Goal: Information Seeking & Learning: Compare options

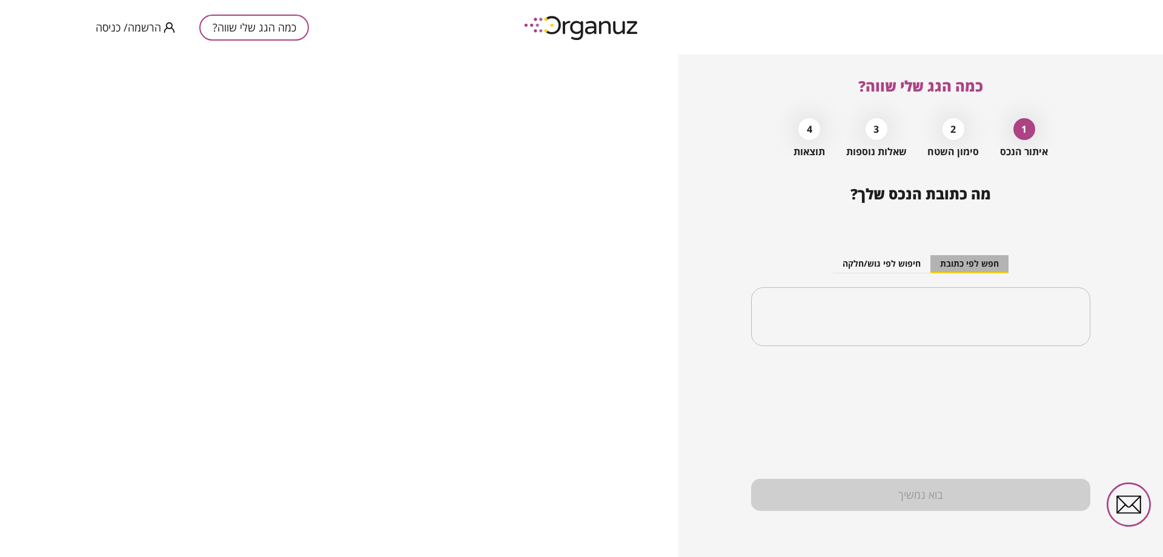
click at [983, 265] on button "חפש לפי כתובת" at bounding box center [970, 264] width 78 height 18
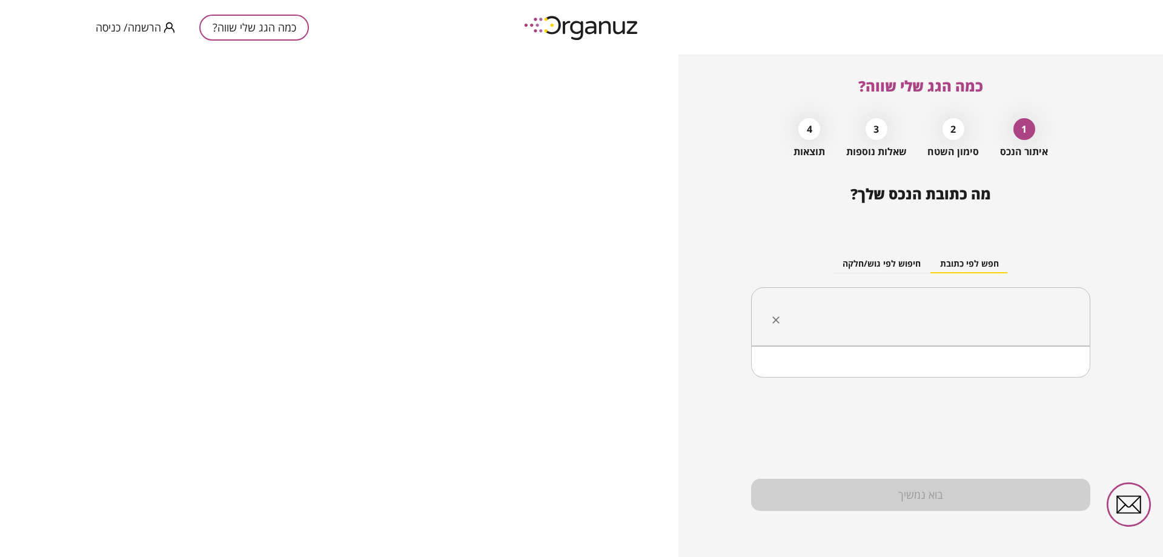
click at [979, 309] on input "text" at bounding box center [925, 317] width 301 height 30
type input "*"
click at [1040, 376] on li "[PERSON_NAME] 6 נהרייה" at bounding box center [921, 378] width 308 height 22
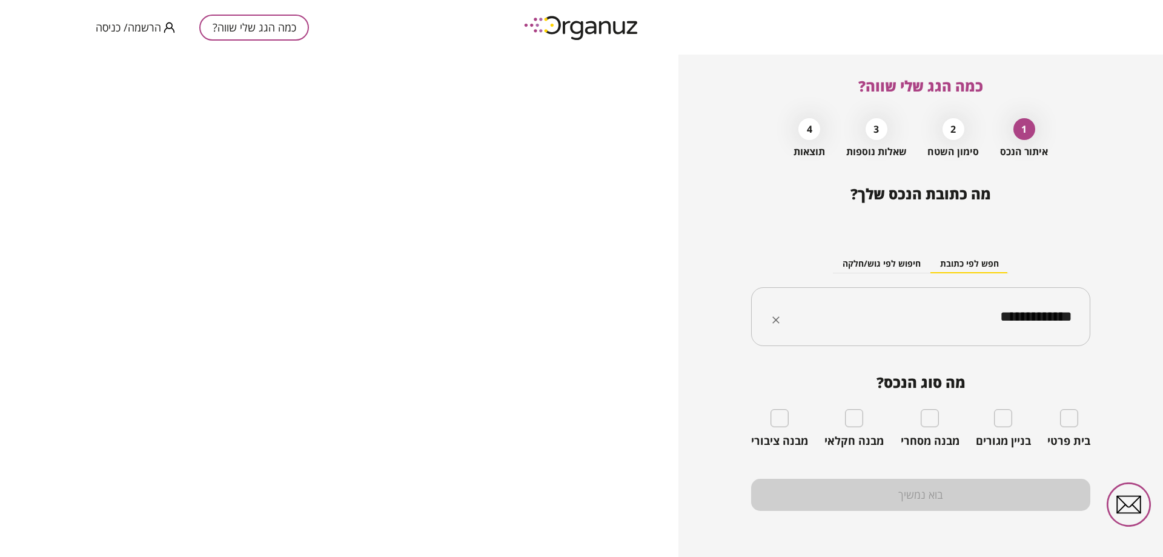
type input "**********"
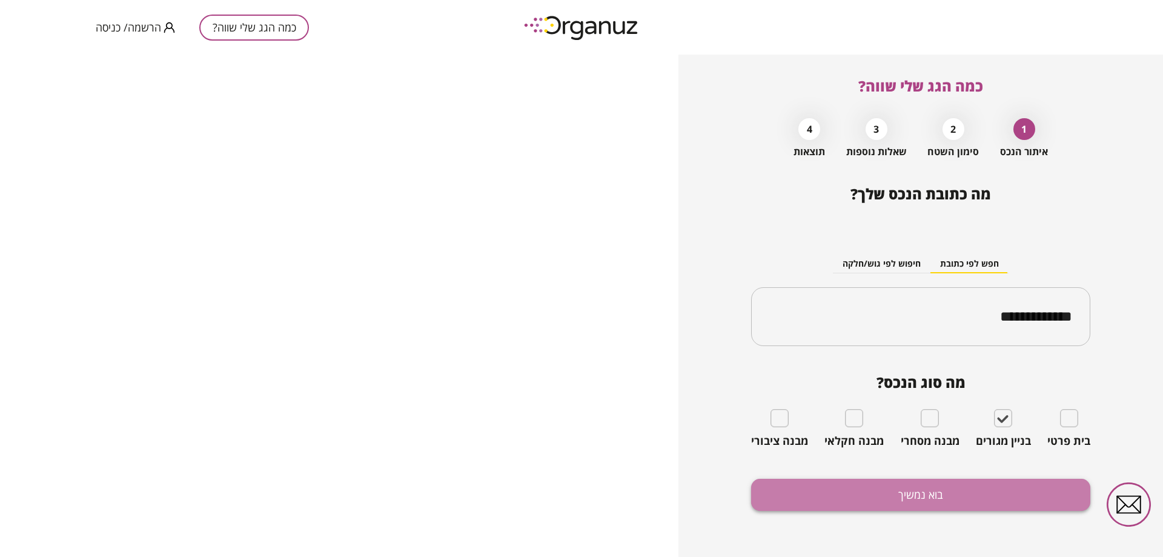
click at [906, 500] on button "בוא נמשיך" at bounding box center [920, 495] width 339 height 32
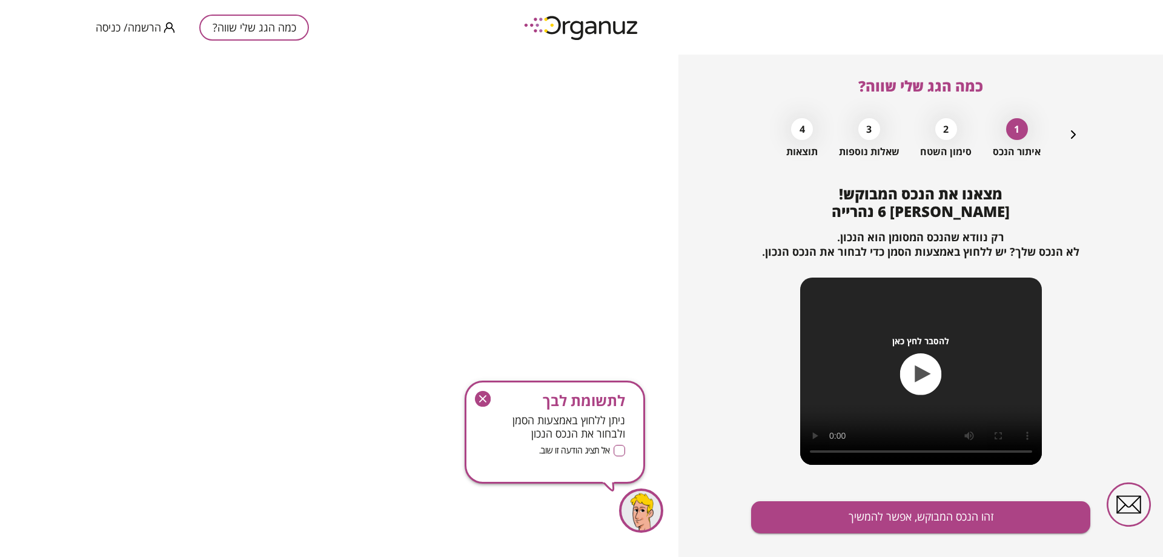
click at [487, 399] on icon "button" at bounding box center [483, 399] width 16 height 16
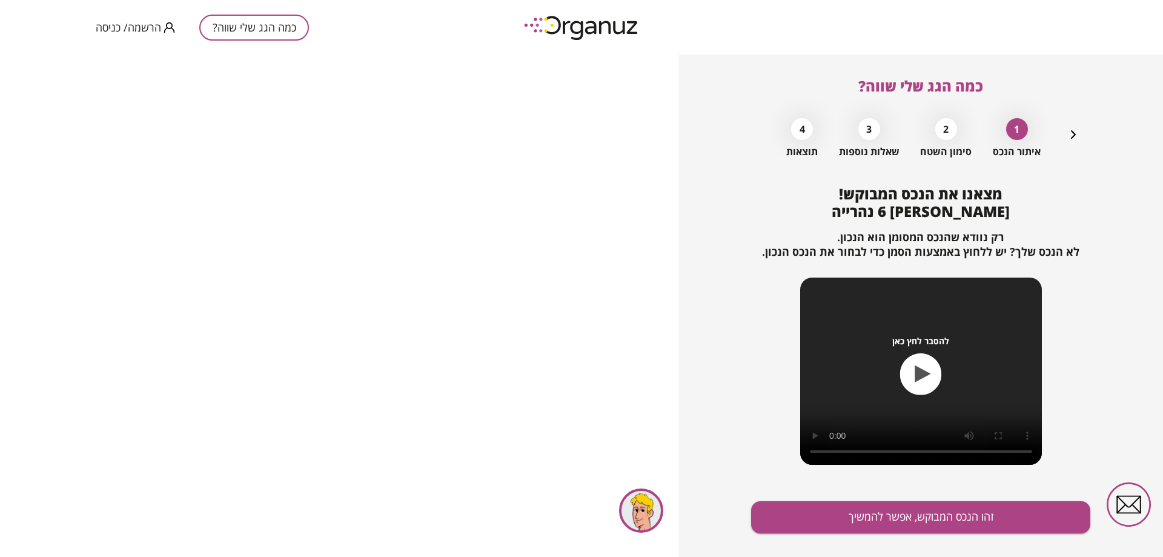
scroll to position [22, 0]
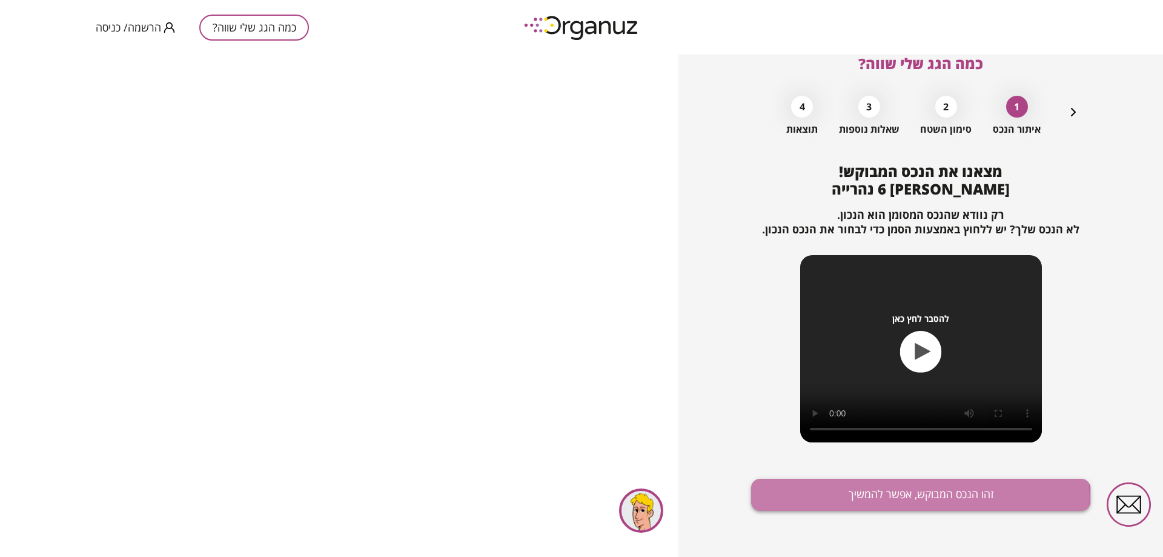
click at [873, 497] on button "זהו הנכס המבוקש, אפשר להמשיך" at bounding box center [920, 495] width 339 height 32
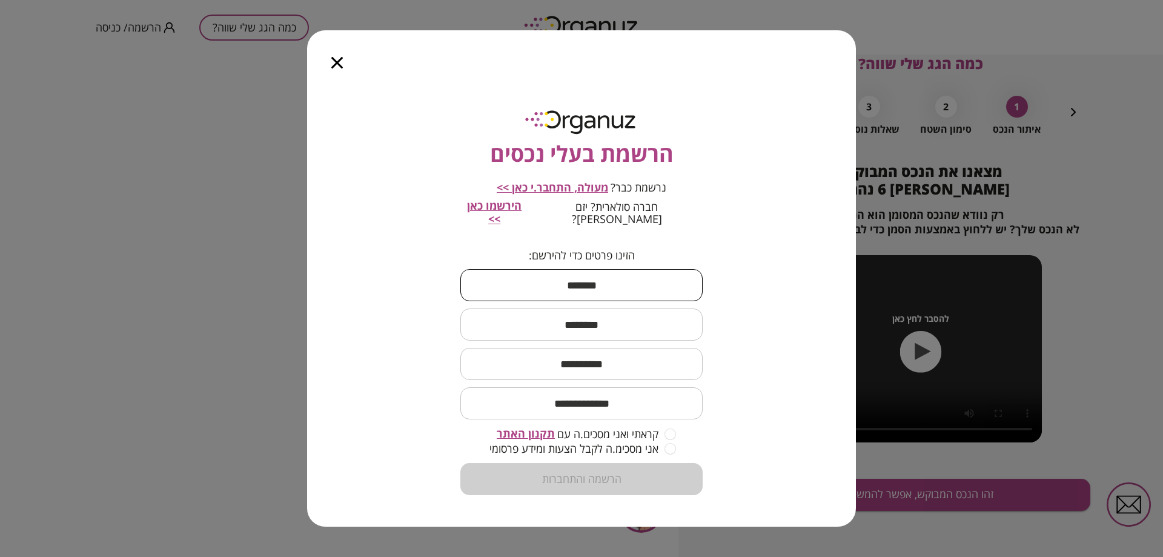
click at [607, 280] on input "text" at bounding box center [582, 285] width 242 height 36
type input "****"
type input "**********"
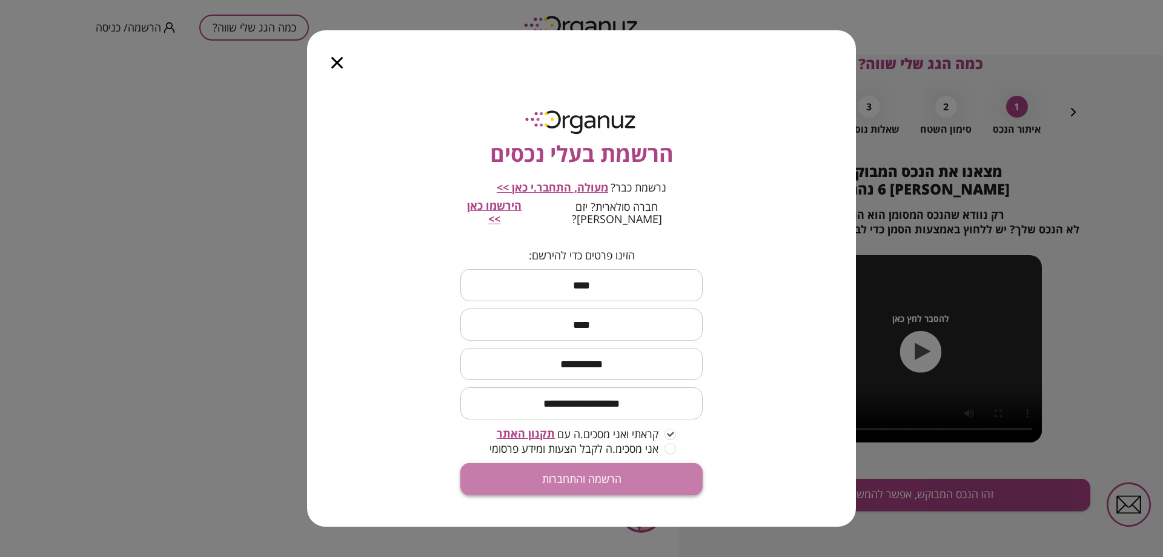
click at [591, 470] on button "הרשמה והתחברות" at bounding box center [582, 479] width 242 height 32
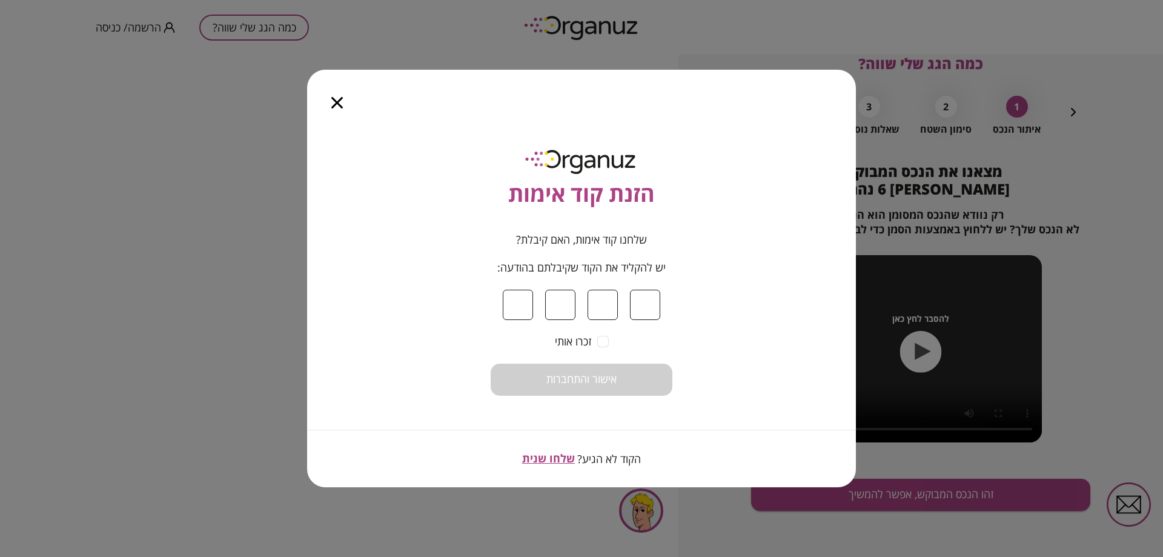
type input "*"
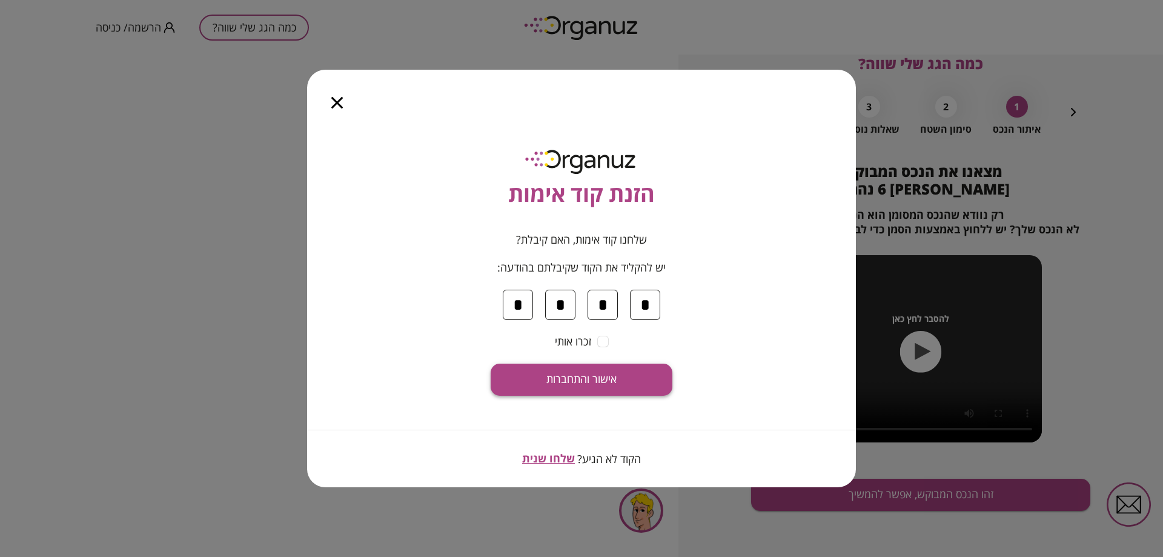
type input "*"
click at [580, 384] on span "אישור והתחברות" at bounding box center [582, 379] width 70 height 13
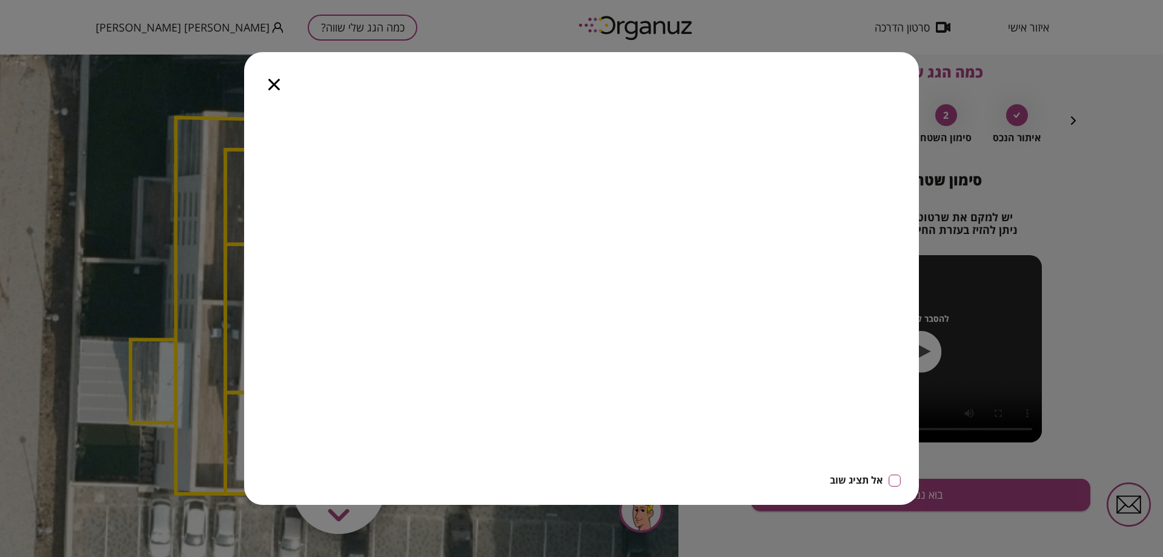
click at [272, 81] on icon "button" at bounding box center [274, 85] width 12 height 12
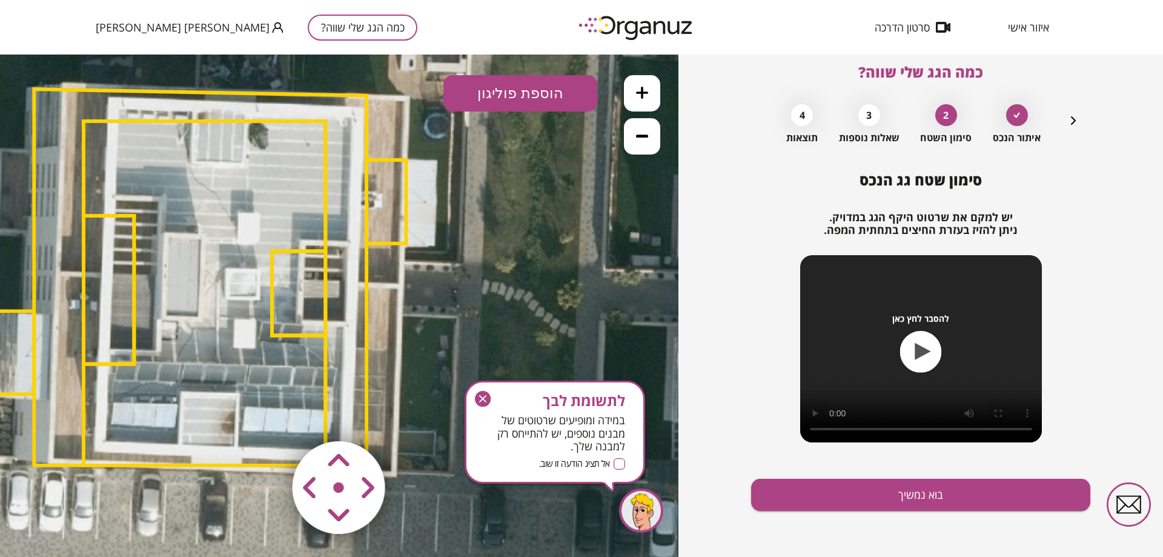
drag, startPoint x: 335, startPoint y: 490, endPoint x: 195, endPoint y: 460, distance: 143.8
click at [195, 460] on div ".st0 { fill: #FFFFFF; } 10" at bounding box center [339, 306] width 679 height 502
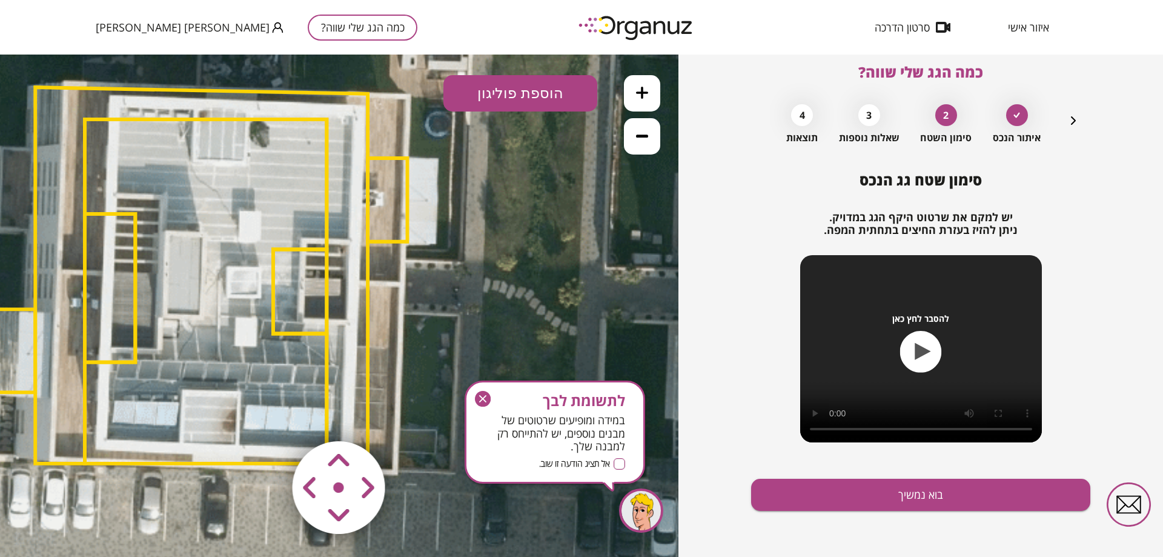
click at [643, 139] on icon at bounding box center [642, 136] width 12 height 12
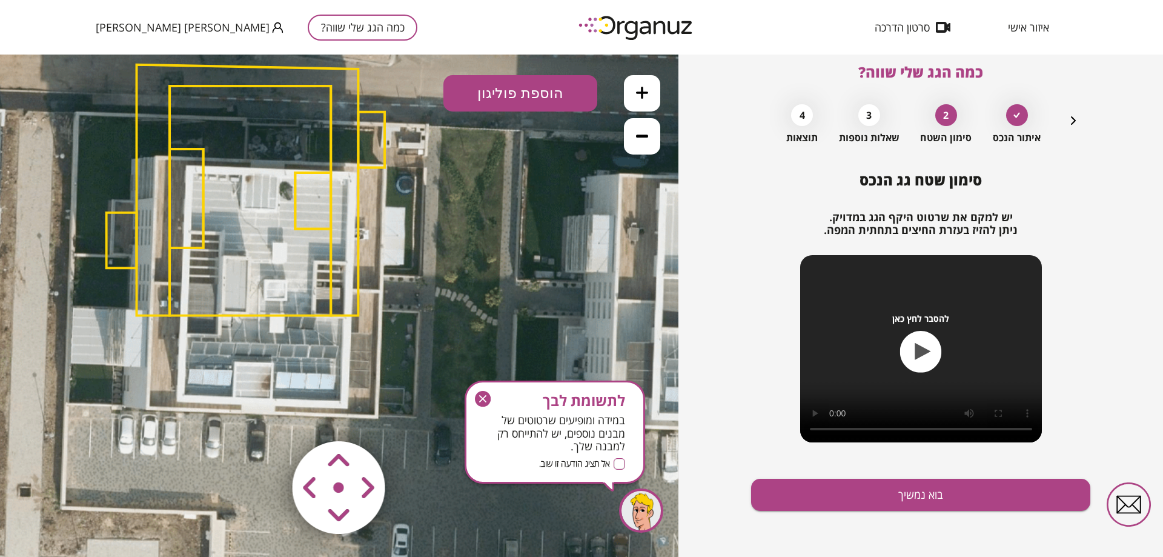
drag, startPoint x: 347, startPoint y: 477, endPoint x: 370, endPoint y: 485, distance: 24.1
click at [412, 416] on map at bounding box center [412, 416] width 0 height 0
click at [267, 416] on area at bounding box center [267, 416] width 0 height 0
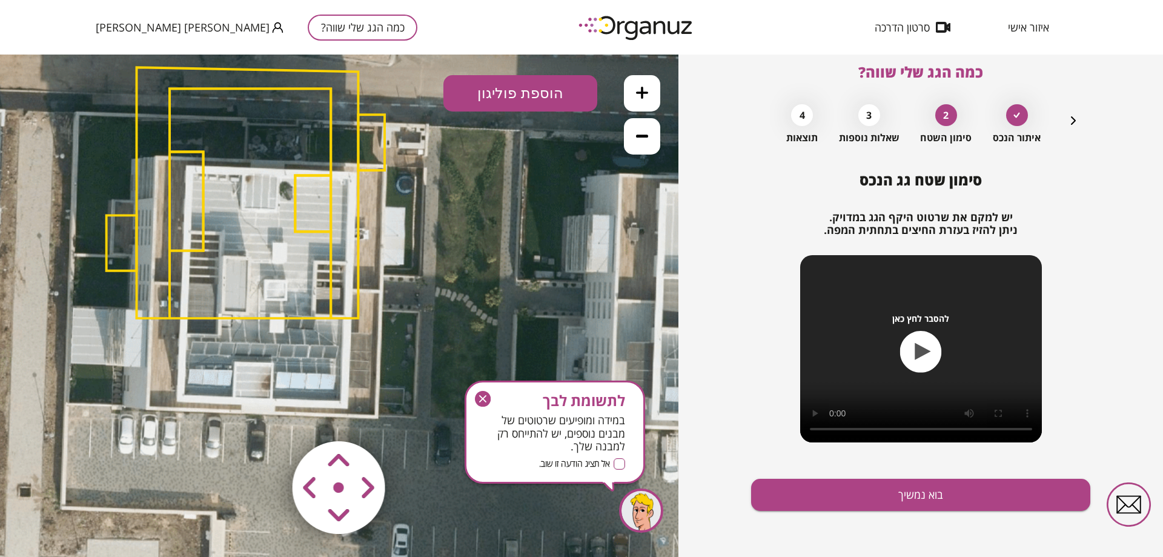
click at [267, 416] on area at bounding box center [267, 416] width 0 height 0
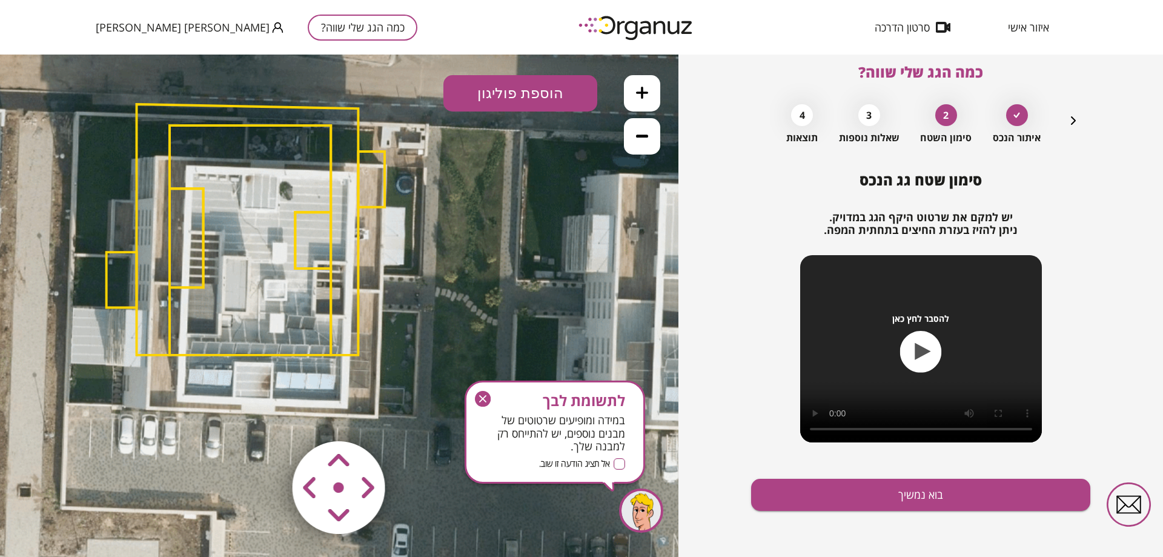
click at [267, 416] on area at bounding box center [267, 416] width 0 height 0
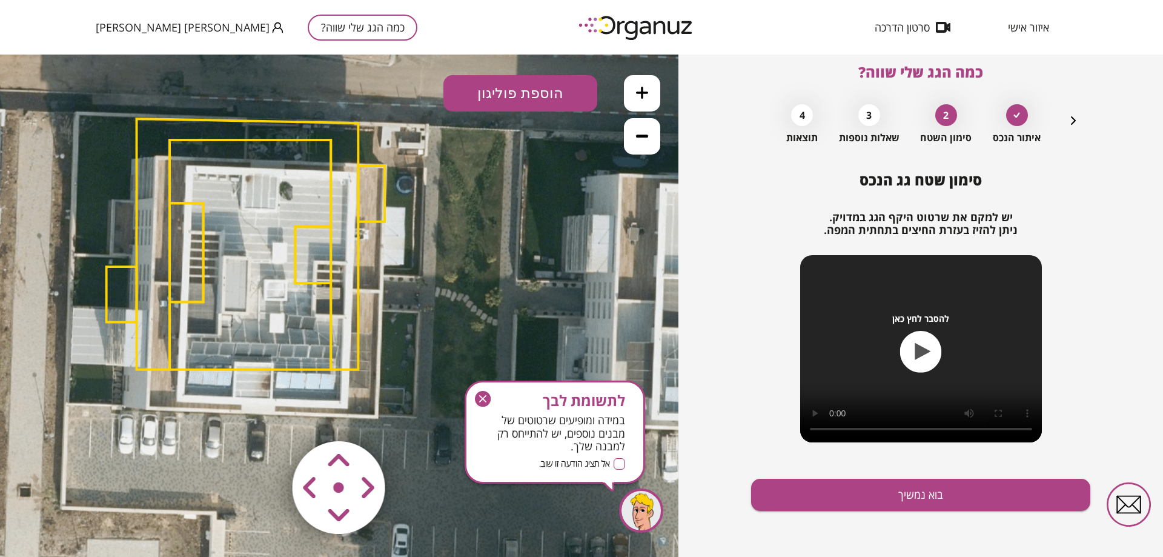
click at [267, 416] on area at bounding box center [267, 416] width 0 height 0
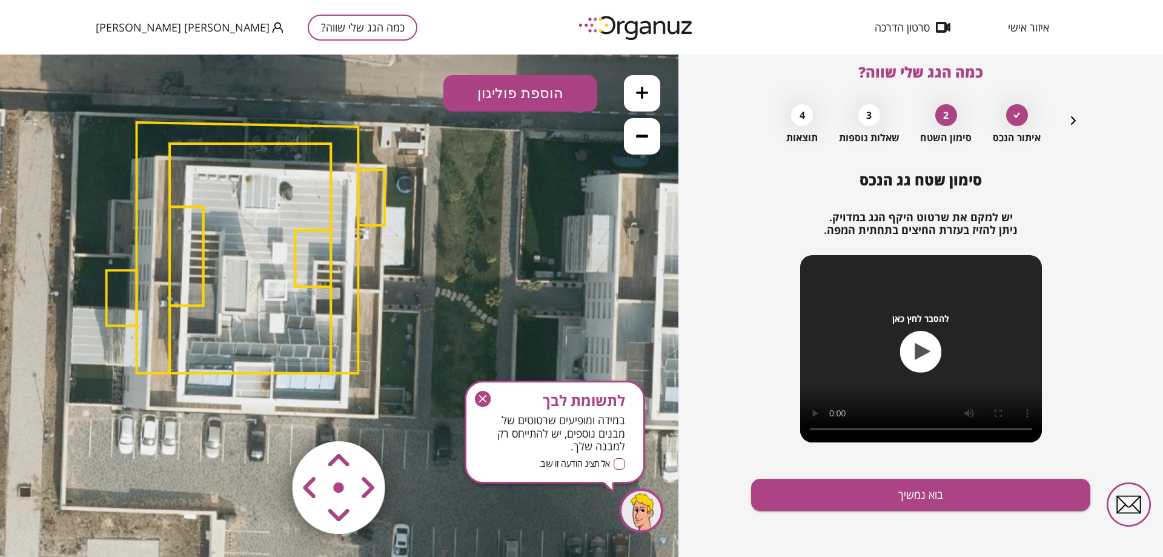
click at [267, 416] on area at bounding box center [267, 416] width 0 height 0
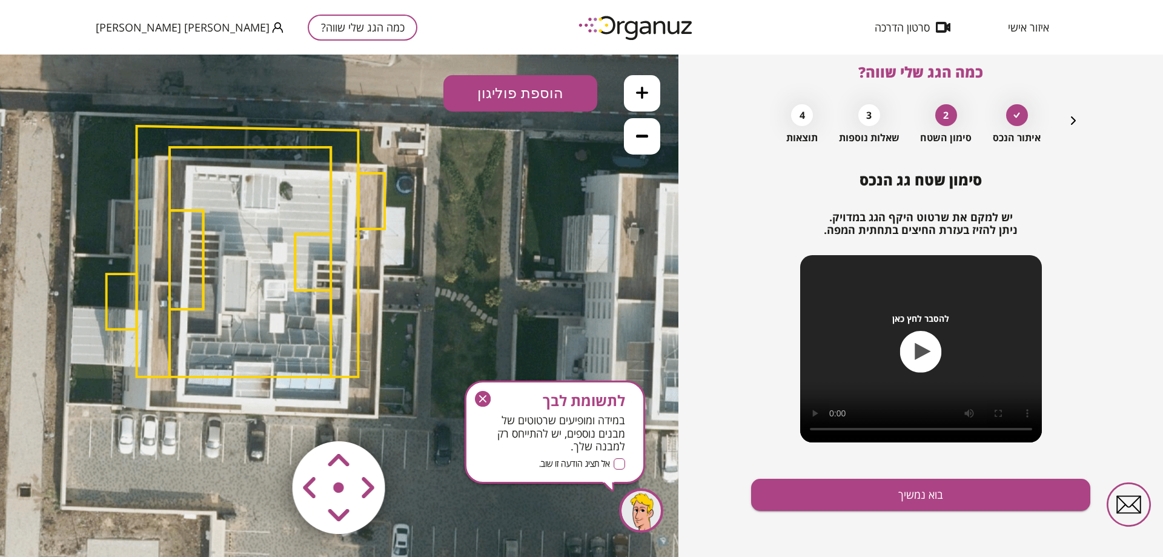
click at [267, 416] on area at bounding box center [267, 416] width 0 height 0
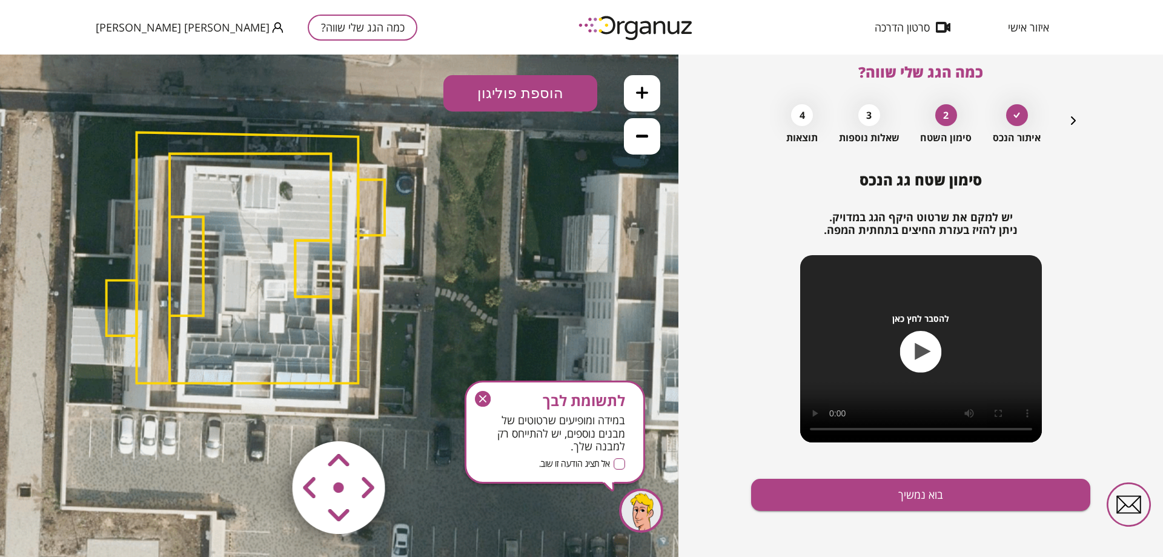
click at [267, 416] on area at bounding box center [267, 416] width 0 height 0
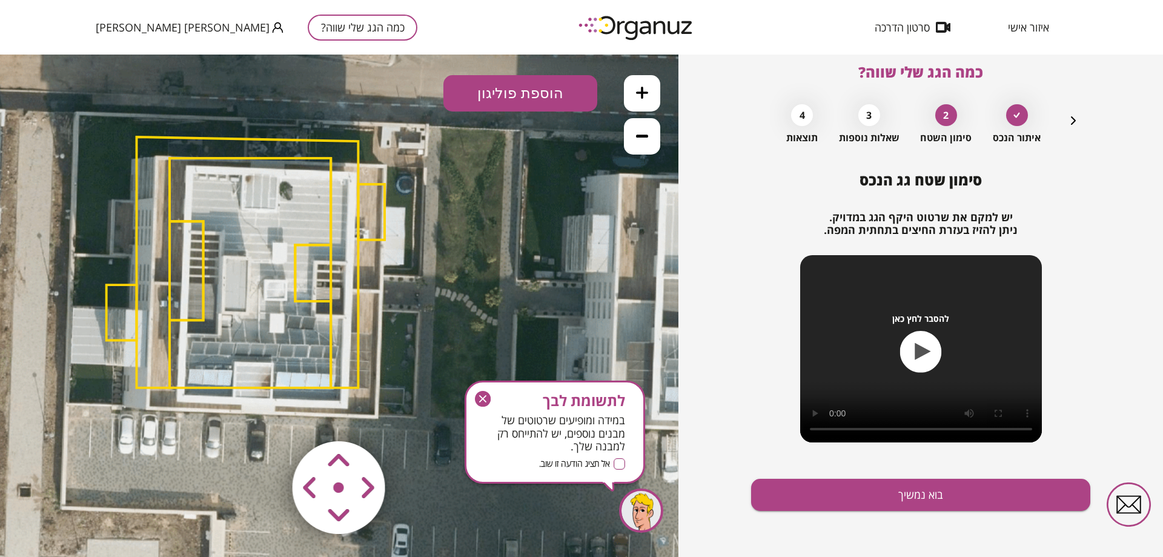
click at [267, 416] on area at bounding box center [267, 416] width 0 height 0
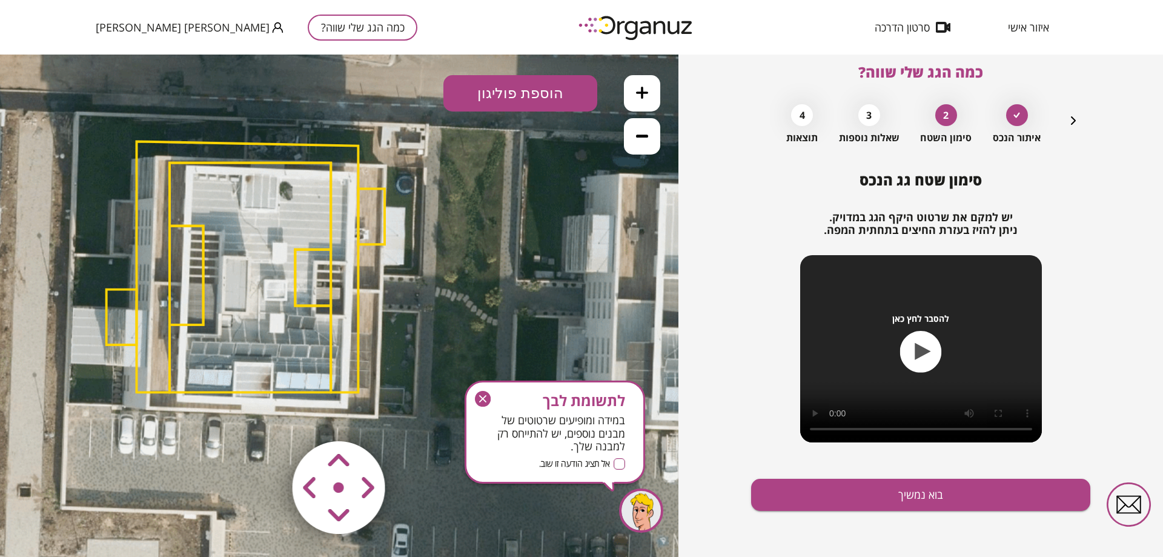
click at [267, 416] on area at bounding box center [267, 416] width 0 height 0
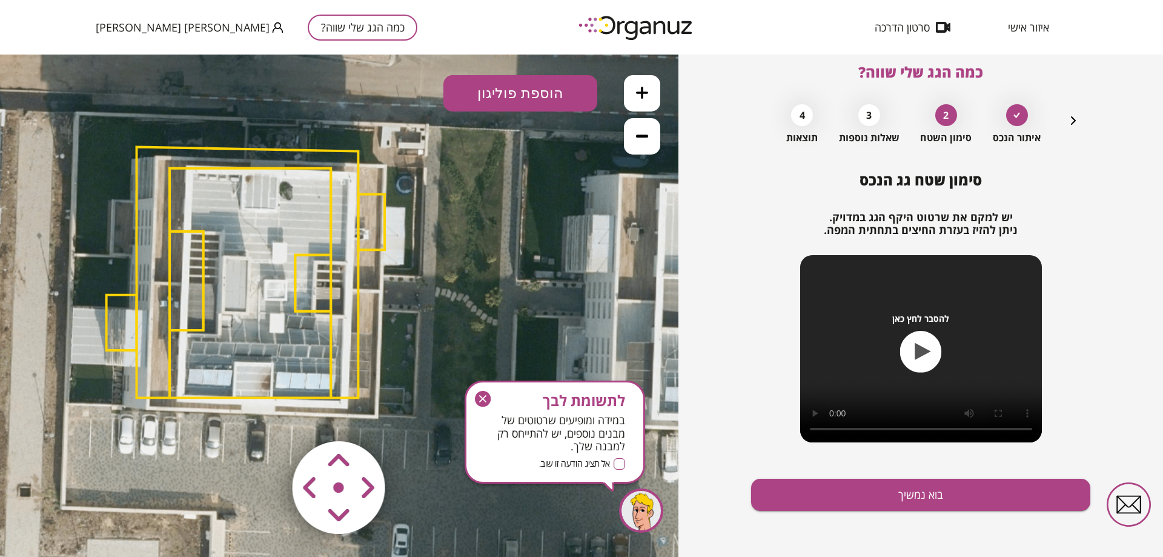
click at [267, 416] on area at bounding box center [267, 416] width 0 height 0
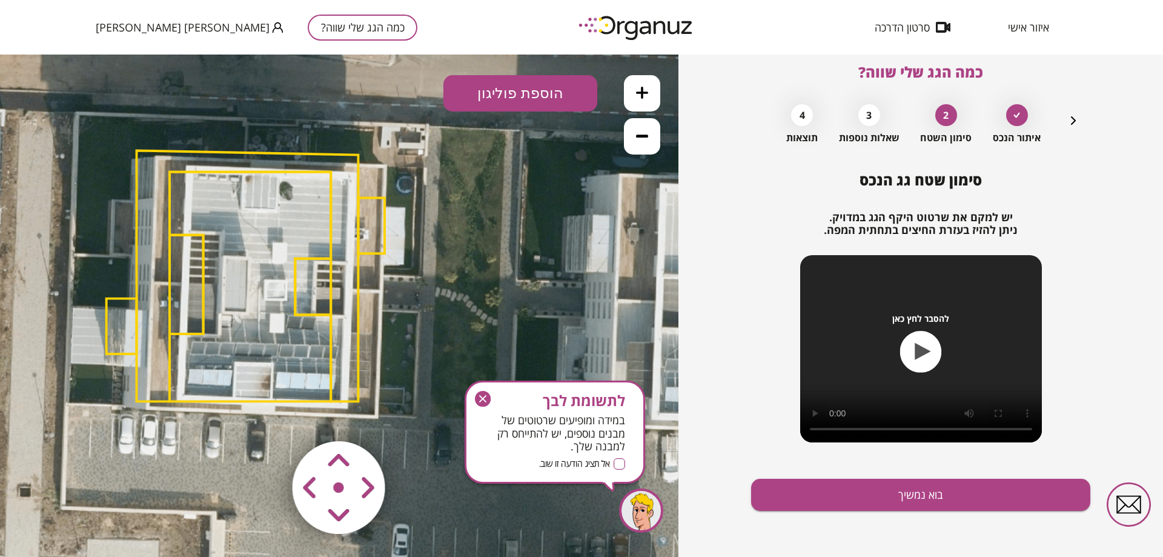
click at [267, 416] on area at bounding box center [267, 416] width 0 height 0
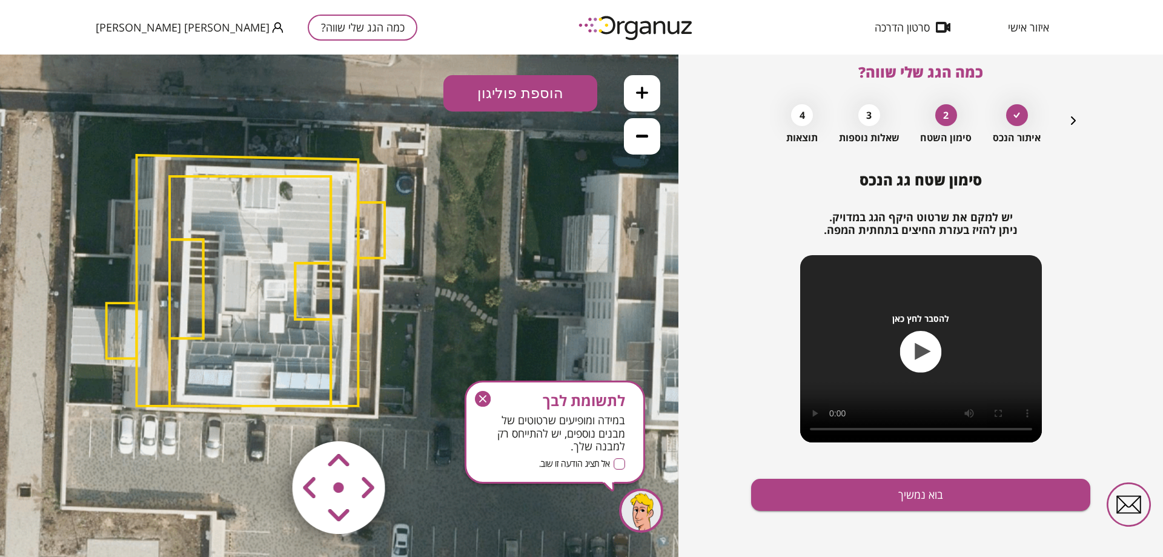
click at [267, 416] on area at bounding box center [267, 416] width 0 height 0
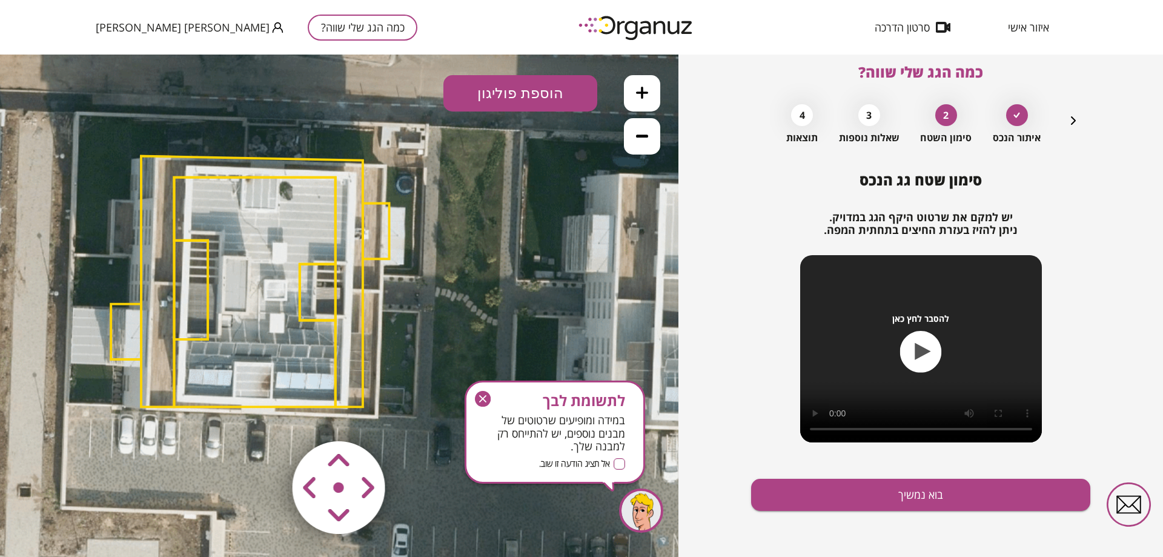
click at [267, 416] on area at bounding box center [267, 416] width 0 height 0
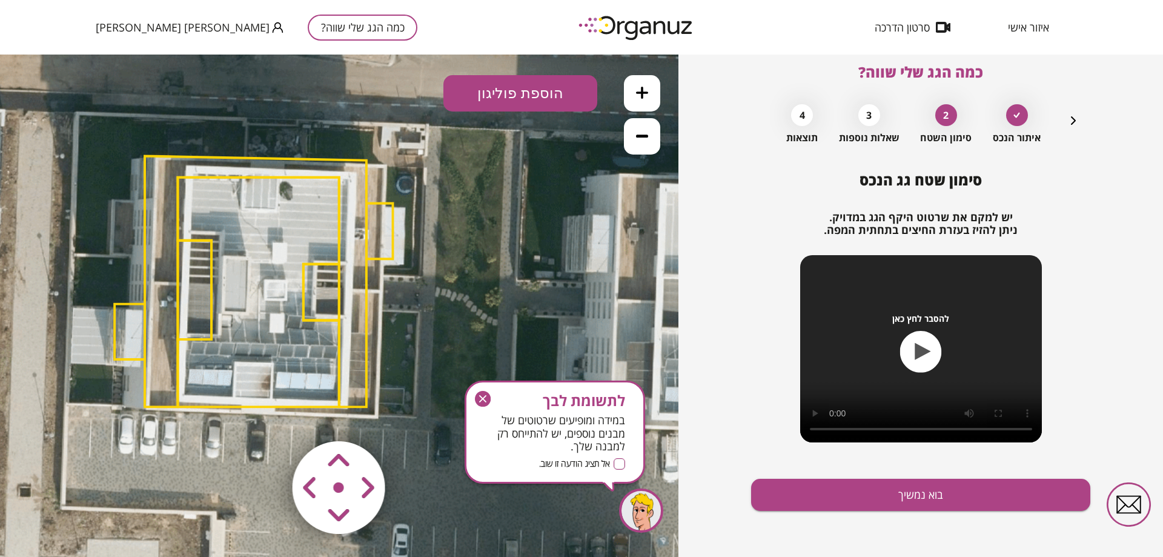
click at [267, 416] on area at bounding box center [267, 416] width 0 height 0
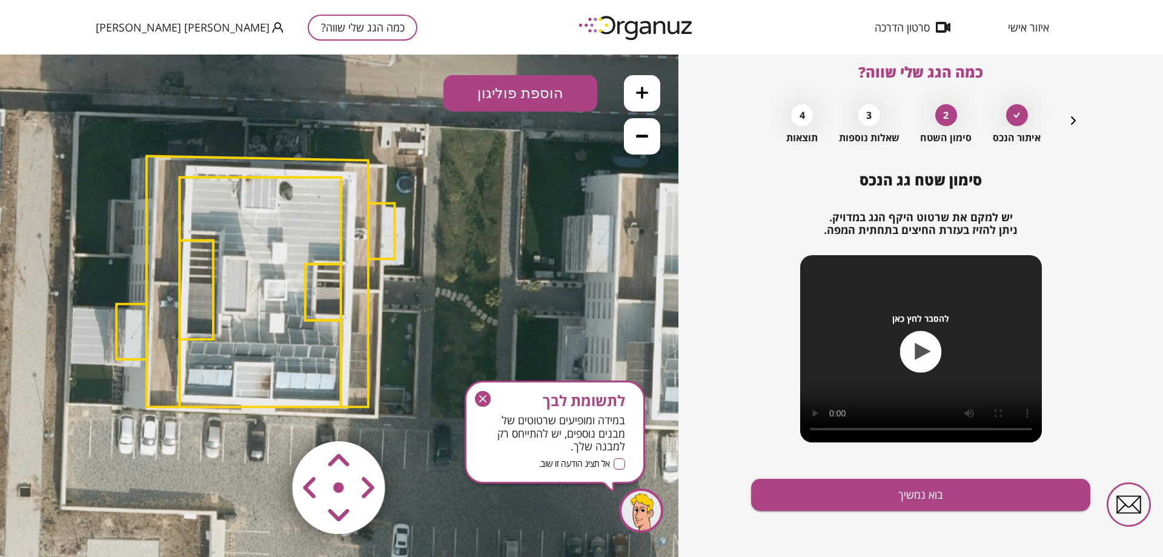
click at [267, 416] on area at bounding box center [267, 416] width 0 height 0
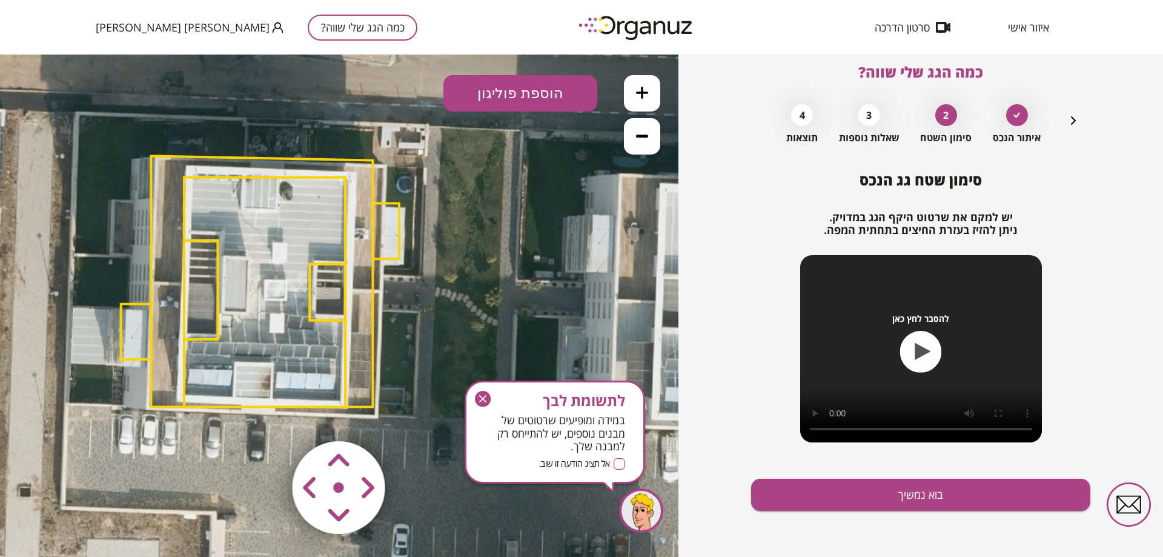
click at [267, 416] on area at bounding box center [267, 416] width 0 height 0
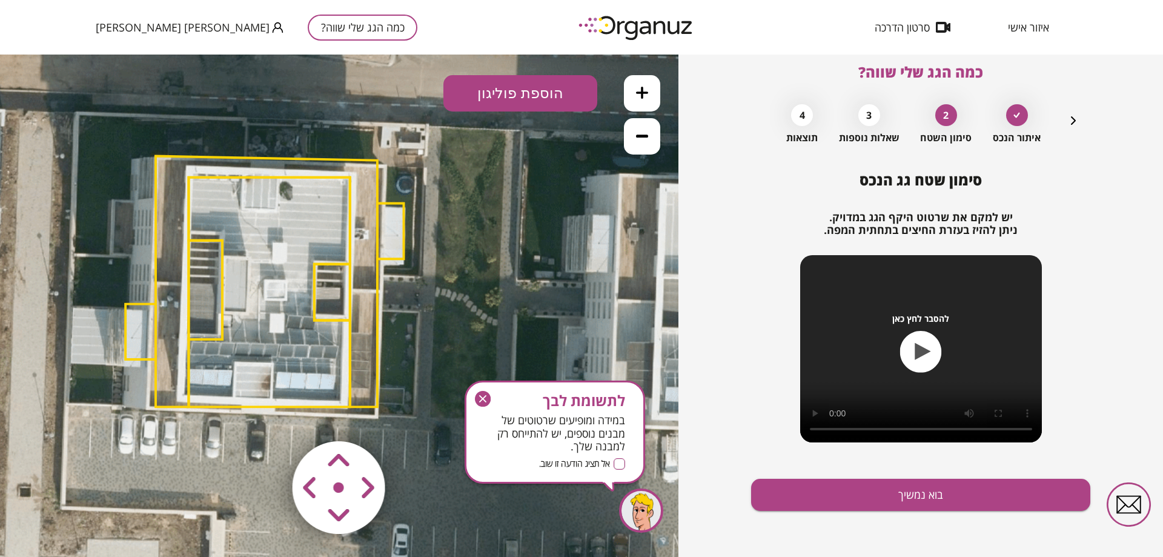
click at [267, 416] on area at bounding box center [267, 416] width 0 height 0
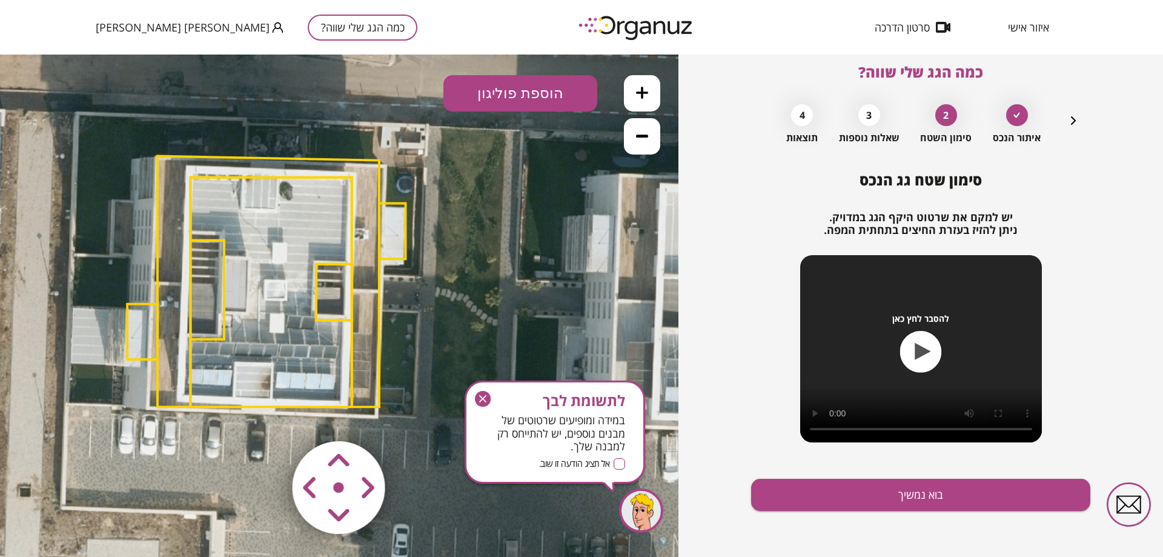
click at [267, 416] on area at bounding box center [267, 416] width 0 height 0
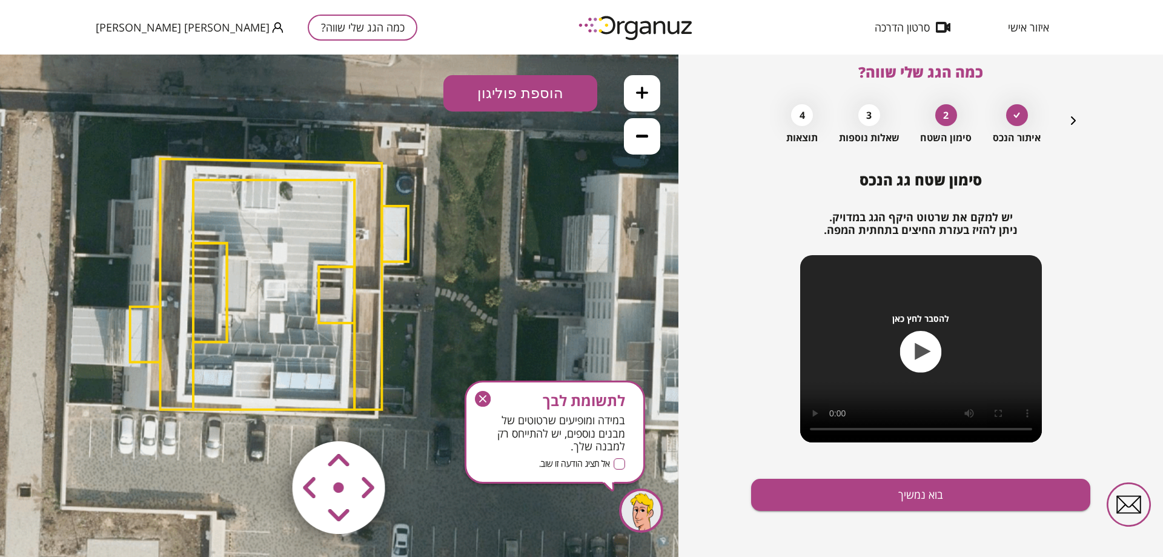
click at [267, 416] on area at bounding box center [267, 416] width 0 height 0
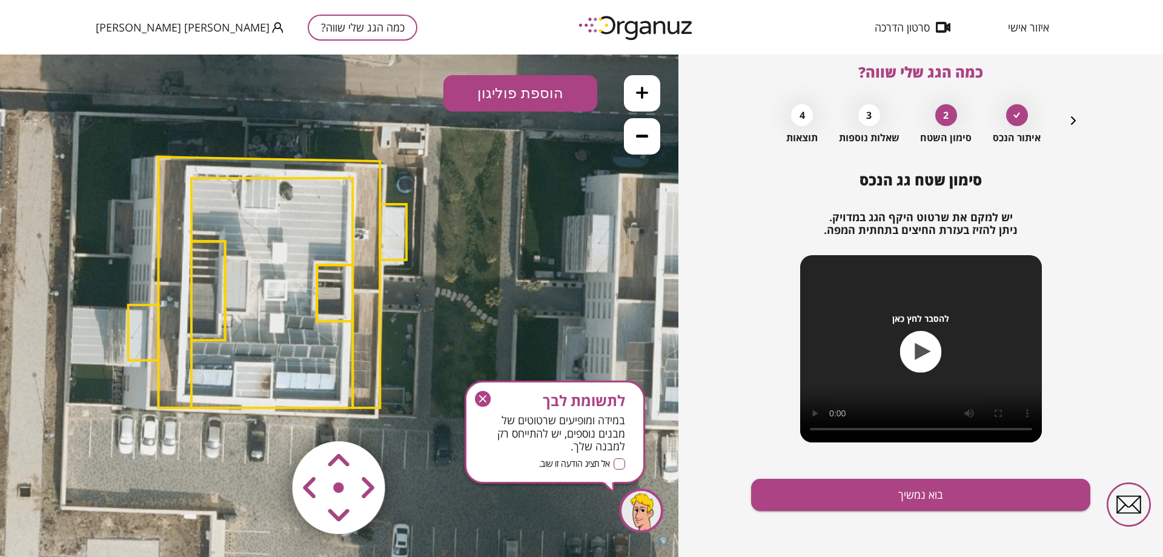
click at [267, 416] on area at bounding box center [267, 416] width 0 height 0
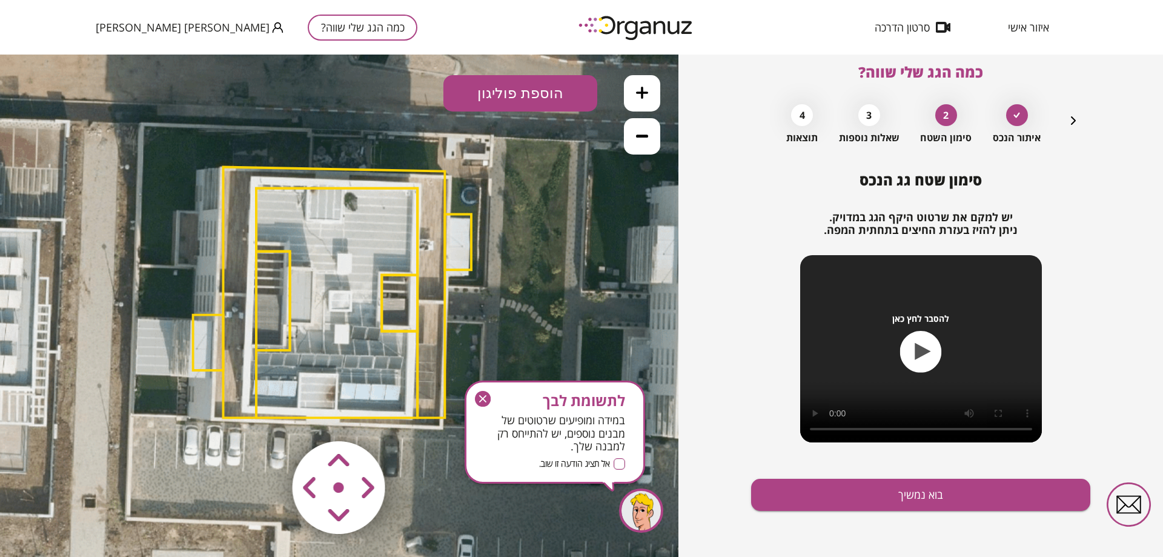
drag, startPoint x: 341, startPoint y: 219, endPoint x: 406, endPoint y: 230, distance: 65.7
click at [406, 230] on polygon at bounding box center [336, 303] width 161 height 230
click at [531, 99] on button "הוספת פוליגון" at bounding box center [521, 93] width 154 height 36
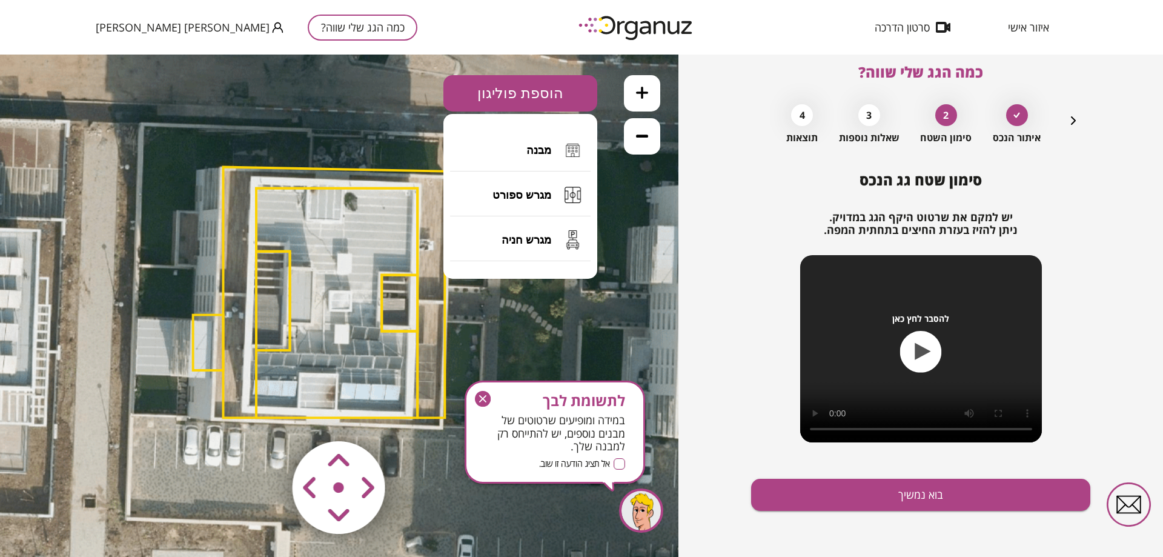
click at [530, 98] on button "הוספת פוליגון" at bounding box center [521, 93] width 154 height 36
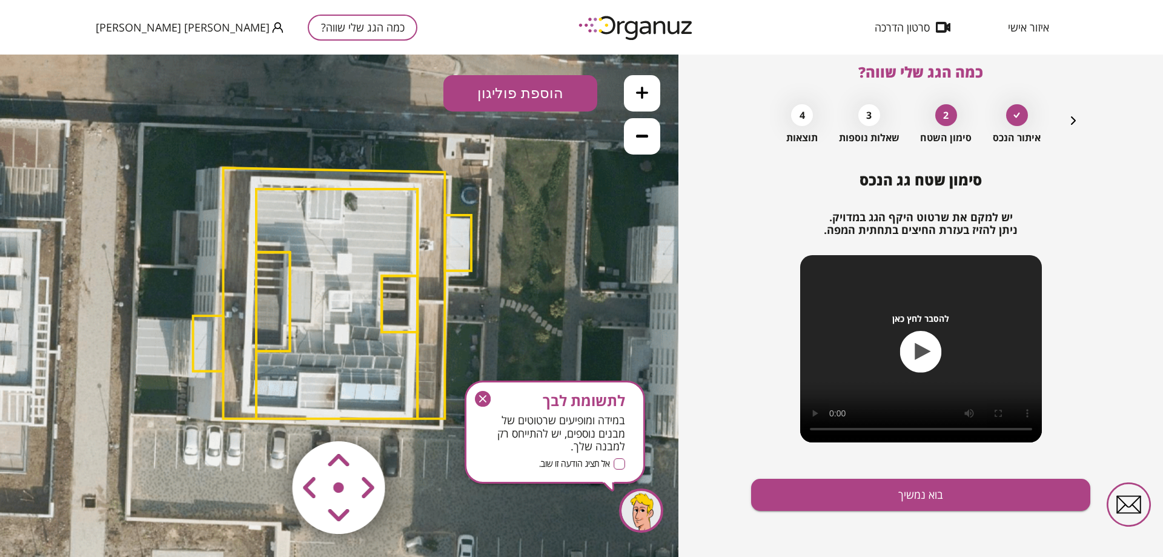
click at [267, 416] on area at bounding box center [267, 416] width 0 height 0
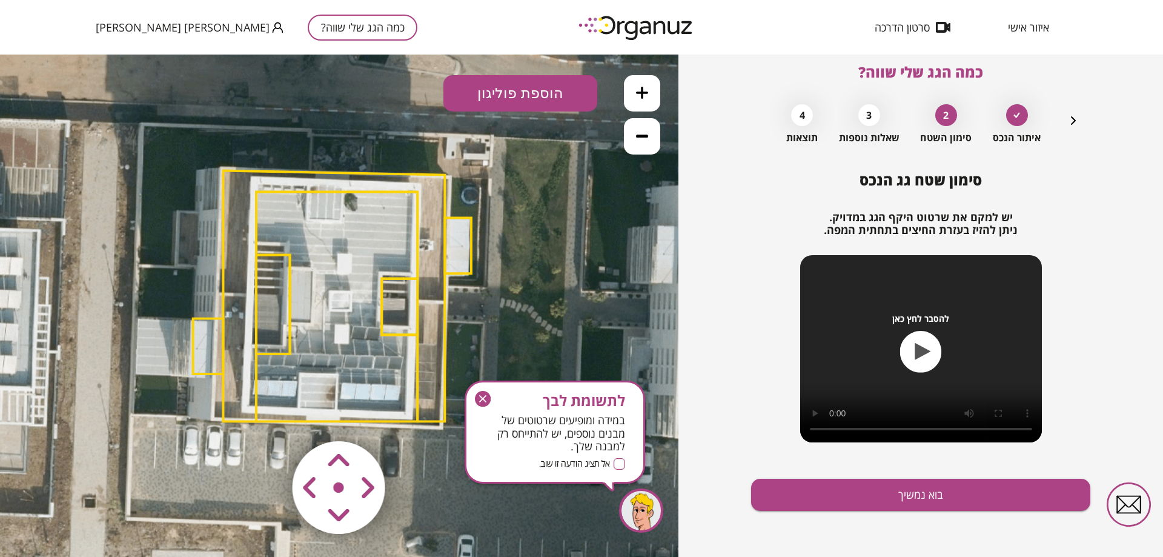
click at [267, 416] on area at bounding box center [267, 416] width 0 height 0
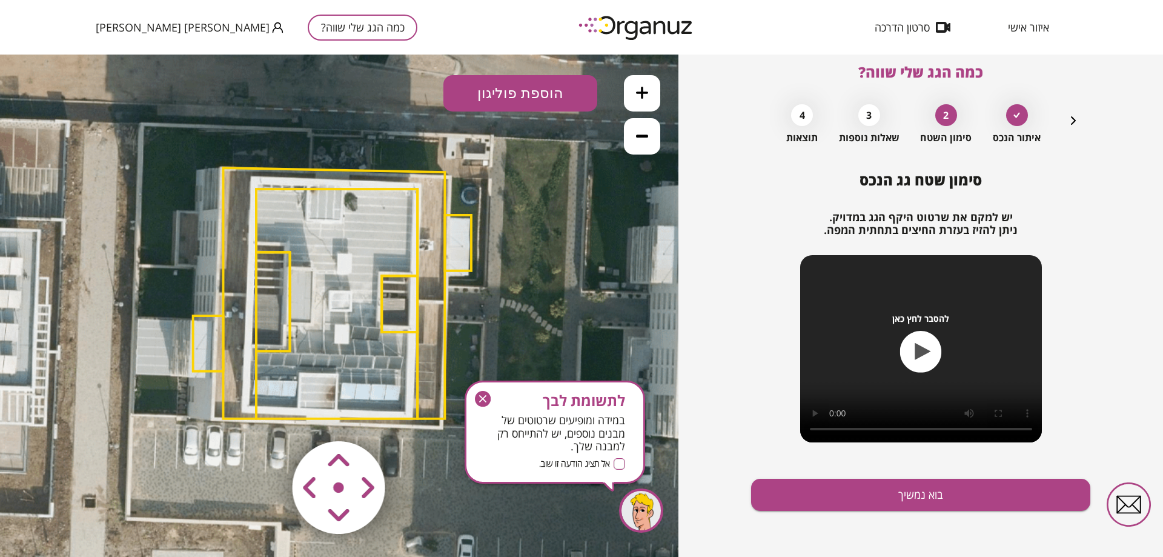
click at [267, 416] on area at bounding box center [267, 416] width 0 height 0
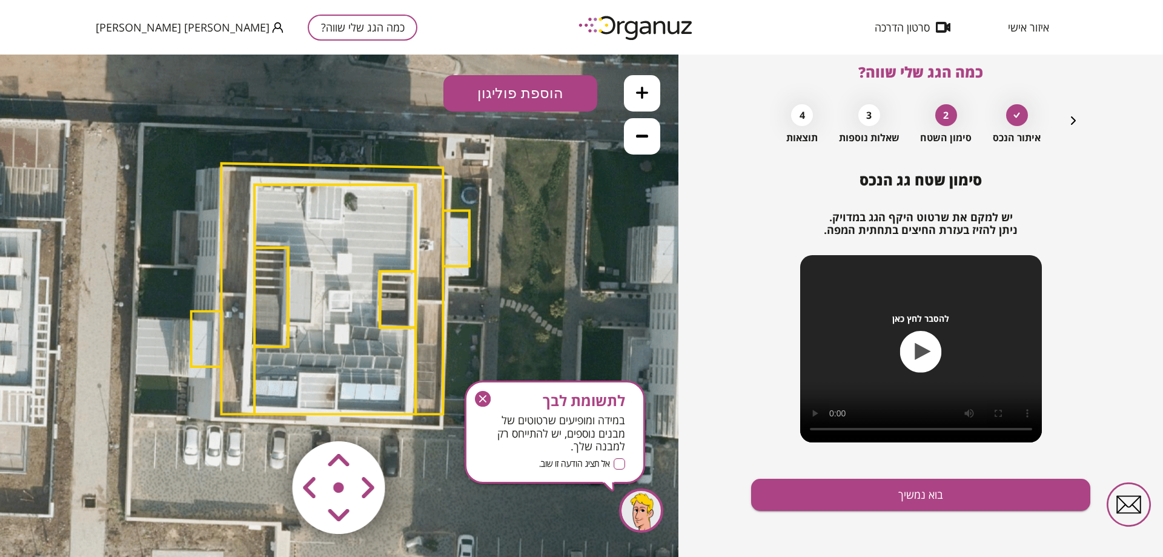
click at [267, 416] on area at bounding box center [267, 416] width 0 height 0
click at [924, 494] on button "בוא נמשיך" at bounding box center [920, 495] width 339 height 32
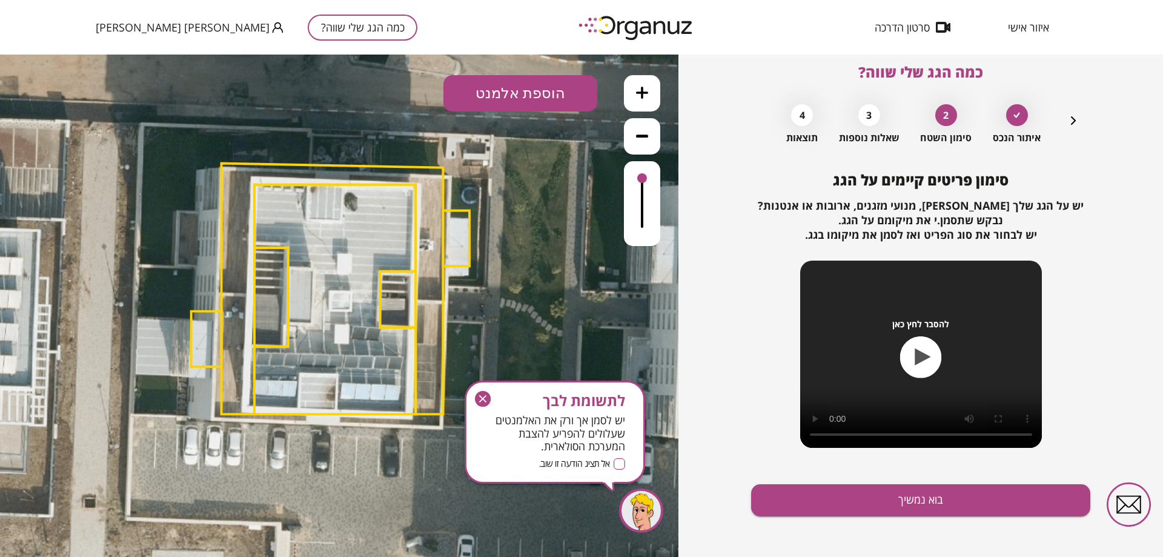
click at [921, 359] on icon "button" at bounding box center [924, 356] width 16 height 17
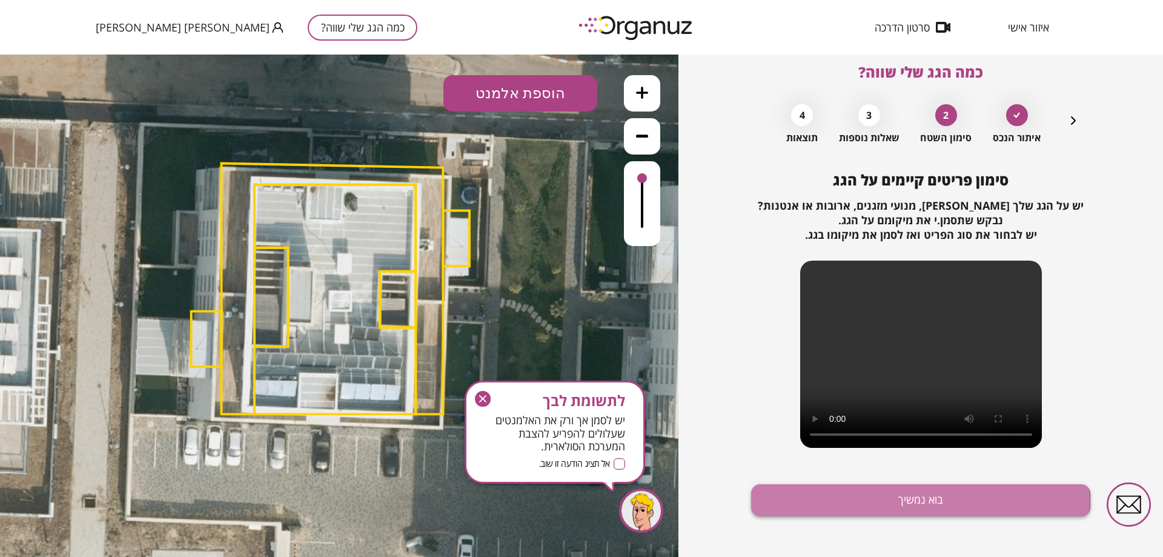
click at [904, 501] on button "בוא נמשיך" at bounding box center [920, 500] width 339 height 32
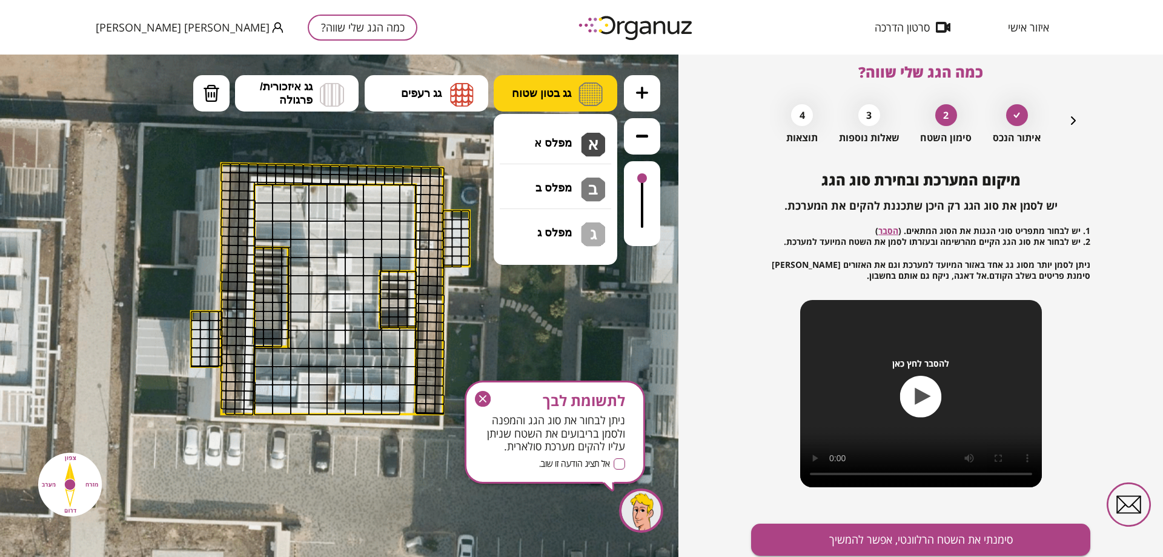
click at [585, 91] on img at bounding box center [591, 94] width 24 height 24
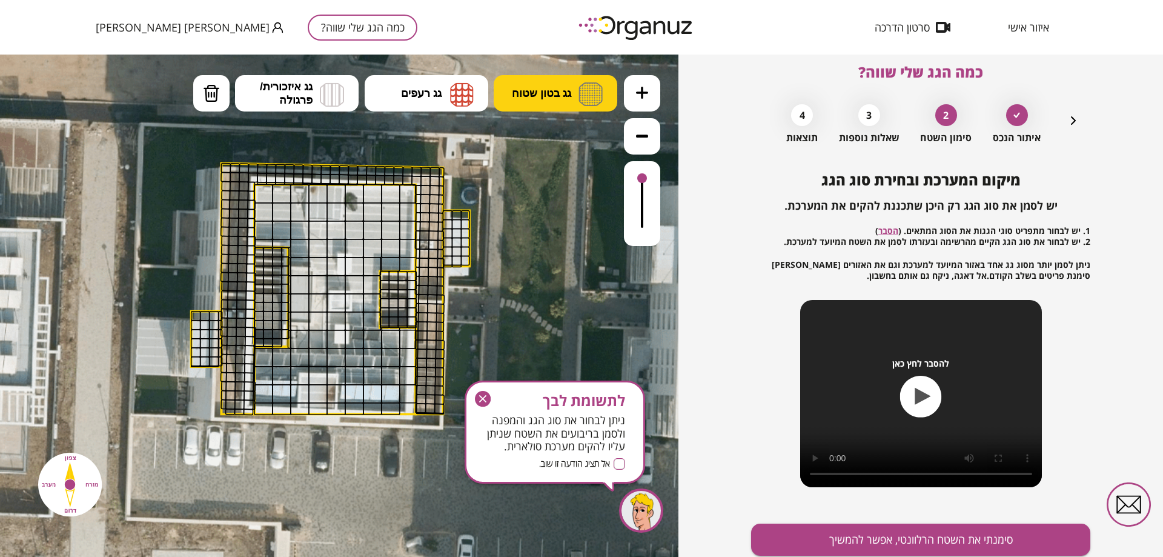
click at [585, 91] on img at bounding box center [591, 94] width 24 height 24
click at [651, 92] on button at bounding box center [642, 93] width 36 height 36
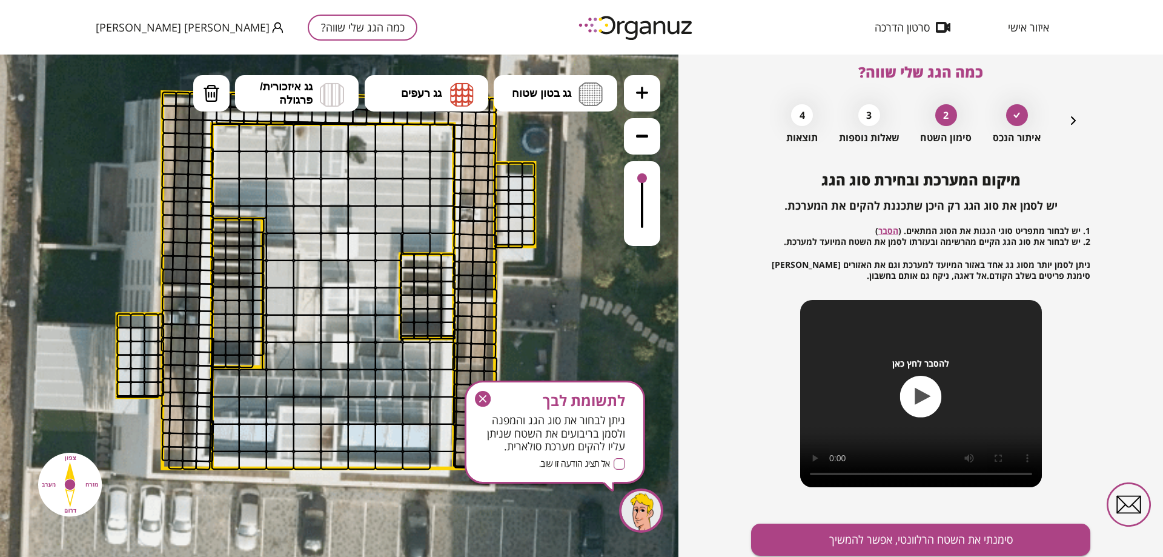
click at [439, 143] on div at bounding box center [443, 138] width 26 height 28
click at [439, 137] on div at bounding box center [443, 138] width 26 height 28
click at [590, 98] on img at bounding box center [591, 94] width 24 height 24
click at [567, 136] on div ".st0 { fill: #FFFFFF; } 10" at bounding box center [339, 306] width 679 height 502
click at [447, 134] on div at bounding box center [443, 138] width 26 height 28
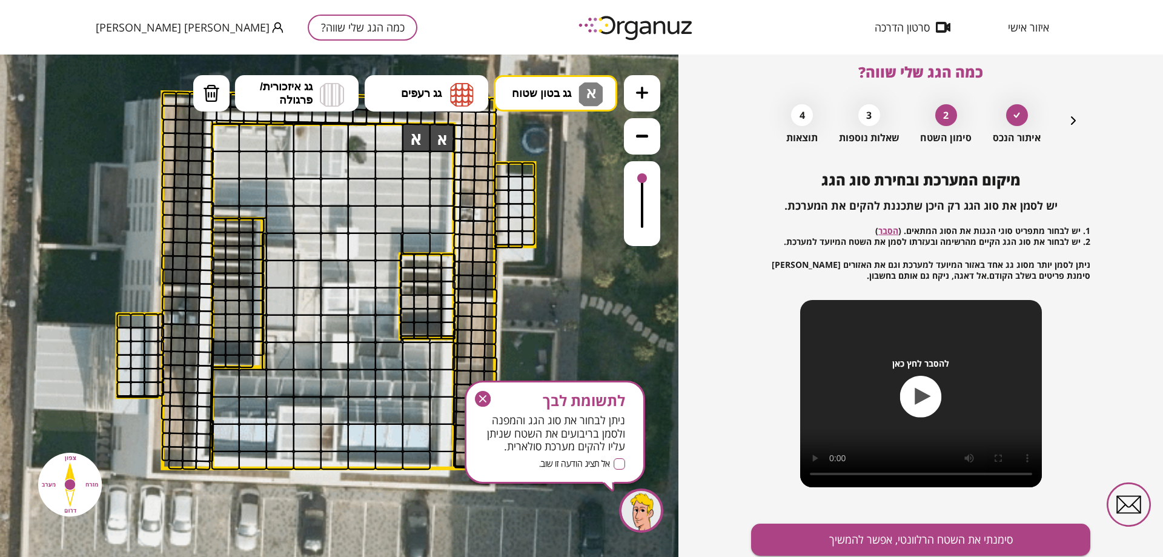
click at [418, 138] on div at bounding box center [416, 138] width 28 height 28
click at [393, 138] on div at bounding box center [389, 138] width 28 height 28
click at [393, 168] on div at bounding box center [389, 165] width 28 height 28
click at [417, 168] on div at bounding box center [416, 165] width 28 height 28
click at [444, 166] on div at bounding box center [443, 165] width 26 height 28
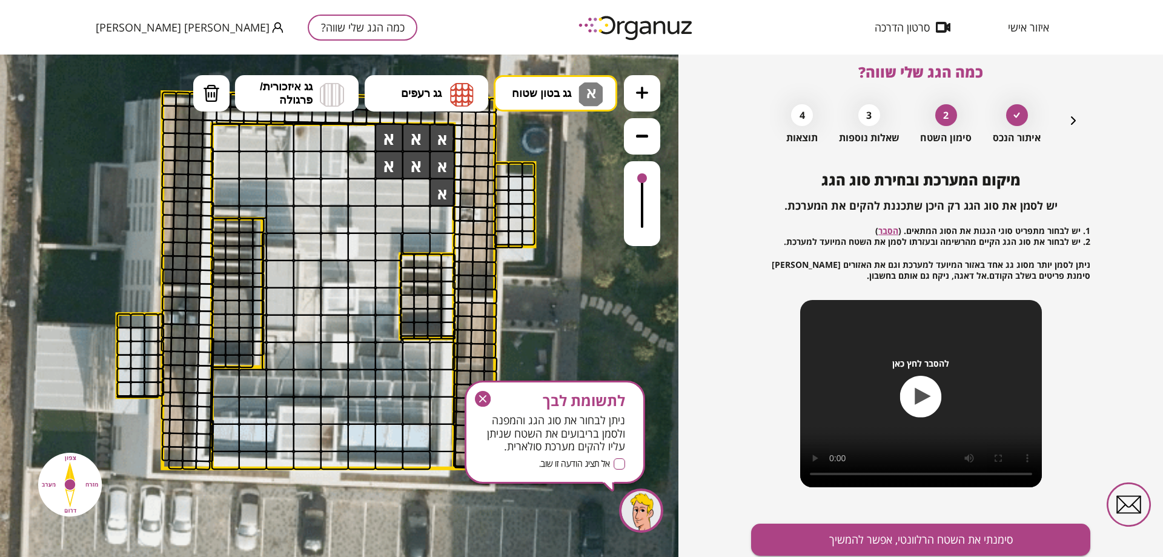
click at [443, 194] on div at bounding box center [443, 192] width 26 height 28
click at [418, 191] on div at bounding box center [416, 192] width 28 height 28
click at [390, 190] on div at bounding box center [389, 192] width 28 height 28
click at [367, 189] on div at bounding box center [362, 192] width 28 height 28
click at [439, 218] on div at bounding box center [443, 219] width 26 height 28
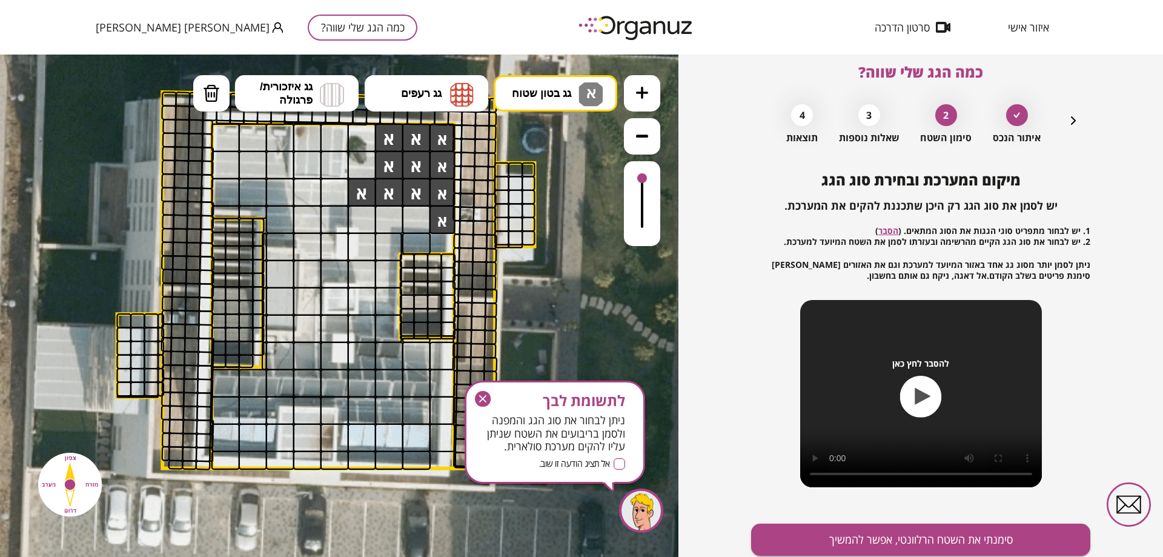
click at [421, 220] on div at bounding box center [416, 219] width 28 height 28
click at [383, 216] on div at bounding box center [389, 219] width 28 height 28
click at [363, 214] on div at bounding box center [362, 219] width 28 height 28
click at [381, 244] on div at bounding box center [388, 247] width 27 height 28
click at [385, 248] on div at bounding box center [388, 247] width 27 height 28
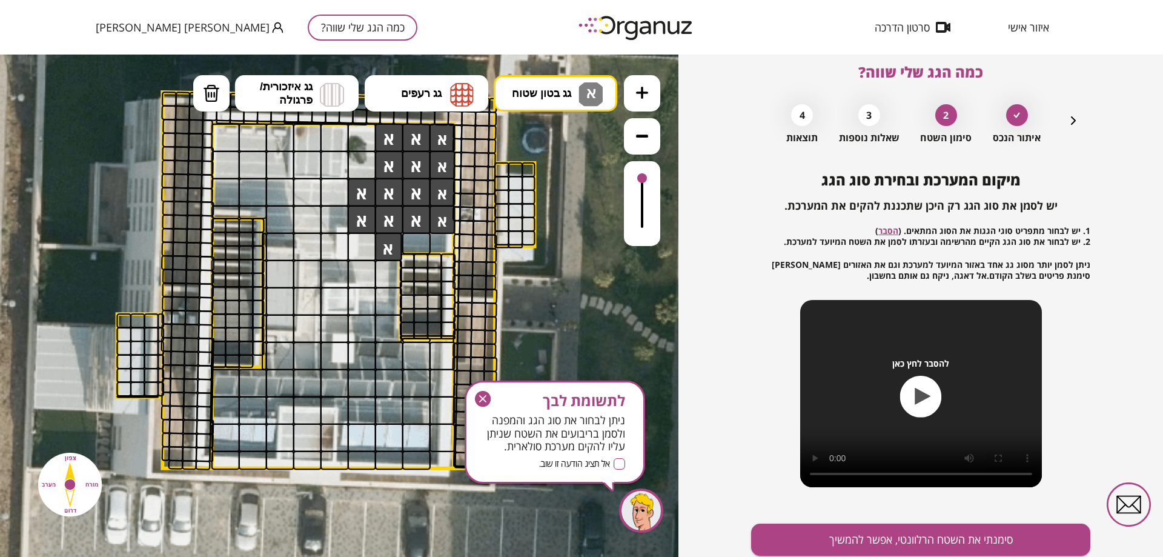
click at [362, 246] on div at bounding box center [362, 247] width 28 height 28
click at [390, 248] on div at bounding box center [388, 247] width 27 height 28
click at [384, 243] on div at bounding box center [388, 247] width 27 height 28
click at [225, 139] on div at bounding box center [225, 138] width 28 height 28
click at [256, 138] on div at bounding box center [253, 138] width 28 height 28
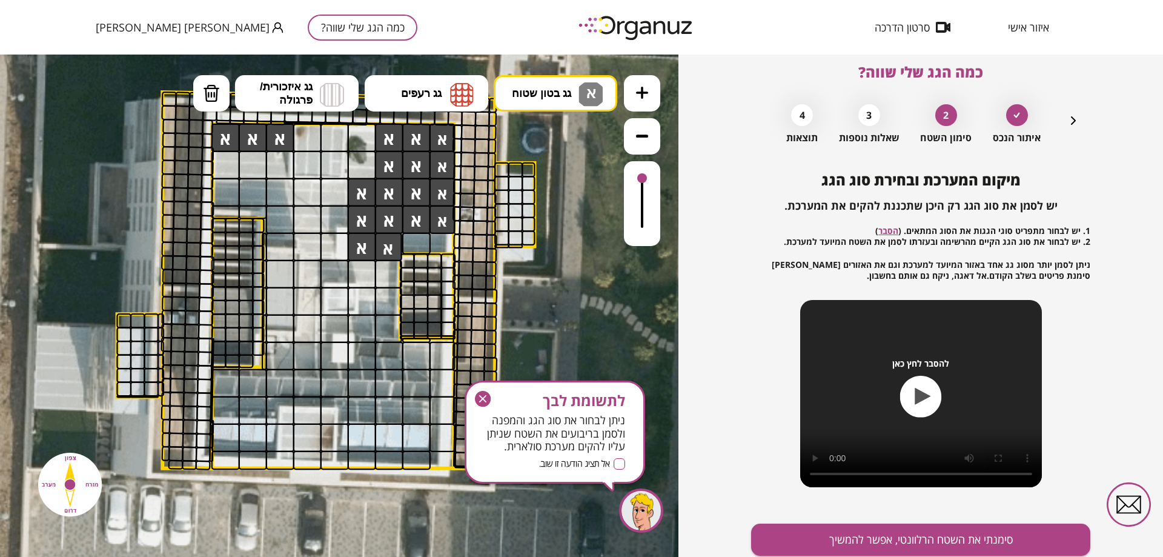
click at [280, 138] on div at bounding box center [280, 138] width 28 height 28
click at [273, 164] on div at bounding box center [280, 165] width 28 height 28
click at [247, 166] on div at bounding box center [253, 165] width 28 height 28
click at [224, 162] on div at bounding box center [225, 165] width 28 height 28
click at [331, 190] on div at bounding box center [335, 192] width 28 height 28
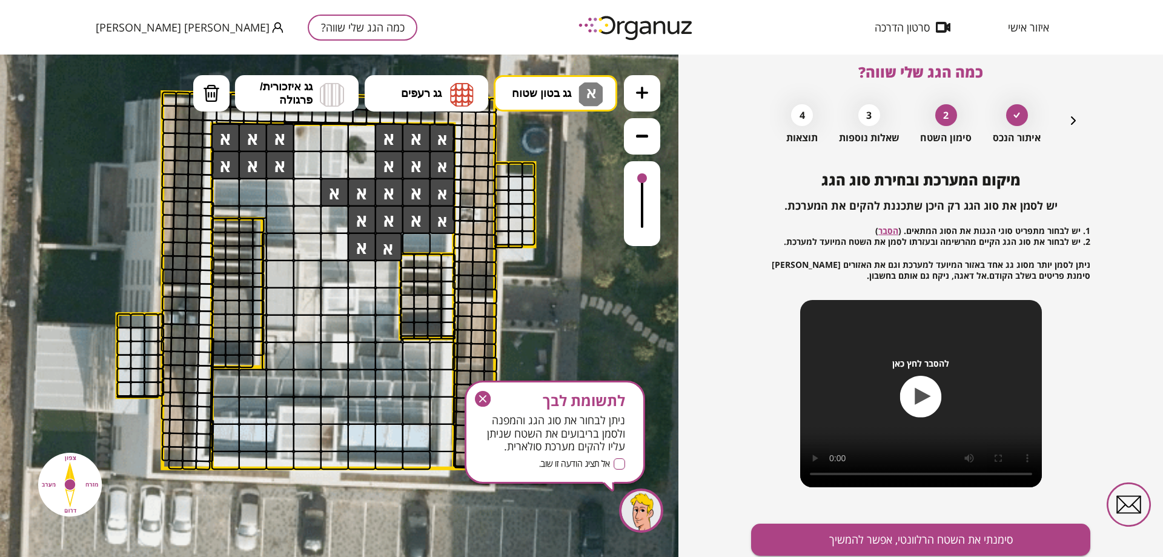
click at [307, 190] on div at bounding box center [307, 192] width 28 height 28
click at [285, 415] on div at bounding box center [280, 410] width 28 height 28
click at [307, 419] on div at bounding box center [307, 410] width 28 height 28
click at [328, 419] on div at bounding box center [335, 410] width 28 height 28
click at [327, 436] on div at bounding box center [335, 438] width 28 height 28
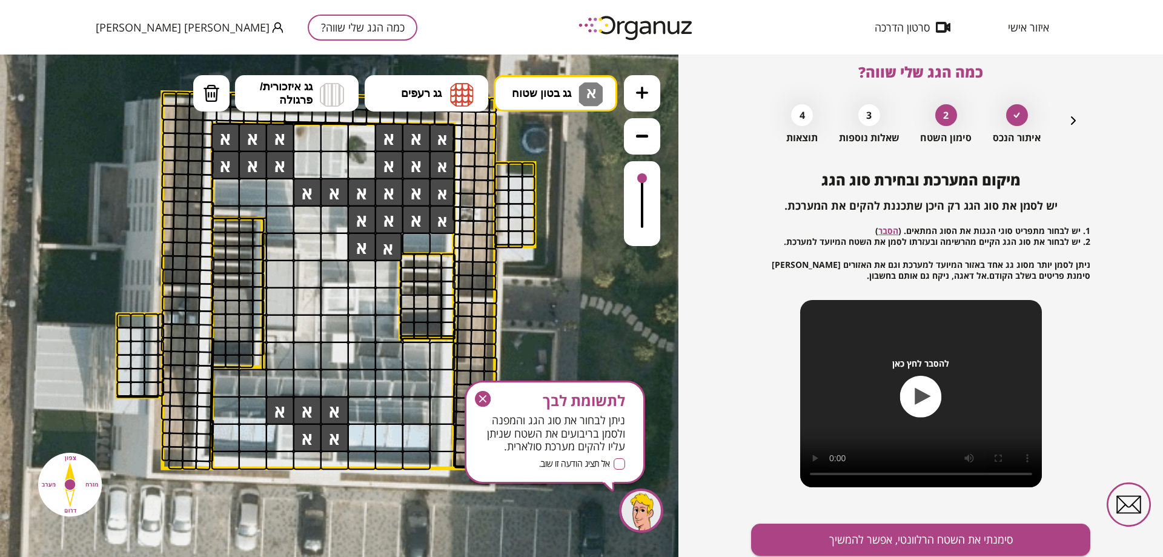
click at [301, 437] on div at bounding box center [307, 438] width 28 height 28
click at [291, 436] on div at bounding box center [280, 438] width 28 height 28
click at [286, 451] on div at bounding box center [280, 460] width 28 height 19
click at [311, 457] on div at bounding box center [307, 460] width 28 height 19
click at [331, 457] on div at bounding box center [335, 460] width 28 height 19
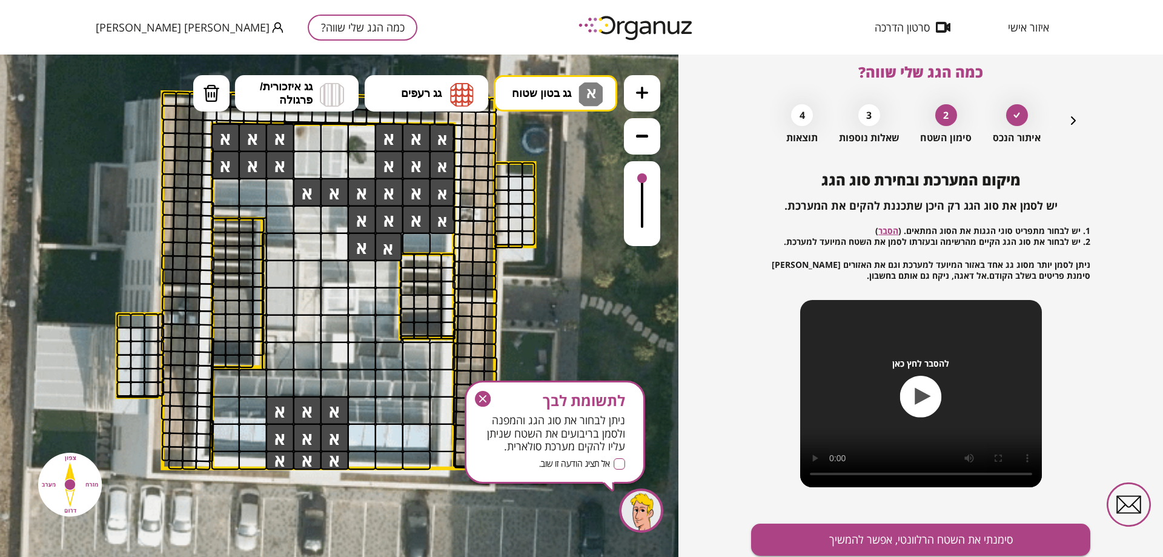
click at [274, 256] on div at bounding box center [280, 247] width 28 height 28
click at [275, 267] on div at bounding box center [280, 274] width 28 height 28
click at [275, 302] on div at bounding box center [280, 301] width 28 height 28
click at [278, 324] on div at bounding box center [280, 328] width 28 height 28
click at [309, 218] on div at bounding box center [307, 219] width 28 height 28
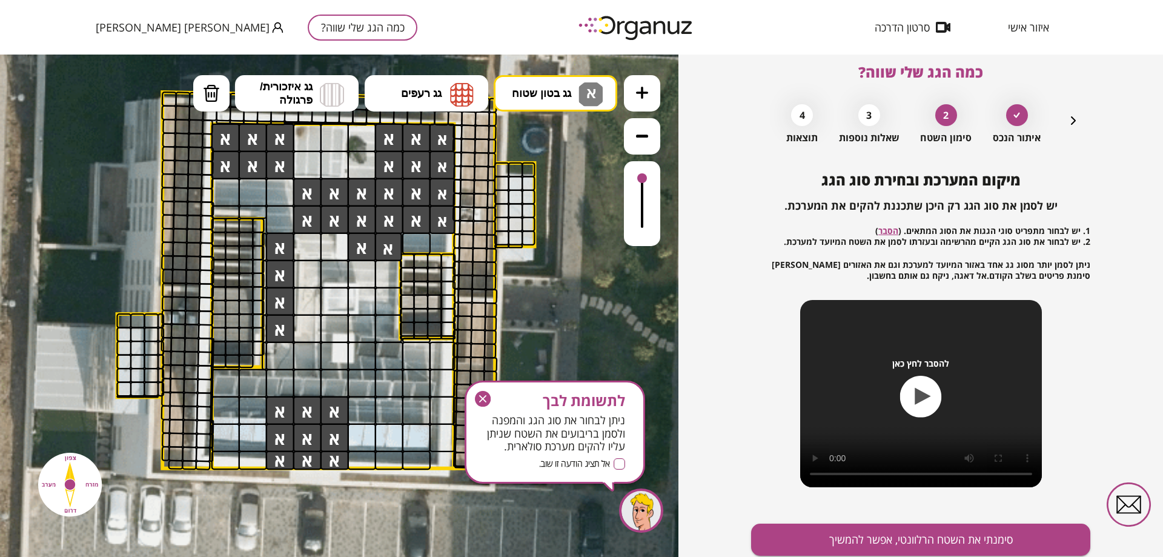
click at [330, 217] on div at bounding box center [335, 219] width 28 height 28
click at [307, 133] on div at bounding box center [307, 138] width 28 height 28
click at [336, 135] on div at bounding box center [335, 138] width 28 height 28
click at [365, 136] on div at bounding box center [362, 138] width 28 height 28
drag, startPoint x: 365, startPoint y: 162, endPoint x: 351, endPoint y: 162, distance: 14.6
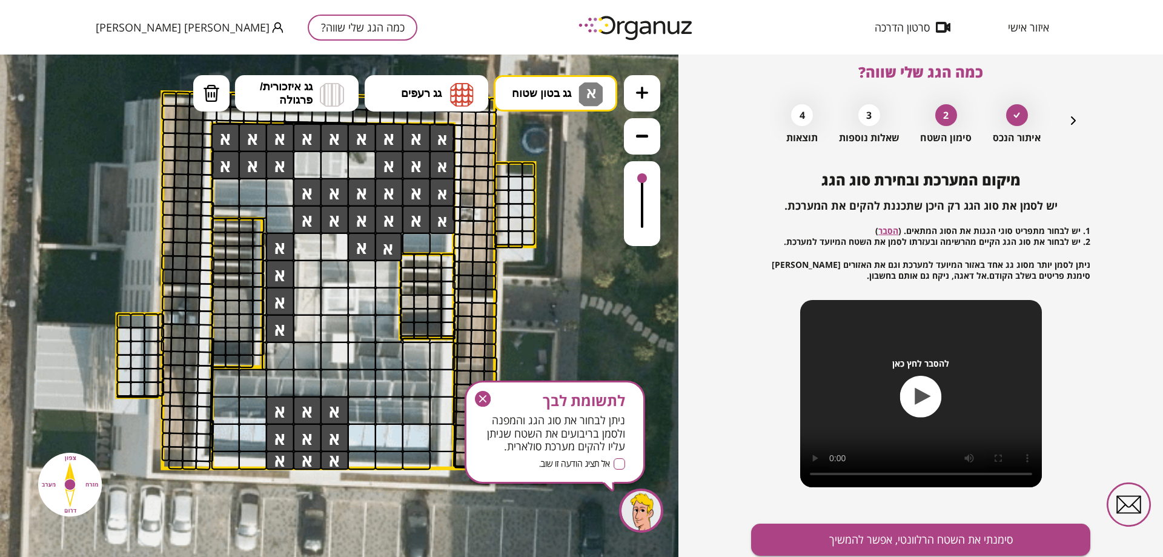
click at [365, 162] on div at bounding box center [362, 165] width 28 height 28
click at [336, 164] on div at bounding box center [335, 165] width 28 height 28
click at [311, 166] on div at bounding box center [307, 165] width 28 height 28
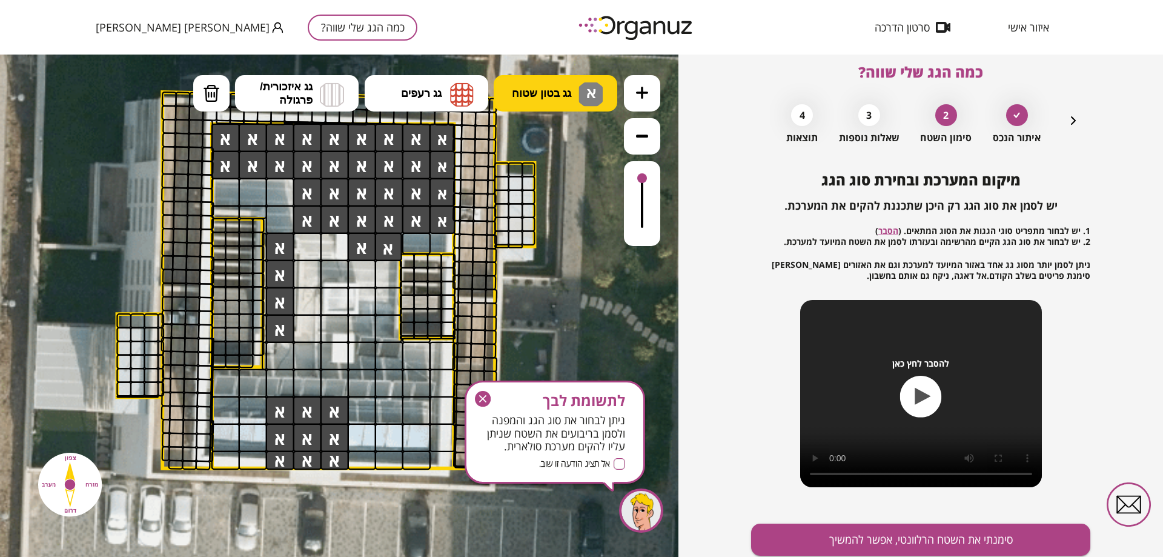
click at [583, 96] on img at bounding box center [591, 94] width 24 height 24
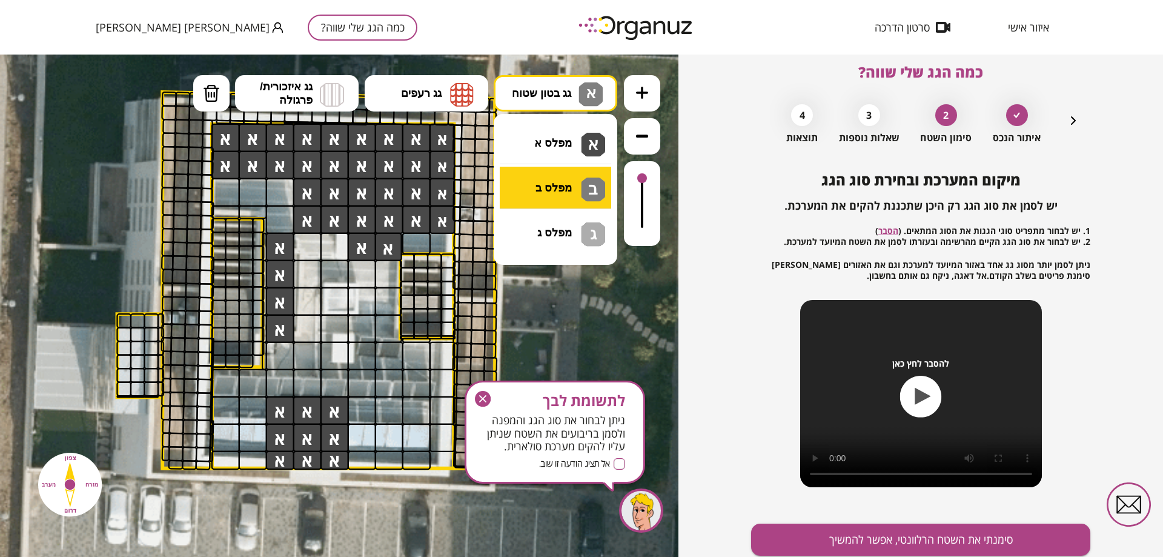
click at [589, 188] on div ".st0 { fill: #FFFFFF; } 10" at bounding box center [339, 306] width 679 height 502
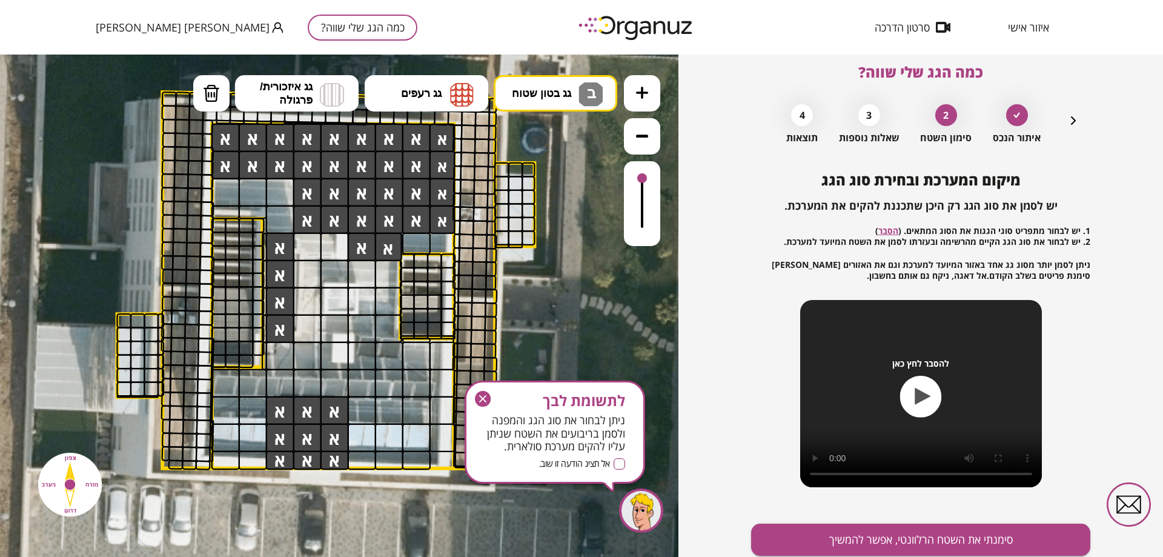
click at [312, 251] on div at bounding box center [307, 247] width 28 height 28
click at [335, 245] on div at bounding box center [335, 247] width 28 height 28
click at [338, 268] on div at bounding box center [335, 274] width 28 height 28
click at [294, 272] on div at bounding box center [307, 274] width 28 height 28
click at [368, 273] on div at bounding box center [362, 274] width 28 height 28
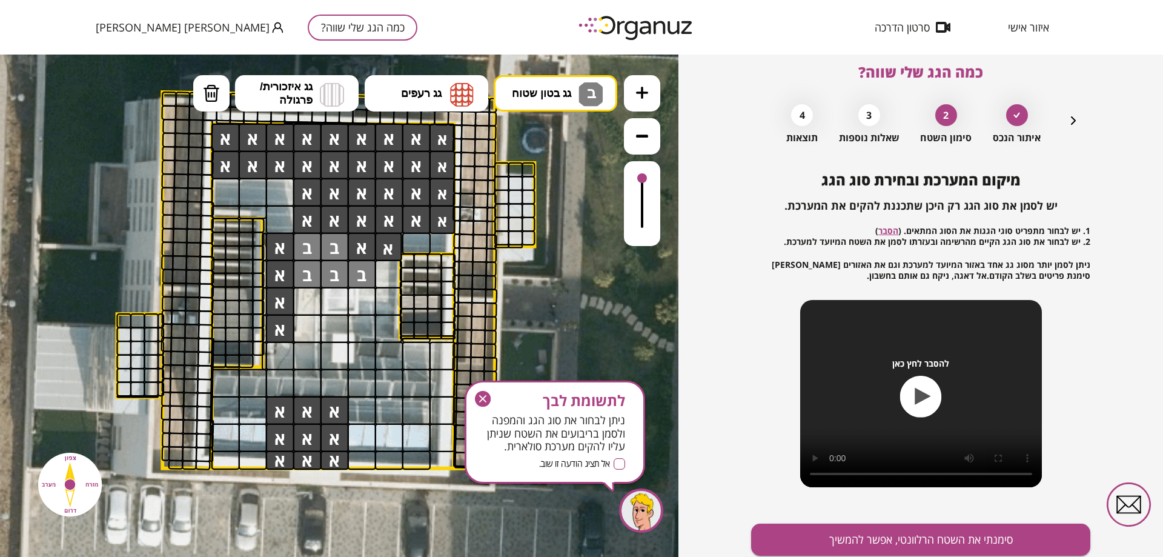
click at [376, 271] on div at bounding box center [388, 274] width 27 height 28
click at [377, 292] on div at bounding box center [388, 301] width 27 height 28
click at [339, 294] on div at bounding box center [335, 301] width 28 height 28
click at [364, 301] on div at bounding box center [362, 301] width 28 height 28
click at [311, 296] on div at bounding box center [307, 301] width 28 height 28
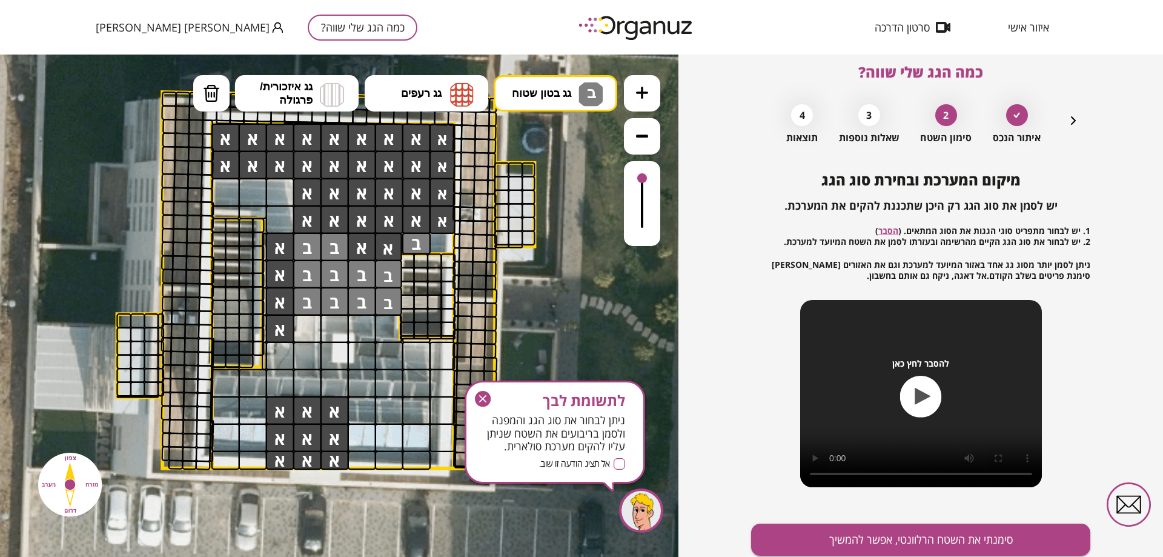
click at [417, 247] on div at bounding box center [416, 244] width 28 height 22
click at [441, 242] on polygon at bounding box center [333, 296] width 242 height 344
click at [441, 235] on polygon at bounding box center [333, 296] width 242 height 344
click at [442, 248] on polygon at bounding box center [333, 296] width 242 height 344
click at [904, 539] on button "סימנתי את השטח הרלוונטי, אפשר להמשיך" at bounding box center [920, 540] width 339 height 32
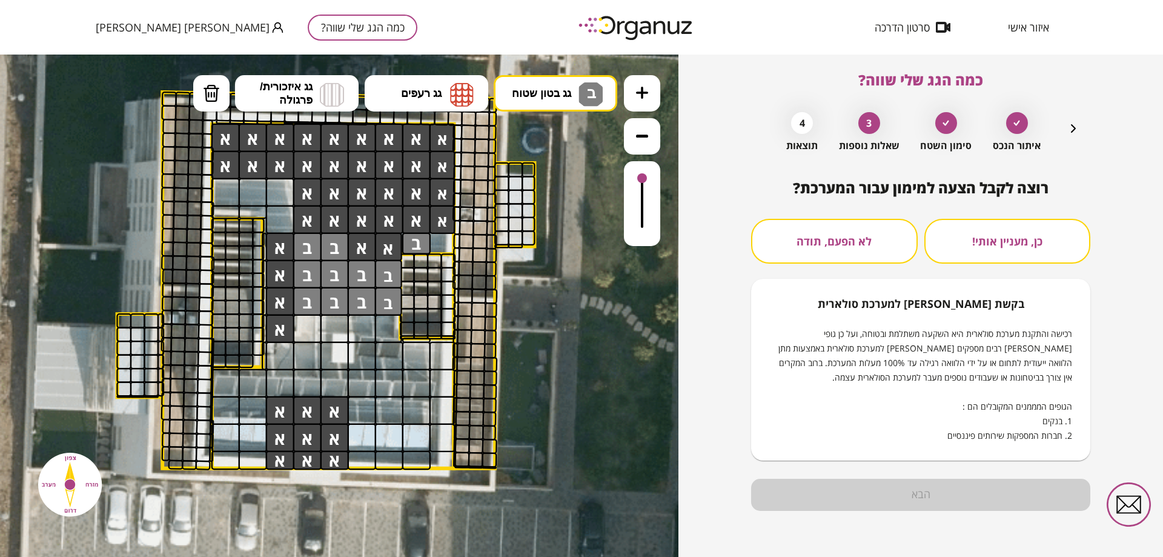
scroll to position [6, 0]
click at [1012, 243] on button "כן, מעניין אותי!" at bounding box center [1008, 241] width 167 height 45
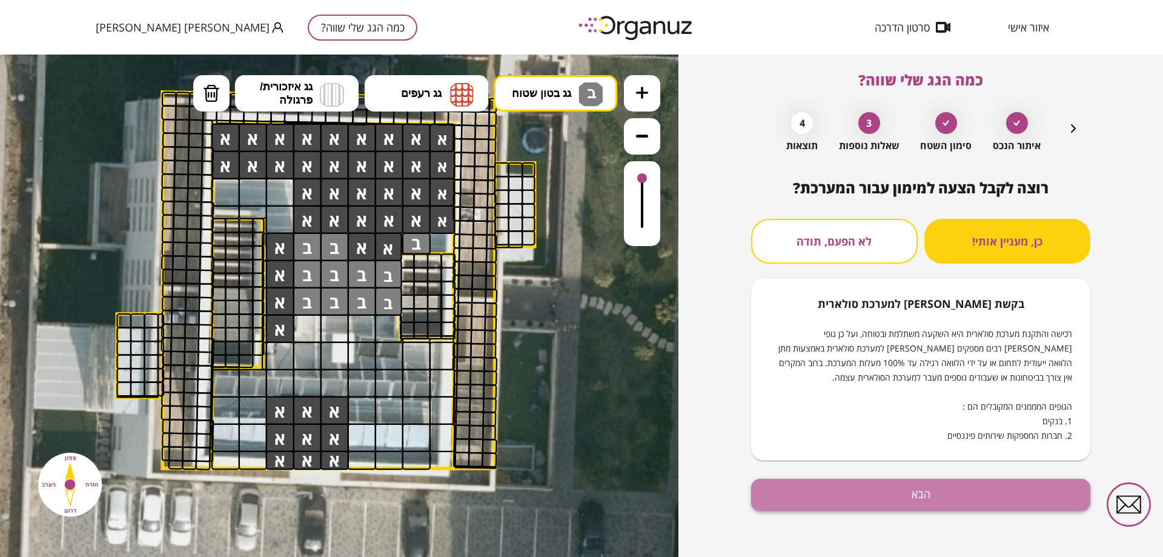
click at [922, 491] on button "הבא" at bounding box center [920, 495] width 339 height 32
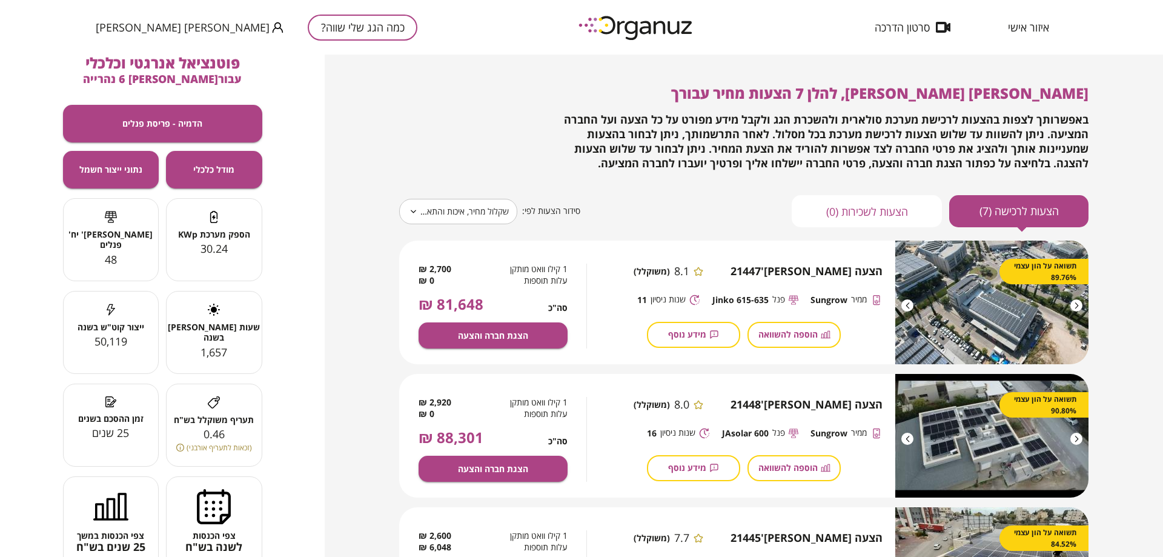
scroll to position [51, 0]
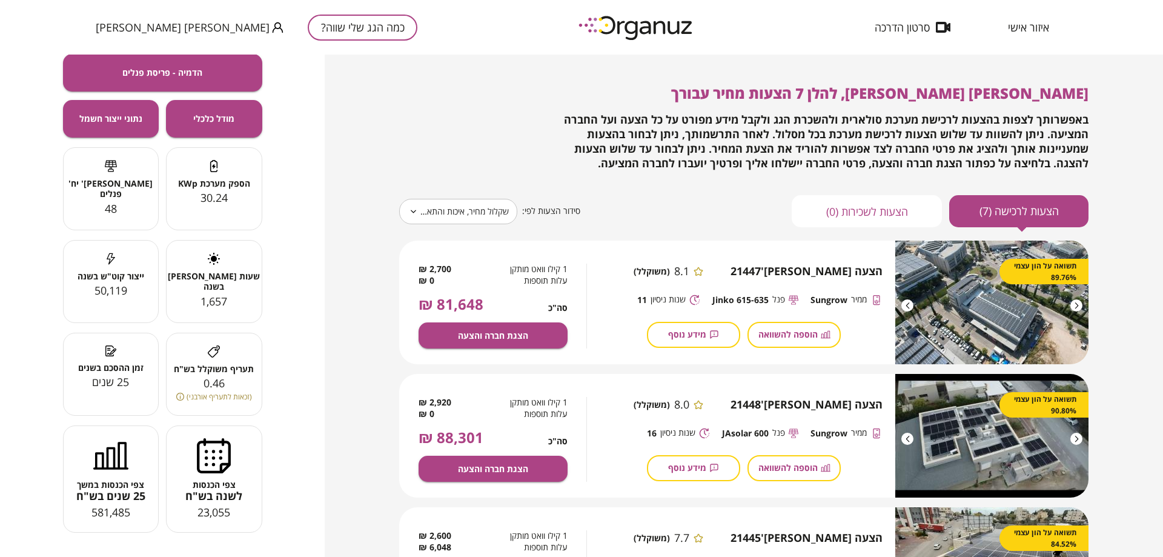
click at [802, 336] on span "הוספה להשוואה" at bounding box center [788, 334] width 59 height 10
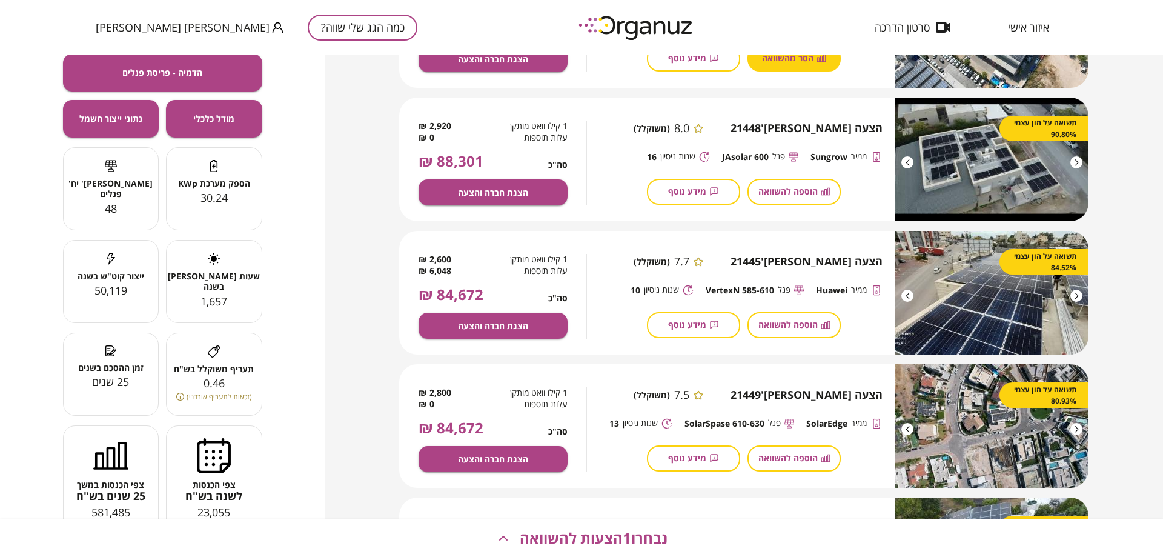
scroll to position [303, 0]
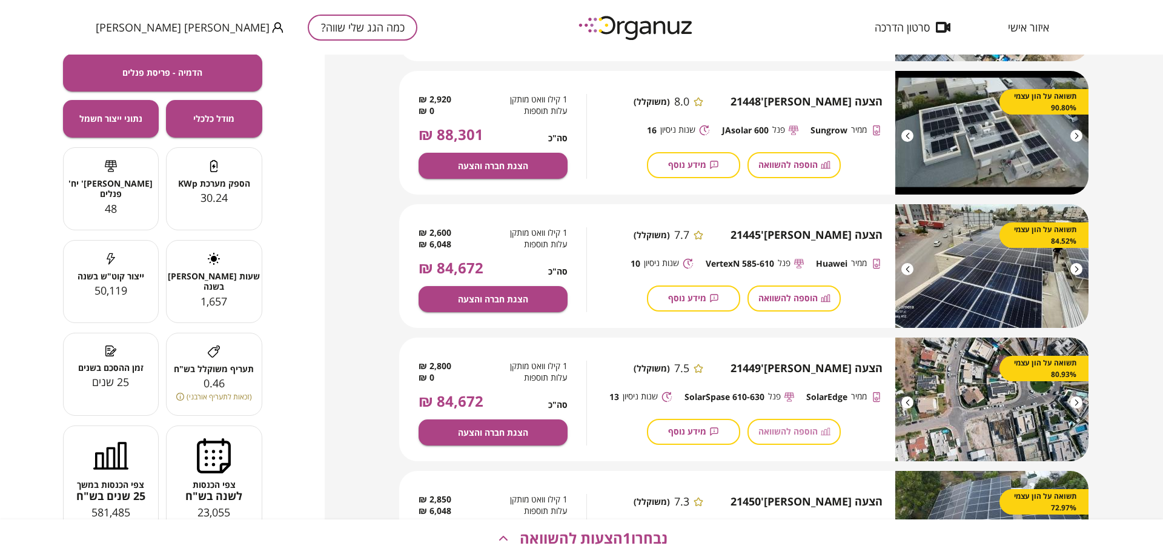
click at [791, 436] on span "הוספה להשוואה" at bounding box center [788, 431] width 59 height 10
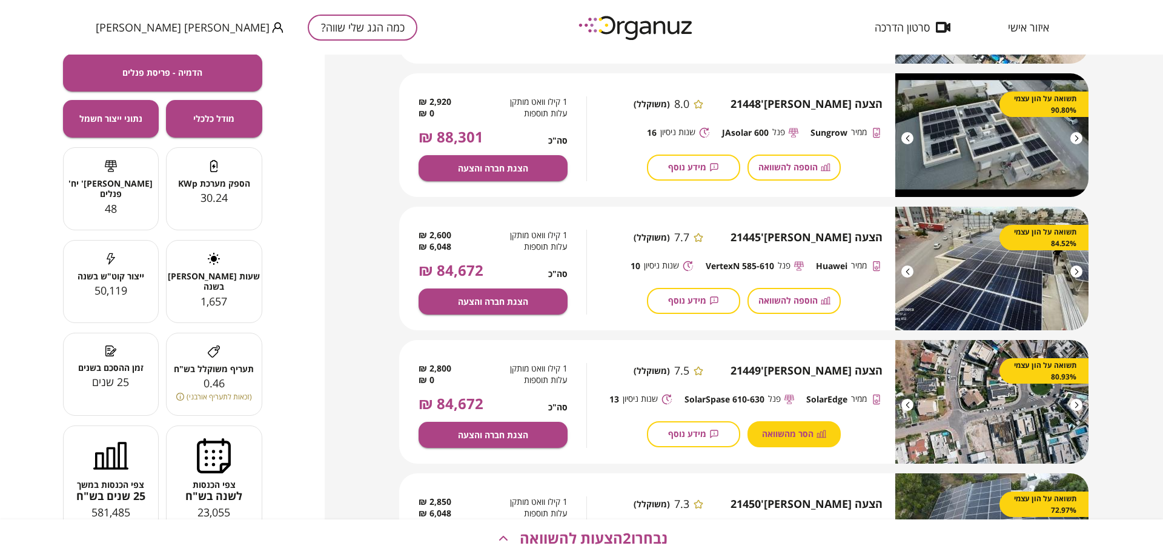
scroll to position [251, 0]
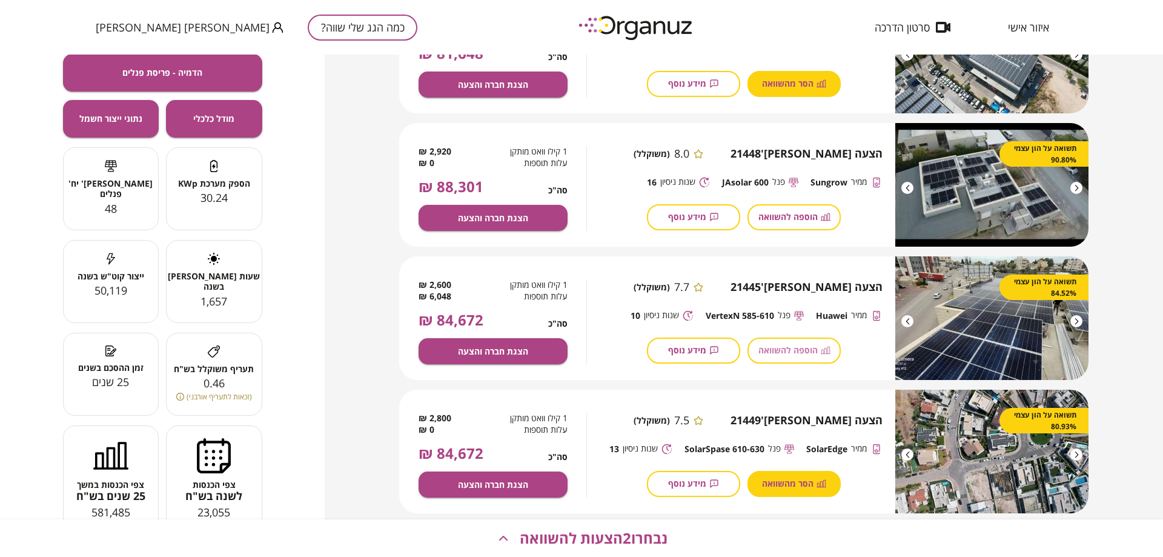
click at [782, 348] on span "הוספה להשוואה" at bounding box center [788, 350] width 59 height 10
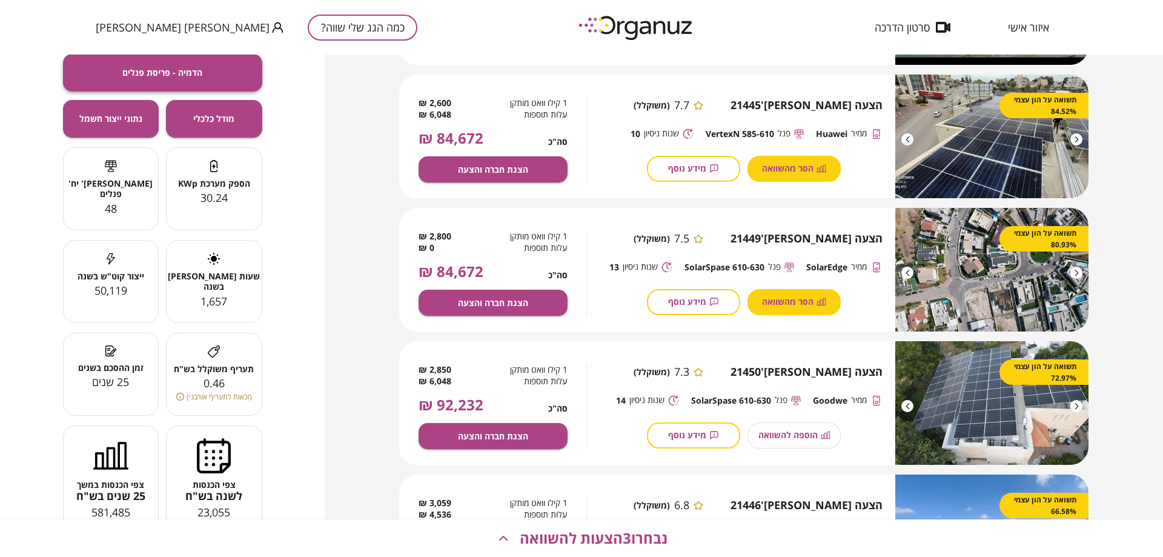
click at [231, 83] on button "הדמיה - פריסת פנלים" at bounding box center [162, 73] width 199 height 38
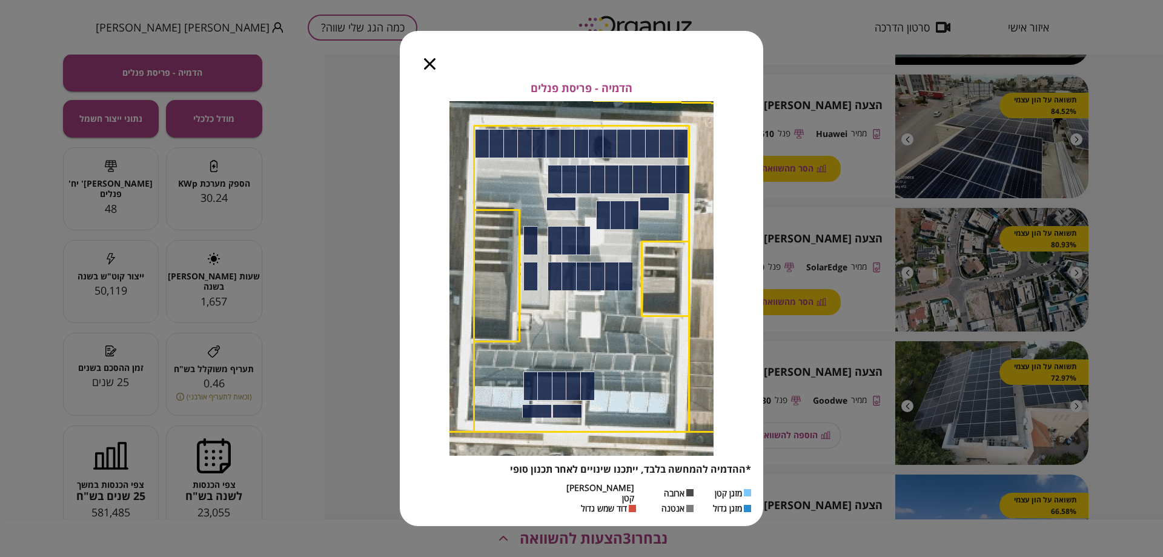
click at [426, 69] on icon "button" at bounding box center [430, 64] width 12 height 12
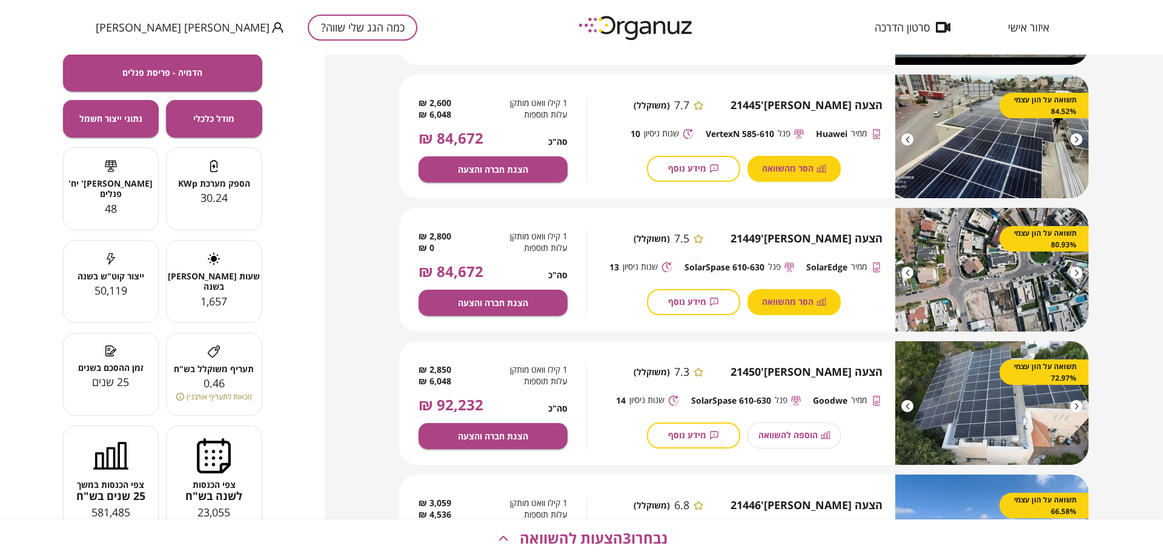
scroll to position [50, 0]
click at [681, 305] on span "מידע נוסף" at bounding box center [687, 301] width 38 height 10
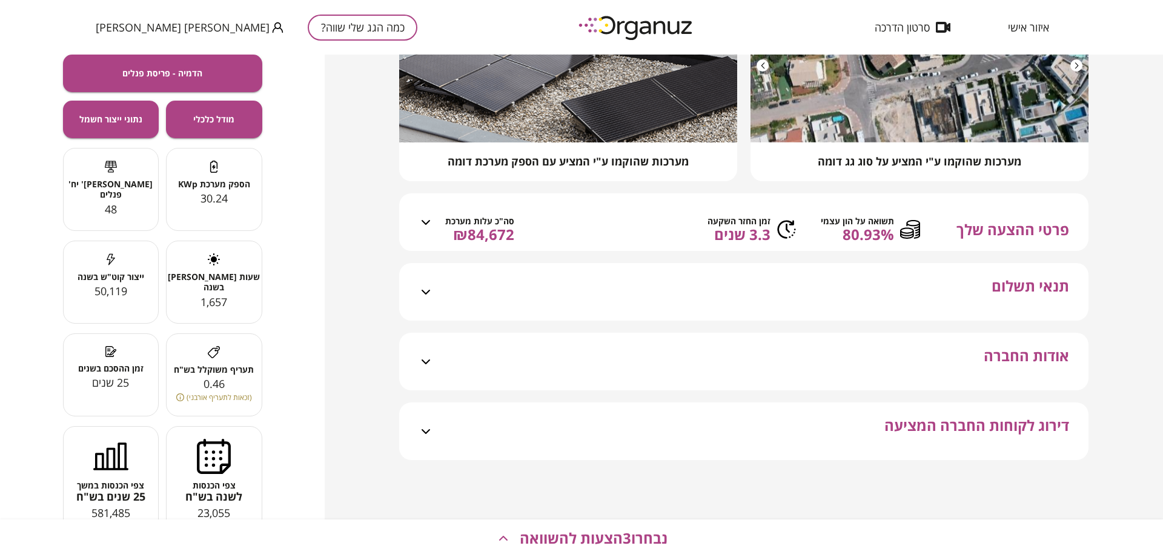
scroll to position [213, 0]
click at [1006, 299] on span "תנאי תשלום" at bounding box center [1031, 299] width 78 height 43
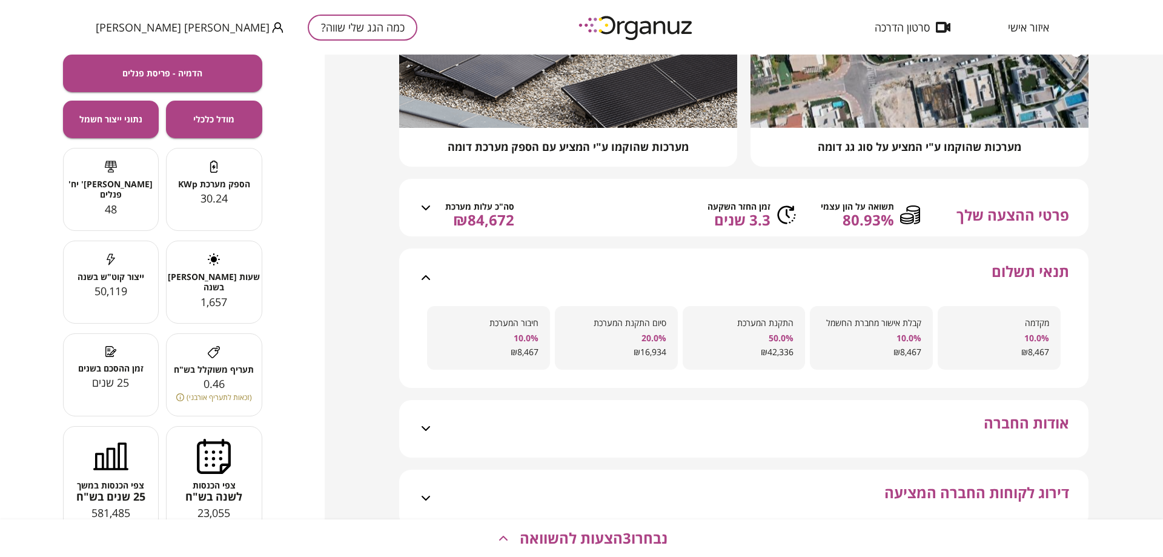
click at [1011, 434] on span "אודות החברה" at bounding box center [1026, 435] width 85 height 43
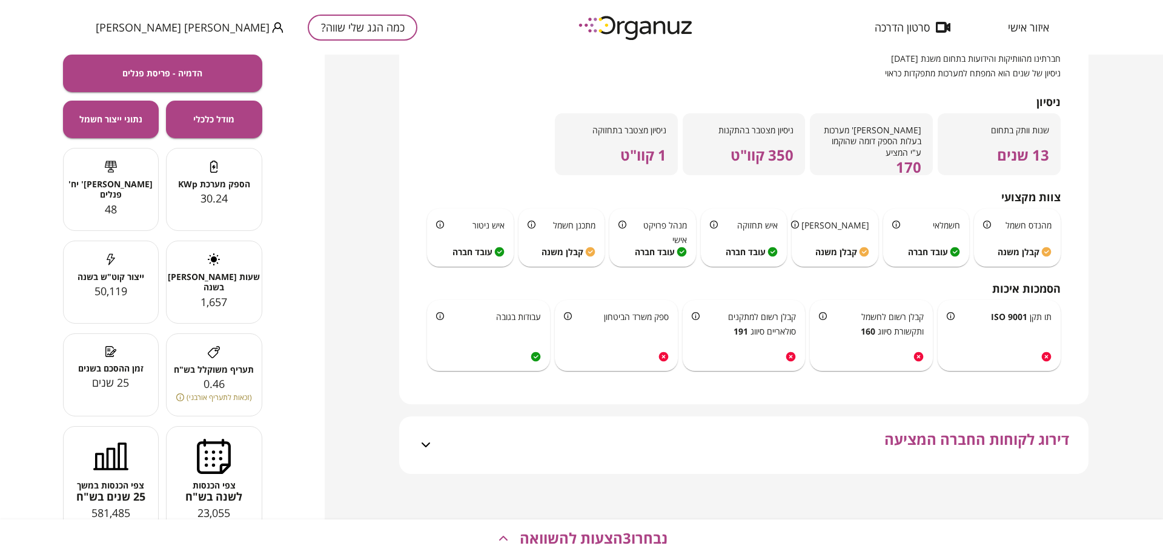
scroll to position [648, 0]
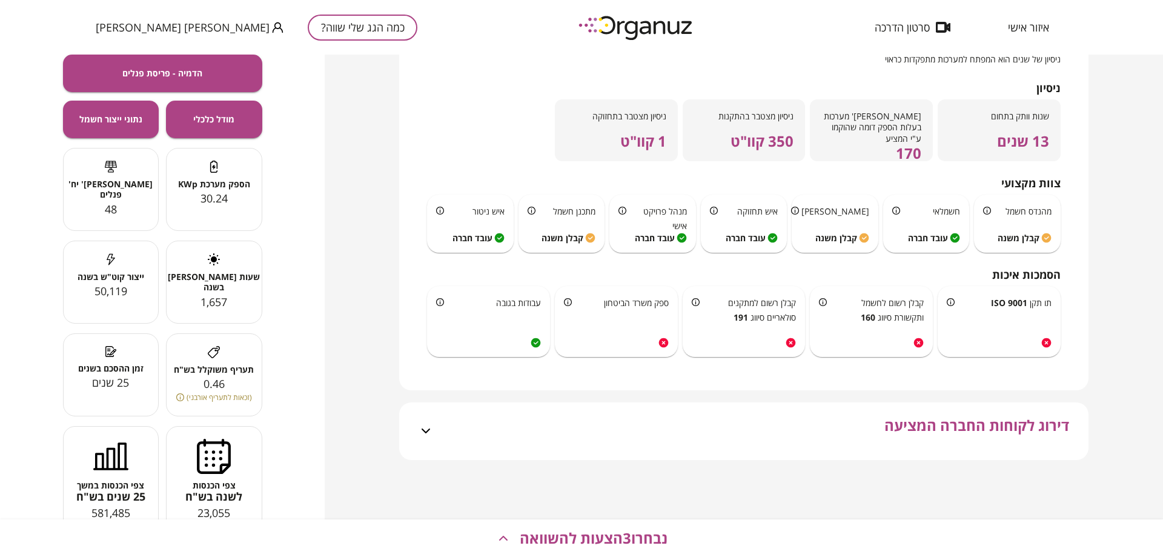
click at [940, 419] on span "דירוג לקוחות החברה המציעה" at bounding box center [977, 438] width 185 height 43
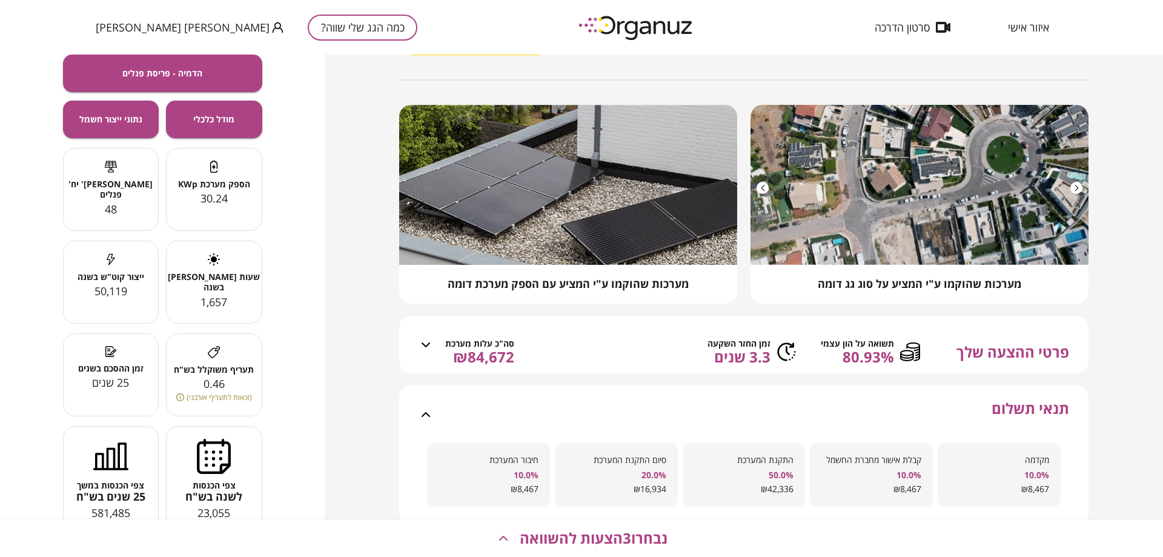
scroll to position [0, 0]
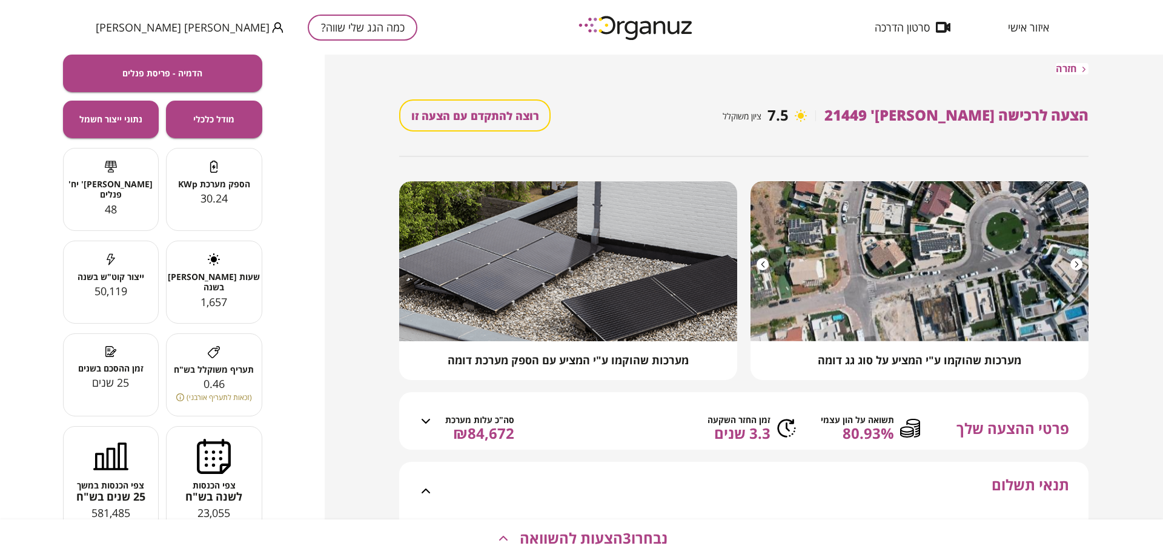
click at [1074, 69] on span "חזרה" at bounding box center [1066, 69] width 21 height 12
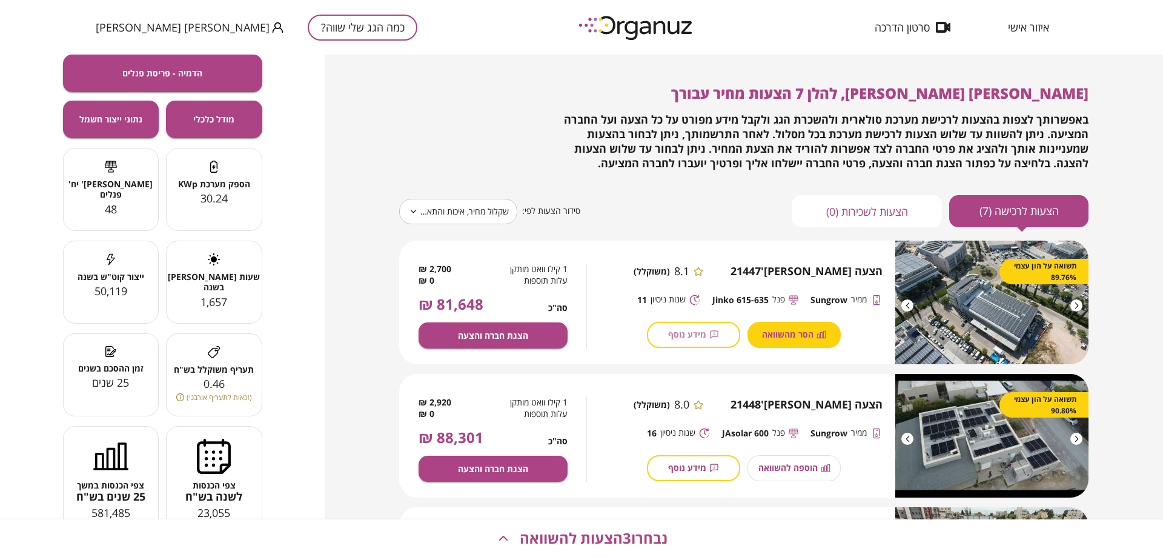
click at [702, 330] on span "מידע נוסף" at bounding box center [687, 334] width 38 height 10
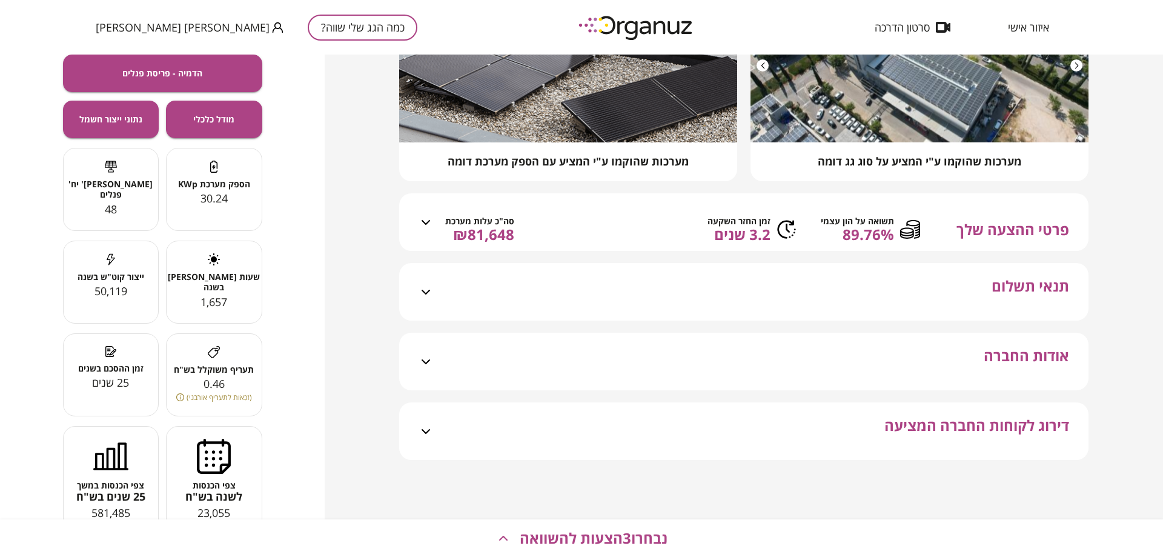
scroll to position [213, 0]
click at [1011, 287] on span "תנאי תשלום" at bounding box center [1031, 299] width 78 height 43
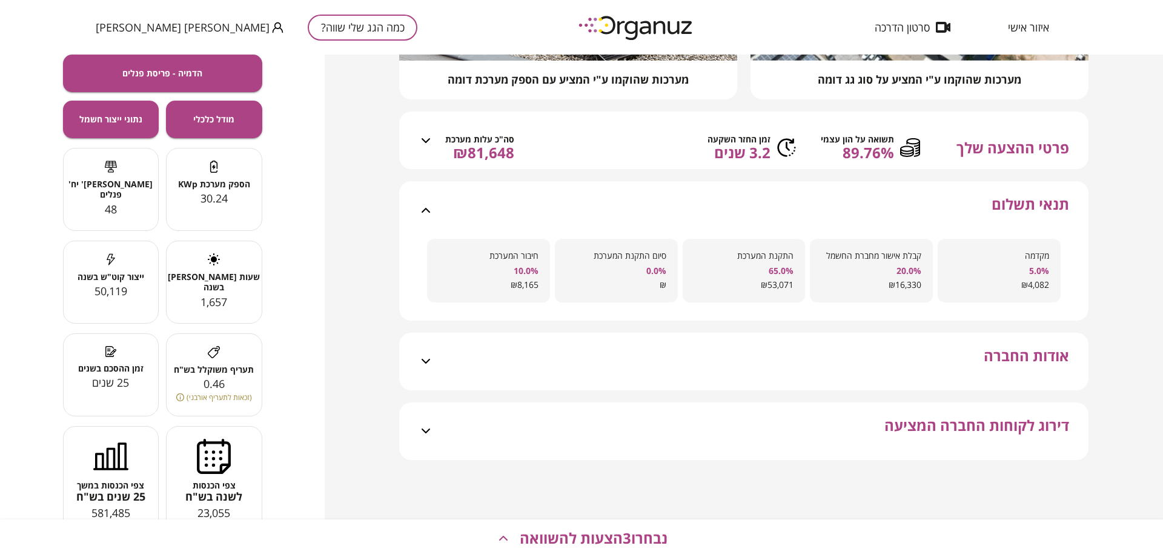
scroll to position [295, 0]
click at [1031, 353] on span "אודות החברה" at bounding box center [1026, 368] width 85 height 43
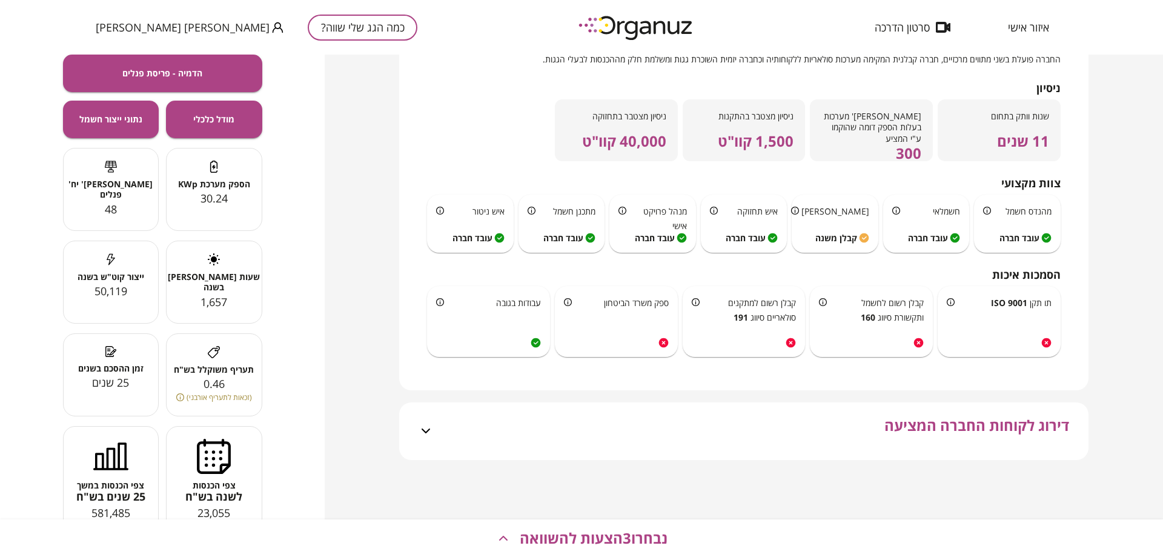
scroll to position [648, 0]
click at [1002, 427] on span "דירוג לקוחות החברה המציעה" at bounding box center [977, 438] width 185 height 43
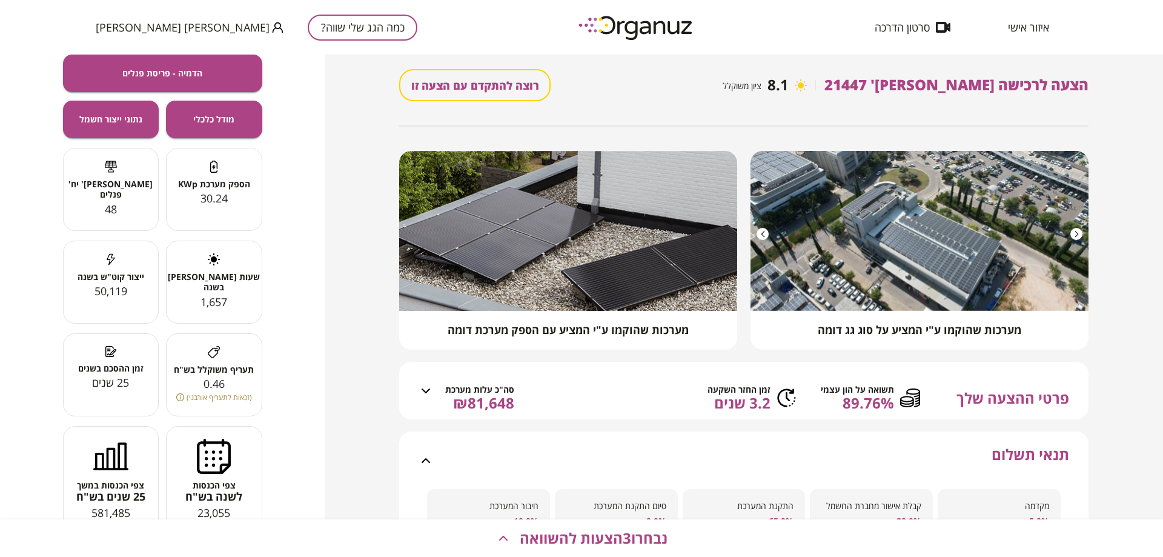
scroll to position [0, 0]
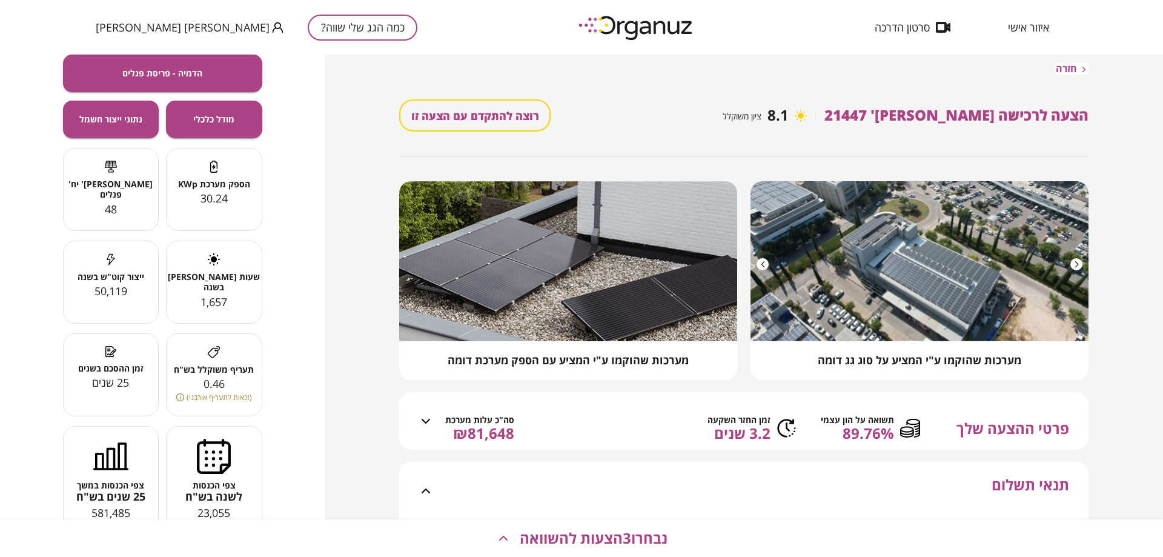
click at [1074, 69] on span "חזרה" at bounding box center [1066, 69] width 21 height 12
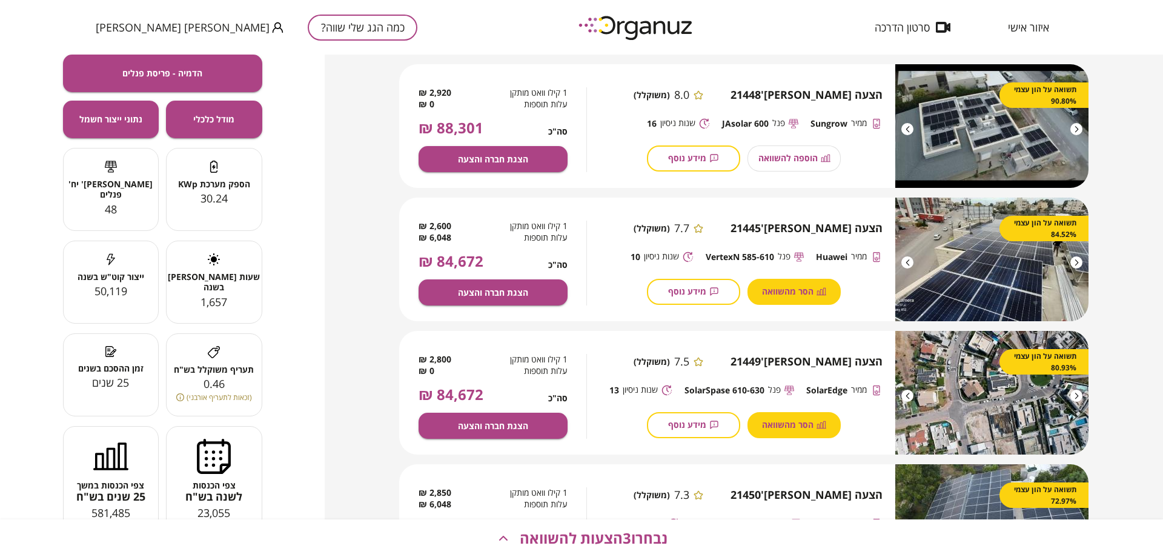
scroll to position [364, 0]
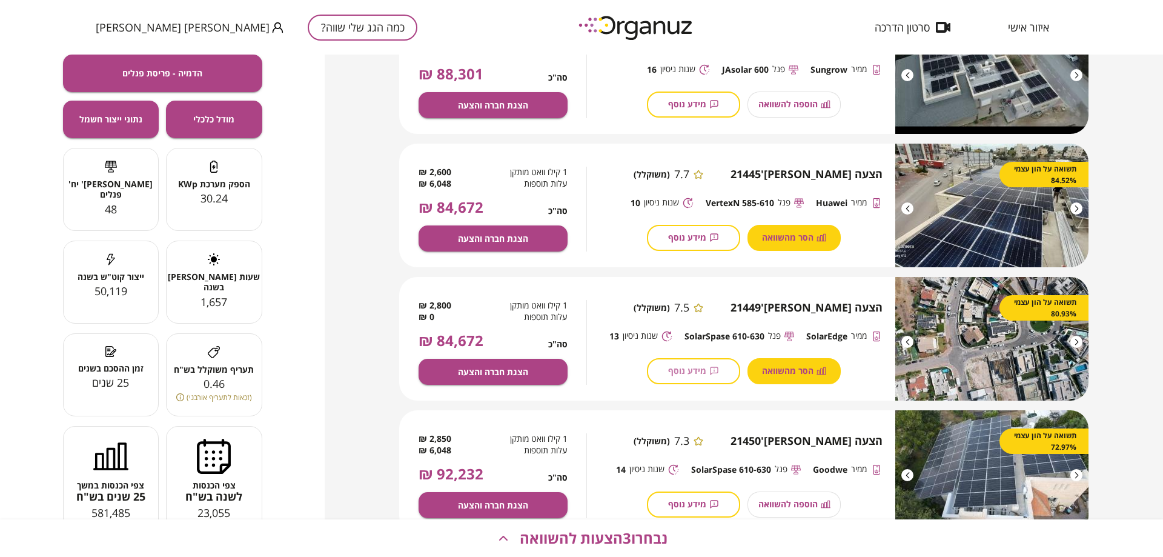
click at [691, 367] on span "מידע נוסף" at bounding box center [687, 370] width 38 height 10
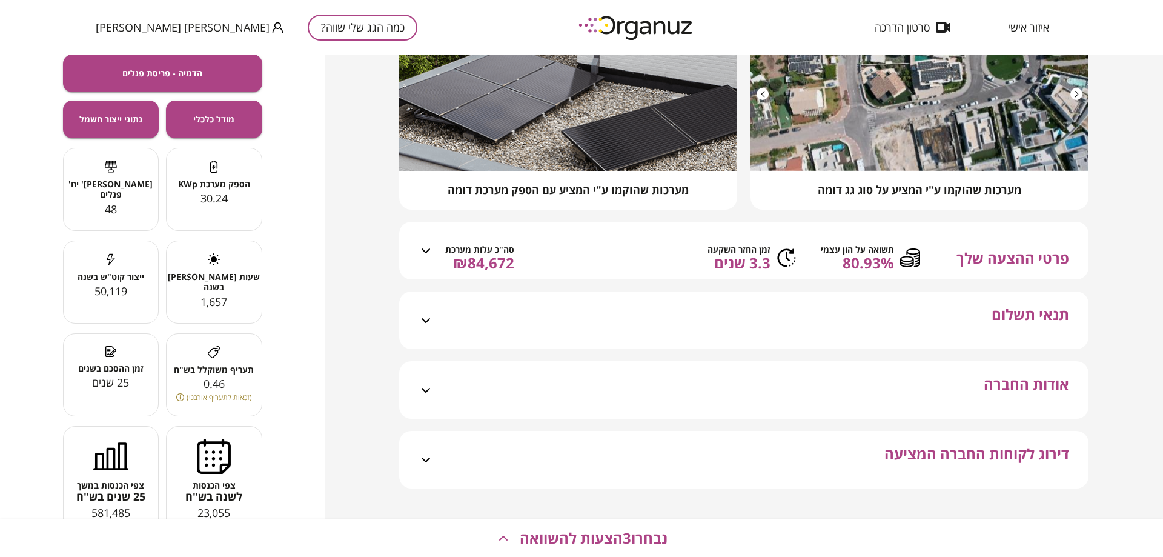
scroll to position [213, 0]
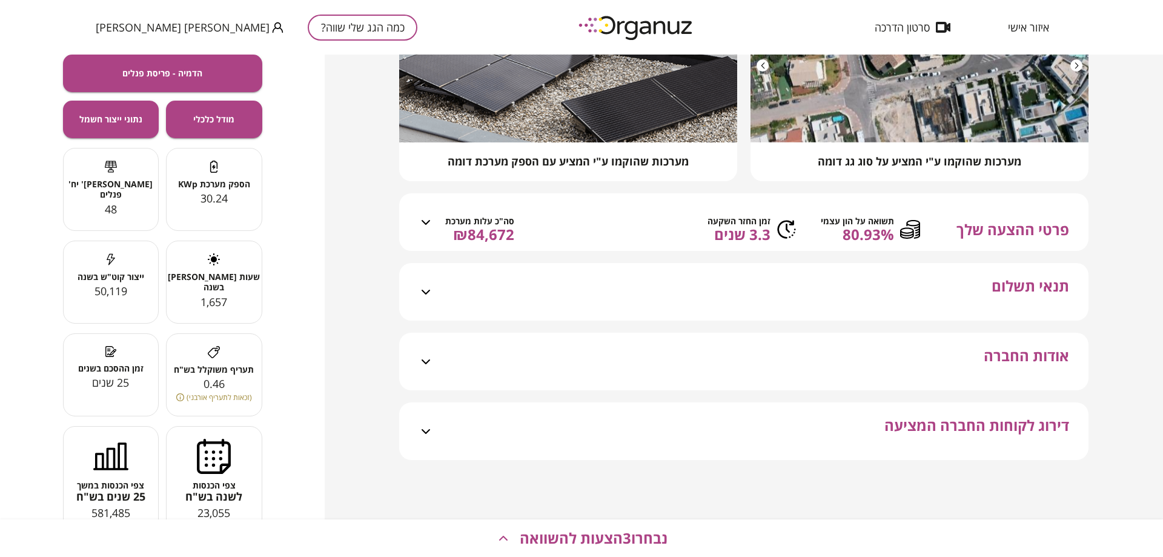
click at [928, 430] on span "דירוג לקוחות החברה המציעה" at bounding box center [977, 438] width 185 height 43
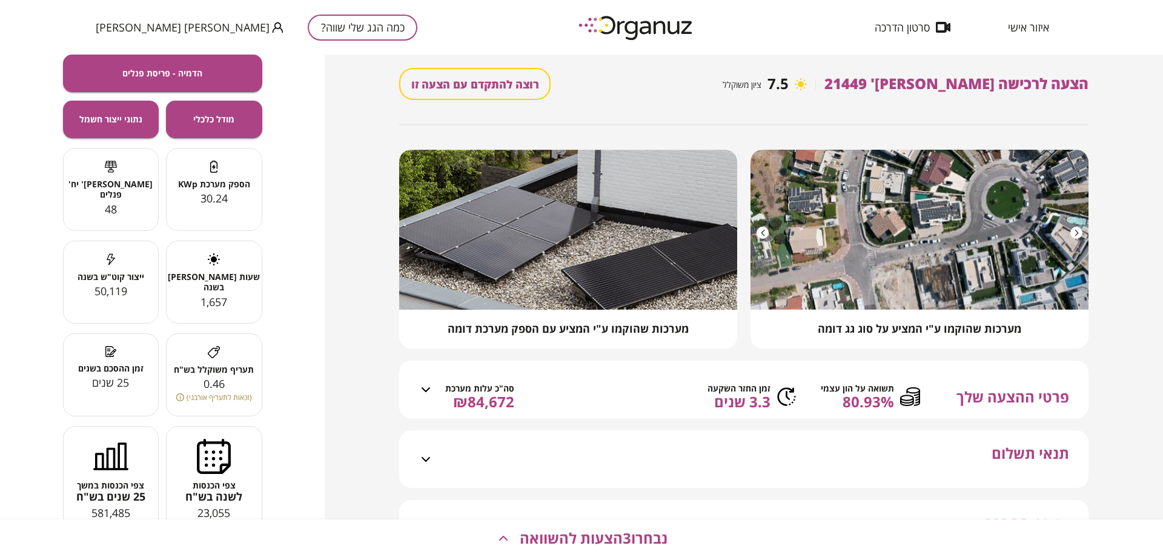
scroll to position [0, 0]
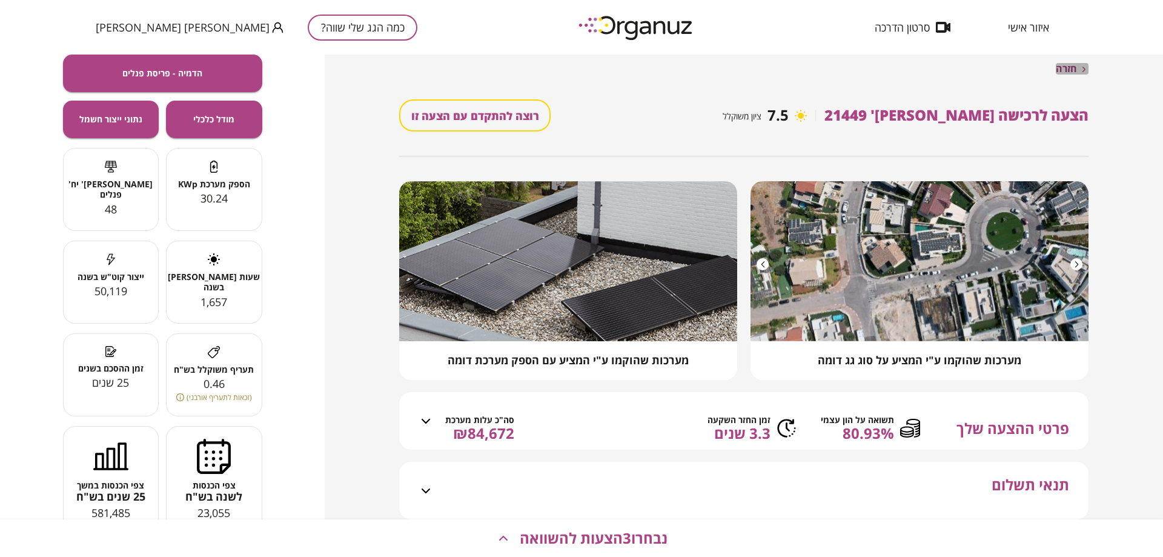
click at [1073, 73] on span "חזרה" at bounding box center [1066, 69] width 21 height 12
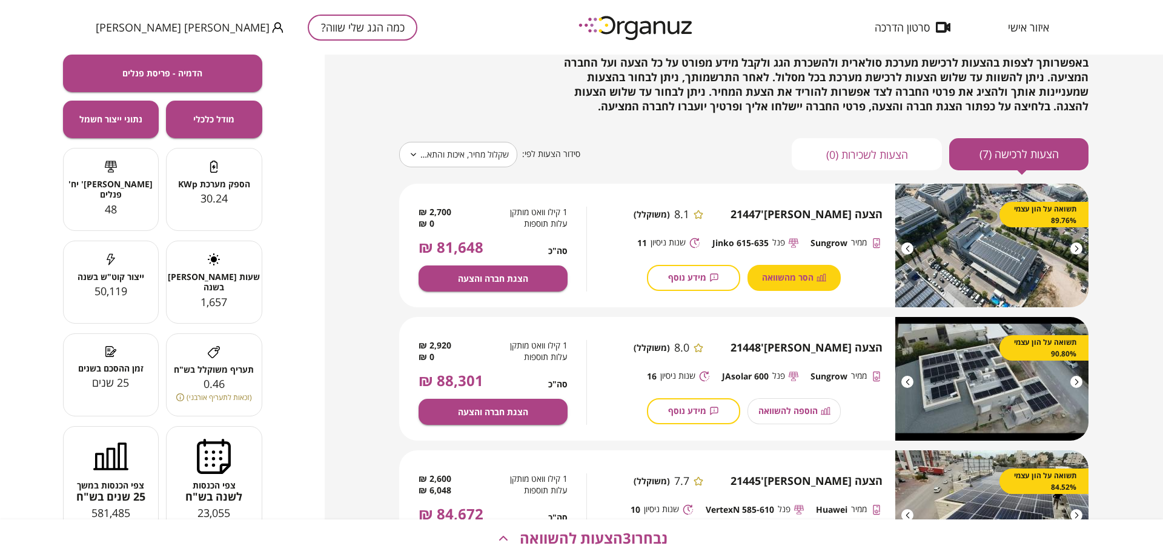
scroll to position [121, 0]
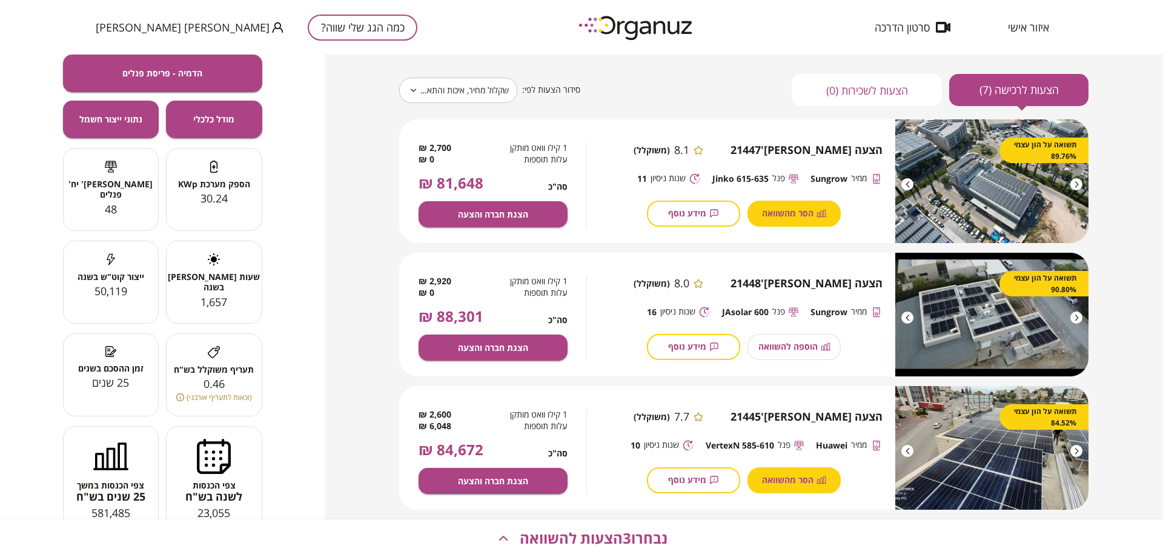
click at [701, 206] on button "מידע נוסף" at bounding box center [693, 214] width 93 height 26
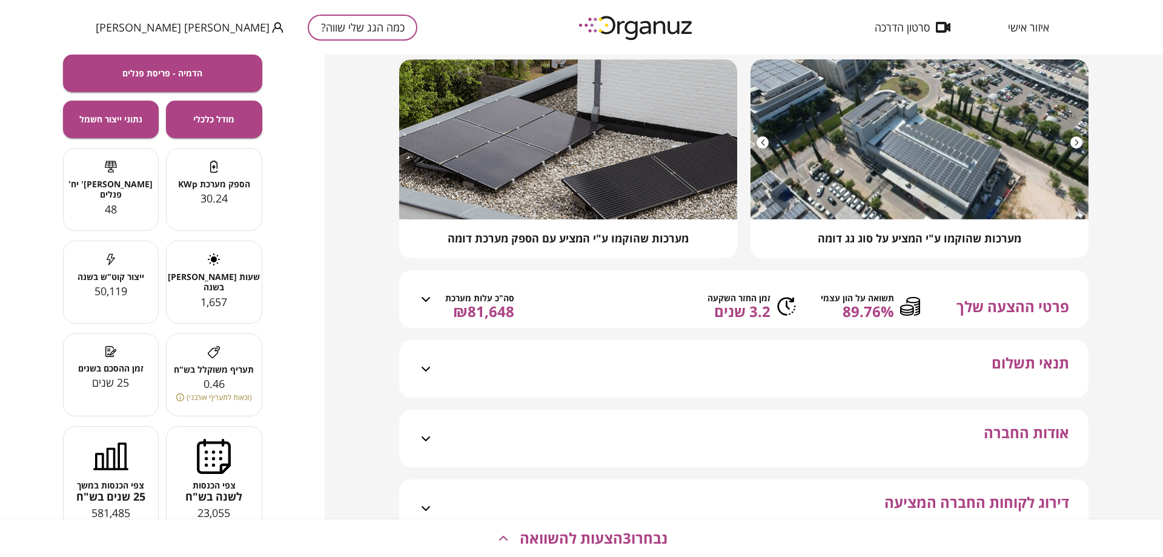
scroll to position [213, 0]
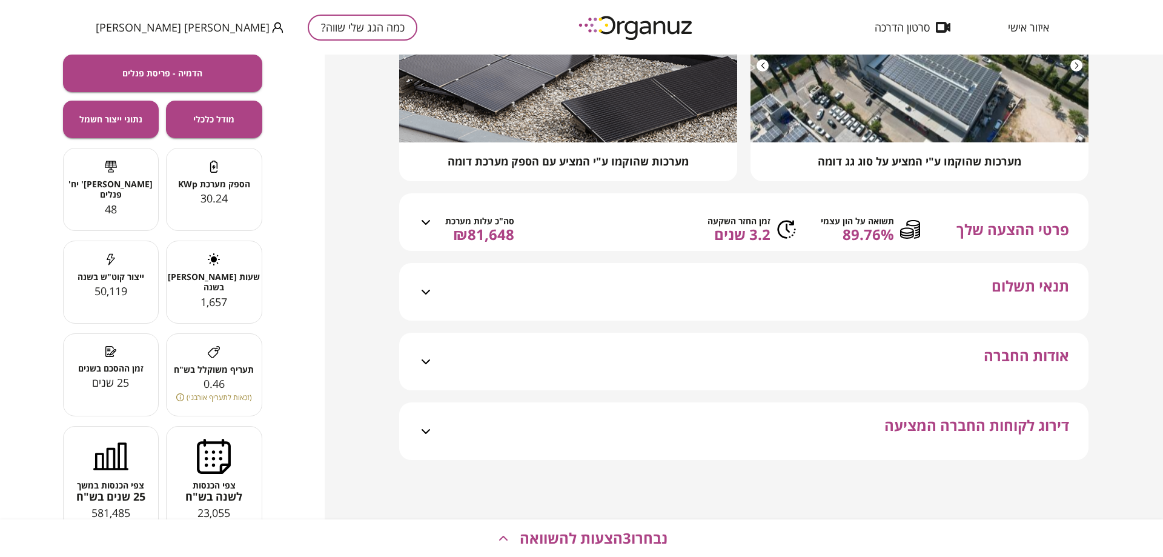
click at [1009, 288] on span "תנאי תשלום" at bounding box center [1031, 299] width 78 height 43
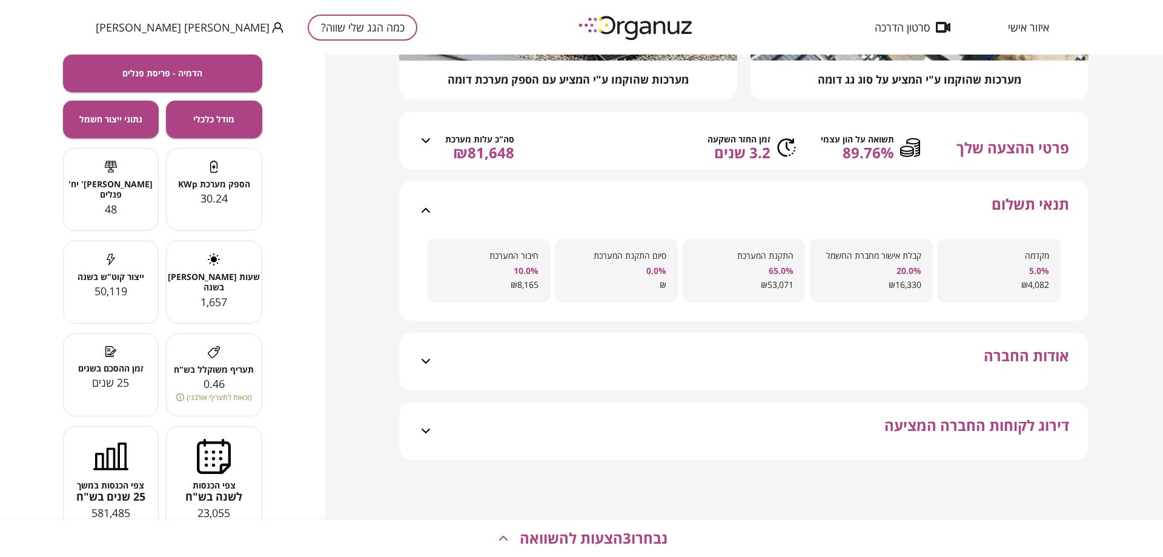
scroll to position [295, 0]
click at [1057, 356] on span "אודות החברה" at bounding box center [1026, 368] width 85 height 43
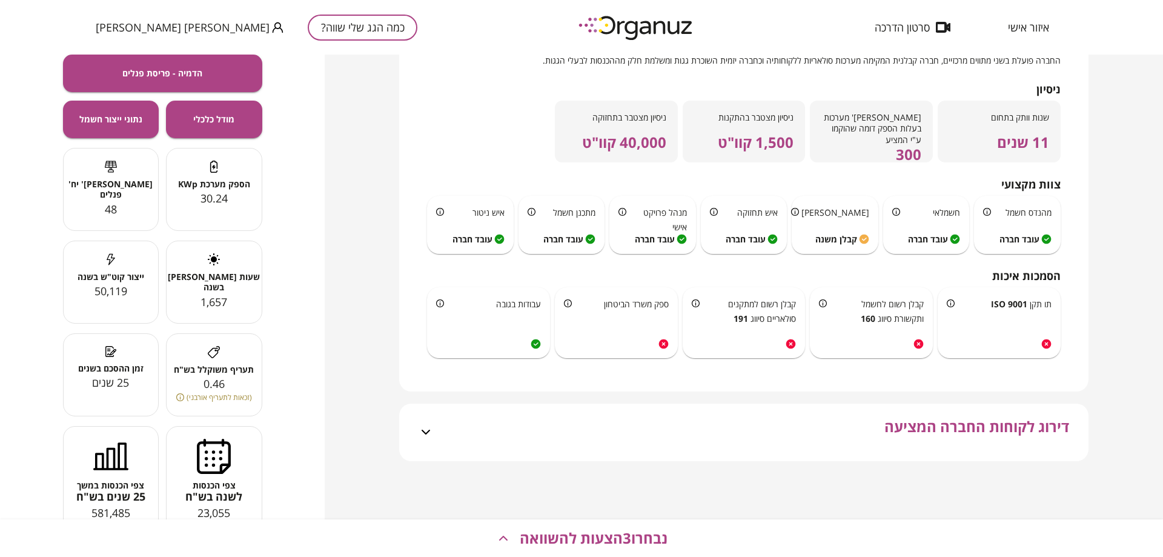
scroll to position [648, 0]
click at [979, 425] on span "דירוג לקוחות החברה המציעה" at bounding box center [977, 438] width 185 height 43
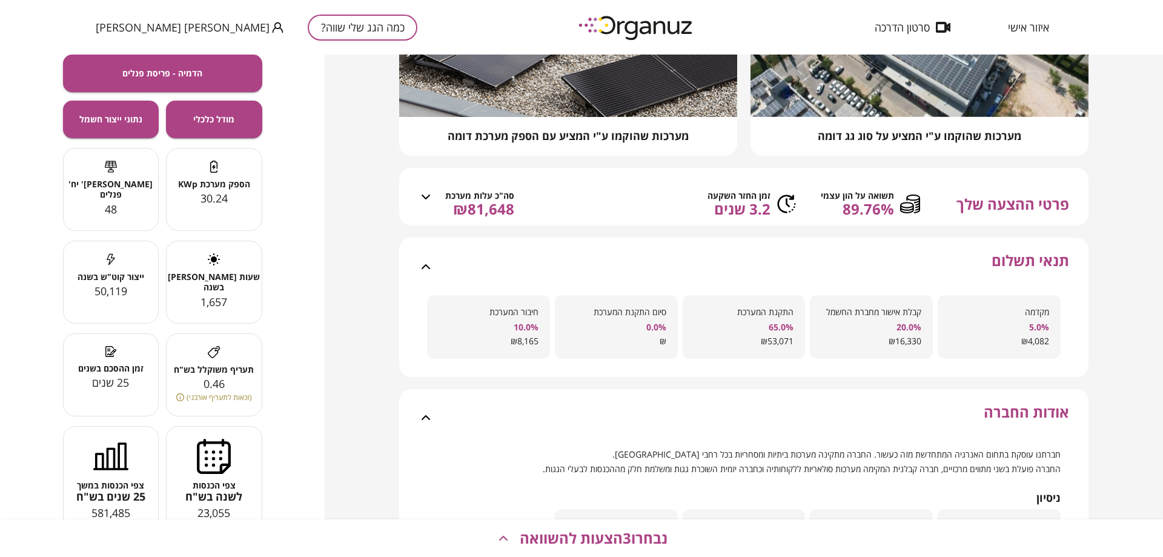
scroll to position [0, 0]
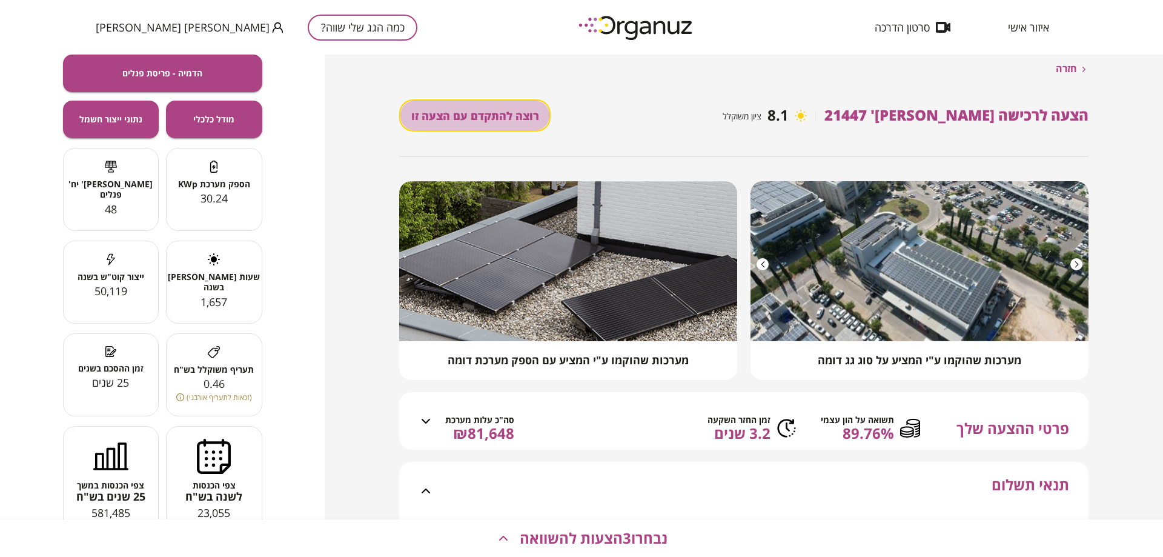
click at [503, 116] on button "רוצה להתקדם עם הצעה זו" at bounding box center [474, 115] width 151 height 32
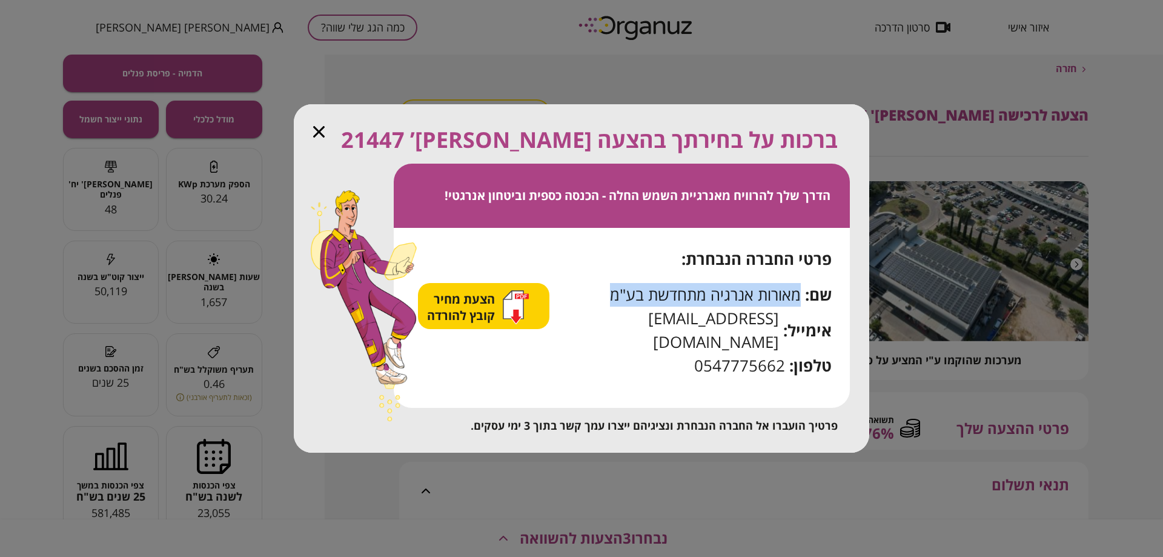
drag, startPoint x: 611, startPoint y: 307, endPoint x: 799, endPoint y: 313, distance: 187.9
click at [799, 307] on span "מאורות אנרגיה מתחדשת בע"מ" at bounding box center [705, 295] width 191 height 24
copy span "מאורות אנרגיה מתחדשת בע"מ"
click at [321, 138] on icon "button" at bounding box center [319, 132] width 12 height 12
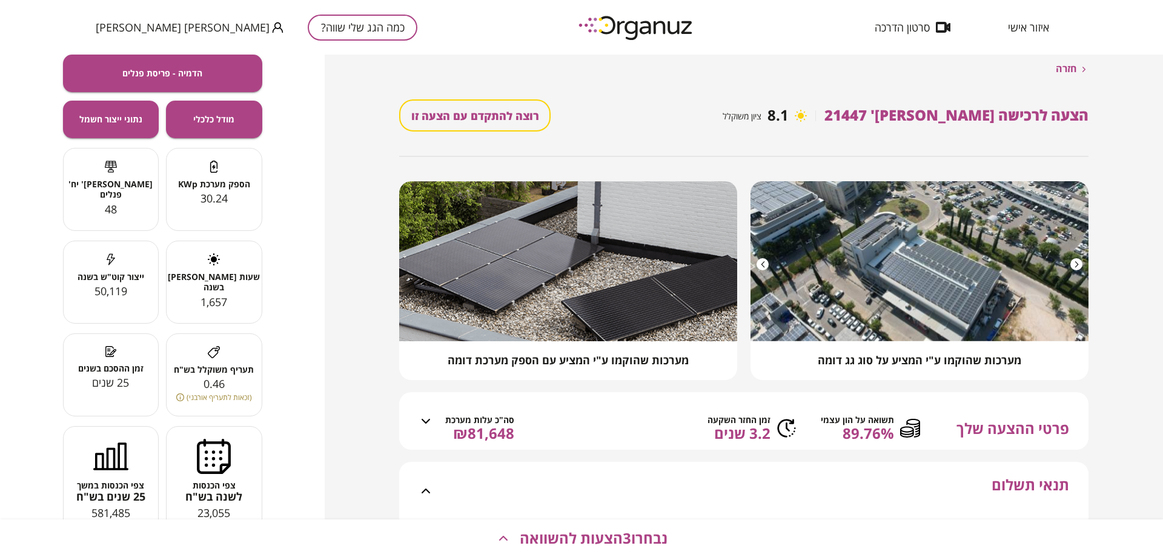
click at [119, 30] on span "[PERSON_NAME] [PERSON_NAME]" at bounding box center [183, 27] width 174 height 12
click at [167, 9] on div at bounding box center [581, 278] width 1163 height 557
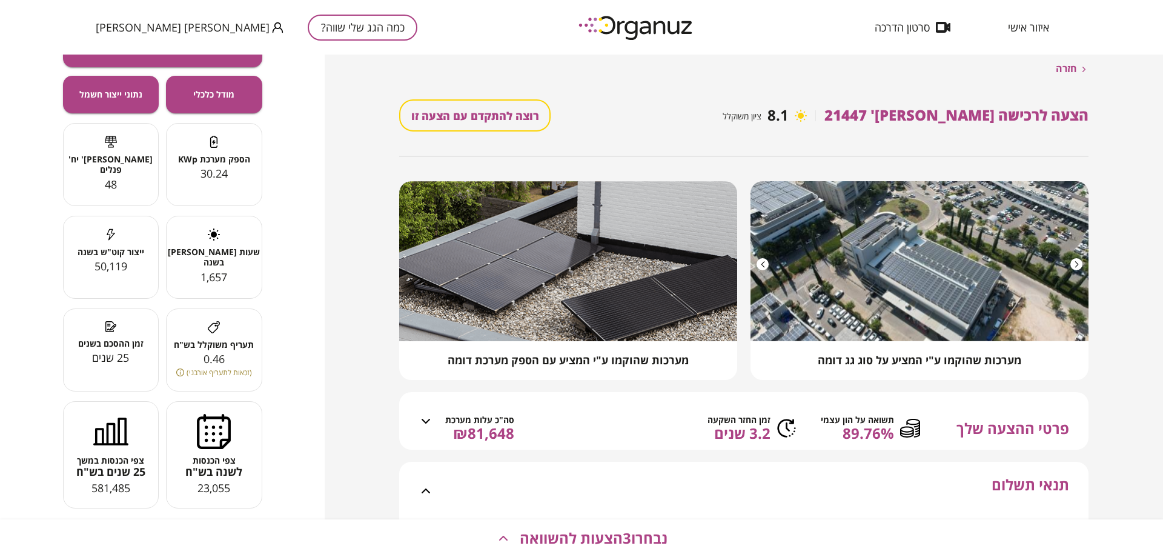
scroll to position [88, 0]
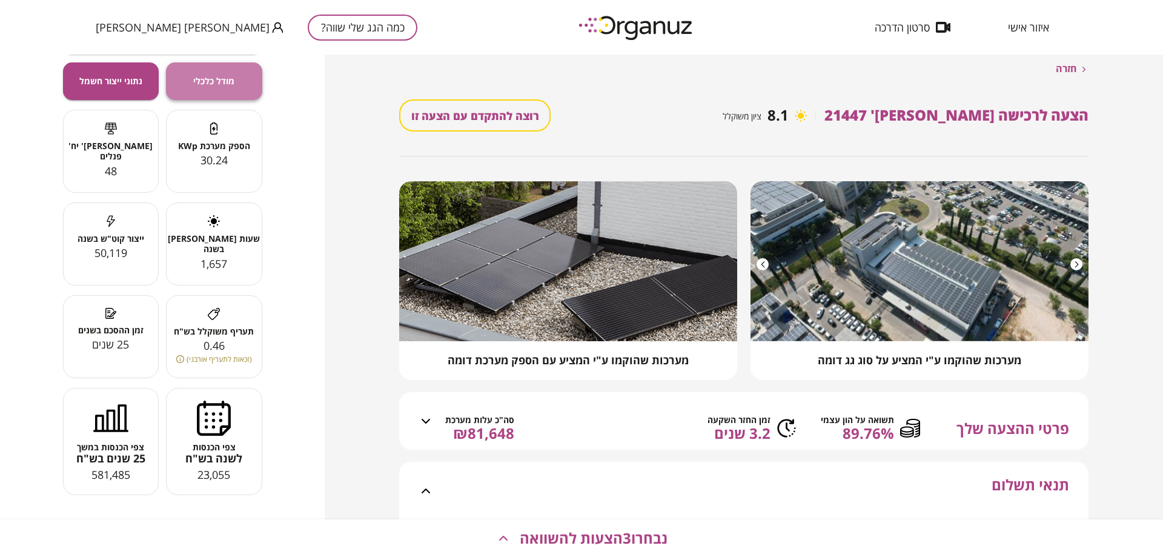
click at [213, 85] on span "מודל כלכלי" at bounding box center [213, 81] width 41 height 10
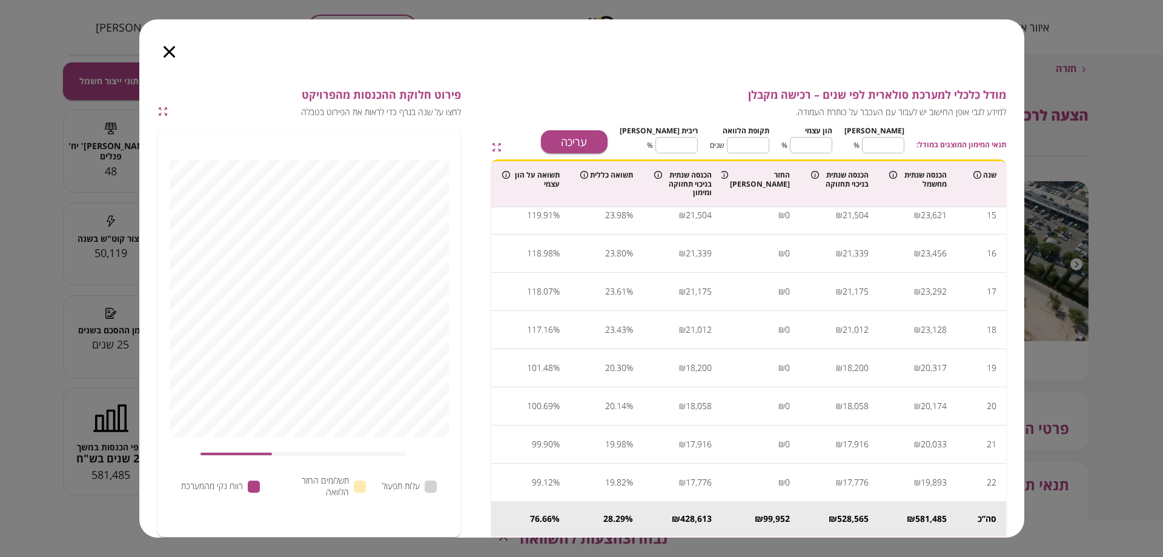
scroll to position [659, 0]
click at [434, 487] on div at bounding box center [431, 487] width 12 height 12
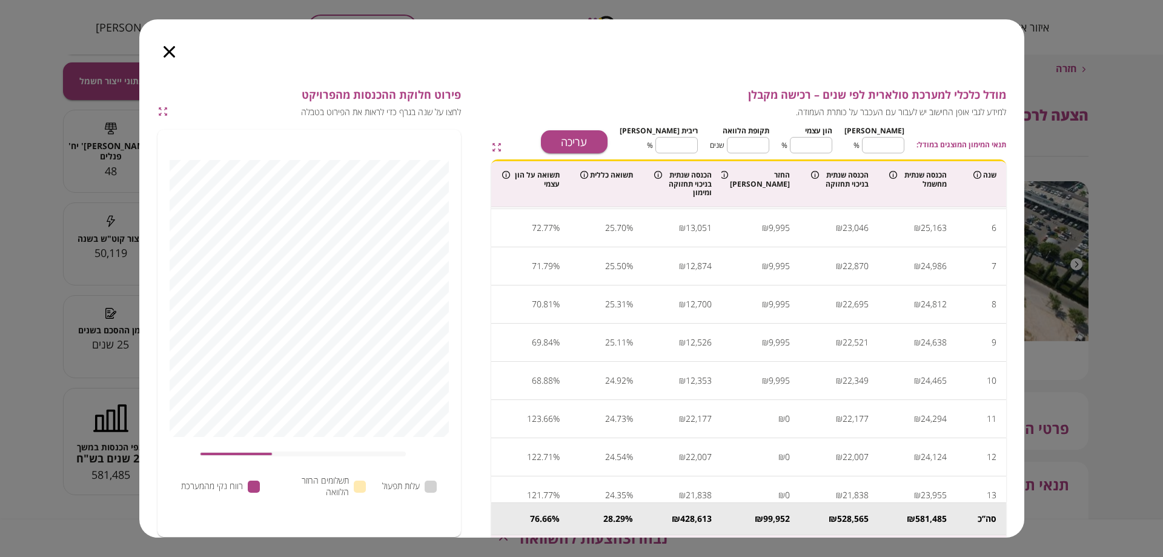
scroll to position [53, 0]
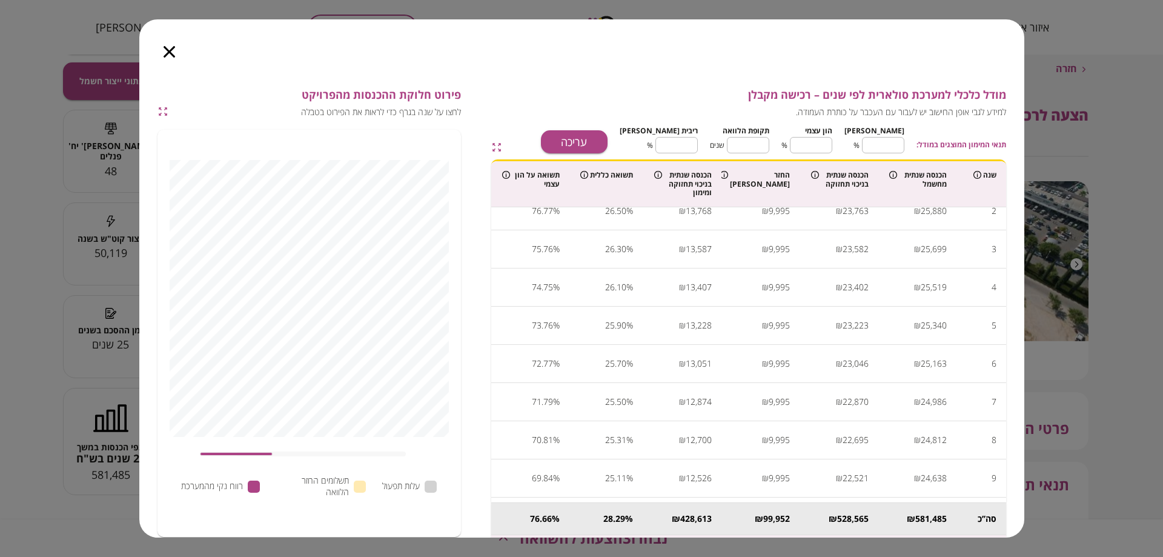
click at [169, 52] on icon "button" at bounding box center [170, 52] width 12 height 12
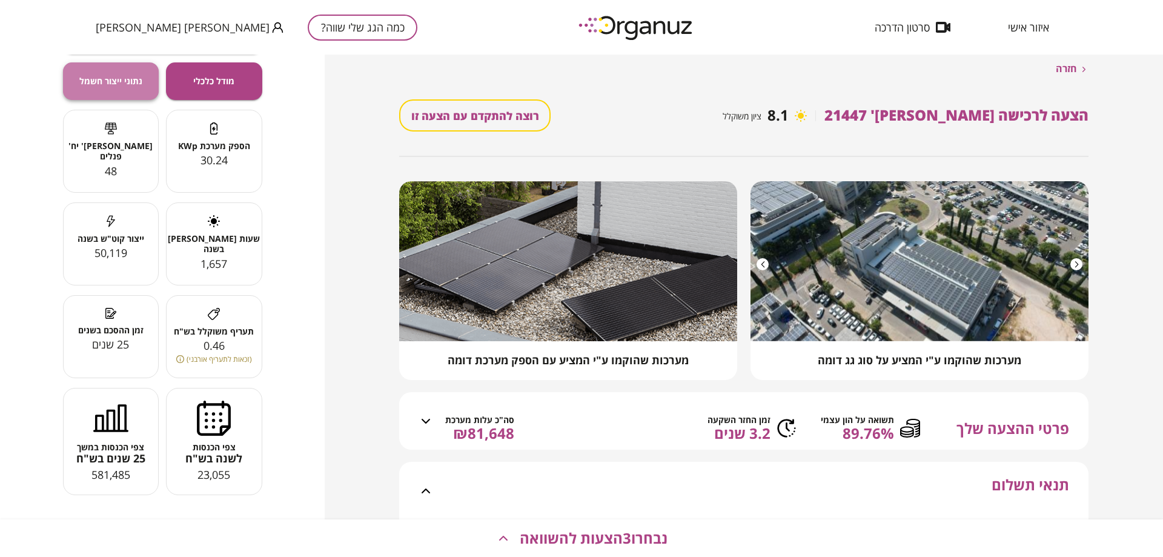
click at [127, 79] on span "נתוני ייצור חשמל" at bounding box center [110, 81] width 63 height 10
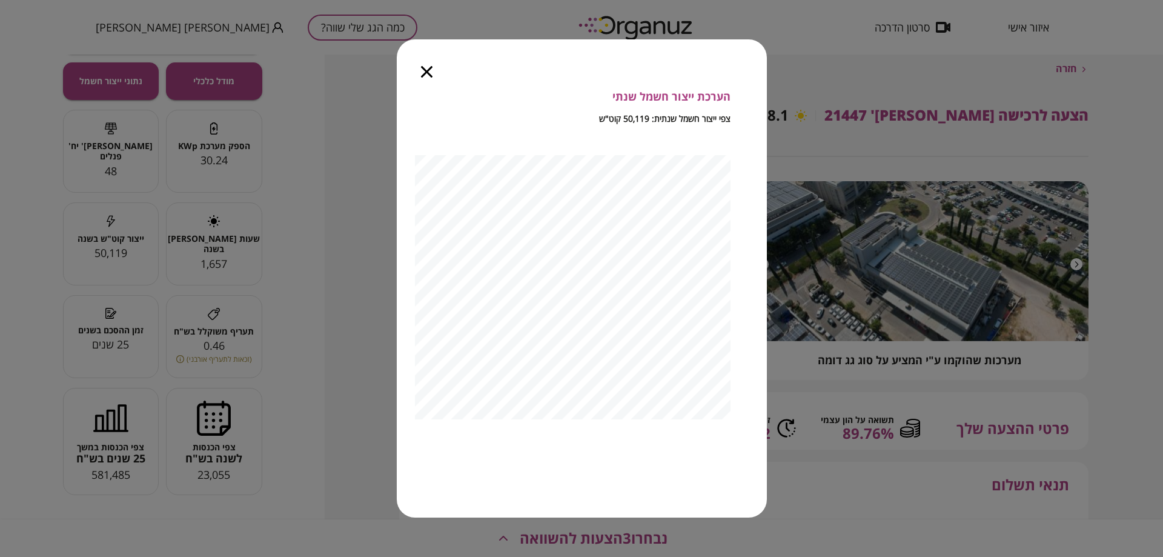
click at [430, 71] on icon "button" at bounding box center [427, 72] width 12 height 12
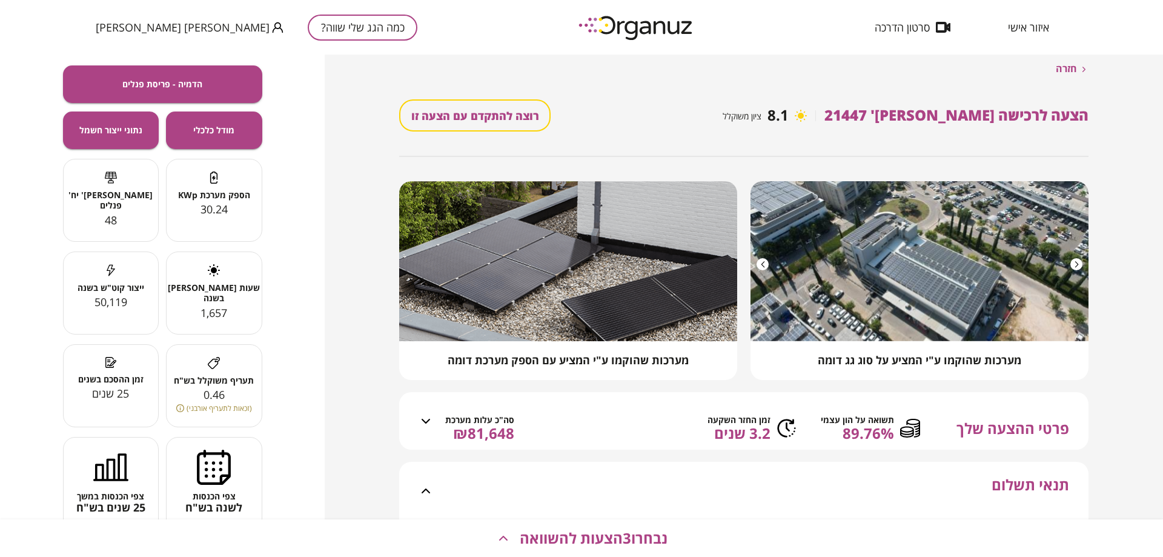
scroll to position [0, 0]
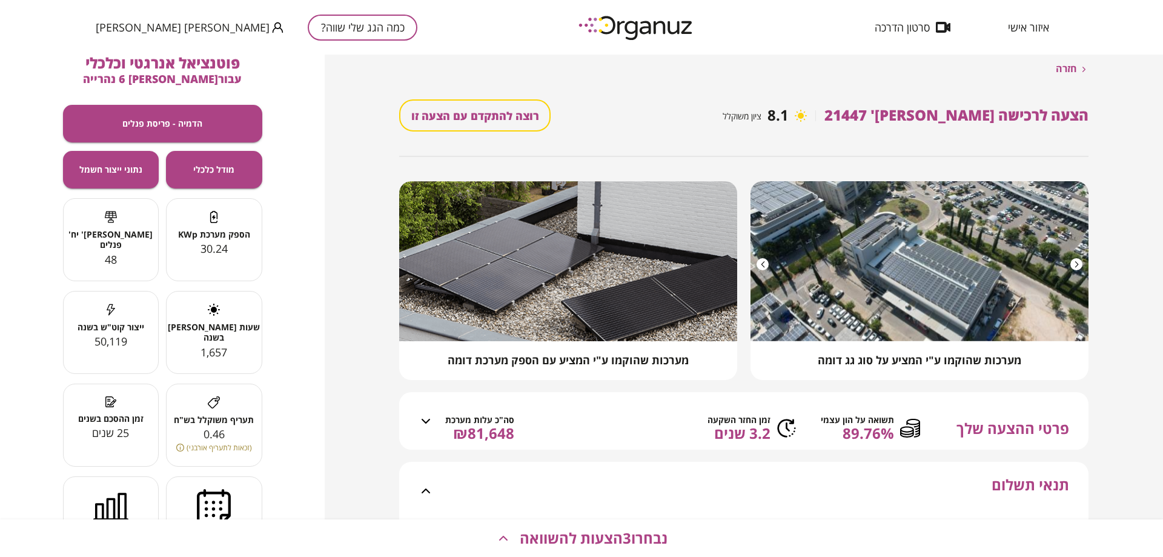
click at [910, 31] on span "סרטון הדרכה" at bounding box center [902, 27] width 55 height 12
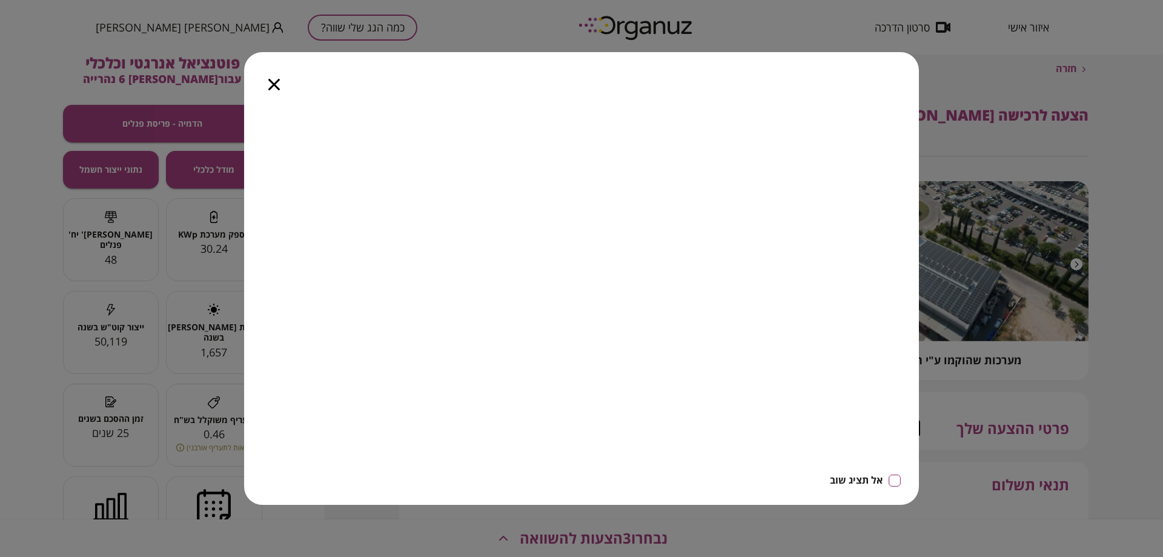
click at [272, 82] on icon "button" at bounding box center [274, 85] width 12 height 12
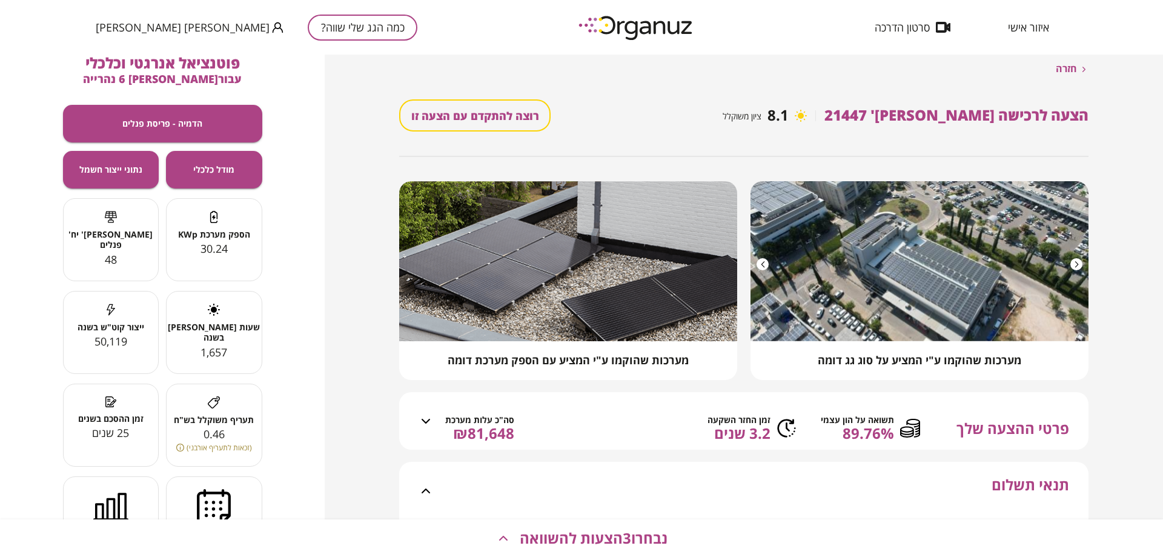
click at [308, 25] on button "כמה הגג שלי שווה?" at bounding box center [363, 28] width 110 height 26
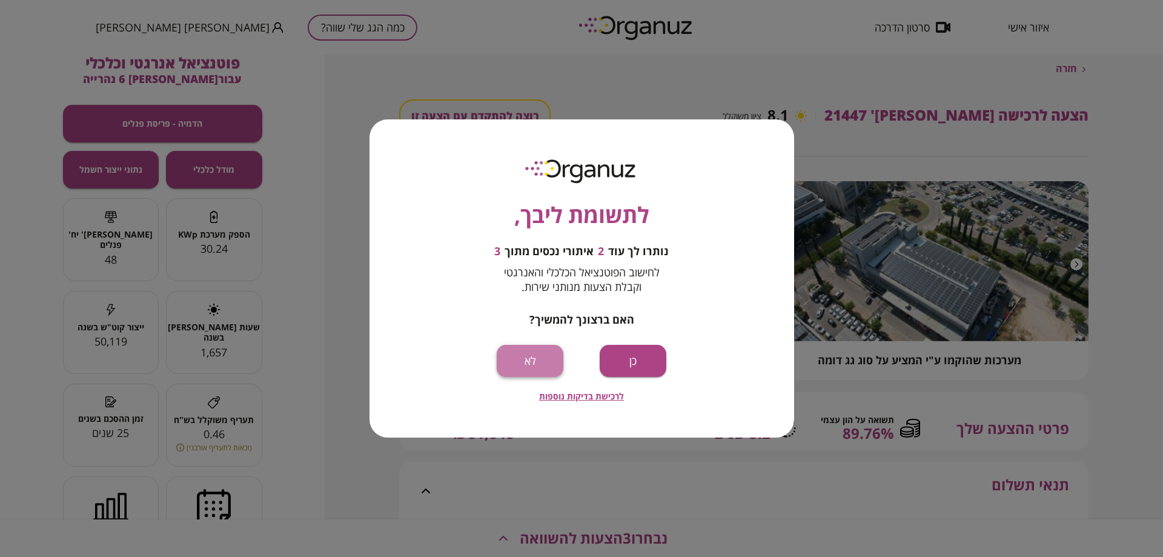
click at [524, 361] on button "לא" at bounding box center [530, 361] width 67 height 32
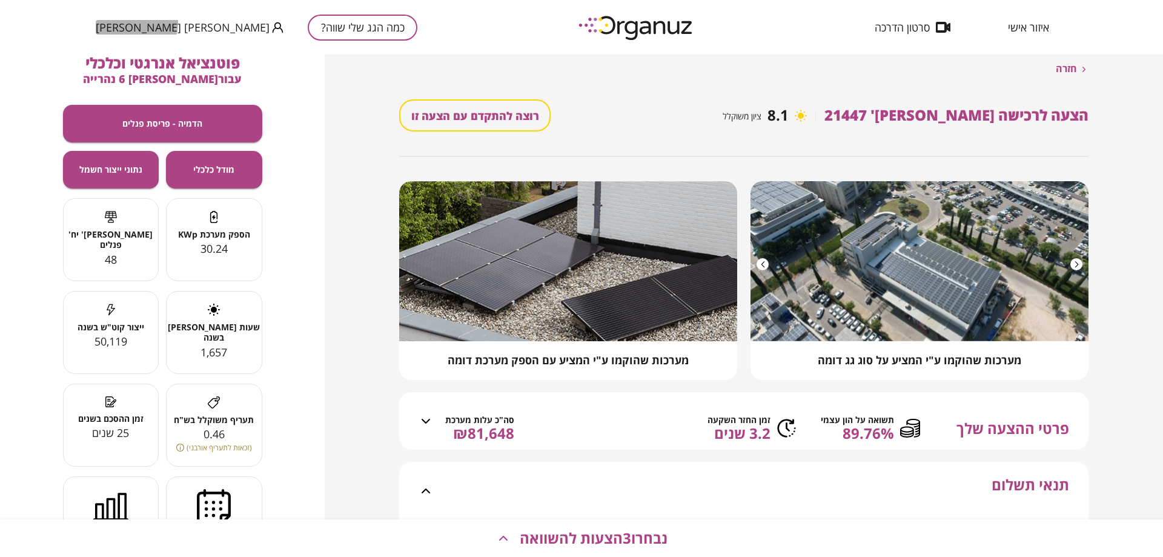
click at [136, 23] on span "[PERSON_NAME] [PERSON_NAME]" at bounding box center [183, 27] width 174 height 12
click at [136, 23] on div at bounding box center [581, 278] width 1163 height 557
click at [1034, 30] on span "איזור אישי" at bounding box center [1028, 27] width 41 height 12
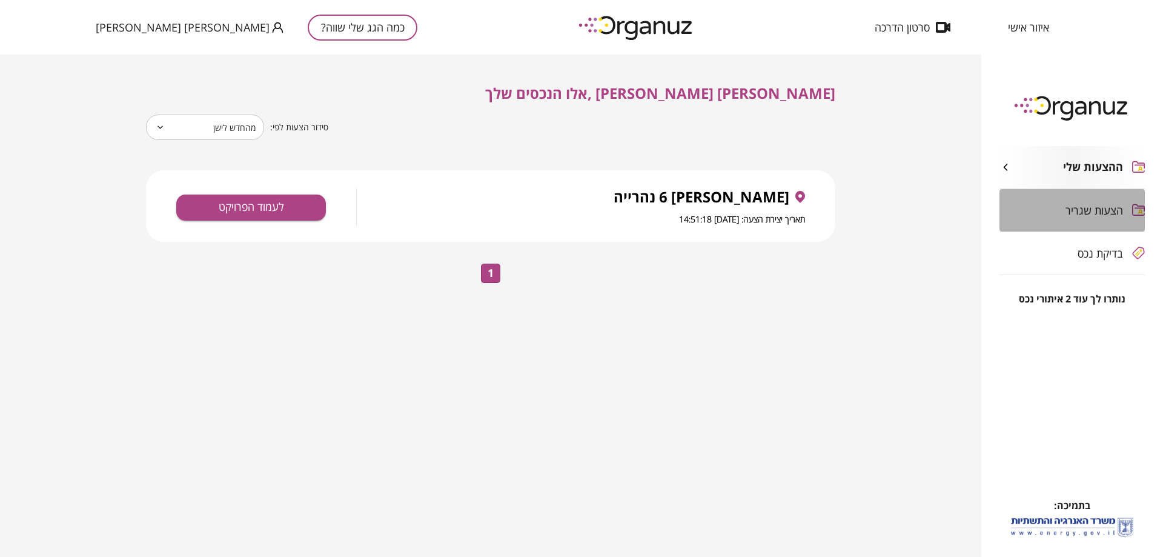
click at [1098, 216] on span "הצעות שגריר" at bounding box center [1095, 210] width 58 height 12
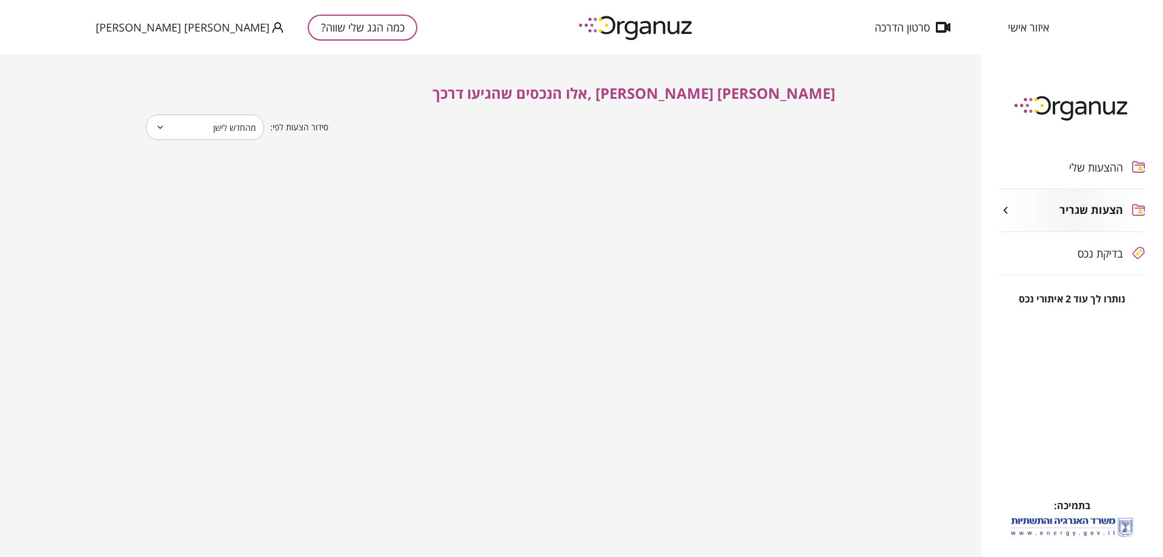
click at [1096, 247] on span "בדיקת נכס" at bounding box center [1100, 253] width 45 height 12
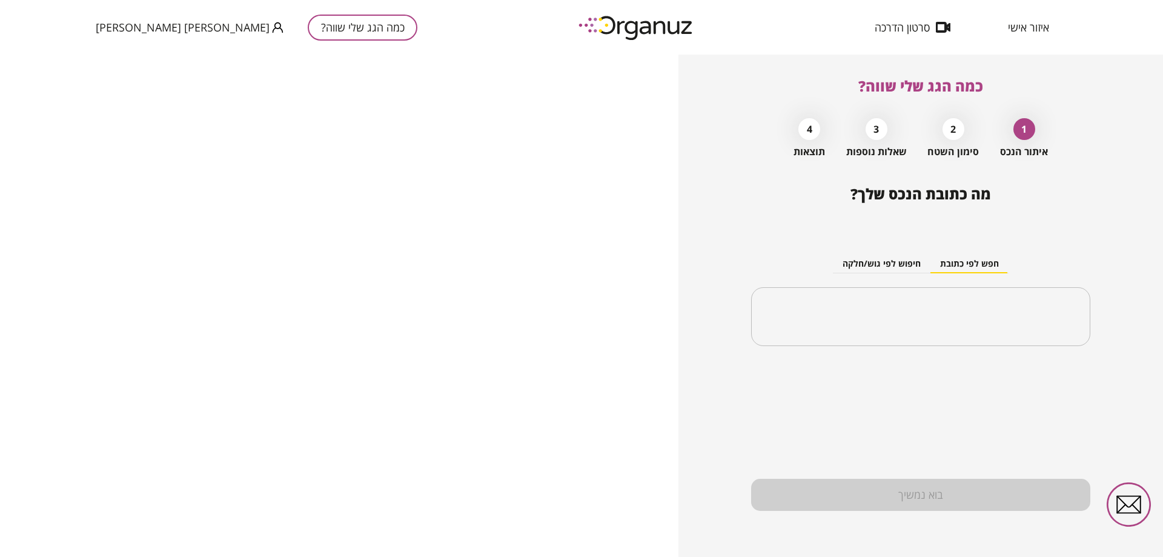
click at [1020, 28] on span "איזור אישי" at bounding box center [1028, 27] width 41 height 12
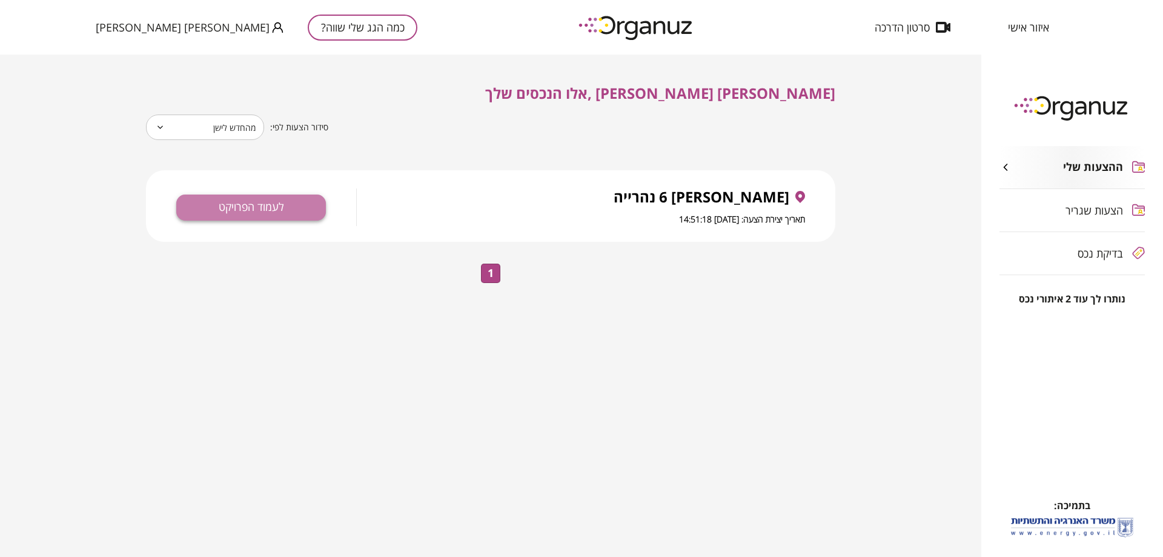
click at [283, 210] on button "לעמוד הפרויקט" at bounding box center [251, 208] width 150 height 26
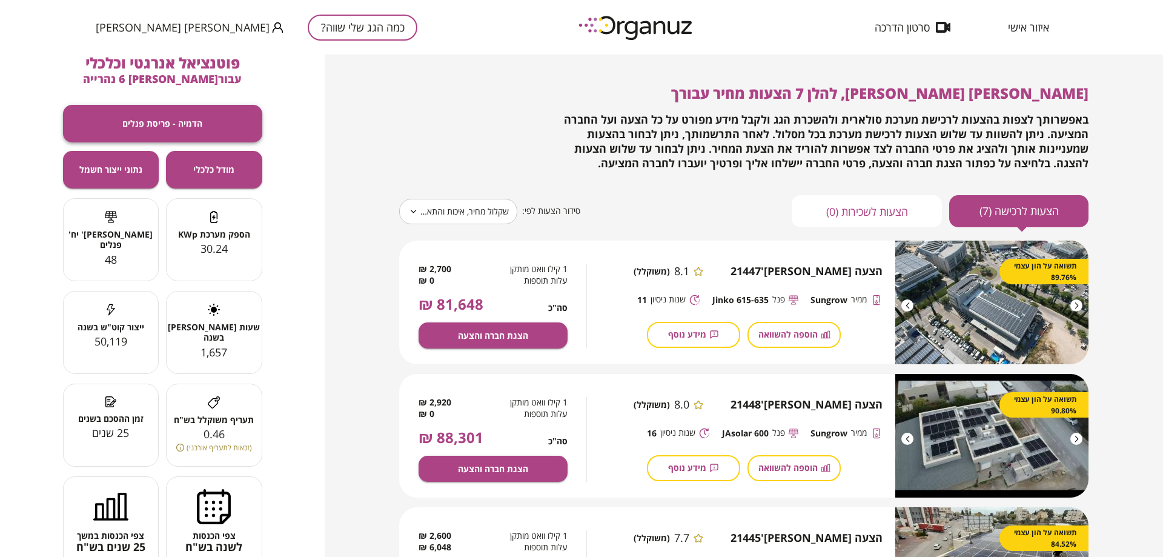
click at [193, 120] on span "הדמיה - פריסת פנלים" at bounding box center [162, 123] width 80 height 10
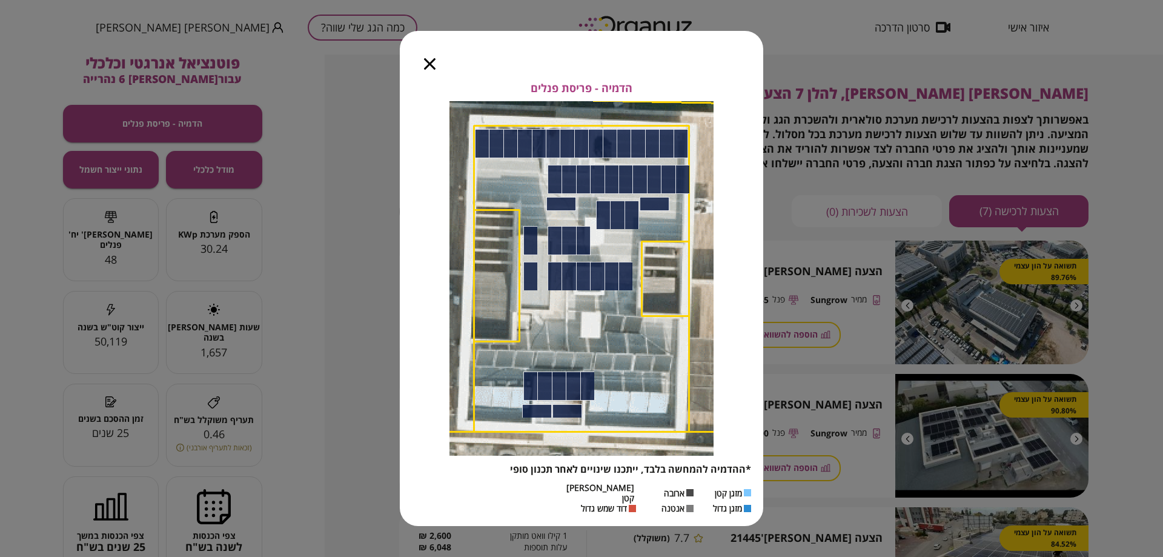
click at [430, 69] on icon "button" at bounding box center [430, 64] width 12 height 12
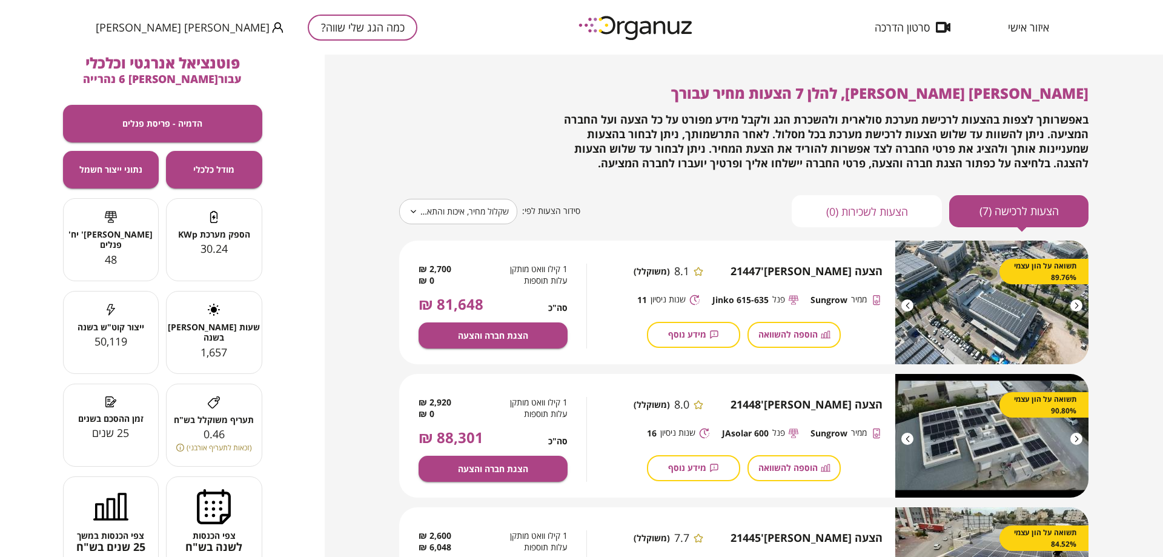
scroll to position [51, 0]
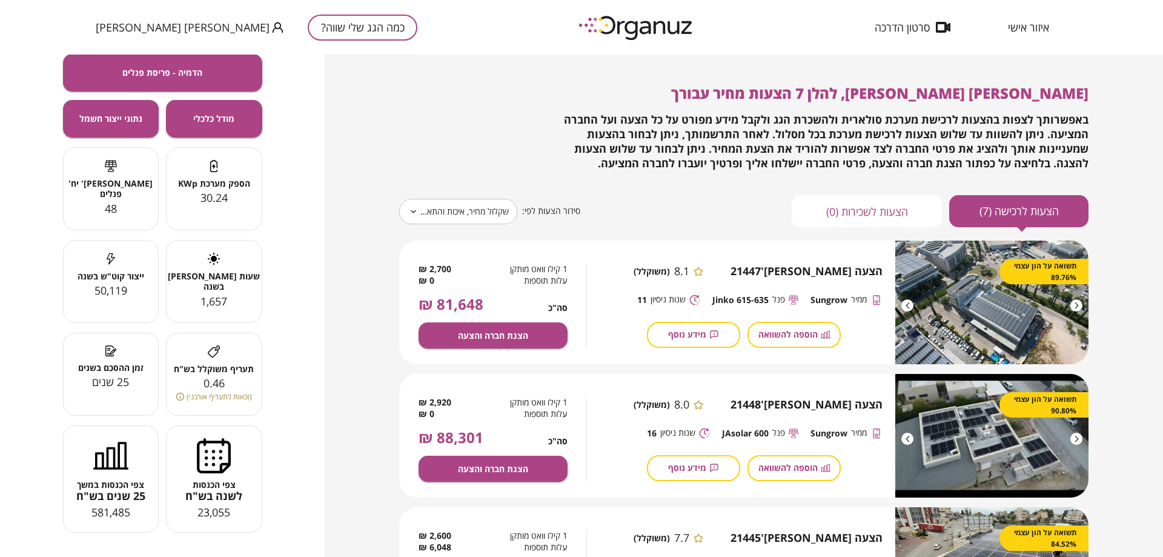
click at [481, 211] on body "**********" at bounding box center [581, 278] width 1163 height 557
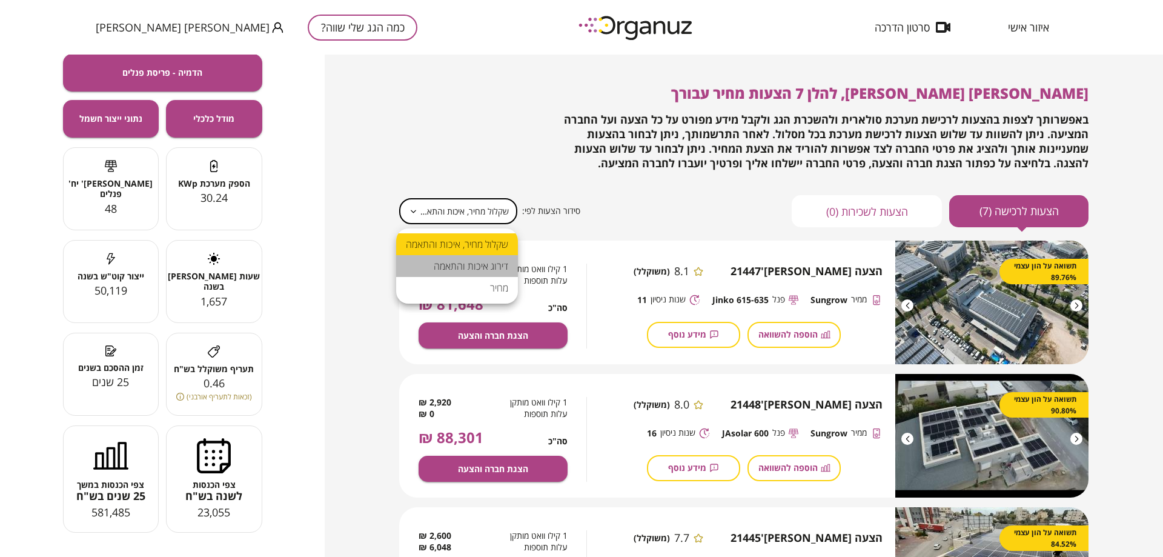
click at [477, 261] on li "דירוג איכות והתאמה" at bounding box center [457, 266] width 122 height 22
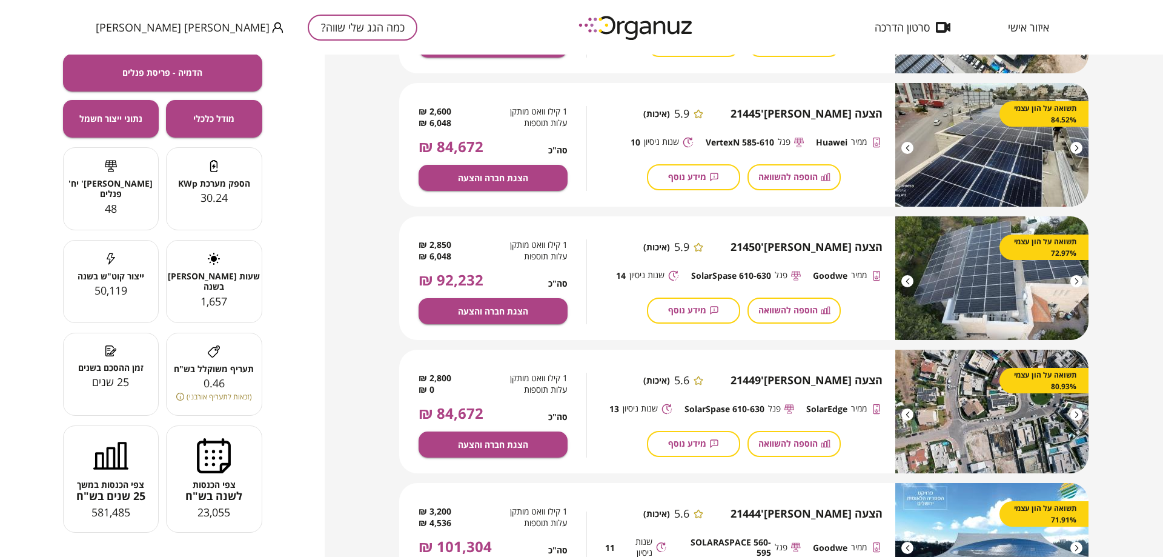
scroll to position [121, 0]
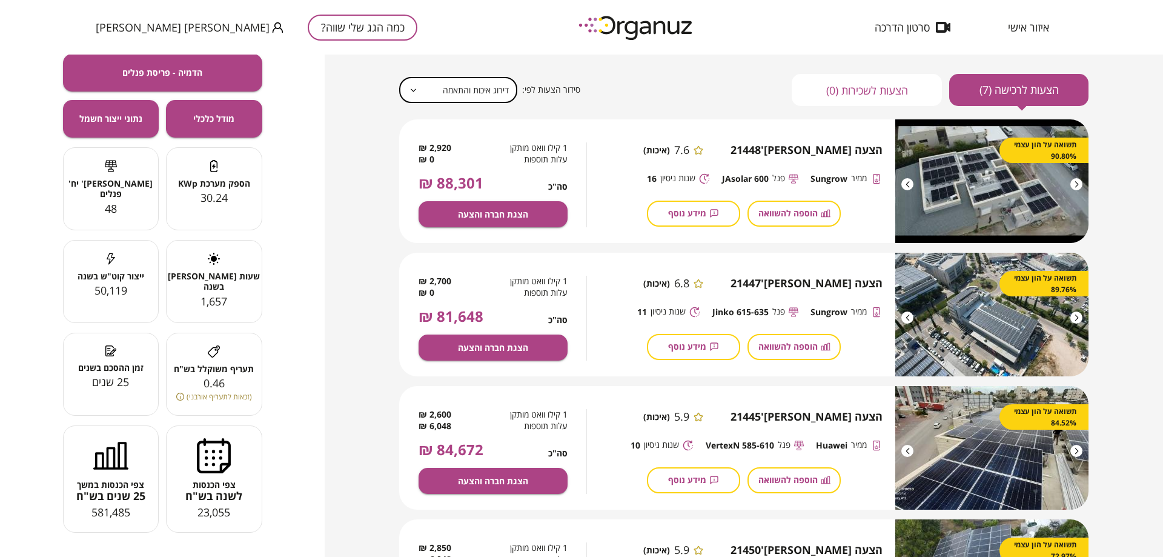
click at [468, 98] on body "איזור אישי סרטון הדרכה כמה הגג שלי שווה? [PERSON_NAME] [PERSON_NAME] [PERSON_NA…" at bounding box center [581, 278] width 1163 height 557
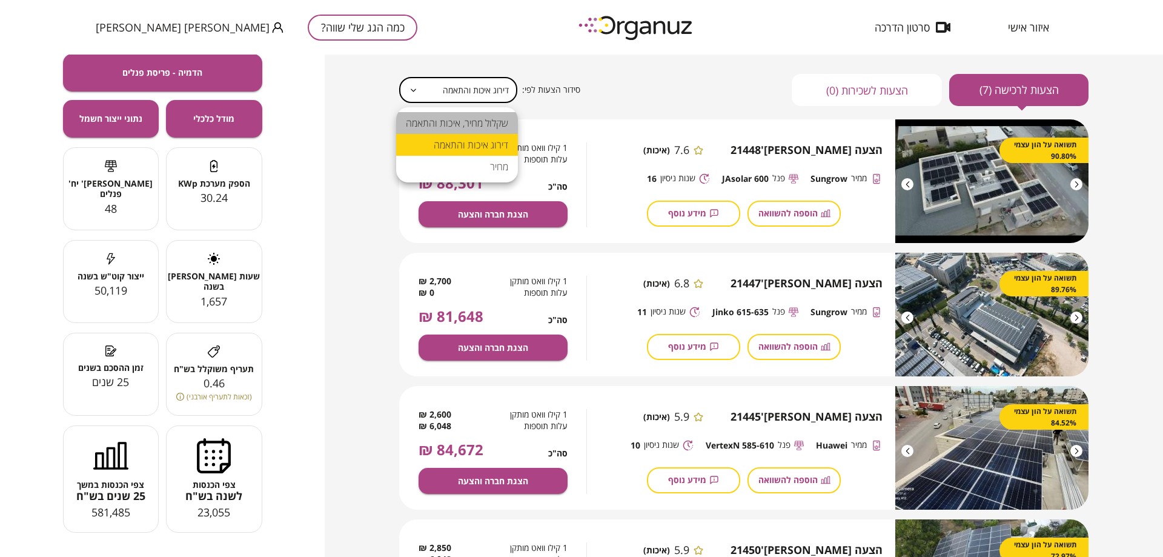
click at [468, 119] on li "שקלול מחיר, איכות והתאמה" at bounding box center [457, 123] width 122 height 22
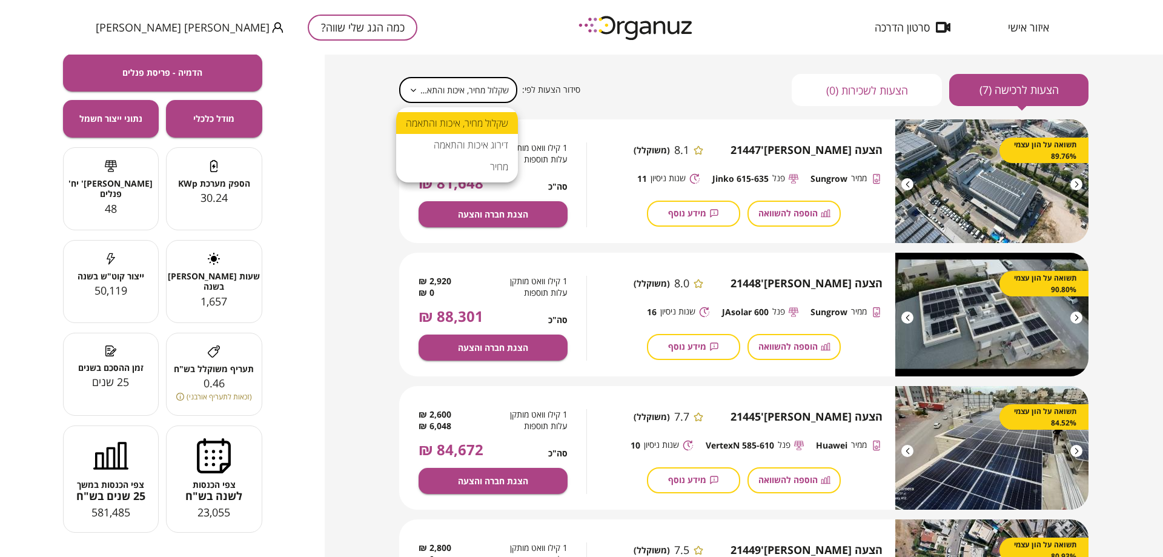
click at [471, 96] on body "**********" at bounding box center [581, 278] width 1163 height 557
click at [479, 162] on li "מחיר" at bounding box center [457, 167] width 122 height 22
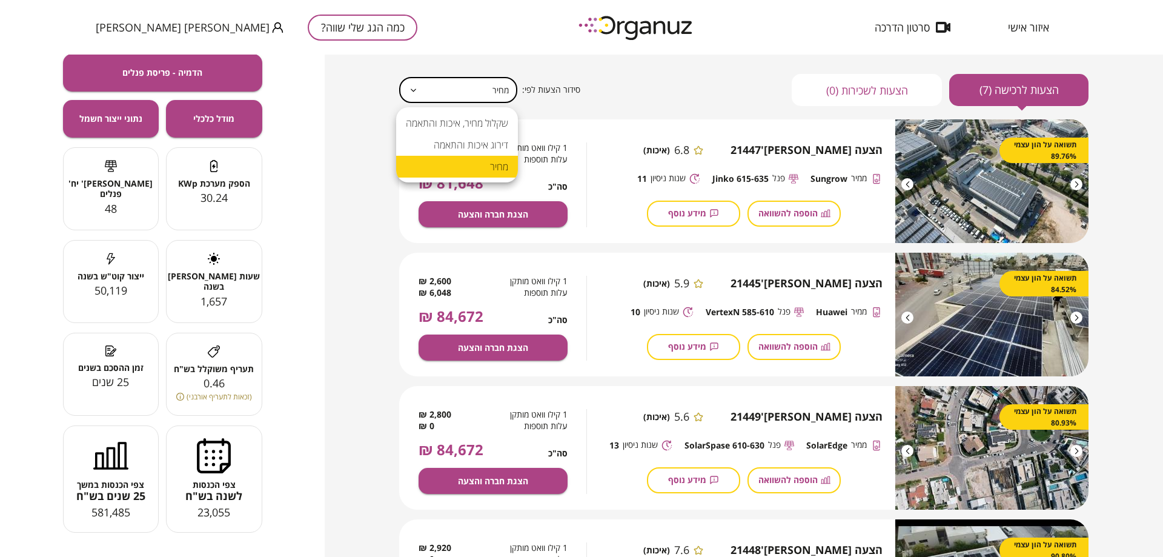
click at [480, 90] on body "איזור אישי סרטון הדרכה כמה הגג שלי שווה? [PERSON_NAME] [PERSON_NAME] [PERSON_NA…" at bounding box center [581, 278] width 1163 height 557
click at [482, 123] on li "שקלול מחיר, איכות והתאמה" at bounding box center [457, 123] width 122 height 22
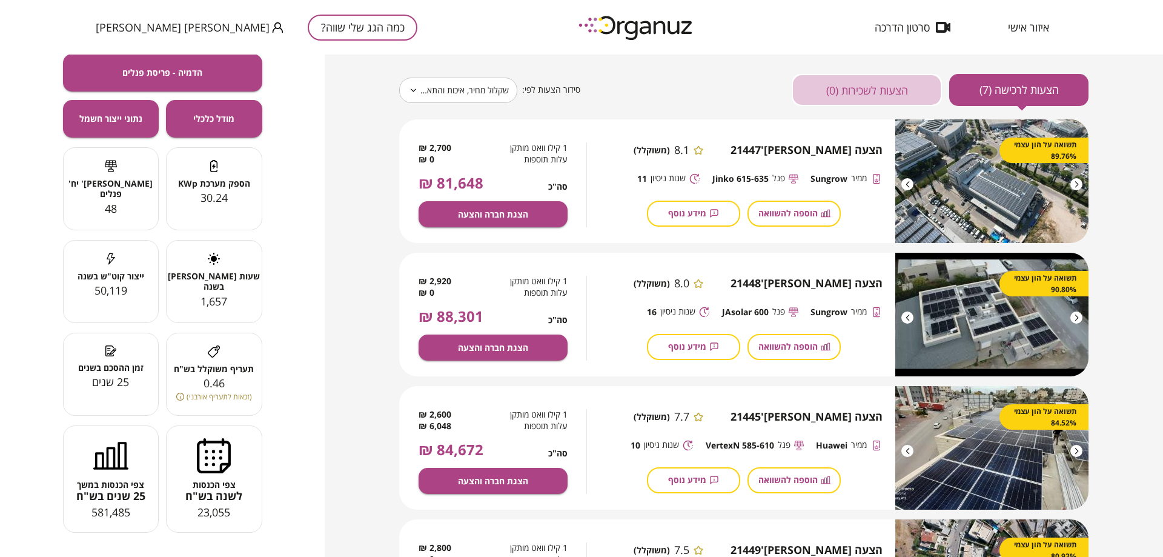
click at [887, 96] on button "הצעות לשכירות (0)" at bounding box center [867, 90] width 150 height 32
type input "*****"
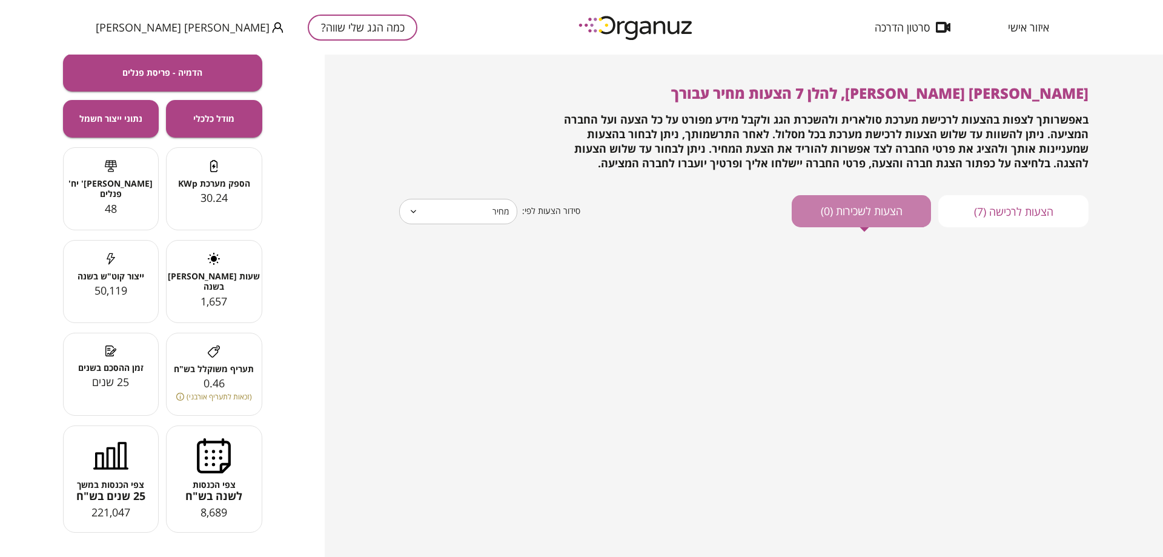
click at [843, 215] on button "הצעות לשכירות (0)" at bounding box center [861, 211] width 139 height 32
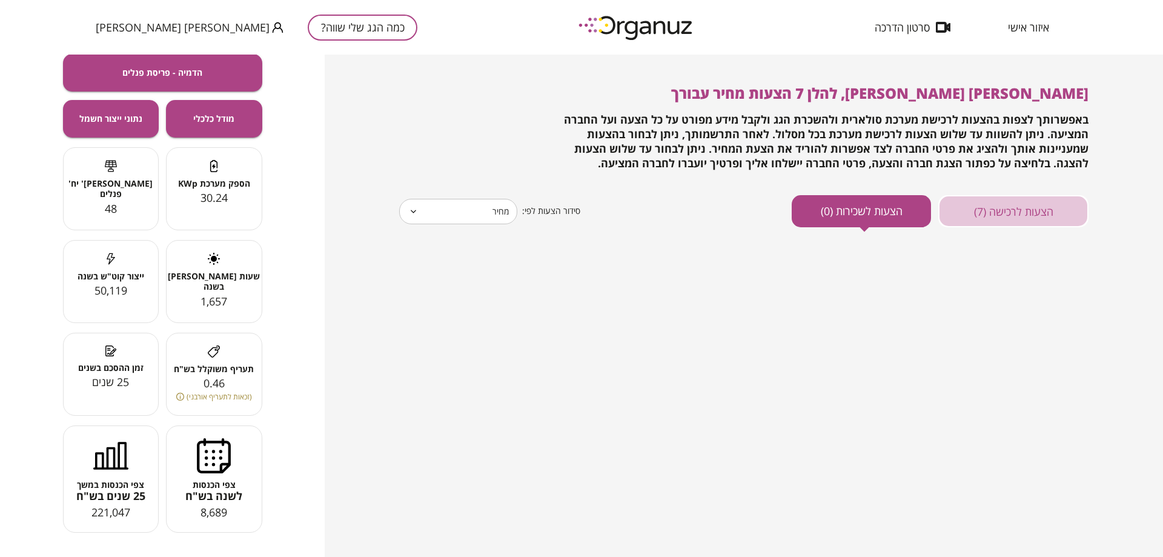
click at [999, 212] on button "הצעות לרכישה (7)" at bounding box center [1014, 211] width 150 height 32
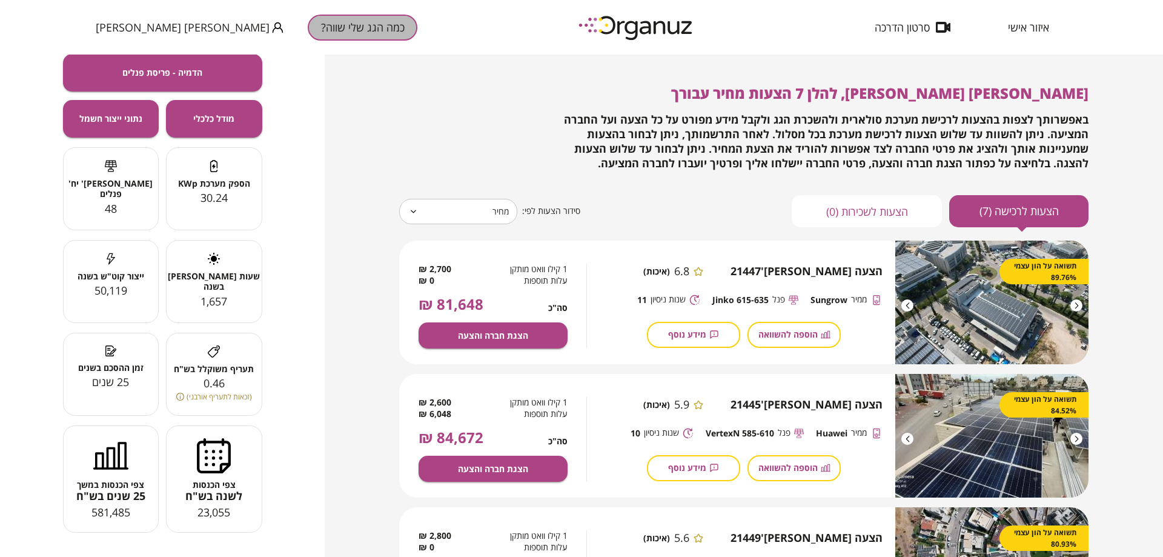
click at [308, 21] on button "כמה הגג שלי שווה?" at bounding box center [363, 28] width 110 height 26
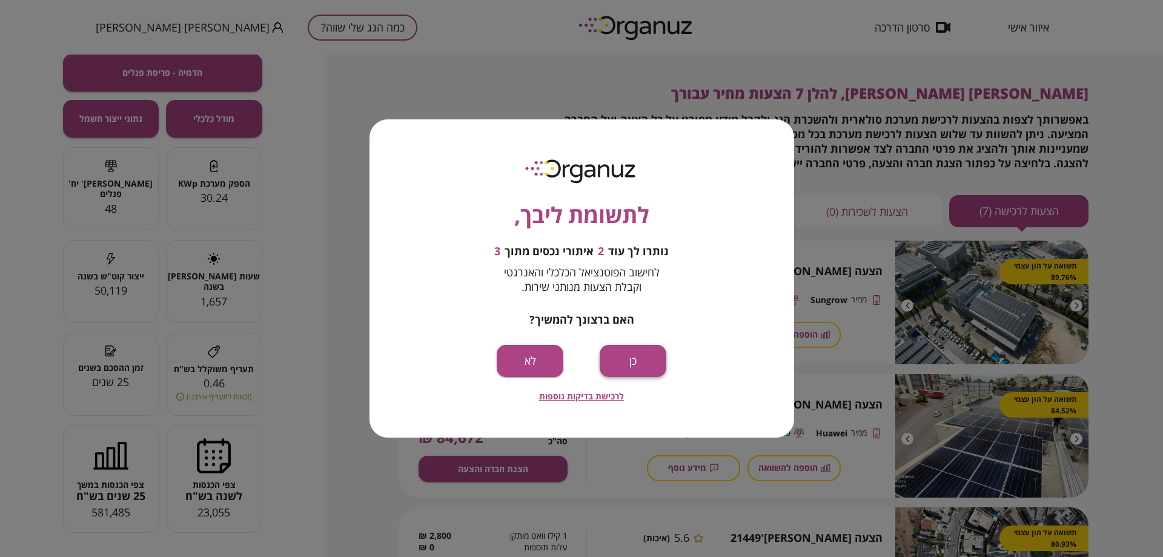
click at [640, 363] on button "כן" at bounding box center [633, 361] width 67 height 32
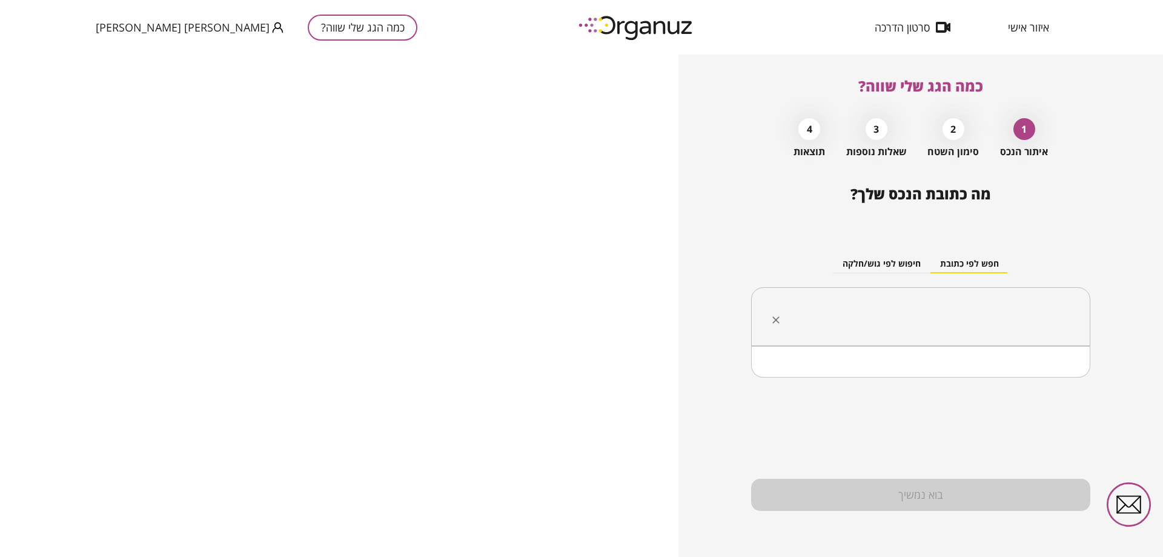
click at [988, 310] on input "text" at bounding box center [925, 317] width 301 height 30
click at [1049, 379] on li "[PERSON_NAME] 6 נהרייה" at bounding box center [921, 378] width 308 height 22
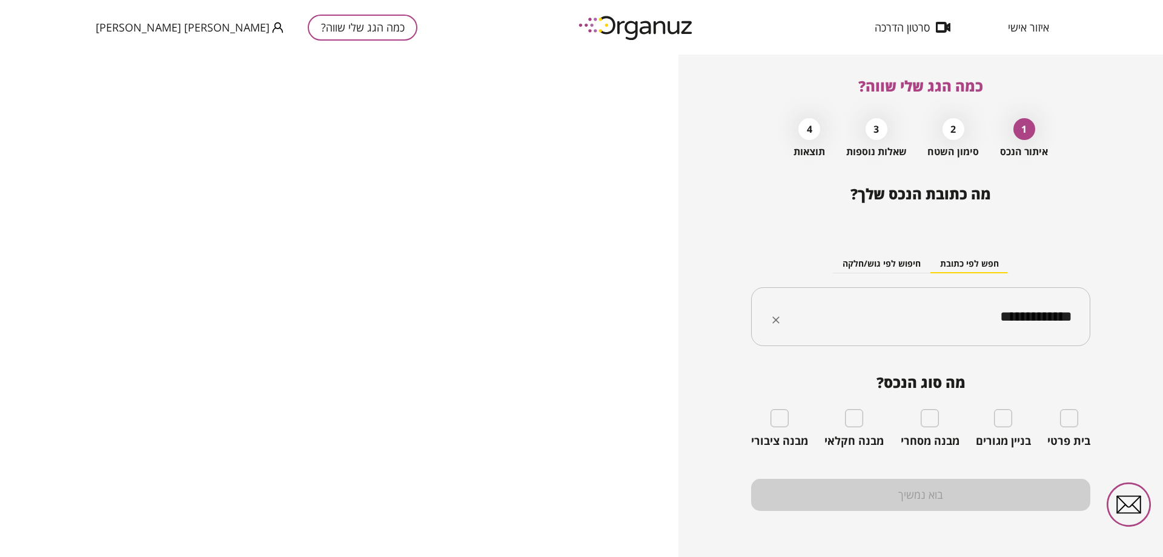
type input "**********"
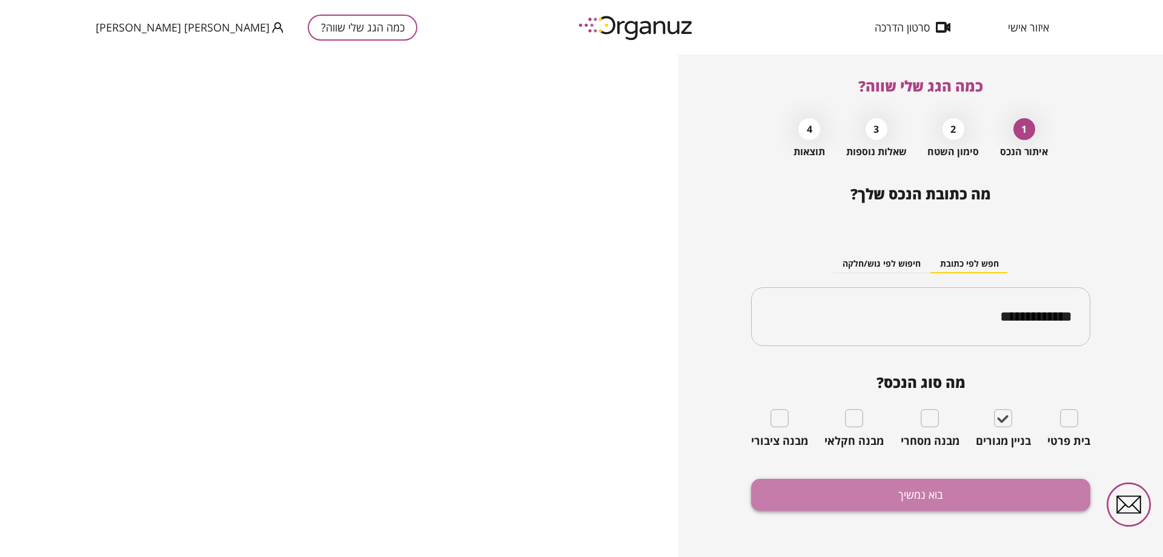
click at [933, 501] on button "בוא נמשיך" at bounding box center [920, 495] width 339 height 32
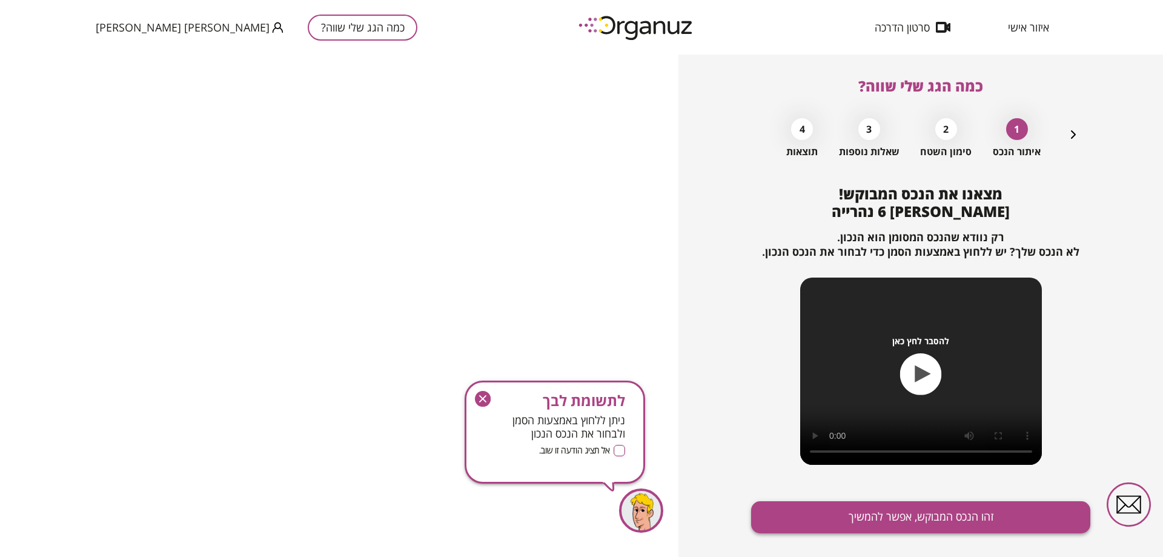
click at [943, 516] on button "זהו הנכס המבוקש, אפשר להמשיך" at bounding box center [920, 517] width 339 height 32
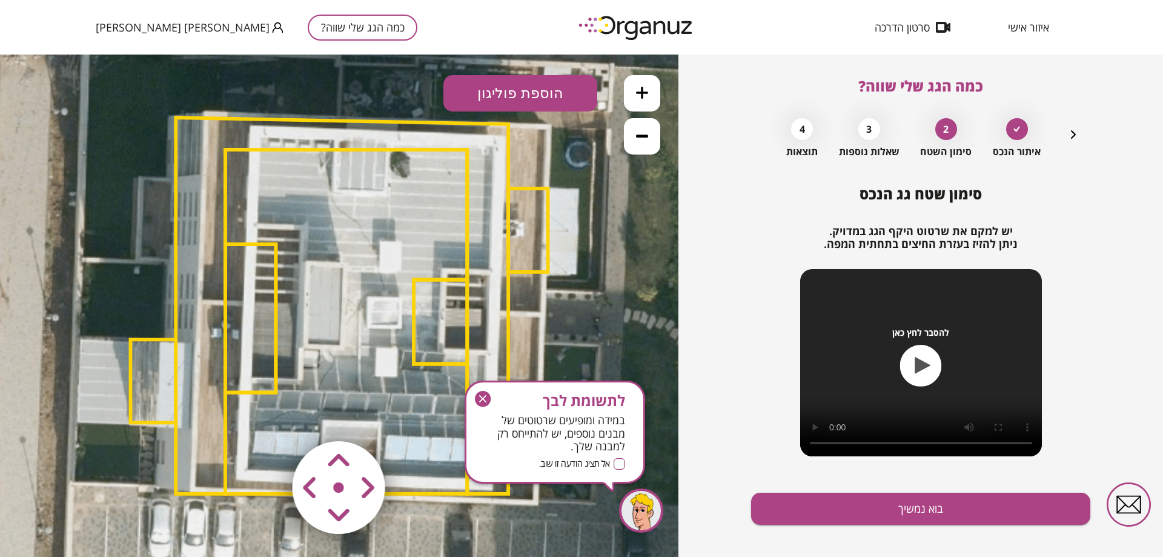
click at [480, 399] on icon "button" at bounding box center [483, 399] width 16 height 16
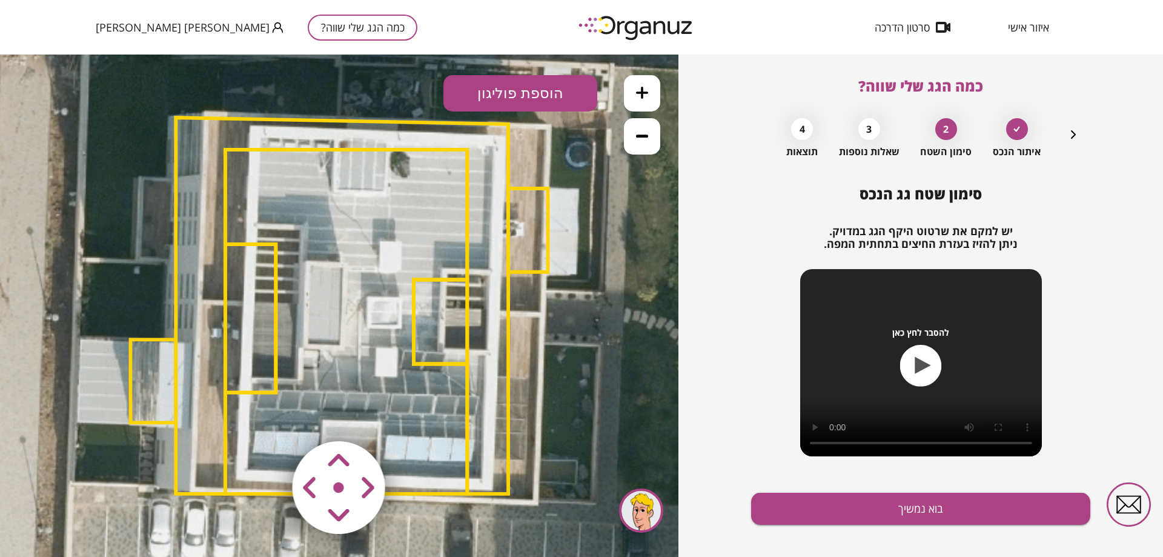
click at [267, 416] on area at bounding box center [267, 416] width 0 height 0
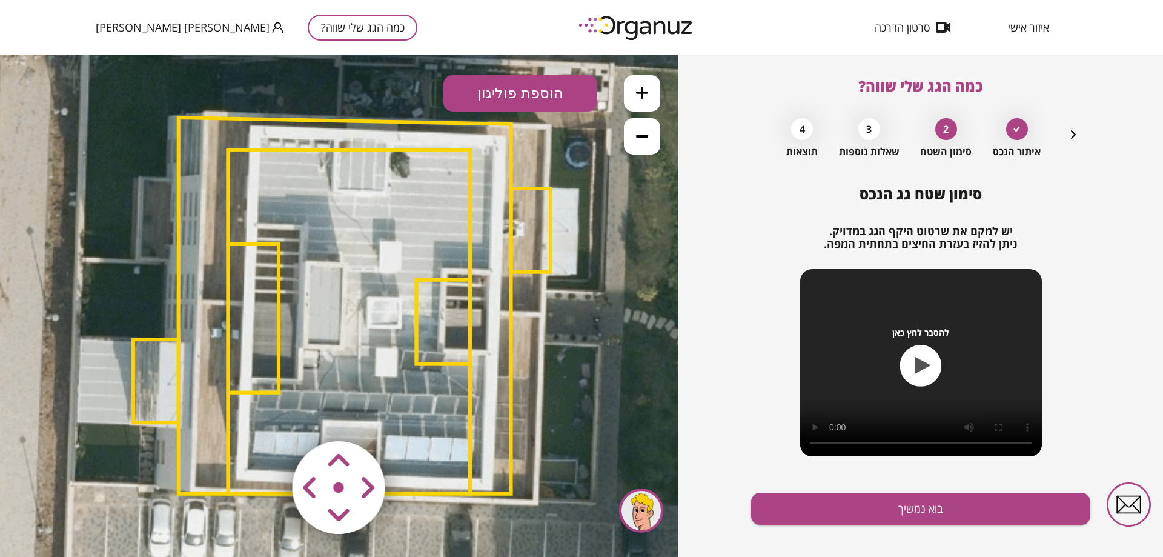
click at [267, 416] on area at bounding box center [267, 416] width 0 height 0
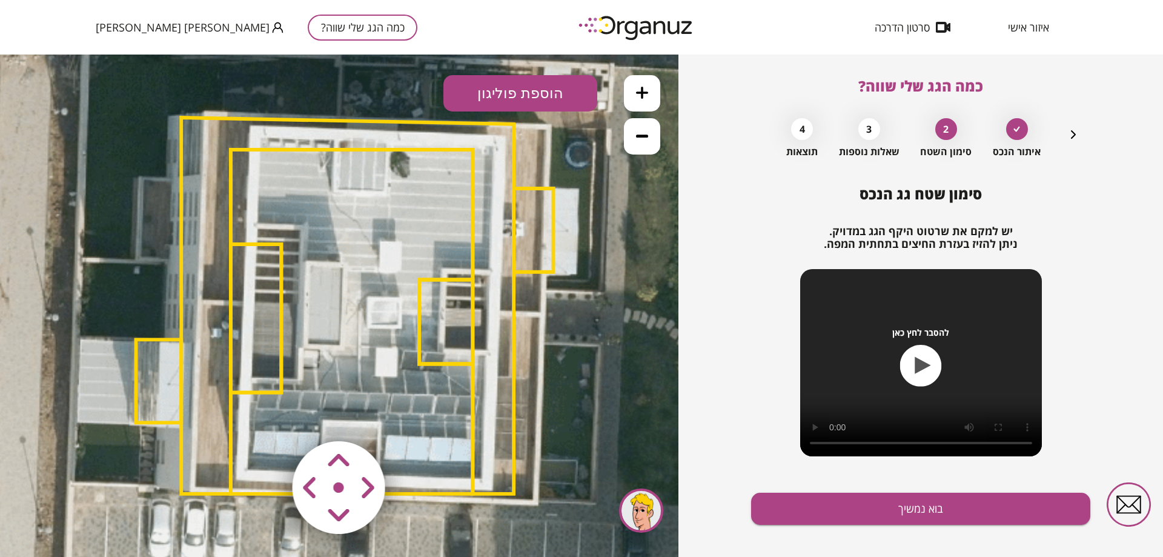
click at [267, 416] on area at bounding box center [267, 416] width 0 height 0
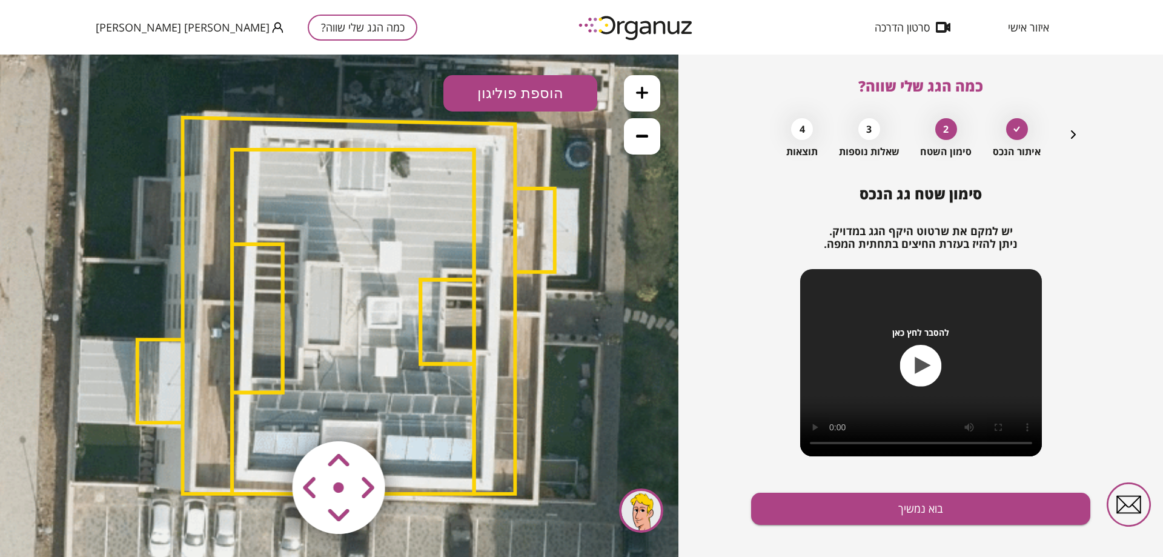
click at [267, 416] on area at bounding box center [267, 416] width 0 height 0
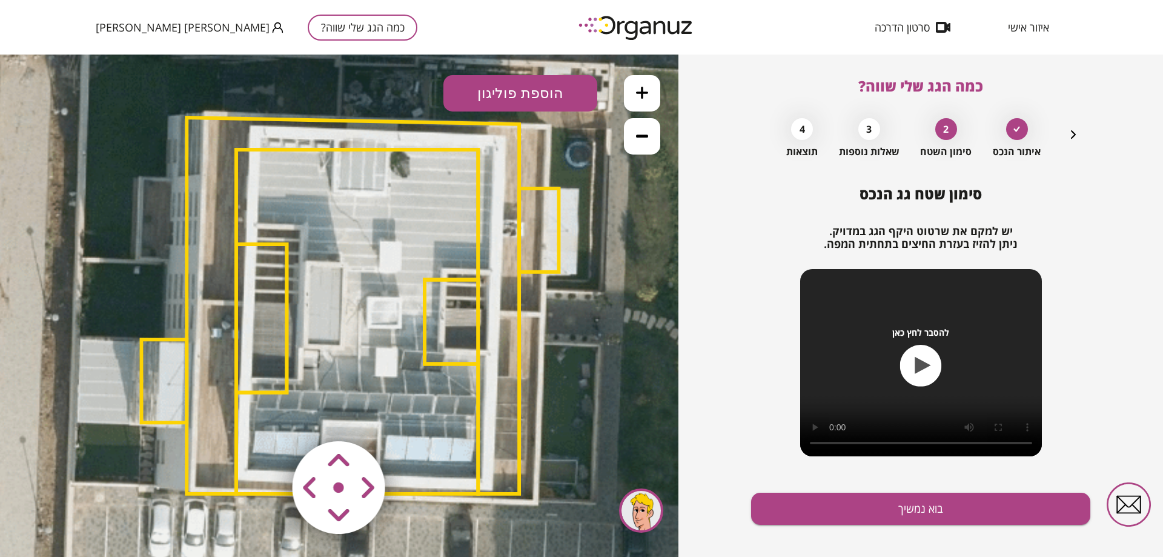
click at [267, 416] on area at bounding box center [267, 416] width 0 height 0
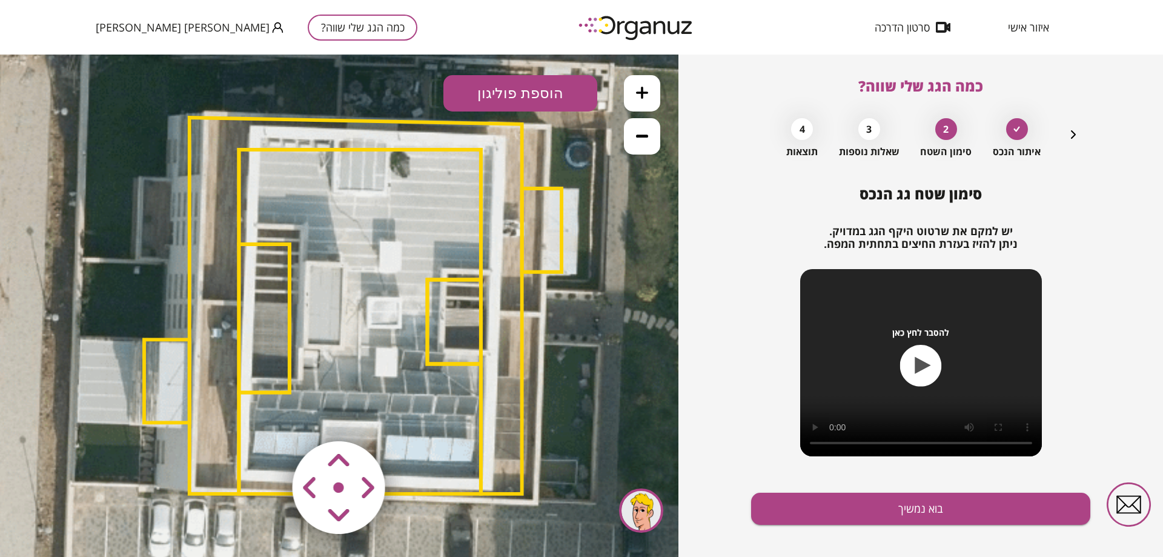
click at [267, 416] on area at bounding box center [267, 416] width 0 height 0
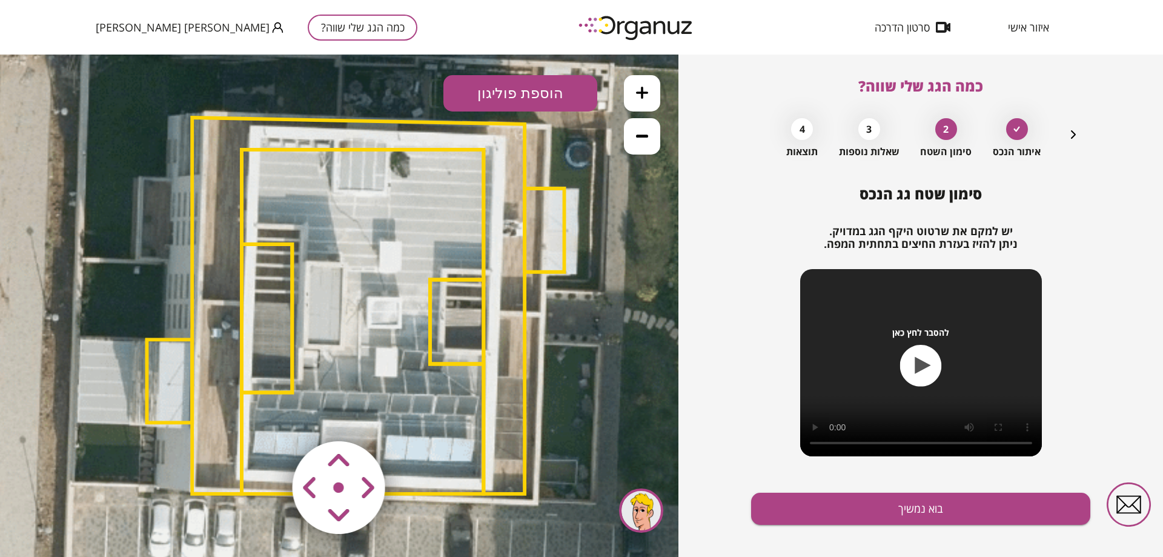
click at [267, 416] on area at bounding box center [267, 416] width 0 height 0
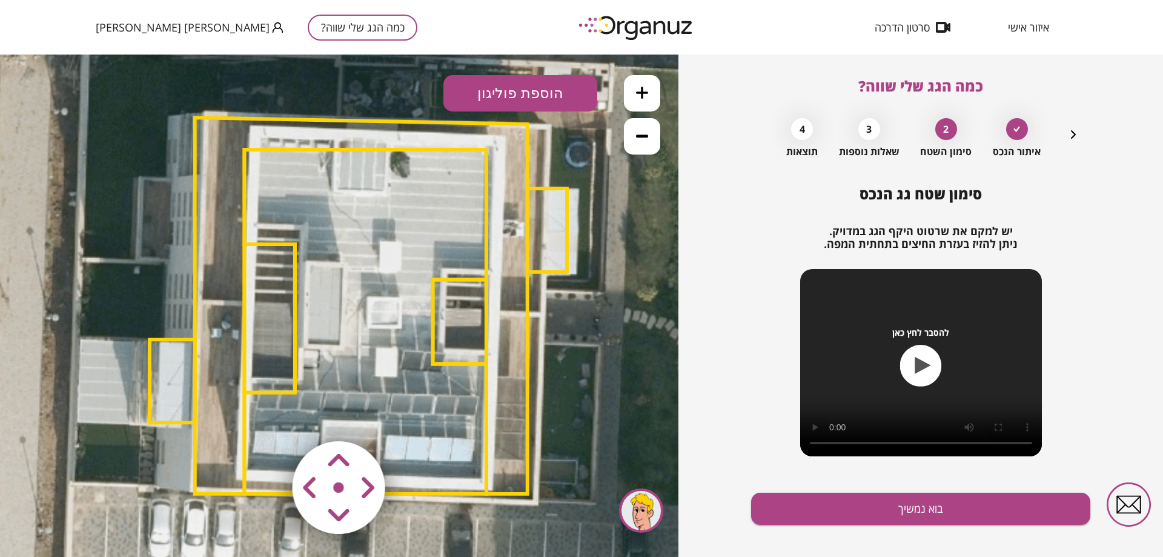
click at [267, 416] on area at bounding box center [267, 416] width 0 height 0
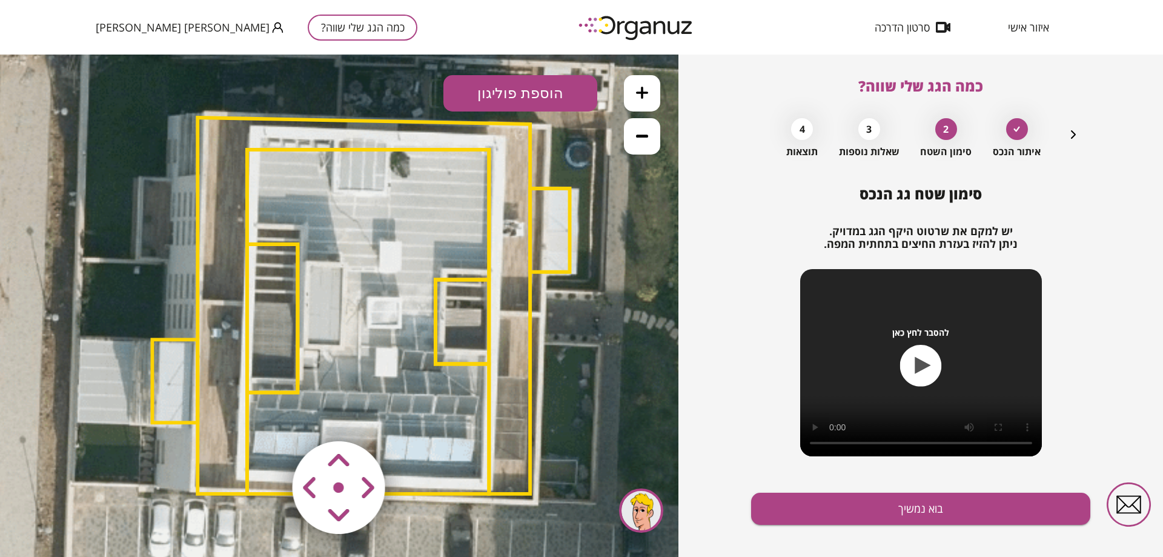
click at [267, 416] on area at bounding box center [267, 416] width 0 height 0
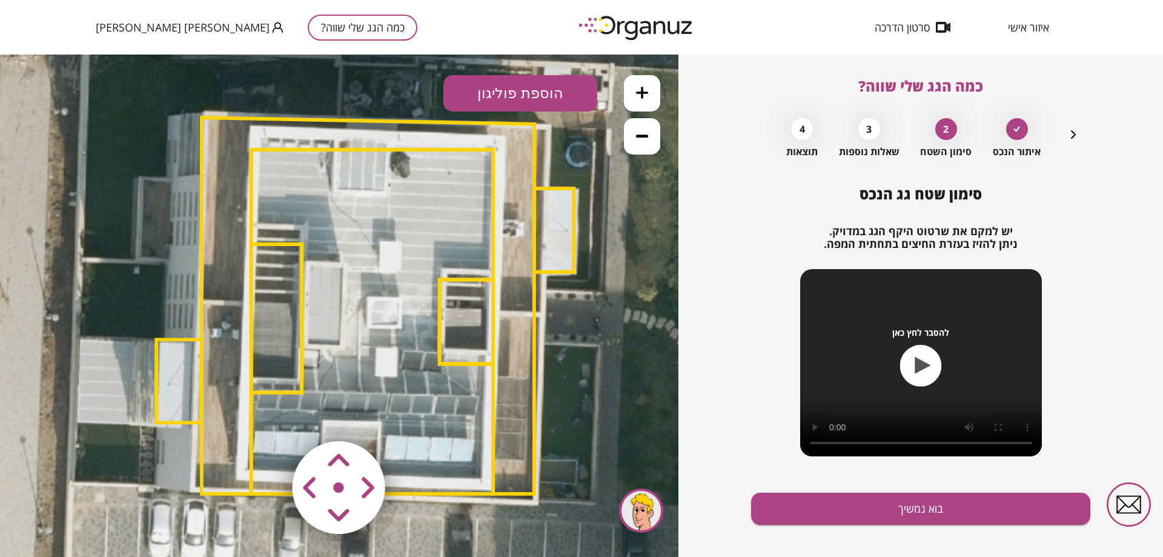
click at [267, 416] on area at bounding box center [267, 416] width 0 height 0
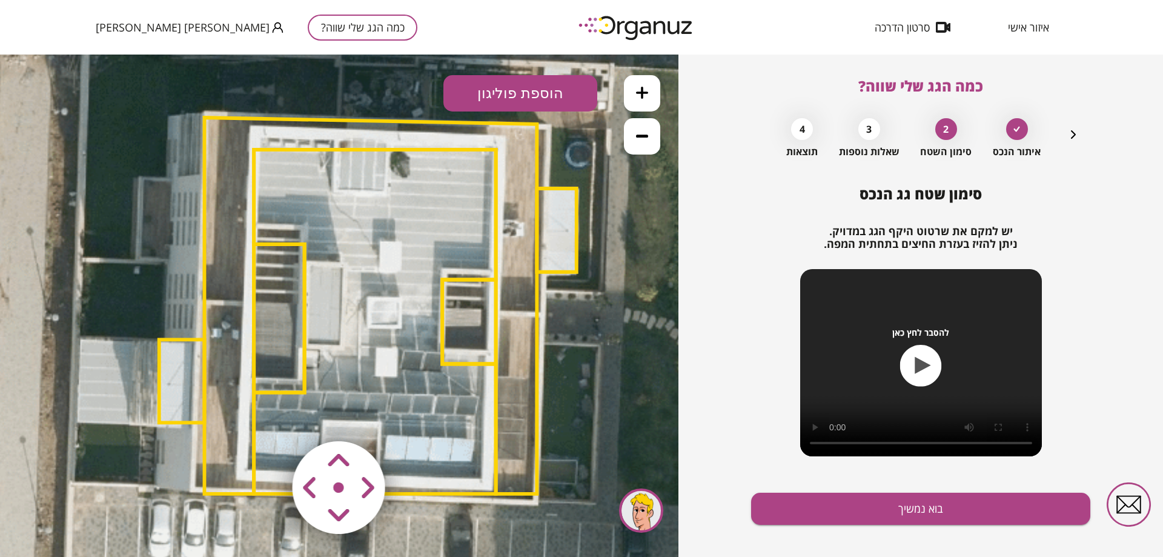
click at [267, 416] on area at bounding box center [267, 416] width 0 height 0
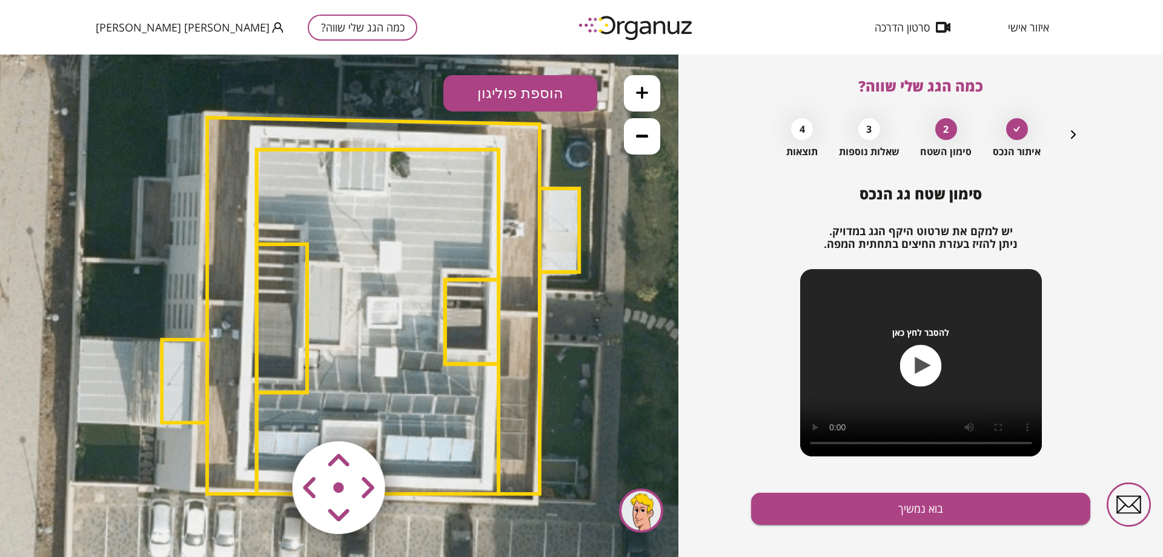
click at [267, 416] on area at bounding box center [267, 416] width 0 height 0
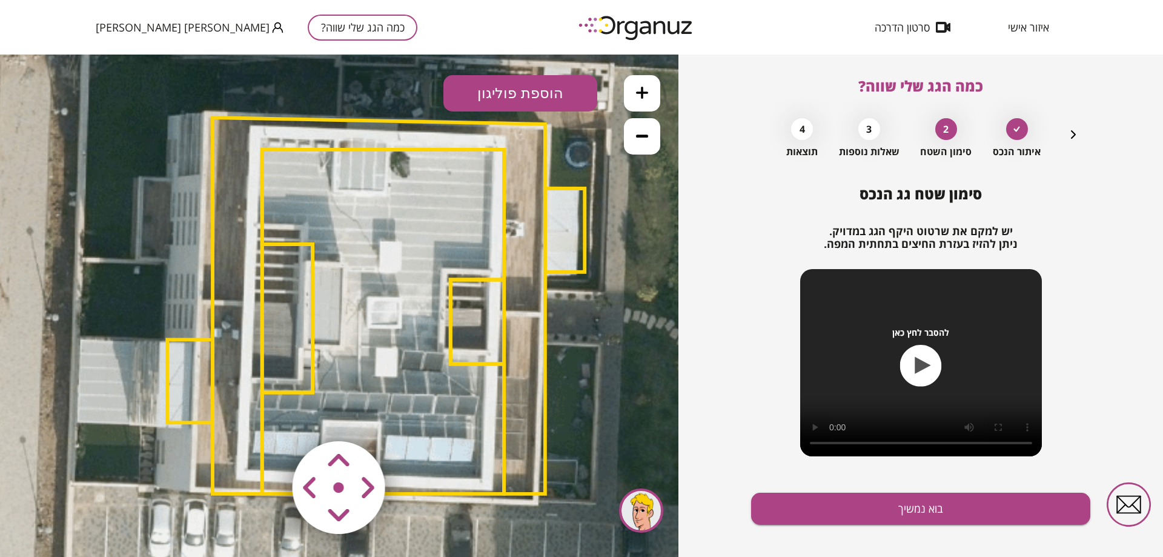
click at [267, 416] on area at bounding box center [267, 416] width 0 height 0
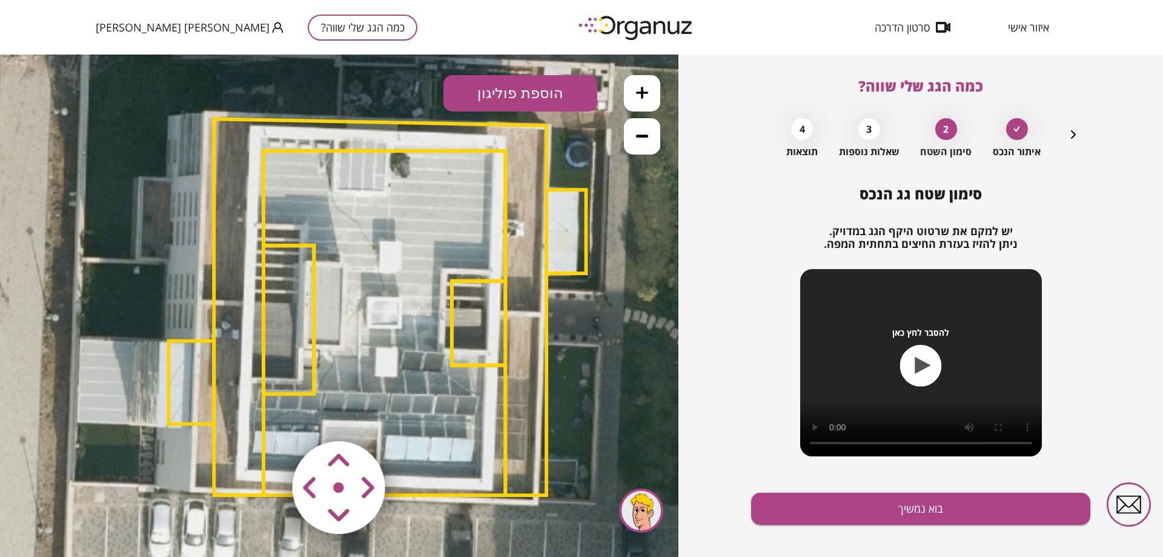
click at [267, 416] on area at bounding box center [267, 416] width 0 height 0
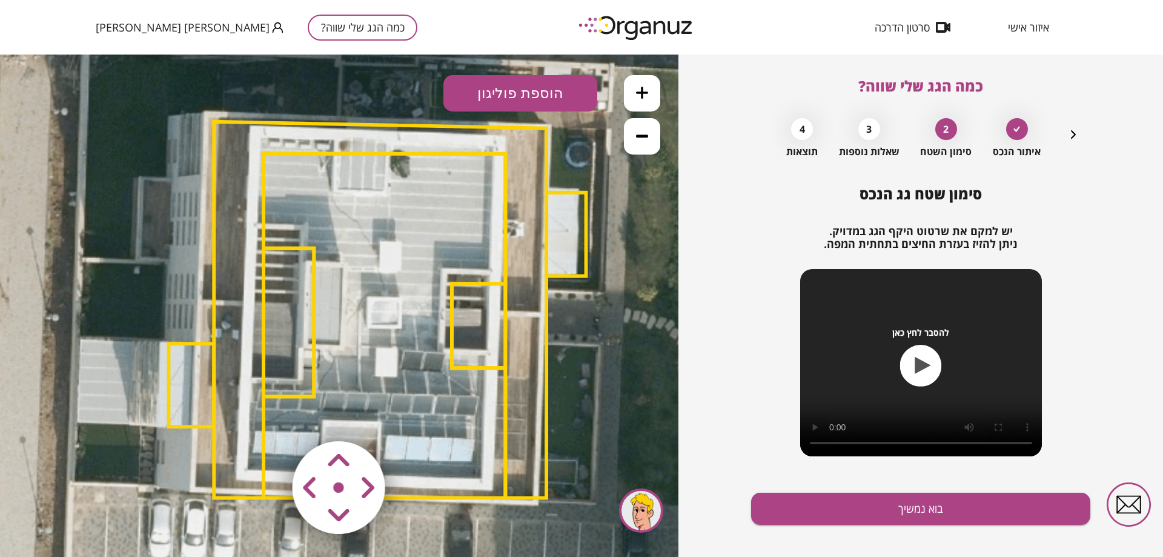
click at [267, 416] on area at bounding box center [267, 416] width 0 height 0
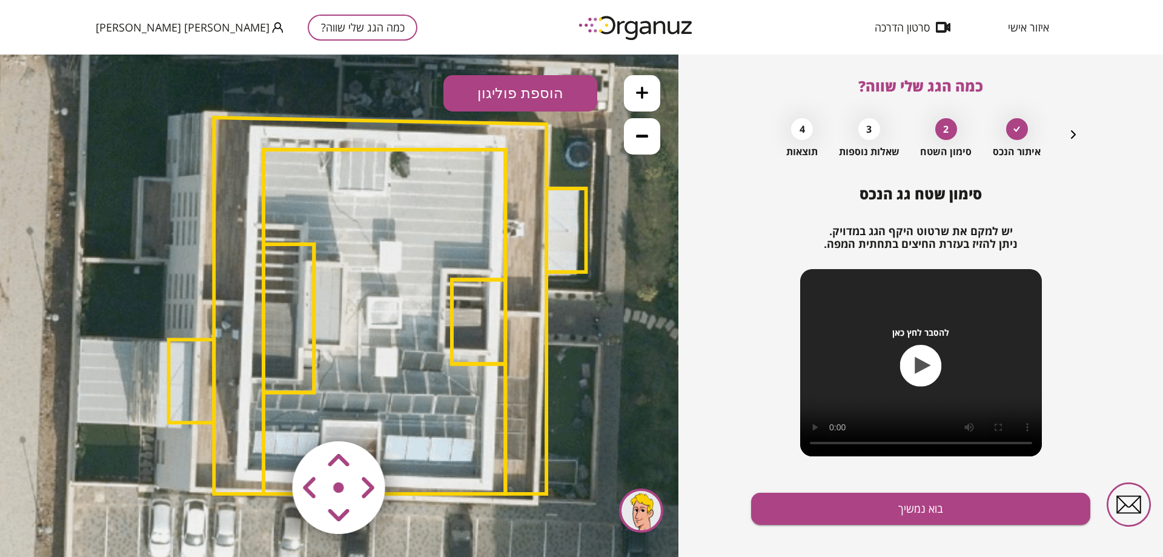
click at [267, 416] on area at bounding box center [267, 416] width 0 height 0
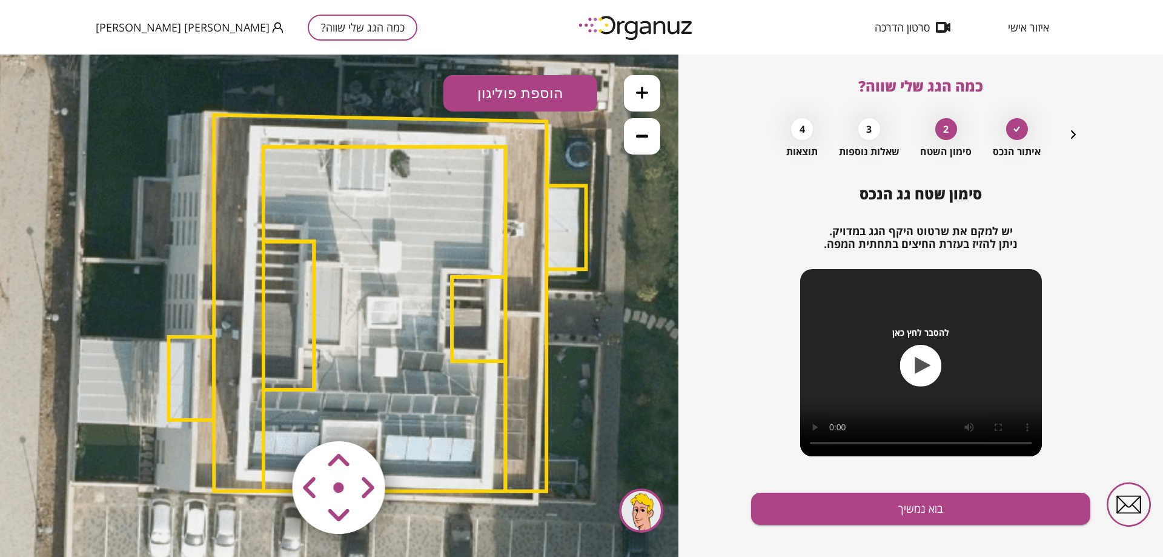
click at [267, 416] on area at bounding box center [267, 416] width 0 height 0
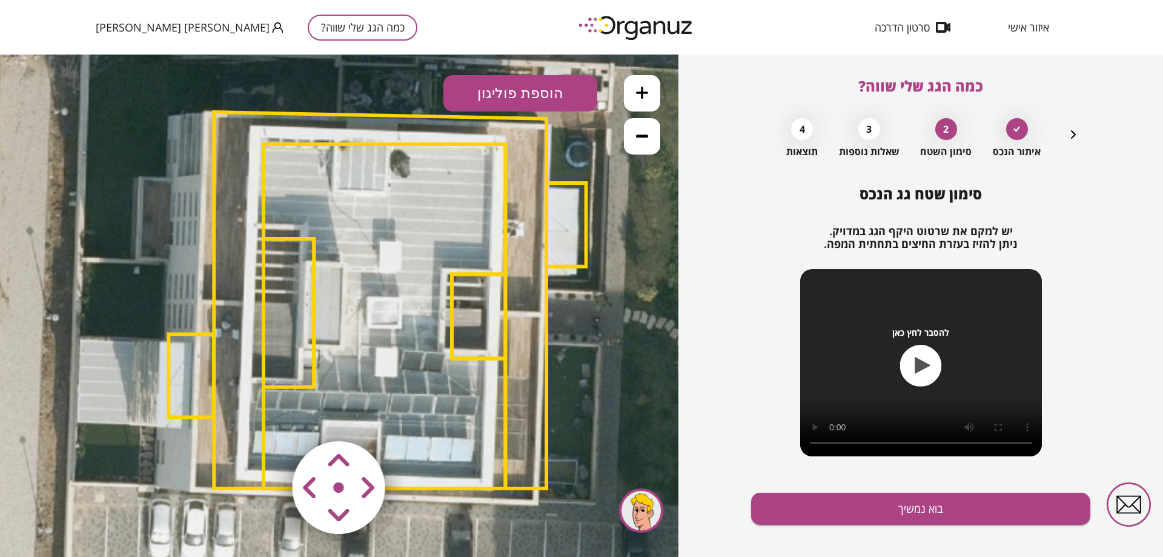
click at [267, 416] on area at bounding box center [267, 416] width 0 height 0
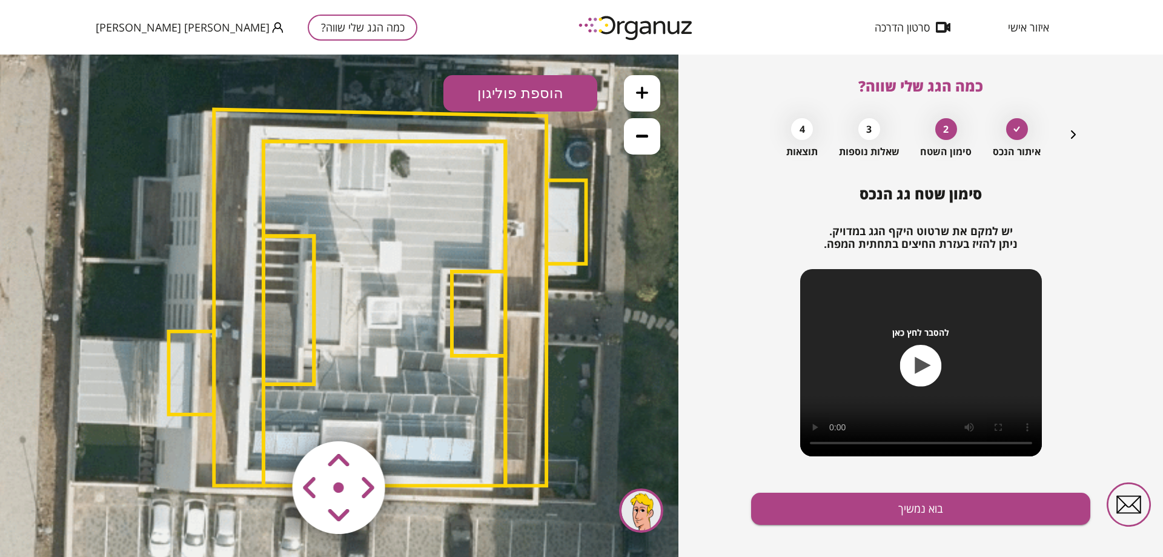
click at [267, 416] on area at bounding box center [267, 416] width 0 height 0
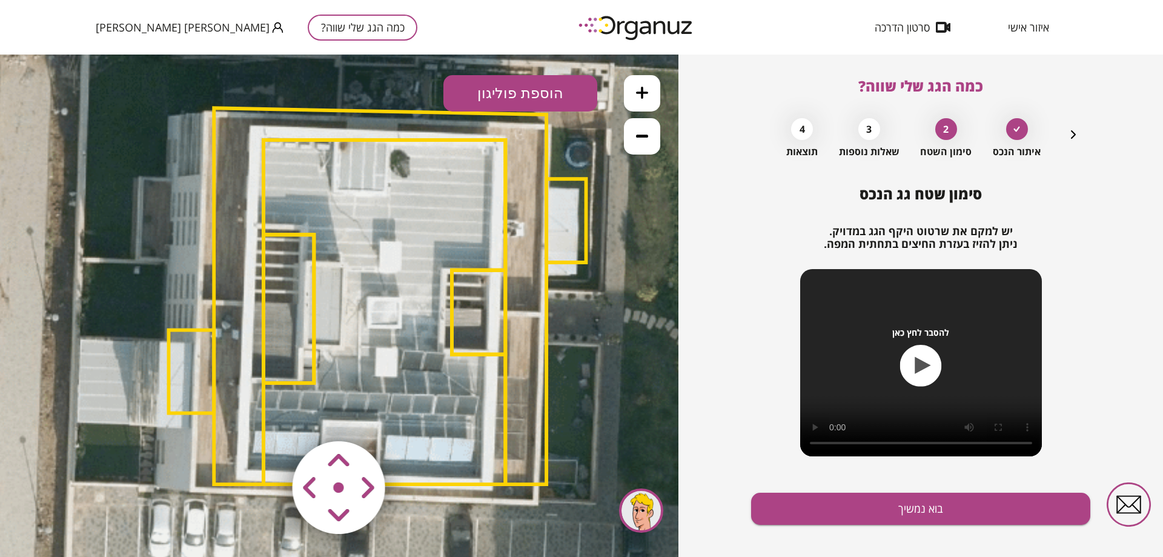
click at [267, 416] on area at bounding box center [267, 416] width 0 height 0
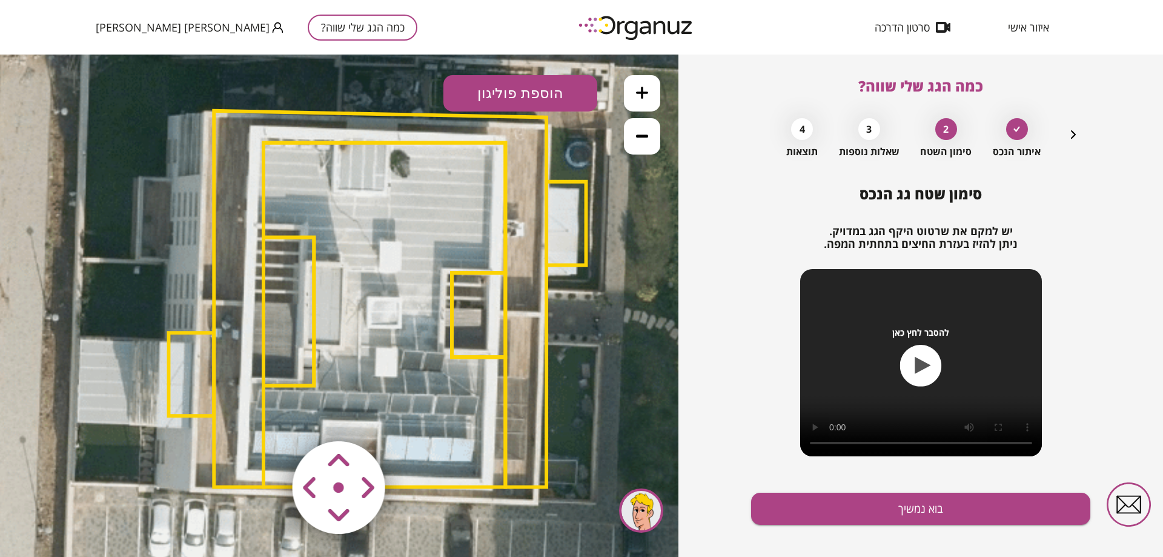
click at [267, 416] on area at bounding box center [267, 416] width 0 height 0
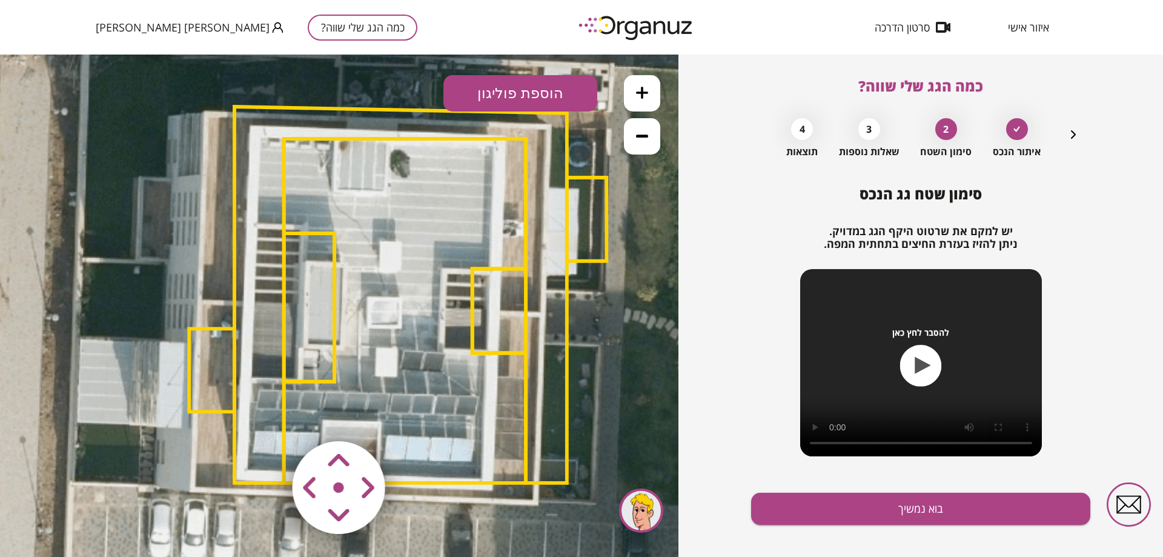
click at [267, 416] on area at bounding box center [267, 416] width 0 height 0
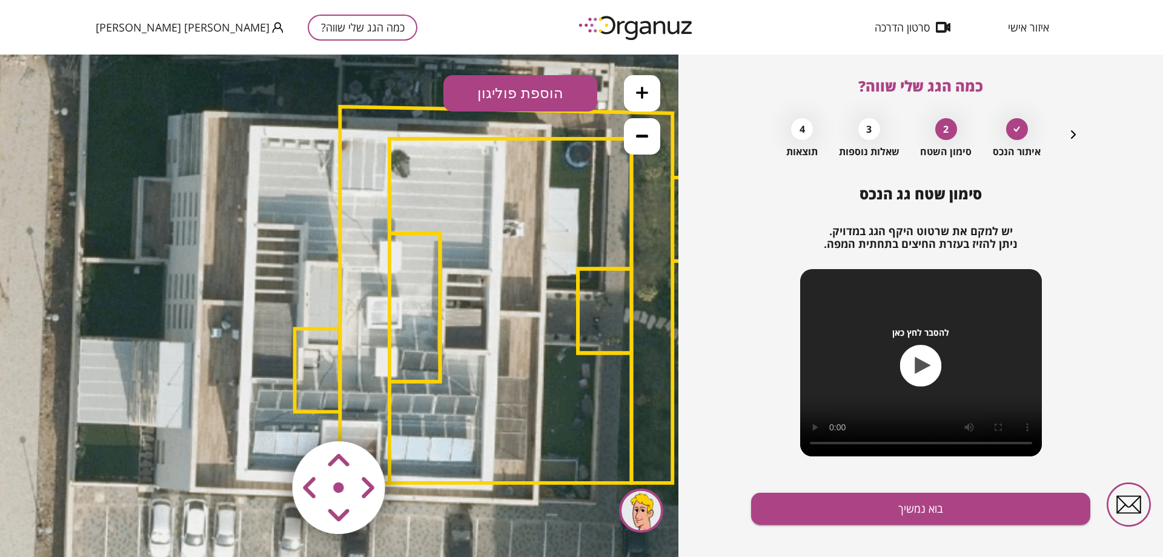
drag, startPoint x: 344, startPoint y: 485, endPoint x: 351, endPoint y: 485, distance: 7.3
click at [267, 416] on area at bounding box center [267, 416] width 0 height 0
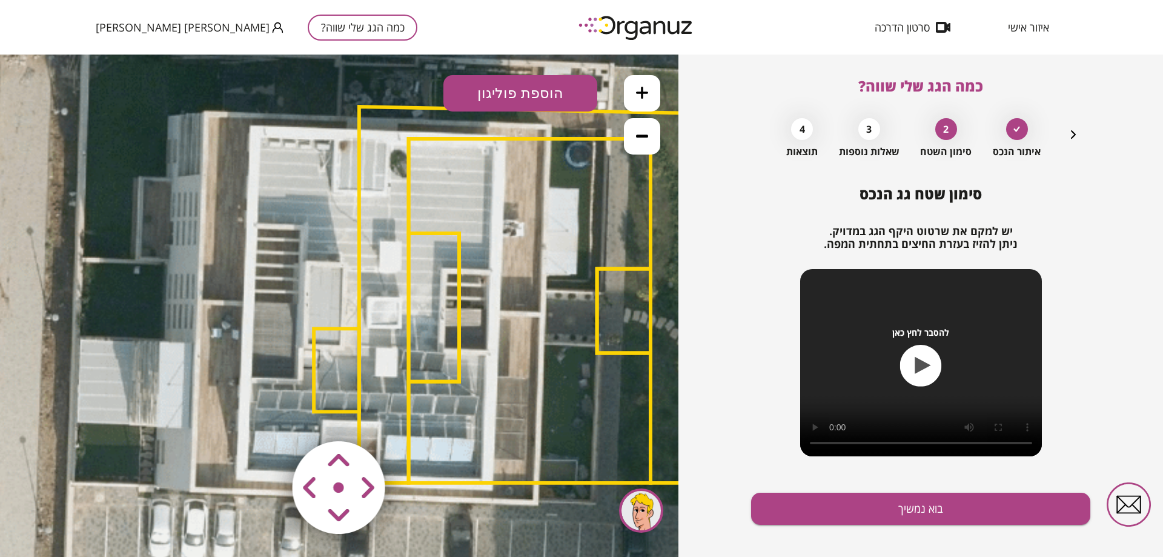
click at [267, 416] on area at bounding box center [267, 416] width 0 height 0
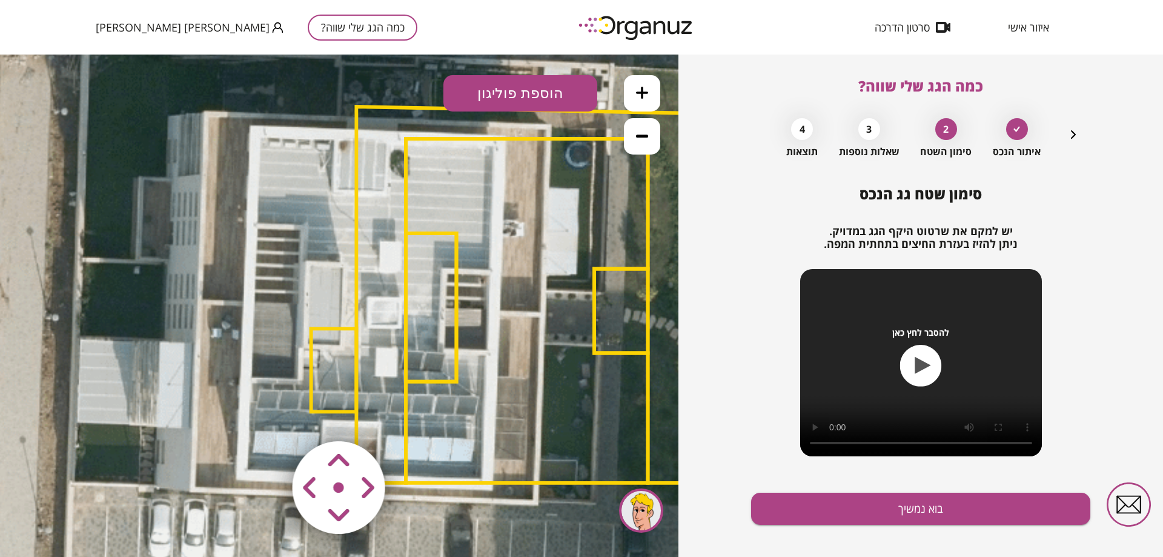
click at [267, 416] on area at bounding box center [267, 416] width 0 height 0
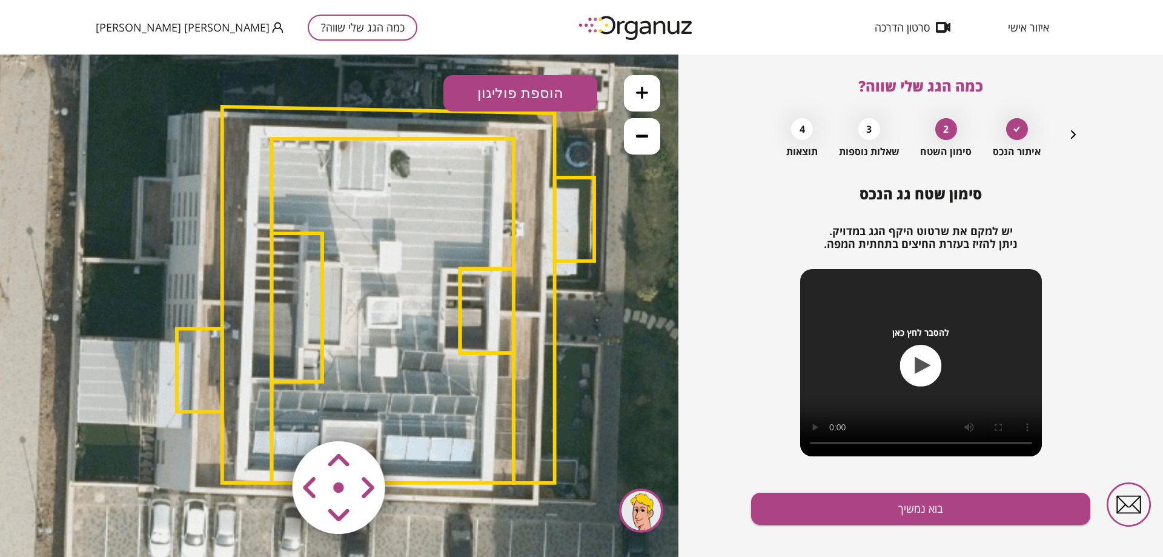
click at [267, 416] on area at bounding box center [267, 416] width 0 height 0
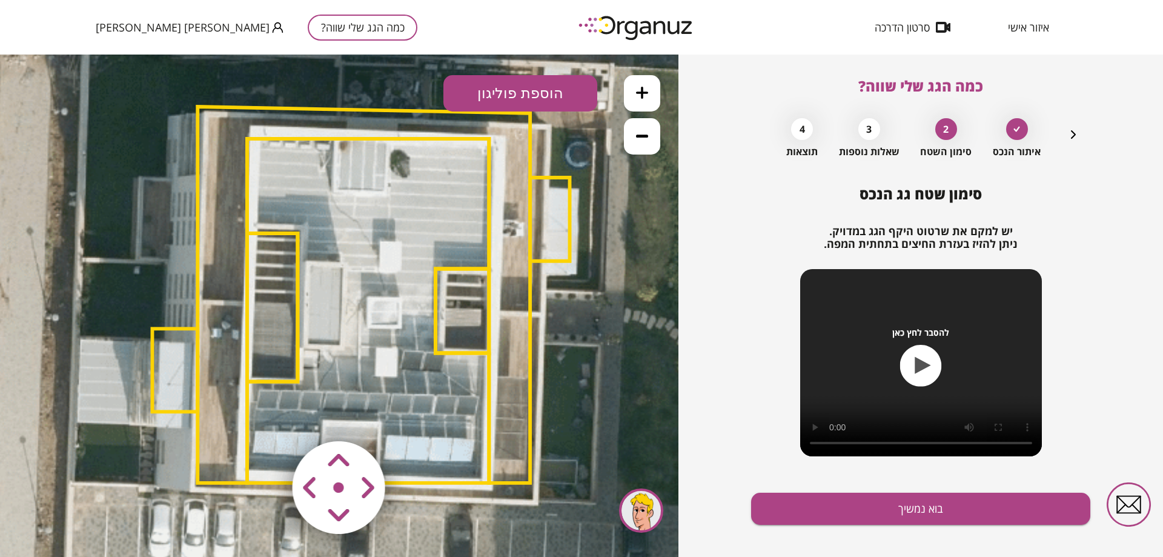
click at [267, 416] on area at bounding box center [267, 416] width 0 height 0
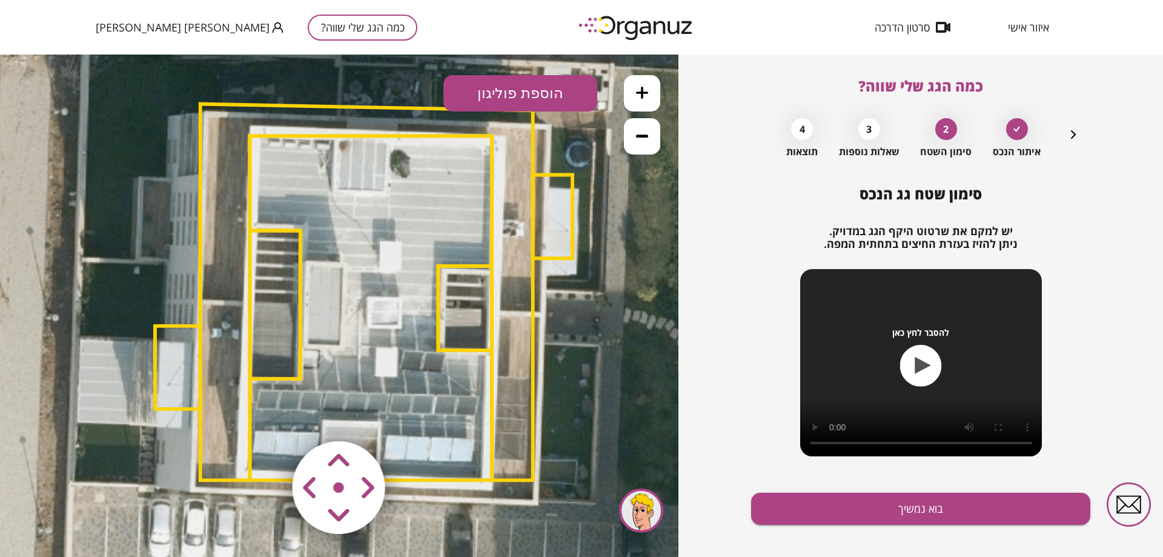
click at [267, 416] on area at bounding box center [267, 416] width 0 height 0
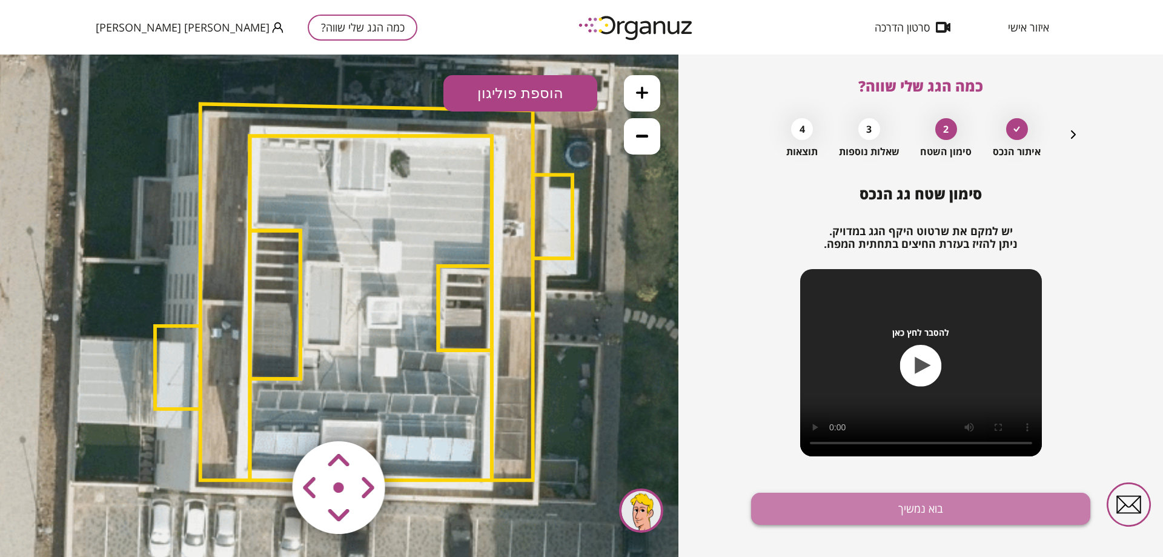
click at [940, 505] on button "בוא נמשיך" at bounding box center [920, 509] width 339 height 32
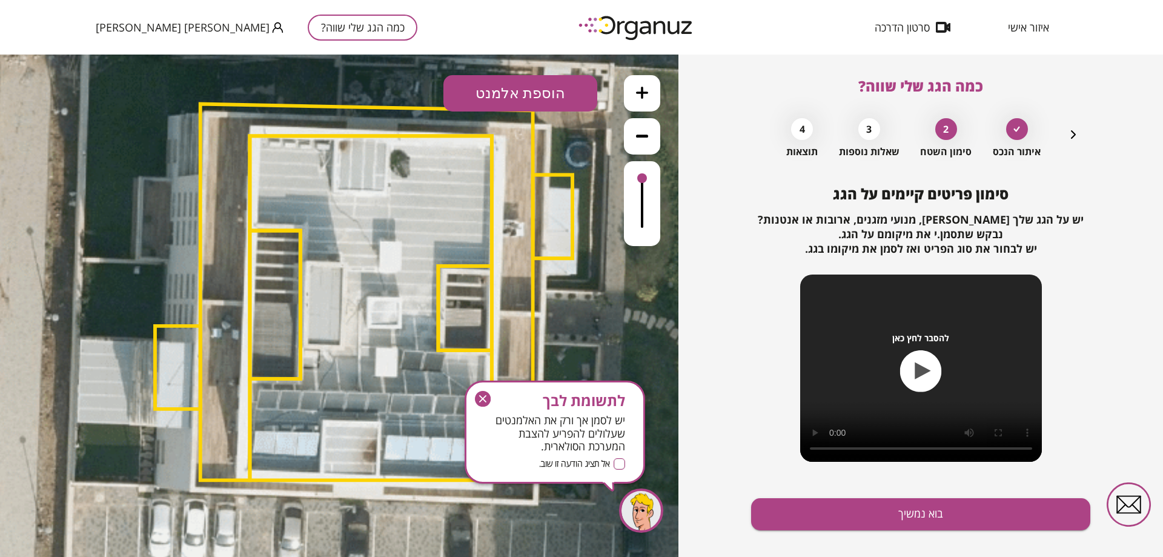
click at [453, 372] on div "לתשומת לבך יש לסמן אך ורק את האלמנטים שעלולים להפריע להצבת המערכת הסולארית. אל …" at bounding box center [555, 425] width 217 height 126
click at [484, 399] on icon "button" at bounding box center [483, 399] width 16 height 16
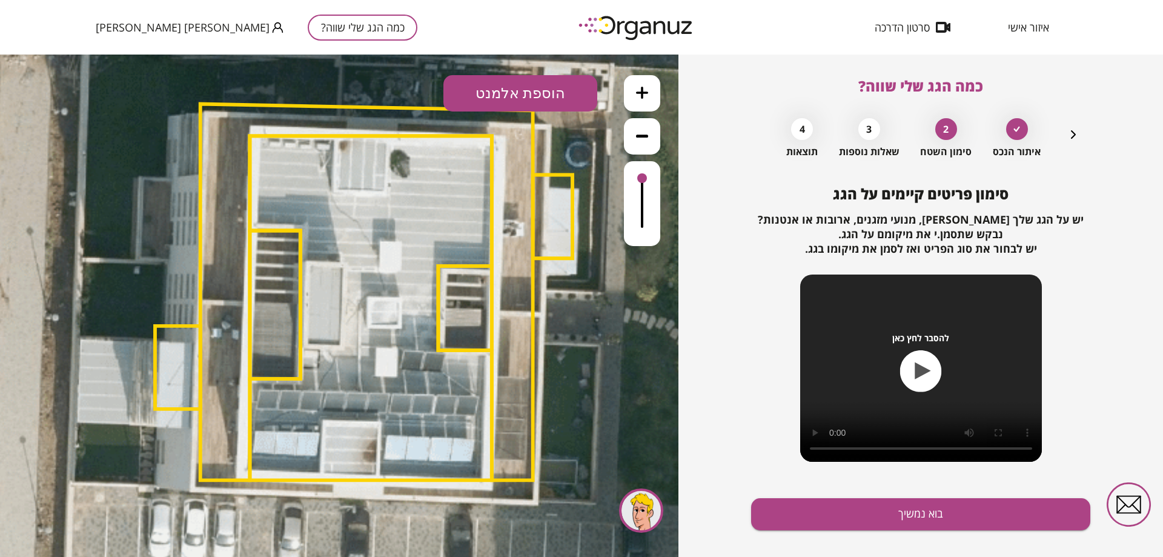
click at [459, 371] on polygon at bounding box center [371, 308] width 242 height 344
click at [540, 81] on button "הוספת אלמנט" at bounding box center [521, 93] width 154 height 36
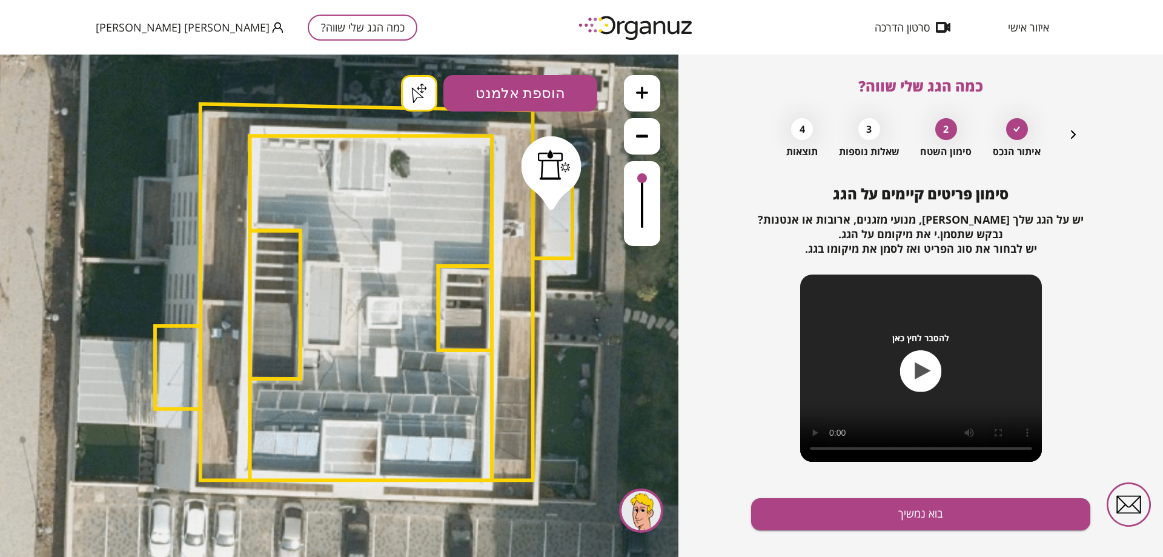
drag, startPoint x: 539, startPoint y: 234, endPoint x: 551, endPoint y: 202, distance: 34.0
click at [551, 202] on div ".st0 { fill: #FFFFFF; } .st0 { fill: #FFFFFF; }" at bounding box center [339, 306] width 679 height 502
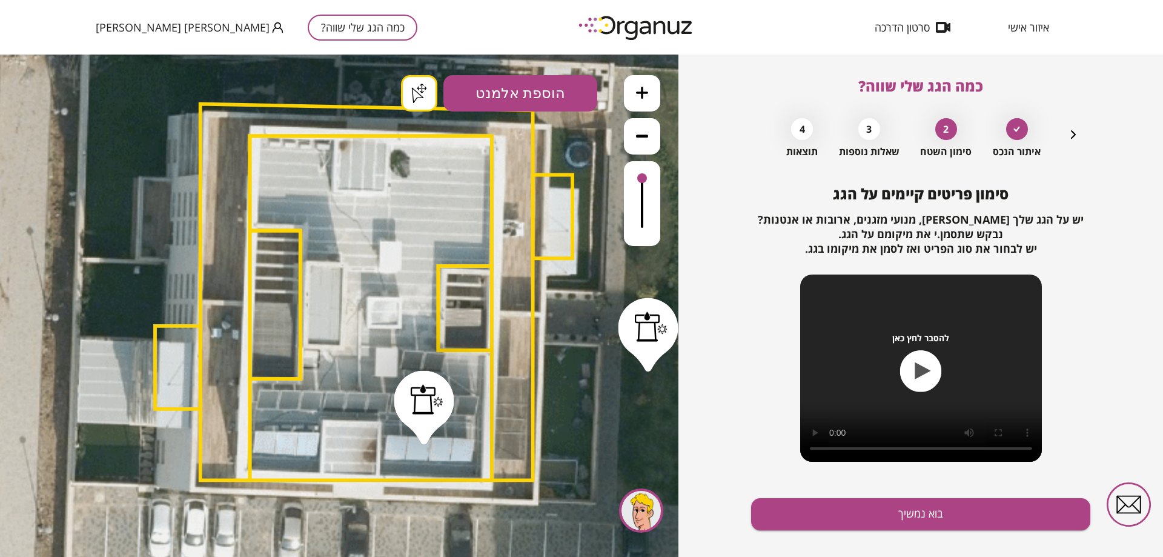
click at [645, 142] on button at bounding box center [642, 136] width 36 height 36
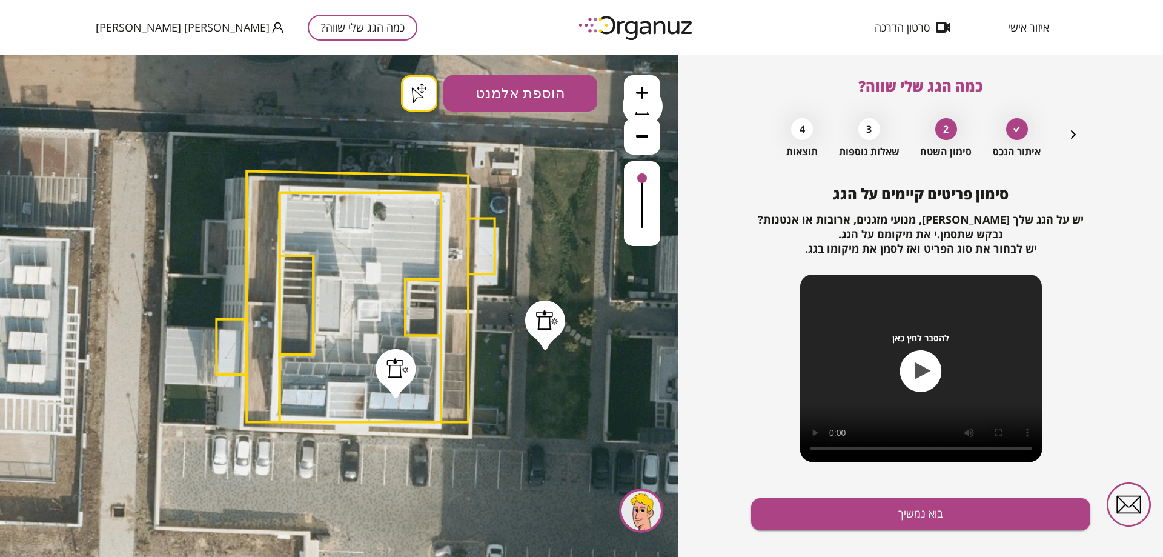
click at [643, 130] on icon at bounding box center [642, 136] width 12 height 12
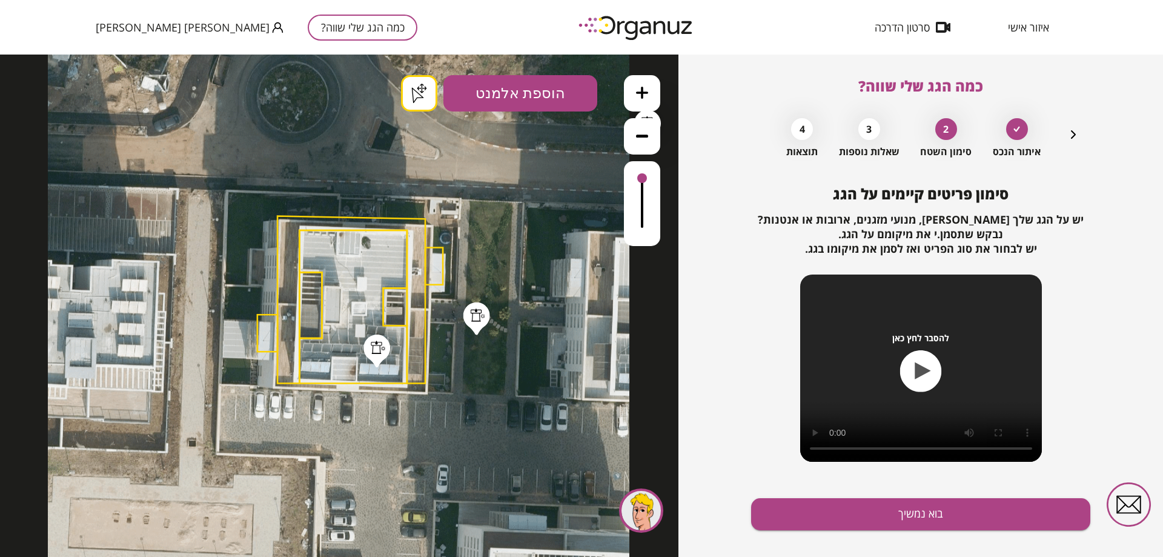
click at [648, 139] on icon at bounding box center [642, 136] width 12 height 12
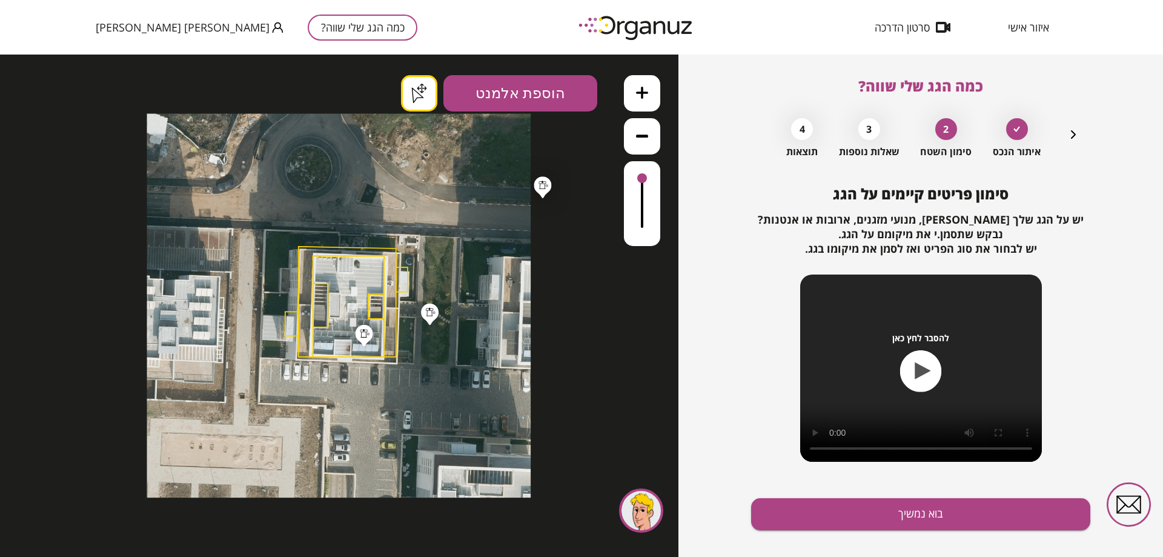
click at [648, 139] on icon at bounding box center [642, 136] width 12 height 12
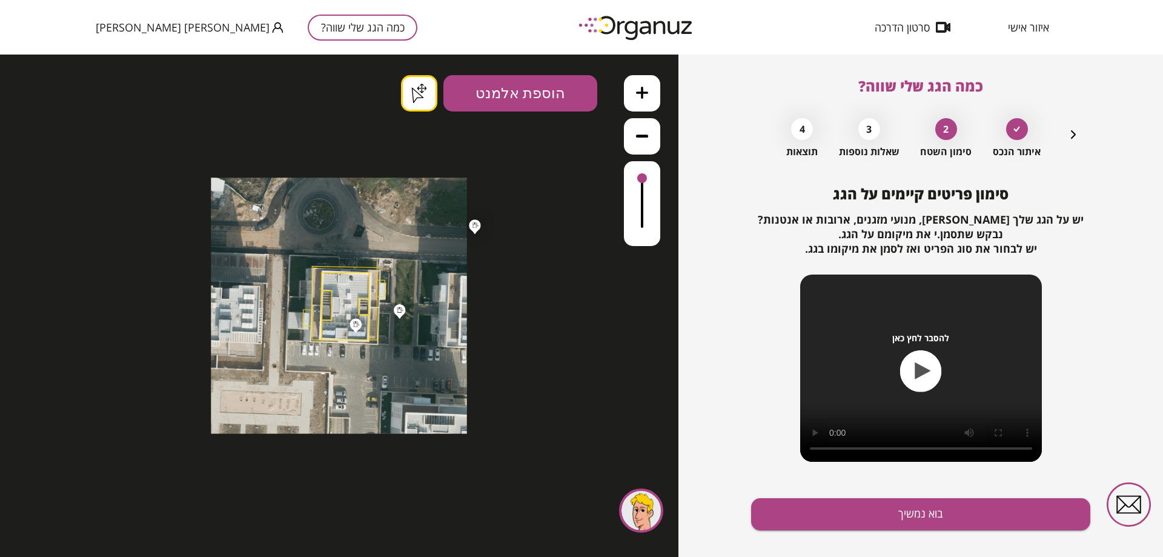
click at [648, 139] on icon at bounding box center [642, 136] width 12 height 12
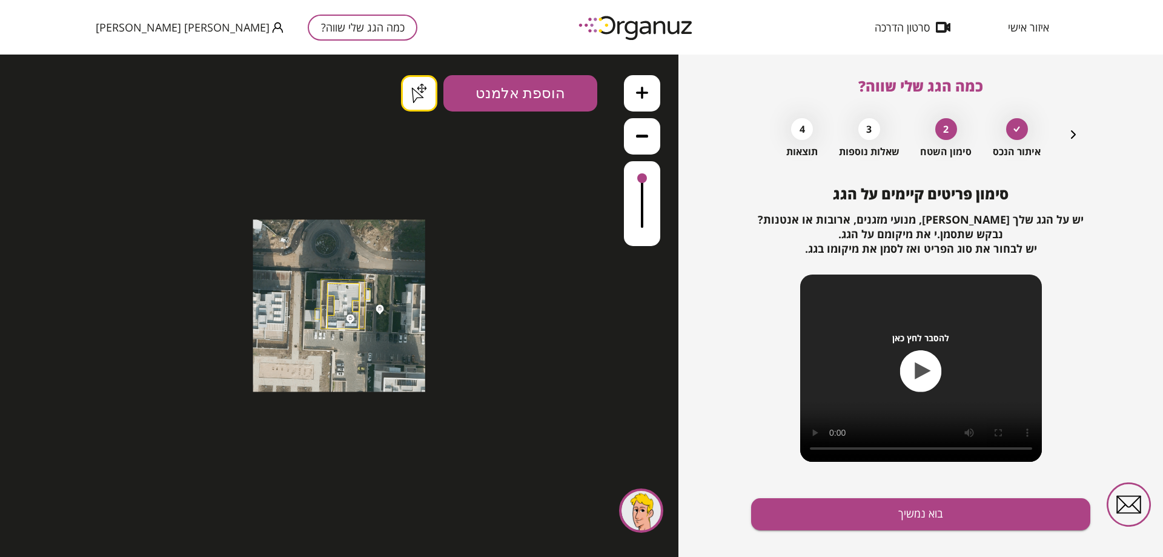
click at [649, 100] on button at bounding box center [642, 93] width 36 height 36
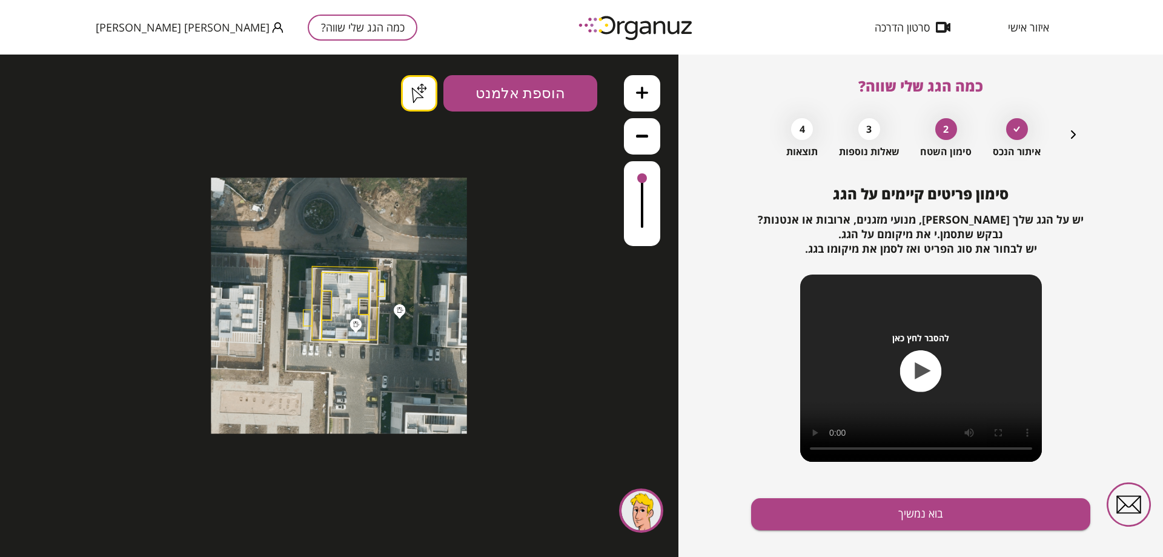
click at [649, 100] on button at bounding box center [642, 93] width 36 height 36
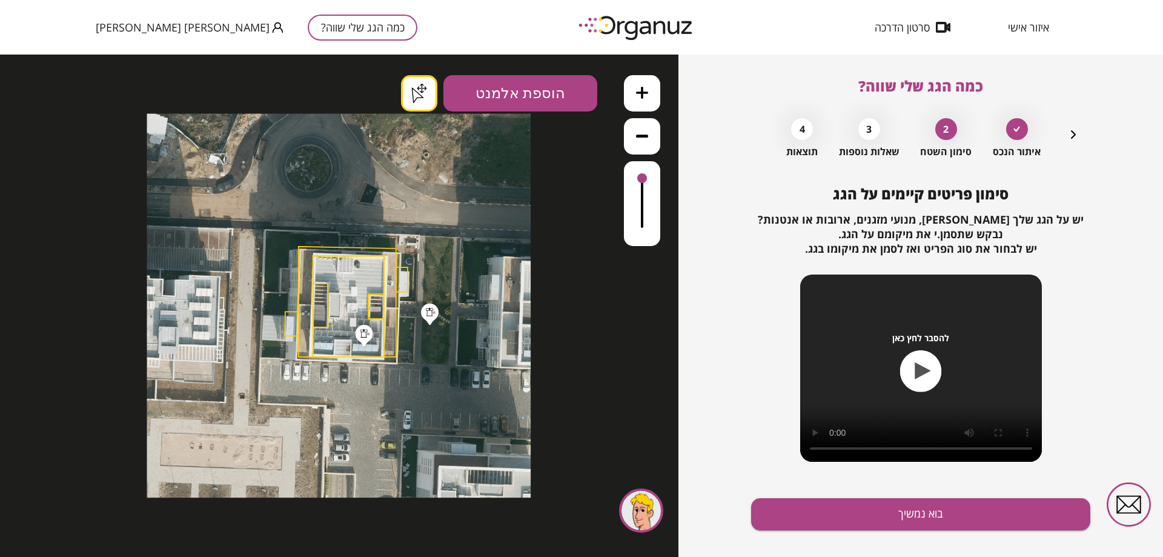
click at [649, 100] on button at bounding box center [642, 93] width 36 height 36
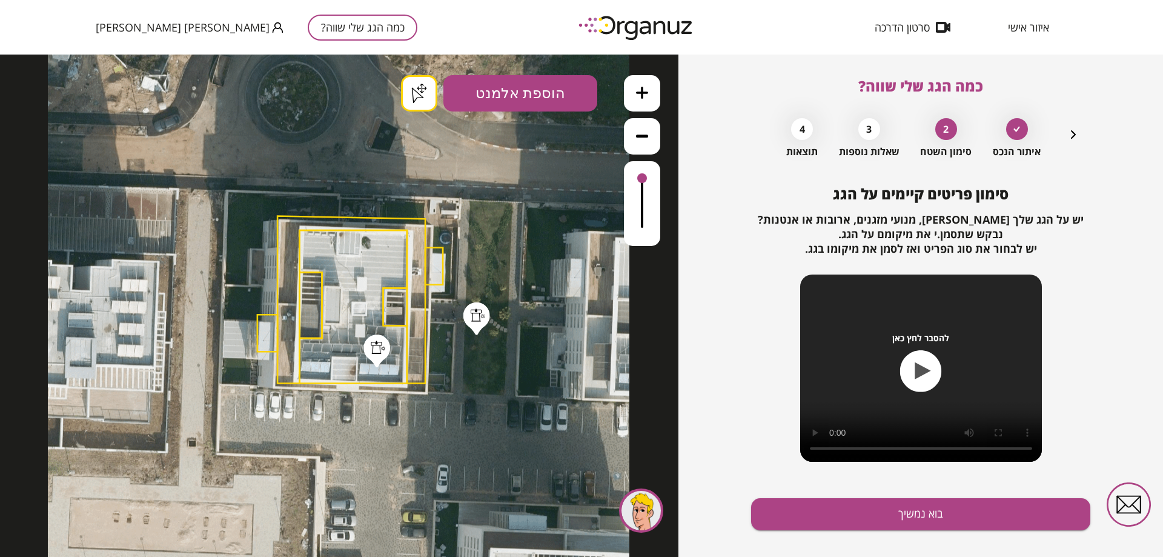
click at [649, 100] on button at bounding box center [642, 93] width 36 height 36
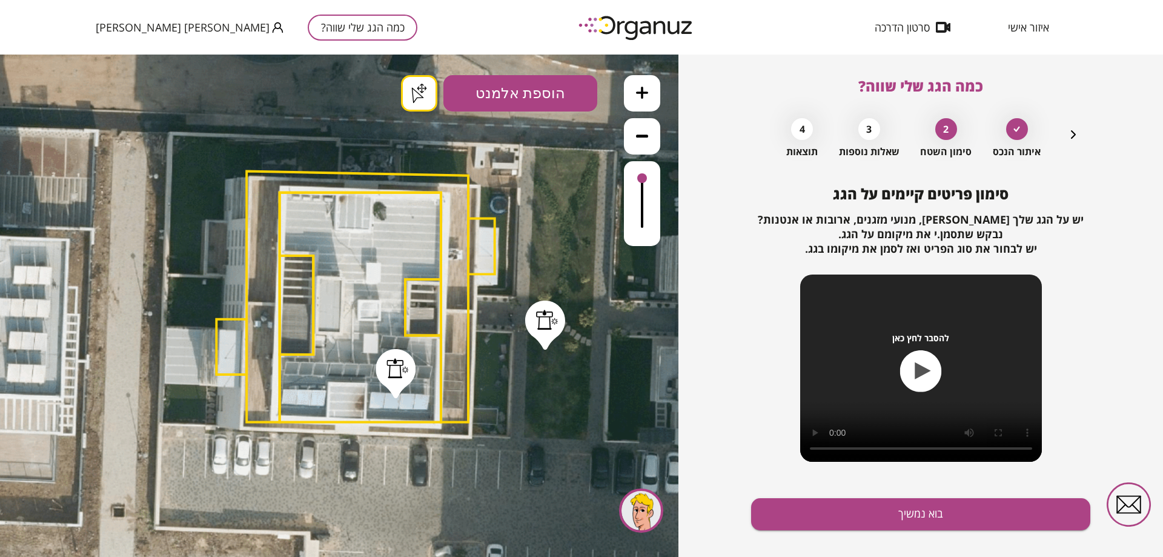
click at [649, 100] on button at bounding box center [642, 93] width 36 height 36
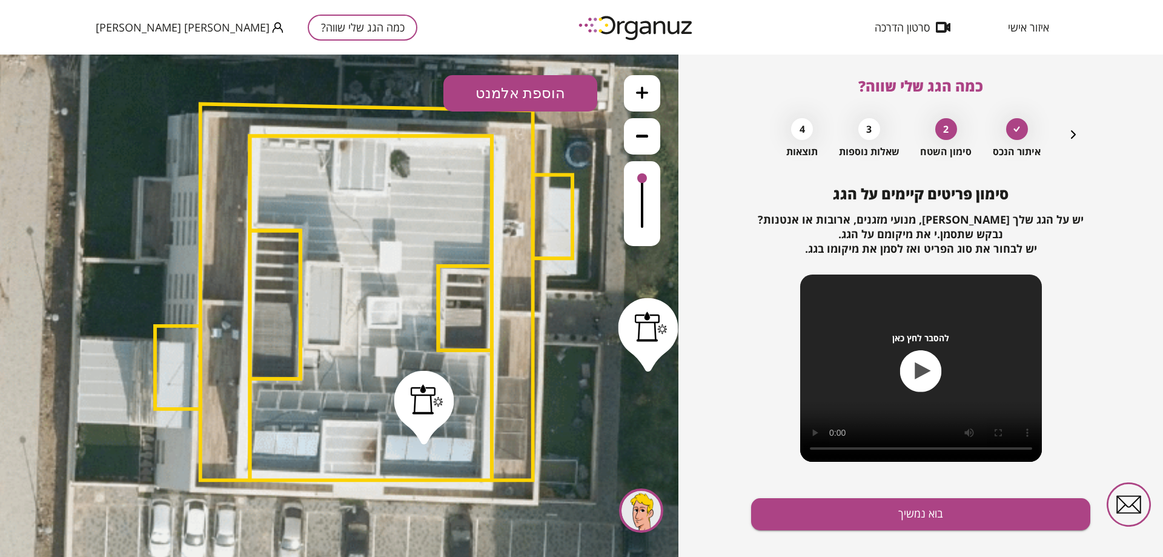
click at [542, 90] on button "הוספת אלמנט" at bounding box center [521, 93] width 154 height 36
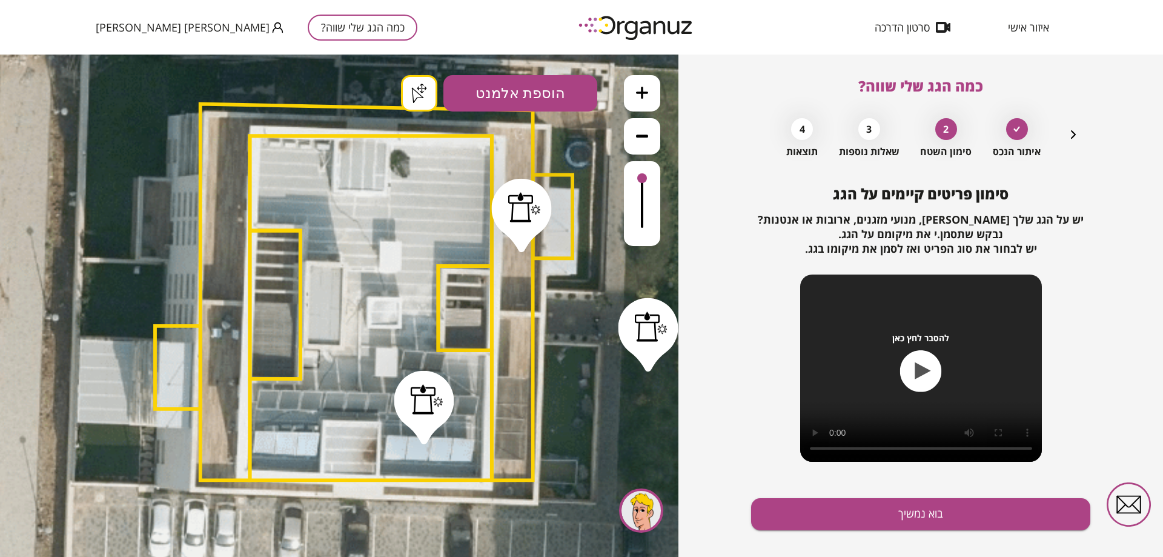
click at [522, 245] on div ".st0 { fill: #FFFFFF; } .st0 { fill: #FFFFFF; }" at bounding box center [339, 306] width 679 height 502
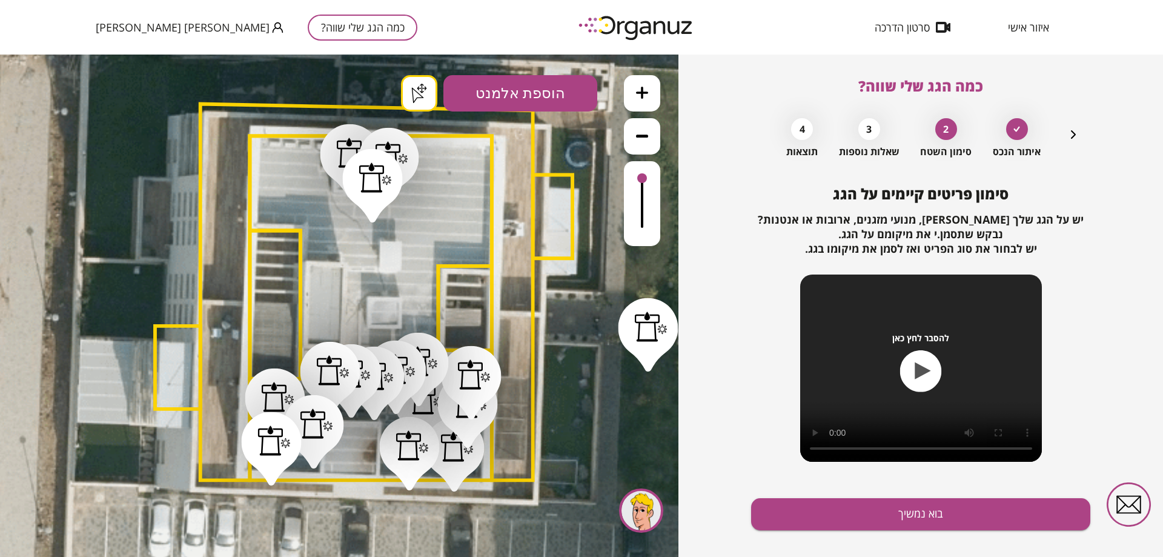
click at [539, 97] on button "הוספת אלמנט" at bounding box center [521, 93] width 154 height 36
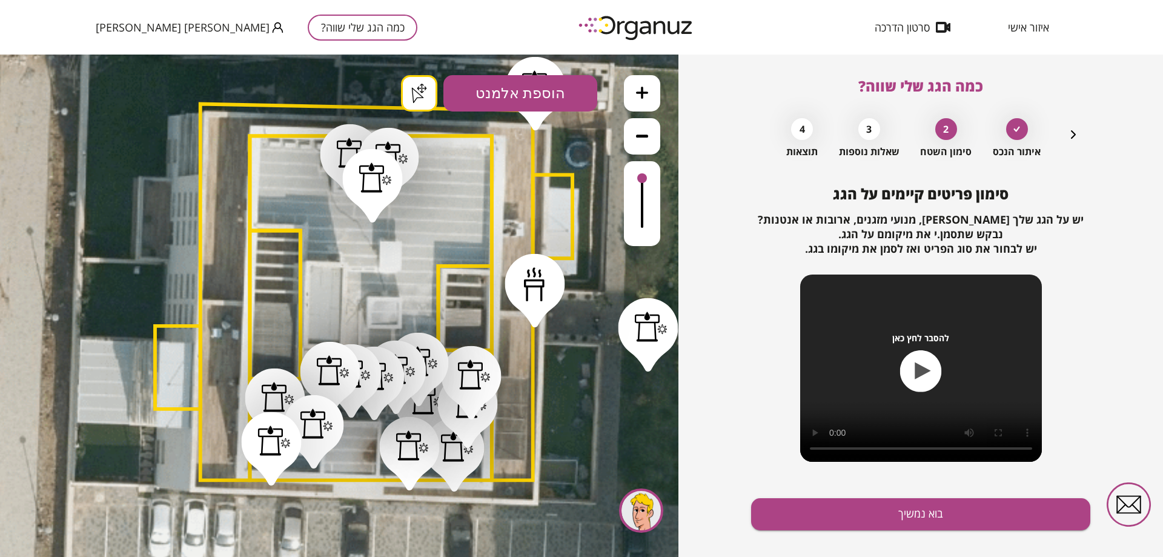
click at [535, 320] on div ".st0 { fill: #FFFFFF; } .st0 { fill: #FFFFFF; }" at bounding box center [339, 306] width 679 height 502
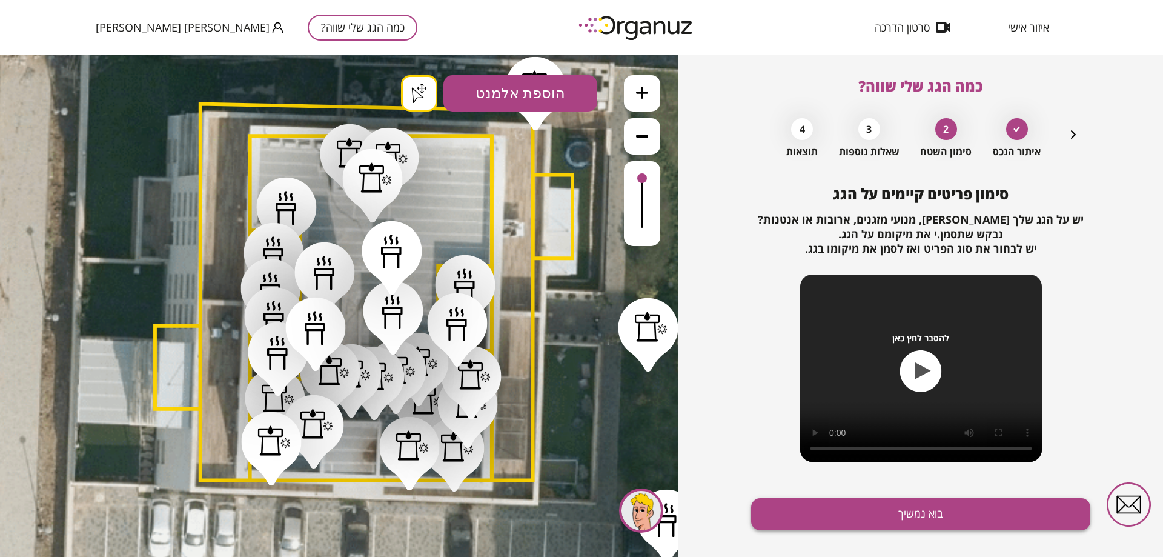
click at [920, 509] on button "בוא נמשיך" at bounding box center [920, 514] width 339 height 32
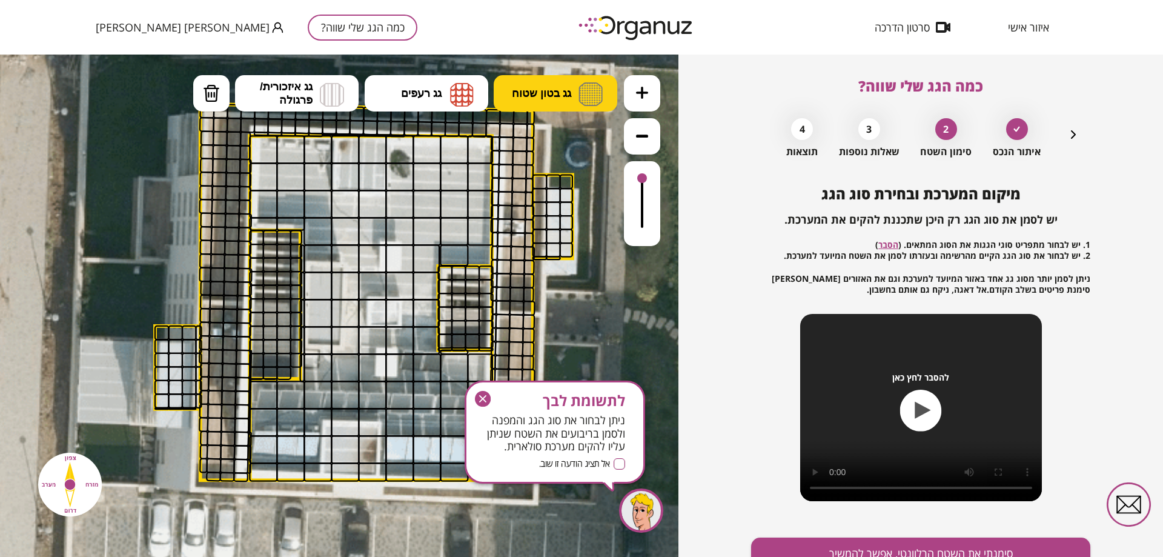
click at [597, 92] on img at bounding box center [591, 94] width 24 height 24
click at [585, 143] on div ".st0 { fill: #FFFFFF; } .st0 { fill: #FFFFFF; }" at bounding box center [339, 306] width 679 height 502
click at [424, 150] on div at bounding box center [427, 149] width 28 height 28
click at [457, 153] on div at bounding box center [454, 149] width 28 height 28
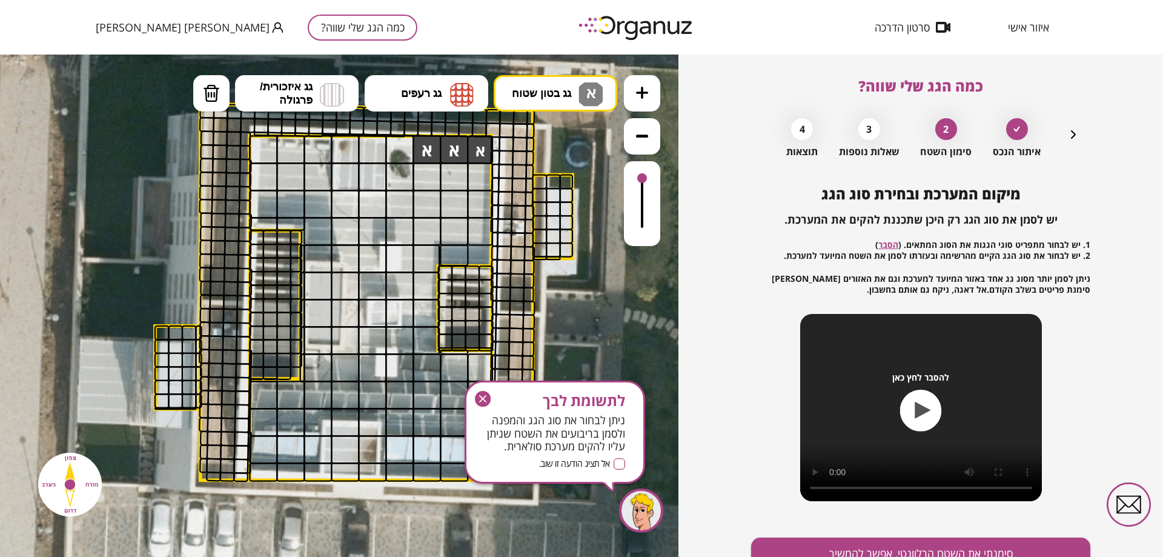
click at [481, 151] on div at bounding box center [480, 149] width 26 height 28
click at [482, 179] on div at bounding box center [480, 176] width 26 height 28
click at [452, 175] on div at bounding box center [454, 176] width 28 height 28
click at [421, 177] on div at bounding box center [427, 176] width 28 height 28
click at [403, 201] on div at bounding box center [399, 204] width 28 height 28
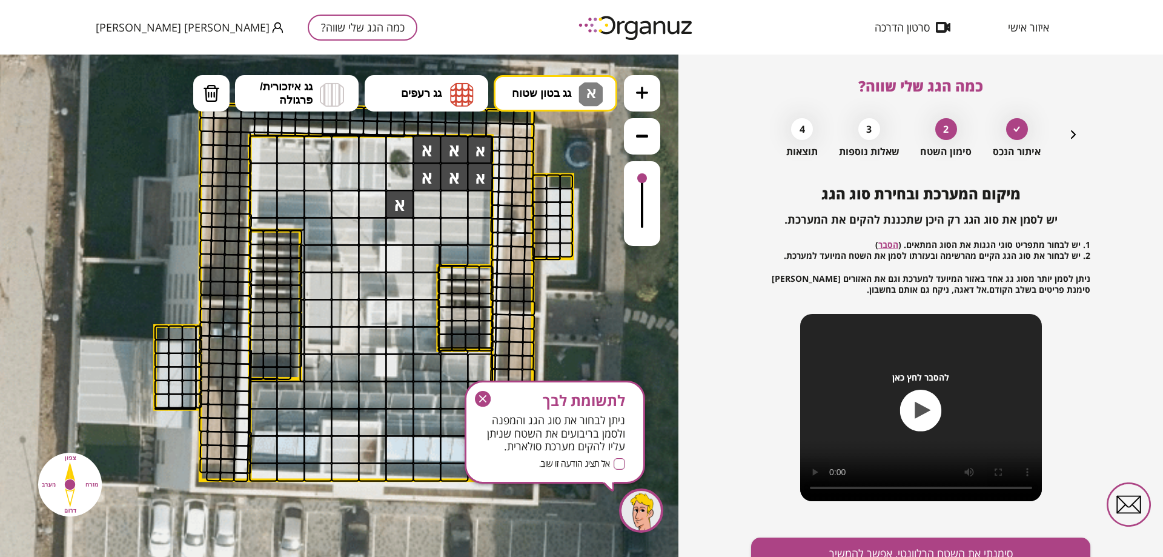
click at [433, 202] on div at bounding box center [427, 204] width 28 height 28
click at [462, 203] on div at bounding box center [454, 204] width 28 height 28
click at [481, 201] on div at bounding box center [480, 204] width 26 height 28
click at [479, 225] on div at bounding box center [480, 231] width 26 height 28
click at [453, 228] on div at bounding box center [454, 231] width 28 height 28
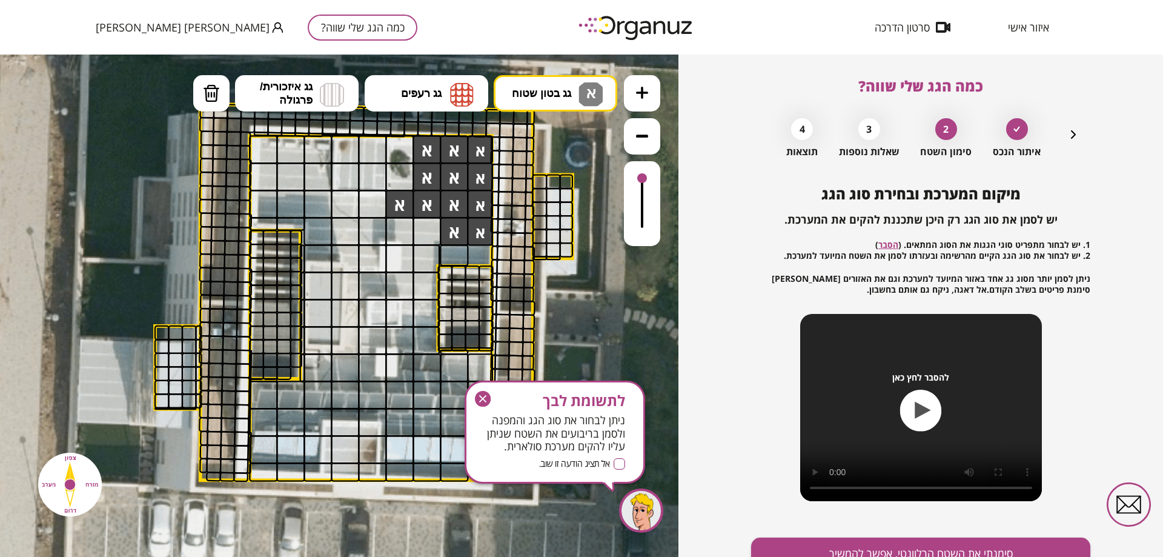
click at [424, 225] on div at bounding box center [427, 231] width 28 height 28
click at [400, 226] on div at bounding box center [399, 231] width 28 height 28
click at [478, 255] on polygon at bounding box center [371, 308] width 242 height 344
click at [473, 254] on polygon at bounding box center [371, 308] width 242 height 344
click at [456, 252] on div at bounding box center [454, 255] width 28 height 22
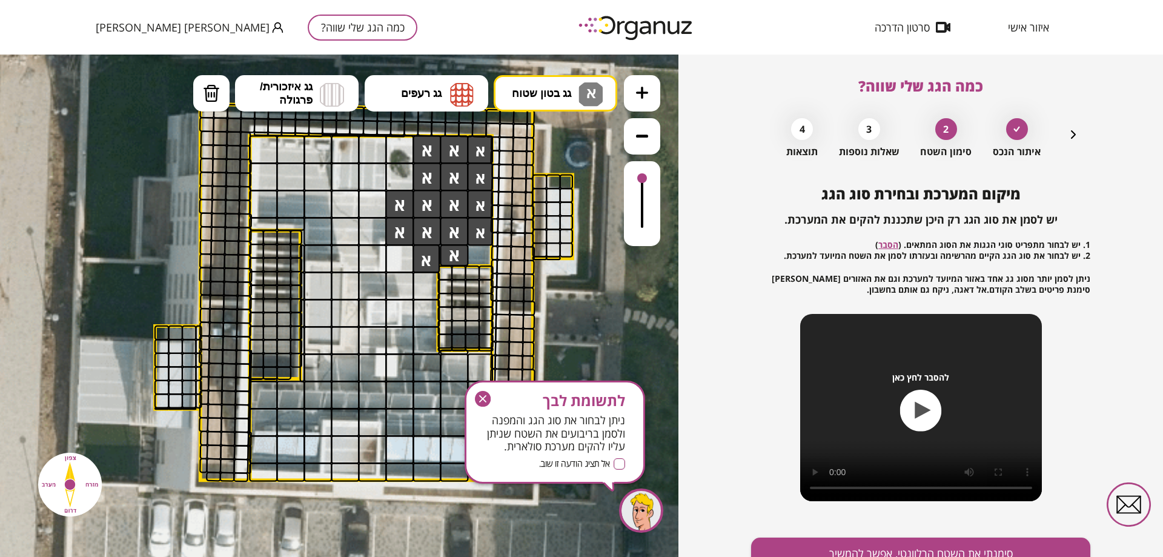
click at [428, 254] on div at bounding box center [426, 258] width 27 height 28
click at [405, 255] on div at bounding box center [399, 258] width 28 height 28
click at [380, 254] on div at bounding box center [372, 258] width 28 height 28
click at [350, 256] on div at bounding box center [345, 258] width 28 height 28
click at [321, 251] on div at bounding box center [318, 258] width 28 height 28
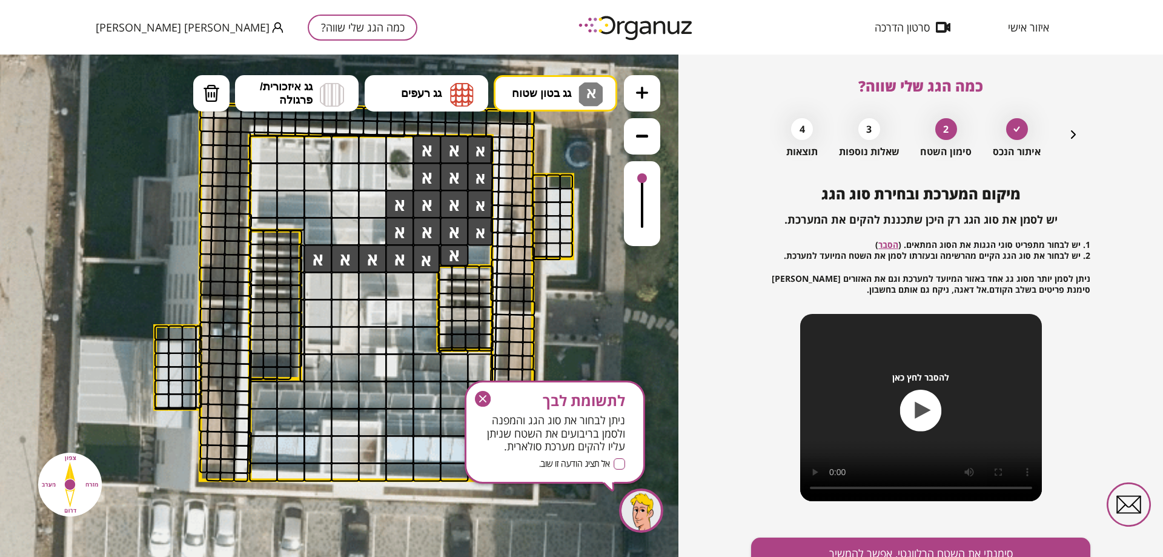
click at [320, 240] on div at bounding box center [318, 231] width 28 height 28
click at [319, 212] on div at bounding box center [318, 204] width 28 height 28
click at [320, 205] on div at bounding box center [318, 204] width 28 height 28
click at [353, 208] on div at bounding box center [345, 204] width 28 height 28
click at [384, 204] on div at bounding box center [372, 204] width 28 height 28
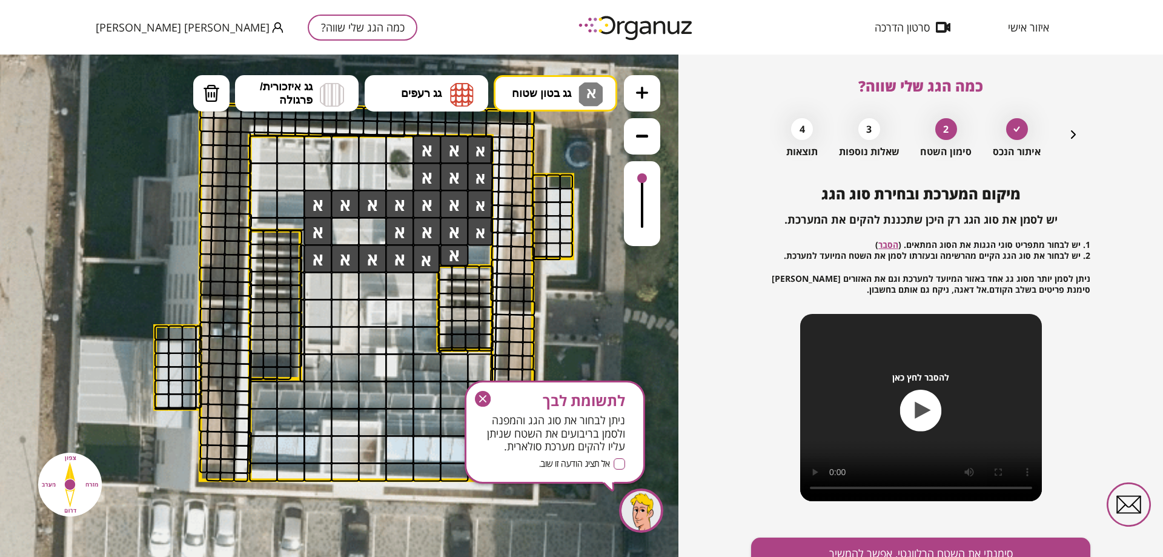
click at [371, 222] on div at bounding box center [372, 231] width 28 height 28
click at [345, 228] on div at bounding box center [345, 231] width 28 height 28
click at [296, 198] on div at bounding box center [290, 204] width 28 height 28
click at [264, 199] on div at bounding box center [263, 204] width 28 height 28
click at [267, 218] on div at bounding box center [263, 224] width 28 height 14
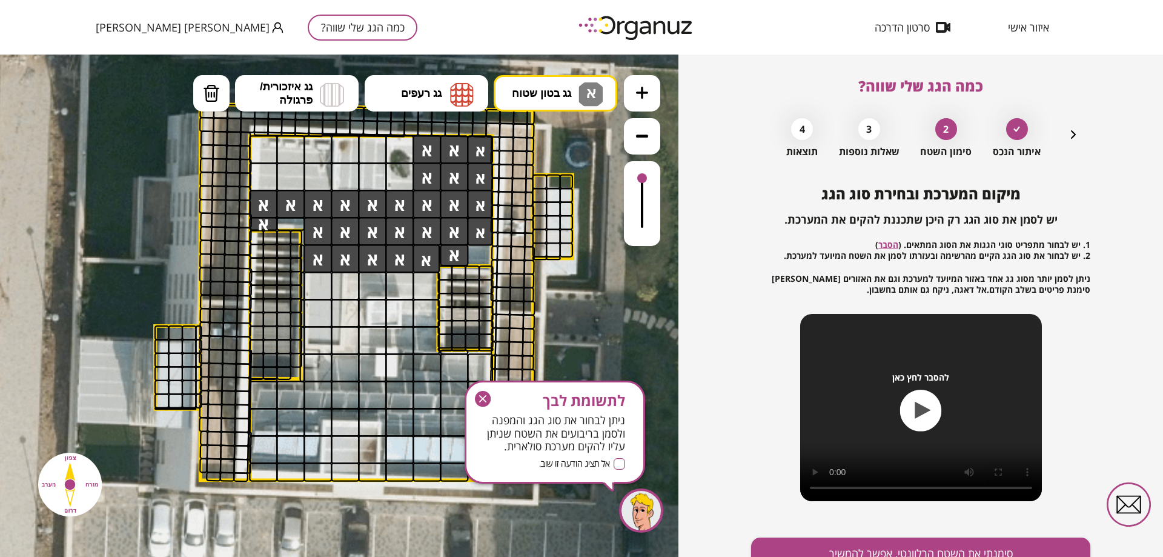
click at [292, 224] on div at bounding box center [290, 224] width 28 height 14
click at [262, 143] on div at bounding box center [263, 149] width 28 height 28
click at [291, 150] on div at bounding box center [290, 149] width 28 height 28
click at [321, 149] on div at bounding box center [318, 149] width 28 height 28
click at [345, 150] on div at bounding box center [345, 149] width 28 height 28
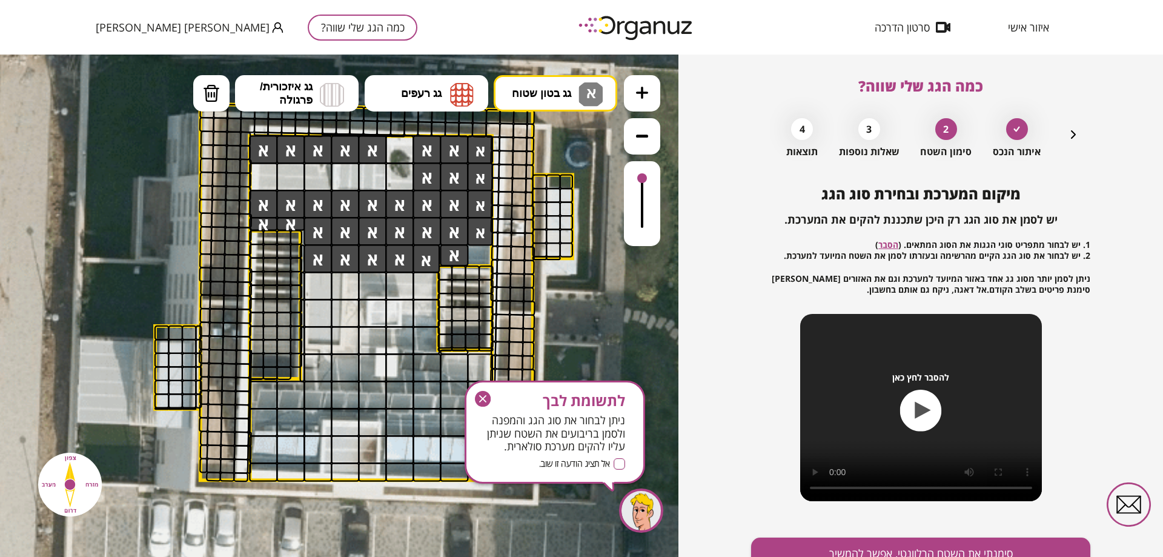
click at [371, 150] on div at bounding box center [372, 149] width 28 height 28
click at [397, 148] on div at bounding box center [399, 149] width 28 height 28
click at [398, 173] on div at bounding box center [399, 176] width 28 height 28
click at [362, 180] on div at bounding box center [372, 176] width 28 height 28
click at [328, 179] on div at bounding box center [318, 176] width 28 height 28
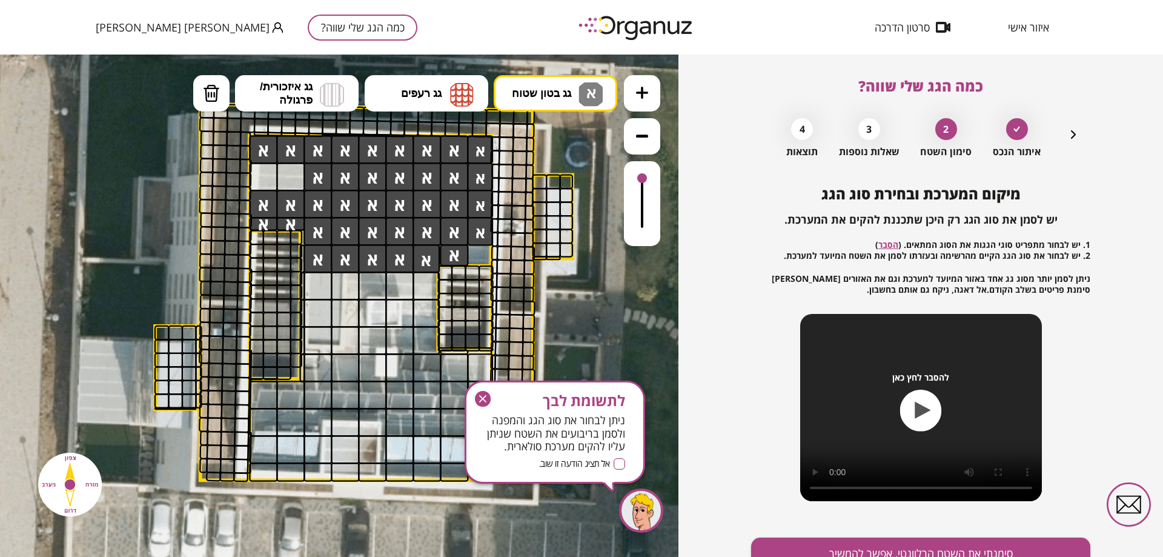
click at [343, 177] on div at bounding box center [345, 176] width 28 height 28
click at [290, 178] on div at bounding box center [290, 176] width 28 height 28
click at [265, 176] on div at bounding box center [263, 176] width 28 height 28
click at [432, 284] on div at bounding box center [426, 285] width 27 height 28
click at [409, 285] on div at bounding box center [399, 285] width 28 height 28
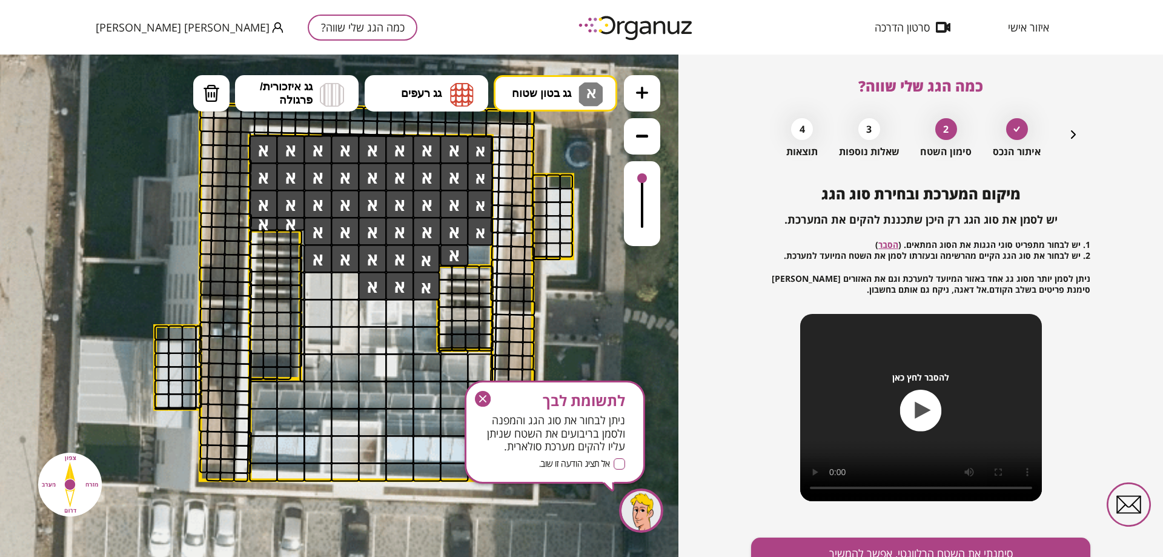
click at [375, 283] on div at bounding box center [372, 285] width 28 height 28
click at [354, 284] on div at bounding box center [345, 285] width 28 height 28
click at [355, 308] on div at bounding box center [345, 313] width 28 height 28
click at [355, 328] on div at bounding box center [345, 340] width 28 height 28
click at [342, 436] on div at bounding box center [345, 449] width 28 height 28
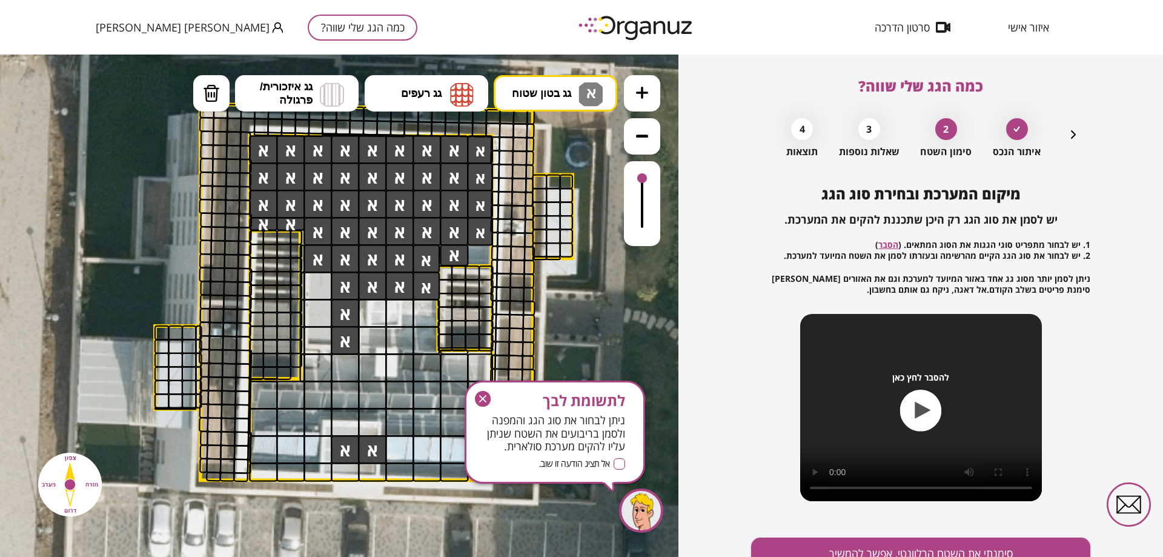
click at [370, 439] on div at bounding box center [372, 449] width 28 height 28
click at [360, 467] on div at bounding box center [372, 471] width 28 height 19
click at [342, 471] on div at bounding box center [345, 471] width 28 height 19
click at [340, 425] on div at bounding box center [345, 422] width 28 height 28
click at [326, 430] on div at bounding box center [318, 422] width 28 height 28
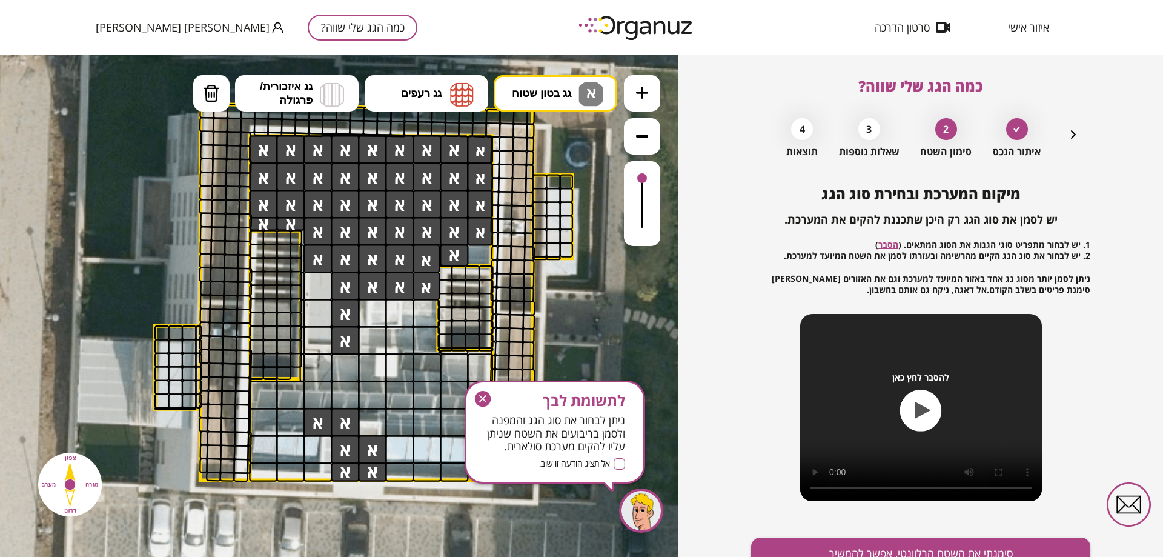
click at [365, 429] on div at bounding box center [372, 422] width 28 height 28
click at [329, 451] on div at bounding box center [318, 449] width 28 height 28
click at [328, 467] on div at bounding box center [318, 471] width 28 height 19
click at [476, 249] on polygon at bounding box center [371, 308] width 242 height 344
click at [479, 253] on polygon at bounding box center [371, 308] width 242 height 344
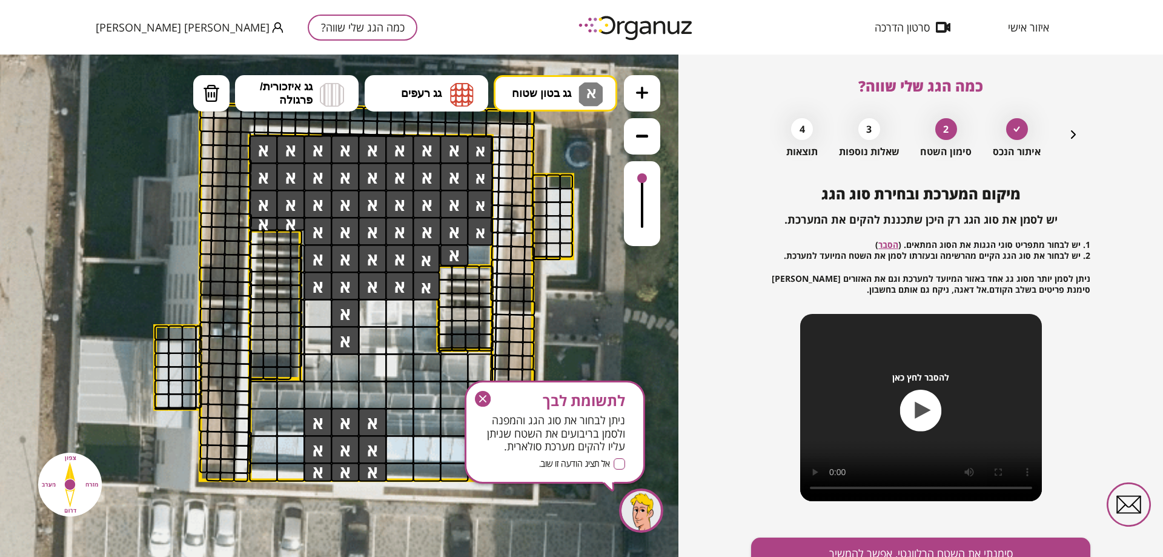
click at [321, 282] on div at bounding box center [318, 285] width 28 height 28
click at [321, 310] on div at bounding box center [318, 313] width 28 height 28
click at [319, 334] on div at bounding box center [318, 340] width 28 height 28
click at [376, 314] on div at bounding box center [372, 313] width 28 height 28
click at [402, 311] on div at bounding box center [399, 313] width 28 height 28
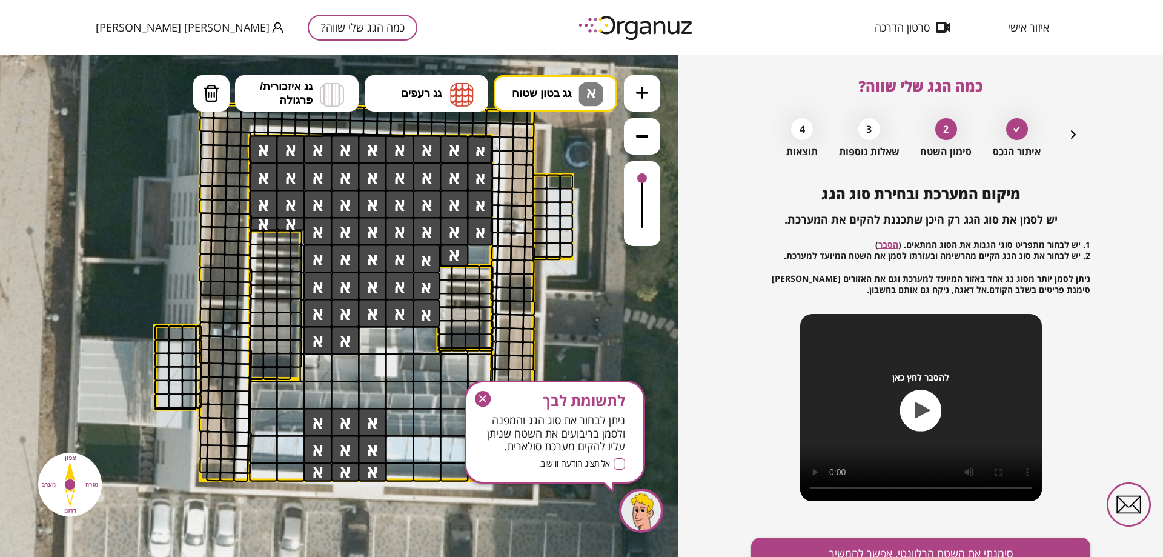
click at [426, 310] on div at bounding box center [426, 313] width 27 height 28
click at [428, 338] on div at bounding box center [426, 340] width 27 height 28
click at [394, 338] on div at bounding box center [399, 340] width 28 height 28
click at [375, 338] on div at bounding box center [372, 340] width 28 height 28
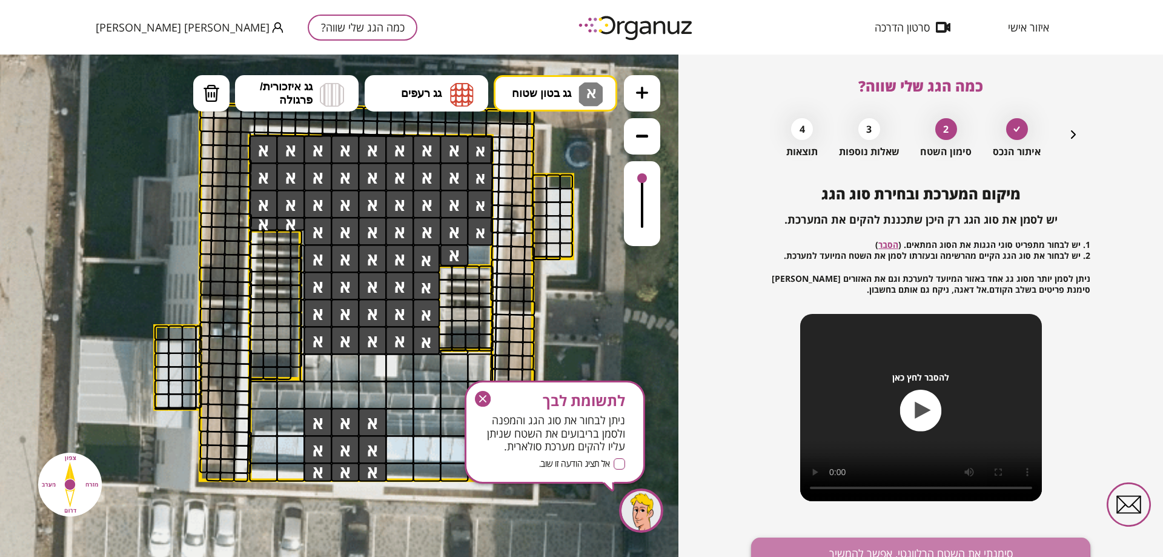
click at [903, 548] on button "סימנתי את השטח הרלוונטי, אפשר להמשיך" at bounding box center [920, 553] width 339 height 32
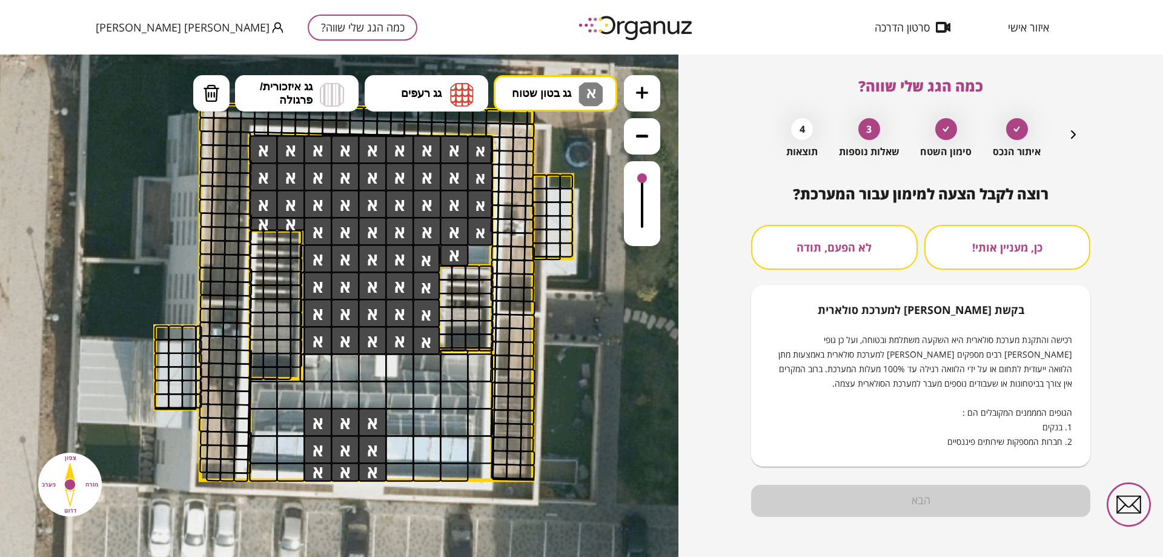
click at [1011, 252] on button "כן, מעניין אותי!" at bounding box center [1008, 247] width 167 height 45
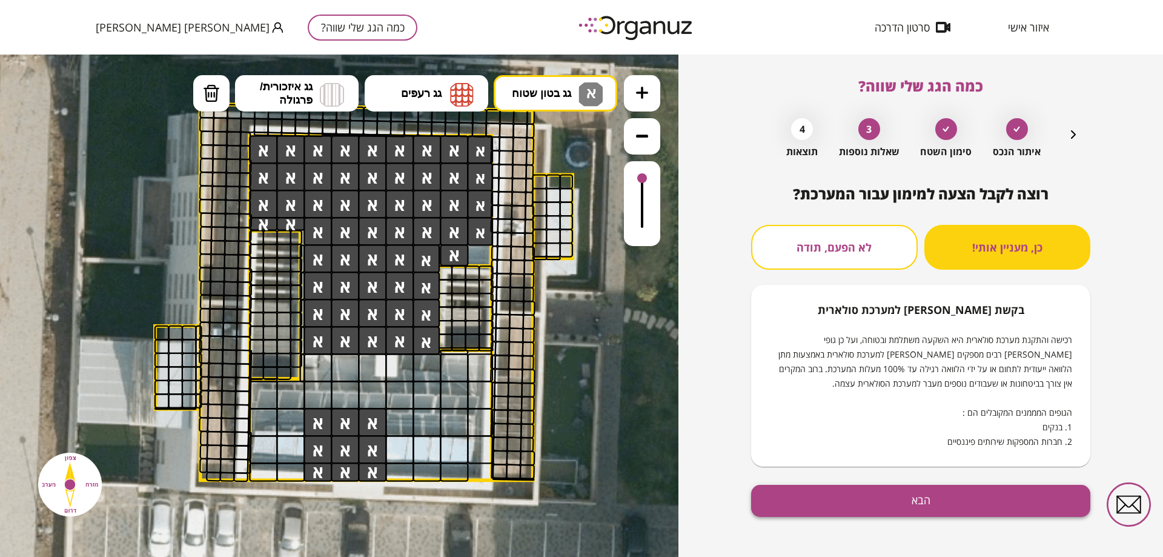
click at [937, 507] on button "הבא" at bounding box center [920, 501] width 339 height 32
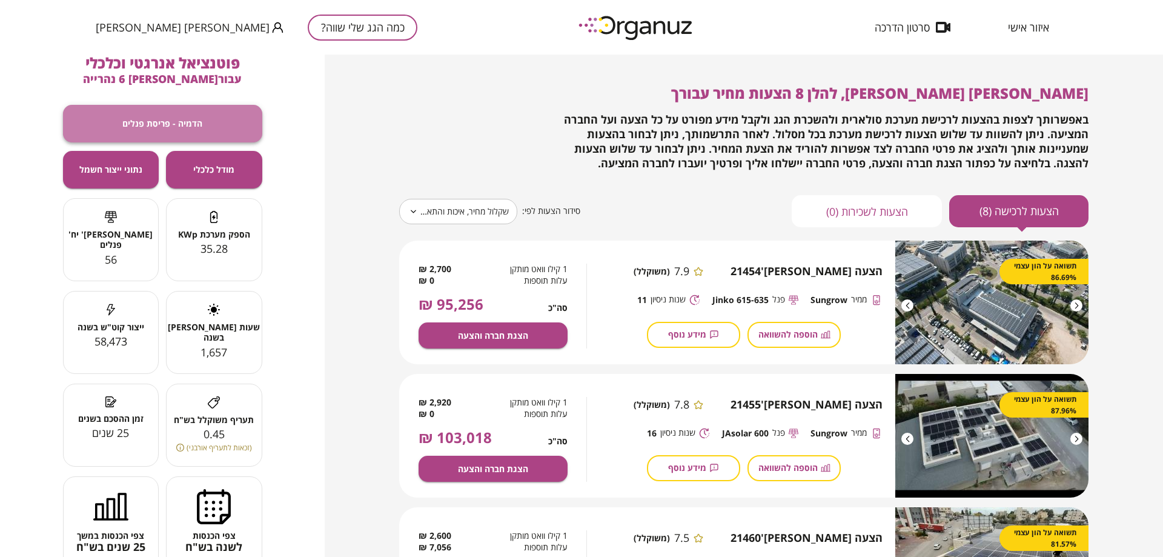
click at [167, 124] on span "הדמיה - פריסת פנלים" at bounding box center [162, 123] width 80 height 10
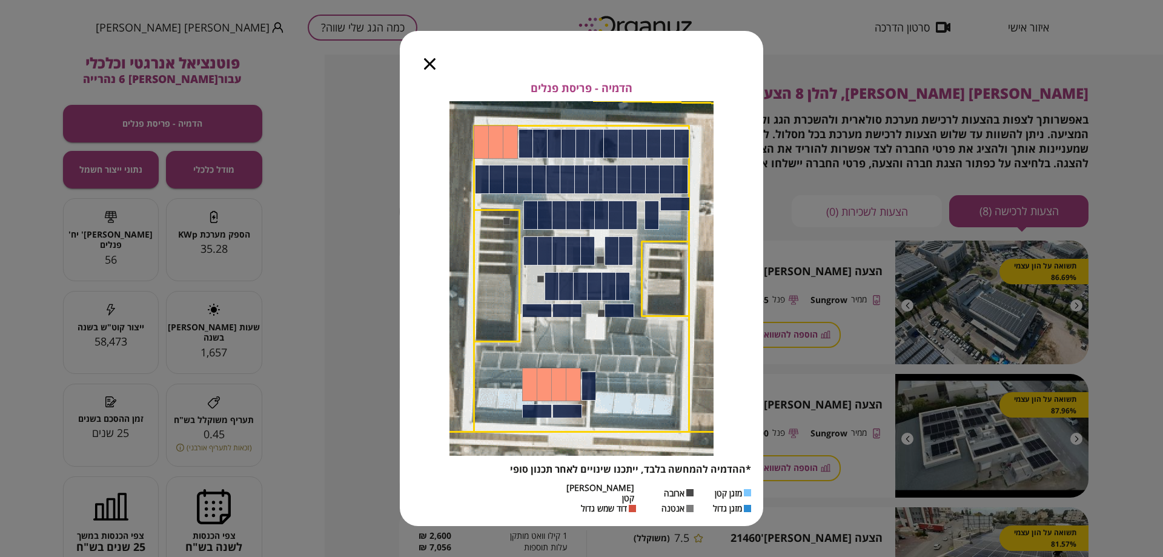
drag, startPoint x: 434, startPoint y: 69, endPoint x: 471, endPoint y: 78, distance: 37.3
click at [439, 69] on div at bounding box center [430, 56] width 60 height 51
click at [427, 75] on div at bounding box center [430, 56] width 60 height 51
click at [427, 70] on icon "button" at bounding box center [430, 64] width 12 height 12
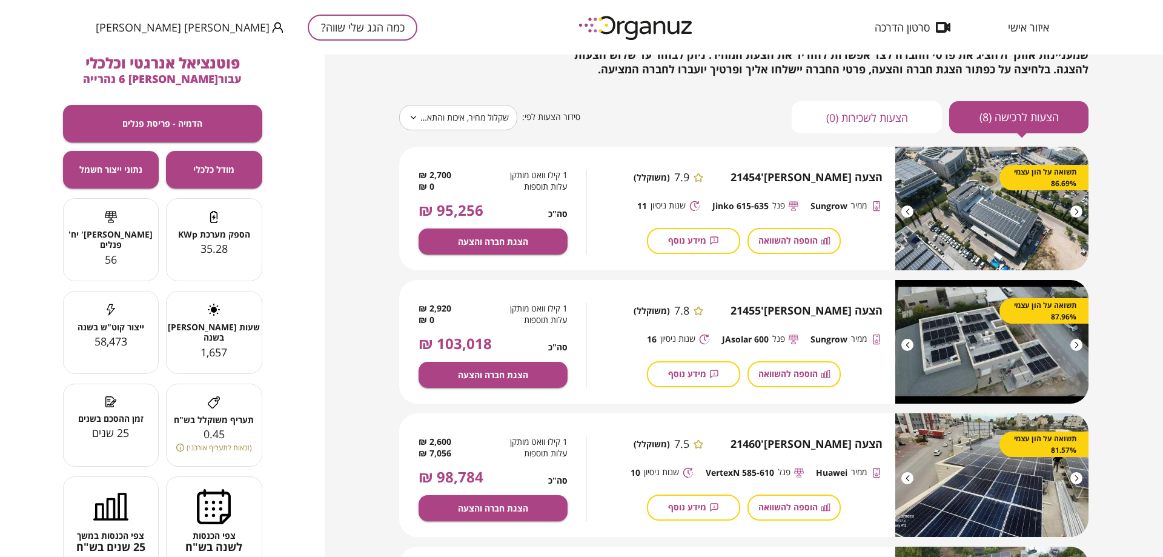
scroll to position [61, 0]
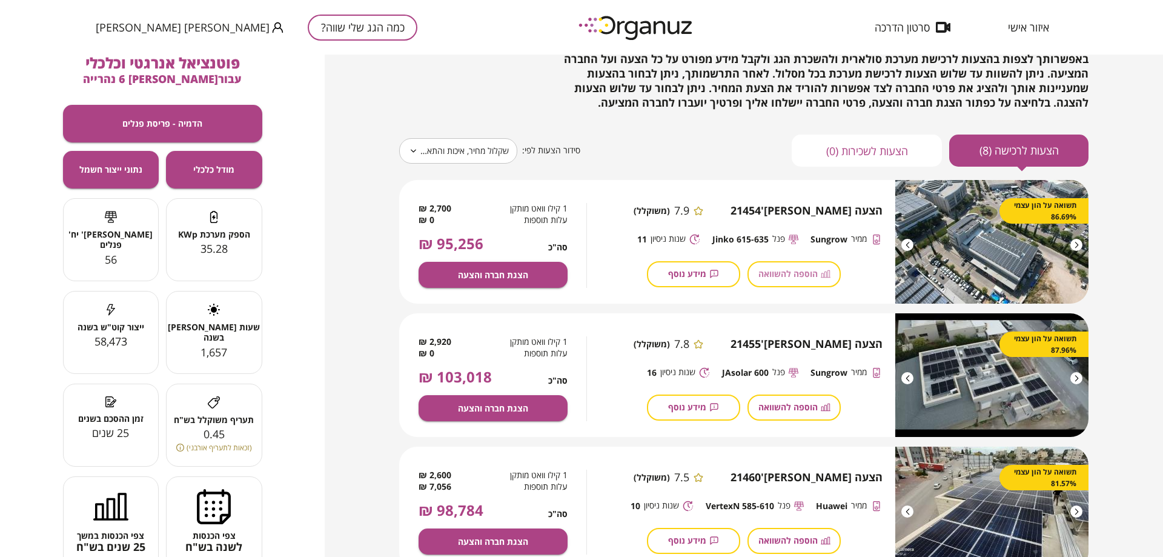
click at [773, 278] on span "הוספה להשוואה" at bounding box center [788, 273] width 59 height 10
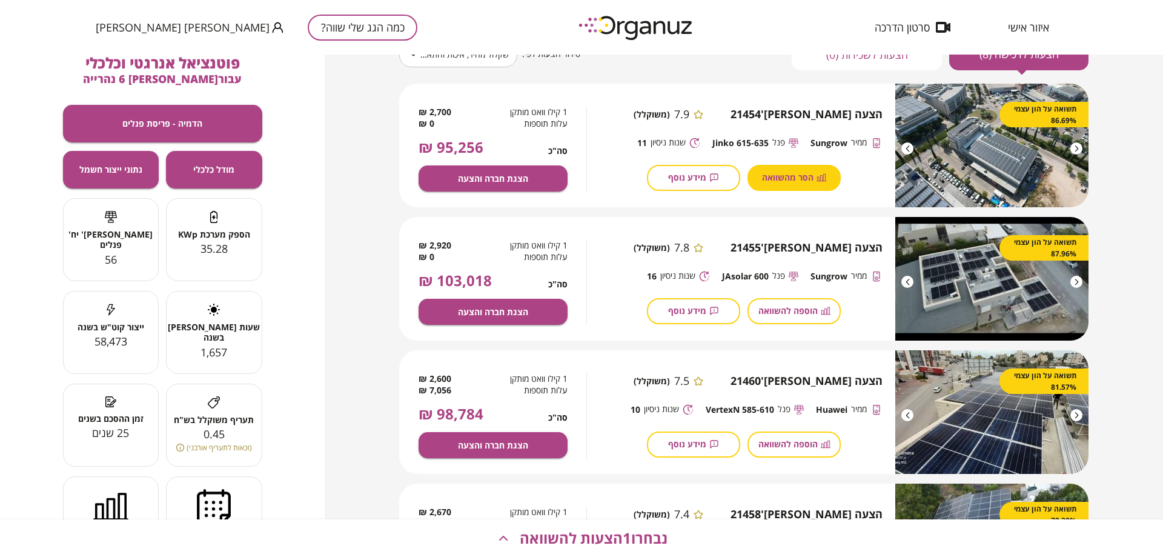
scroll to position [182, 0]
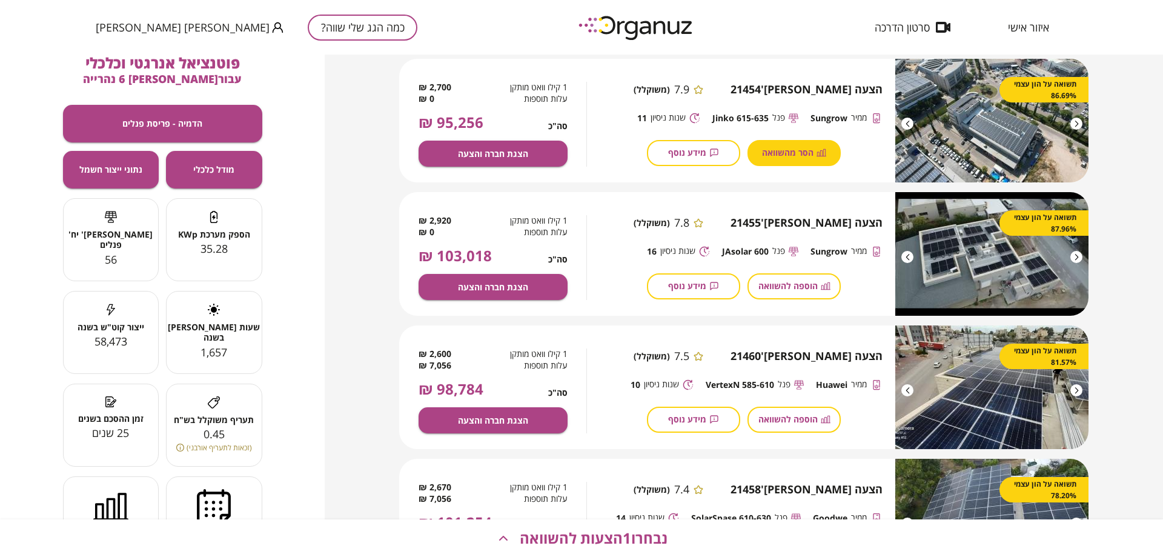
click at [809, 417] on span "הוספה להשוואה" at bounding box center [788, 419] width 59 height 10
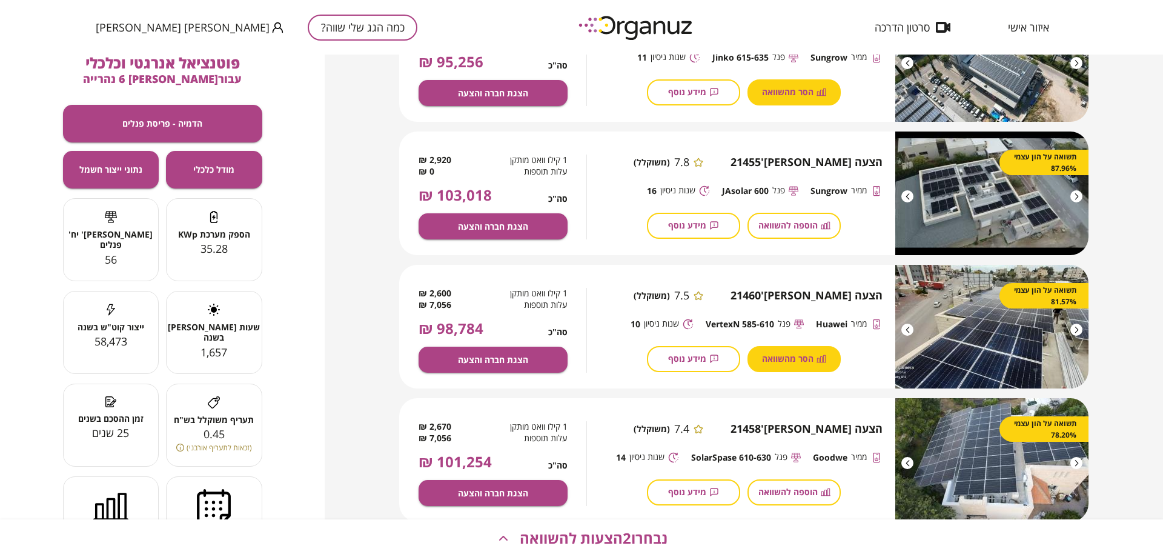
scroll to position [364, 0]
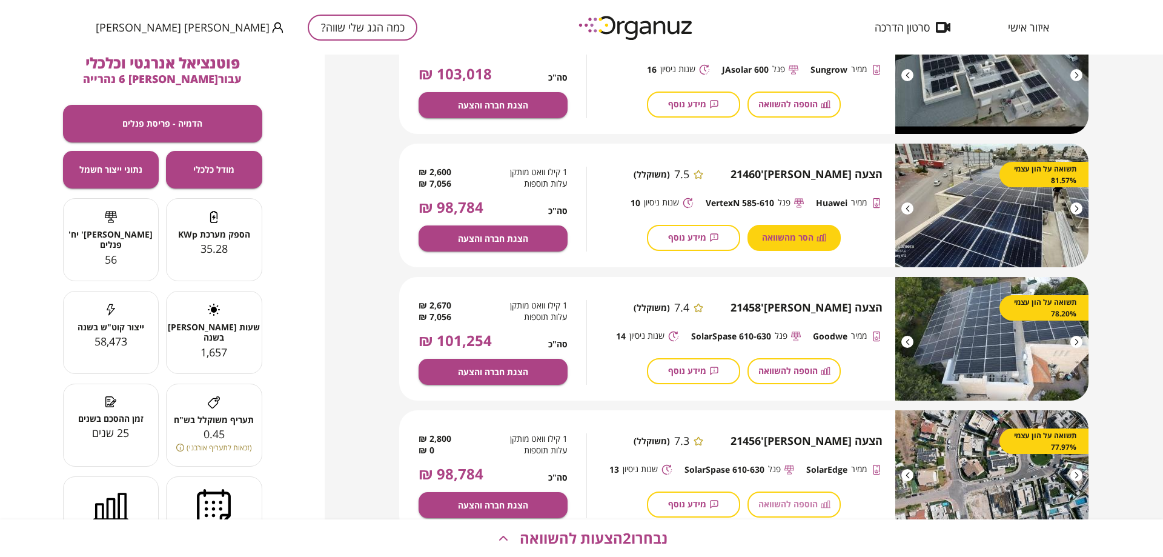
click at [794, 500] on span "הוספה להשוואה" at bounding box center [788, 504] width 59 height 10
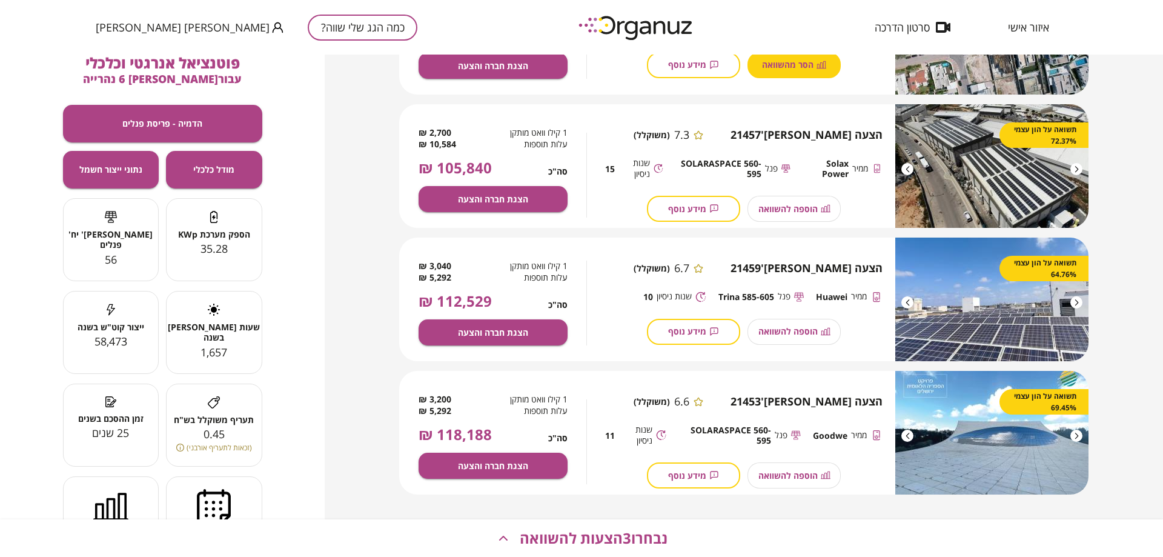
scroll to position [808, 0]
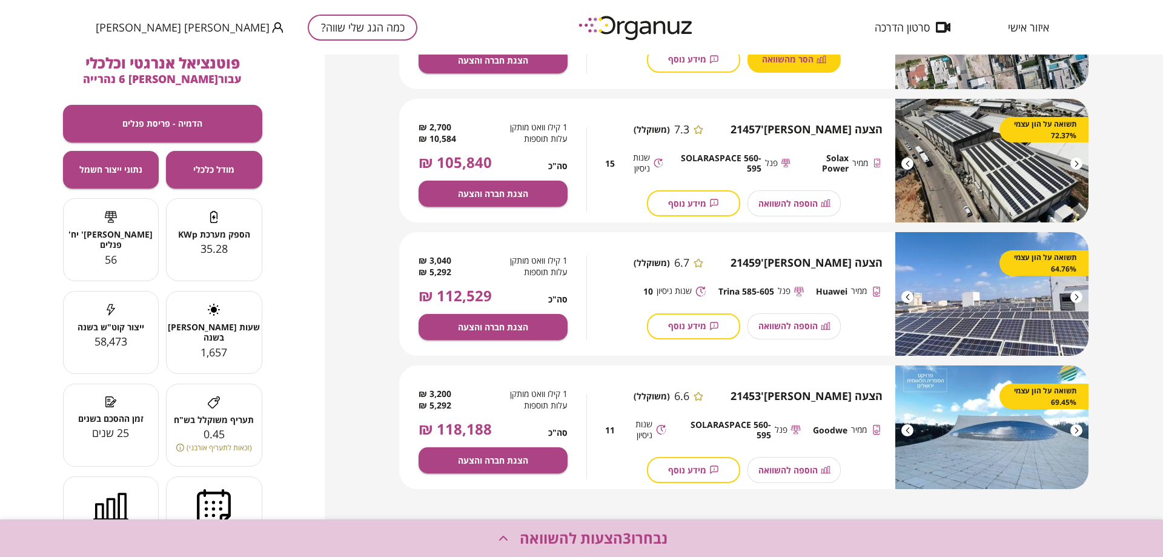
click at [659, 539] on span "נבחרו 3 הצעות להשוואה" at bounding box center [594, 538] width 148 height 17
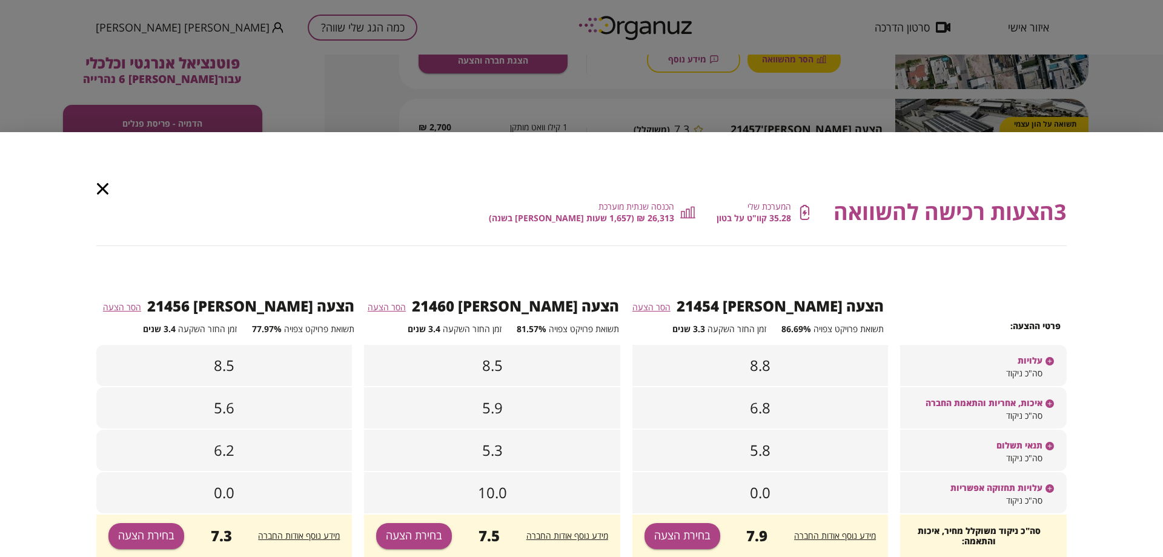
click at [104, 190] on icon "button" at bounding box center [103, 189] width 12 height 12
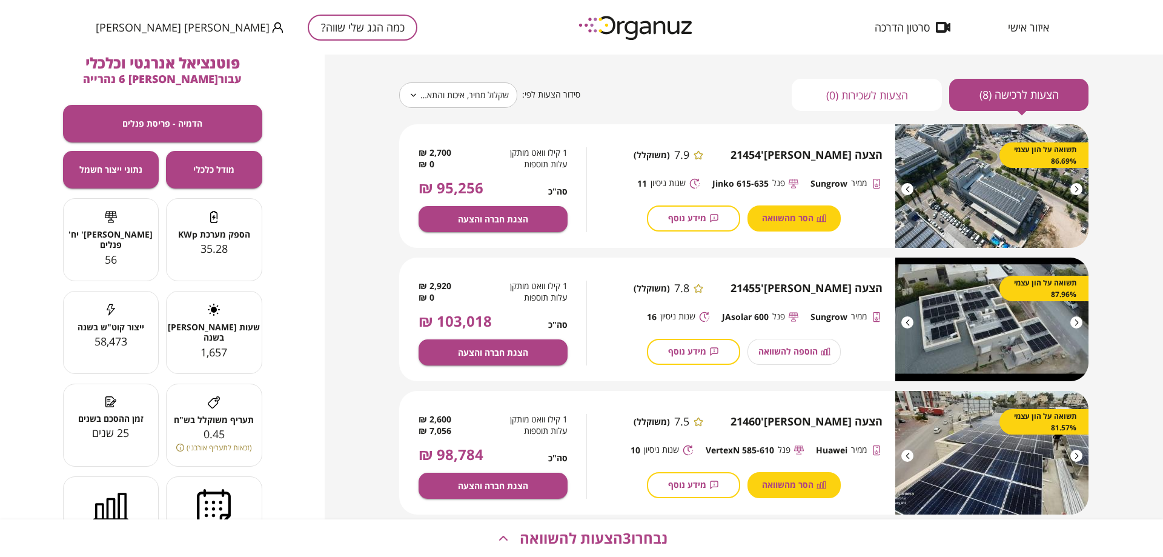
scroll to position [21, 0]
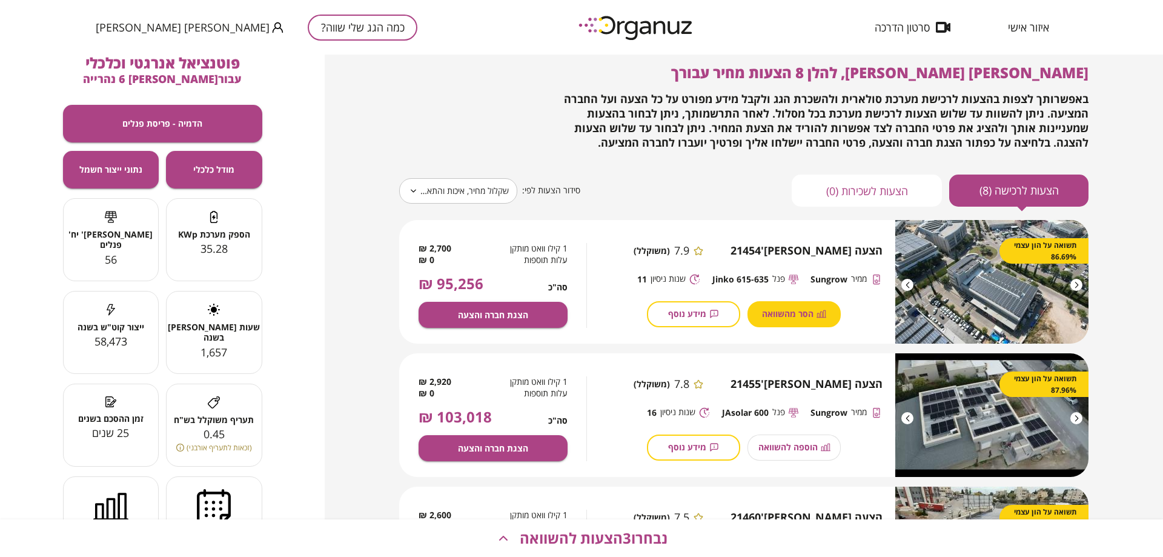
click at [693, 316] on span "מידע נוסף" at bounding box center [687, 313] width 38 height 10
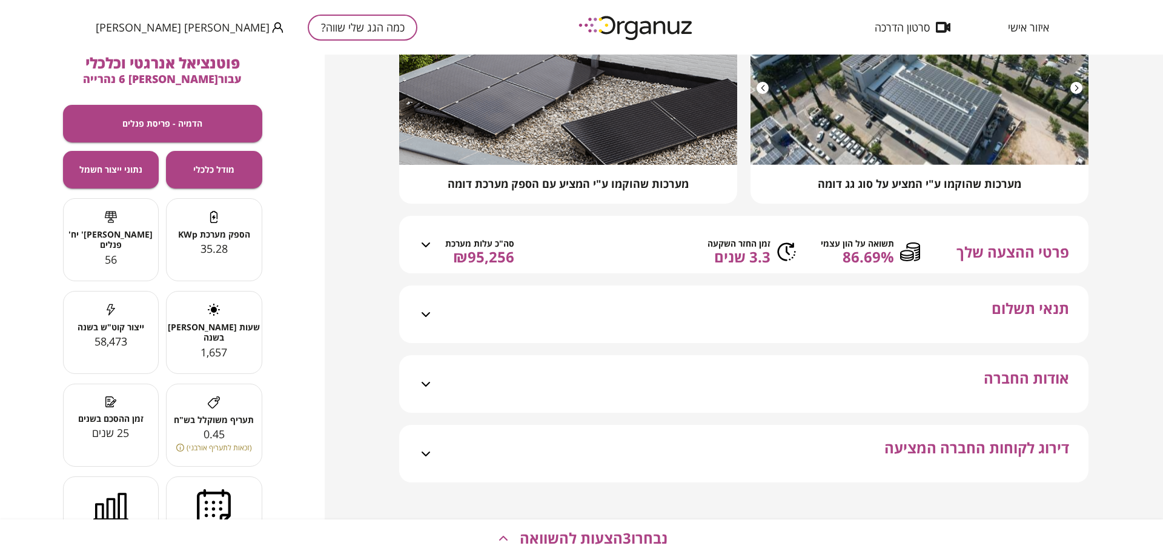
scroll to position [213, 0]
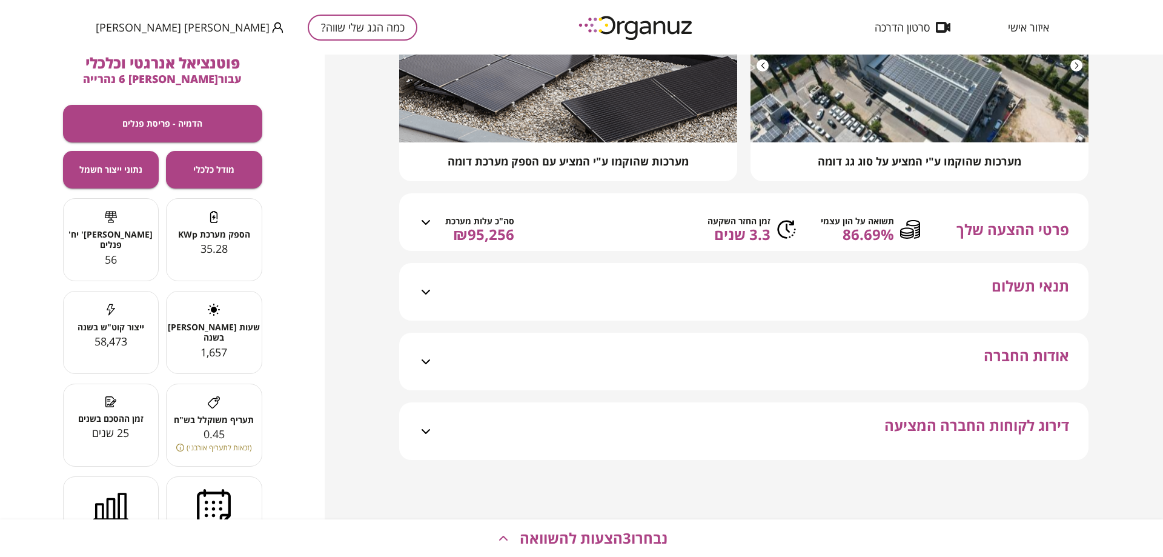
click at [1017, 290] on span "תנאי תשלום" at bounding box center [1031, 299] width 78 height 43
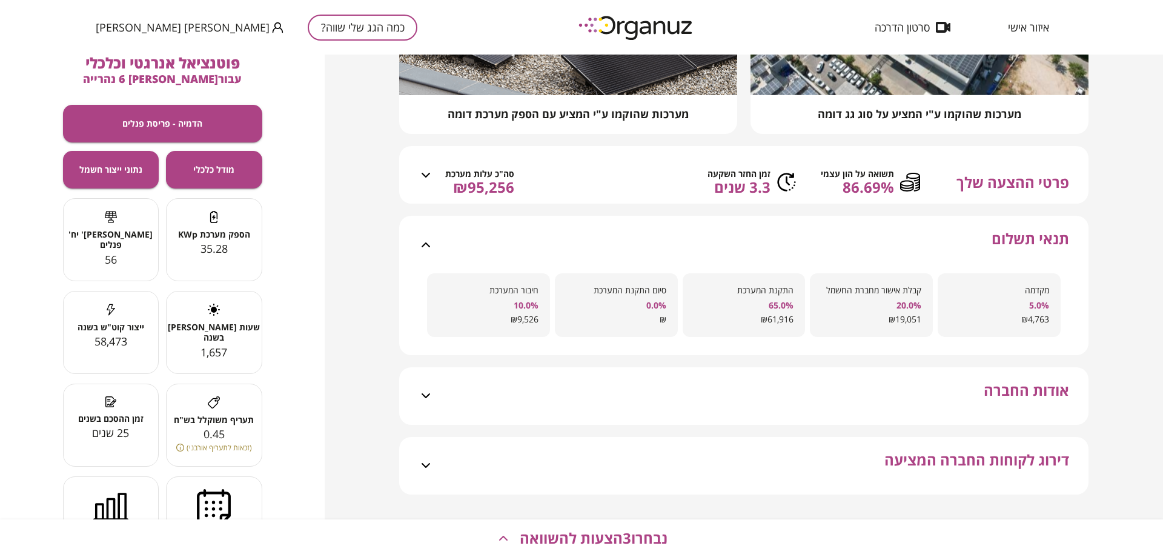
scroll to position [274, 0]
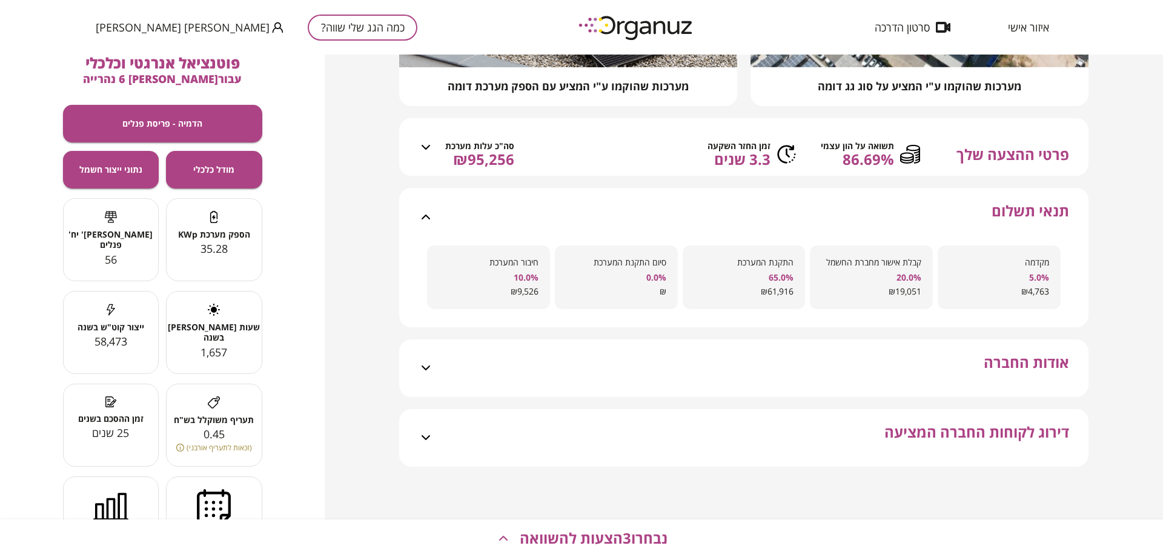
click at [1036, 371] on span "אודות החברה" at bounding box center [1026, 375] width 85 height 43
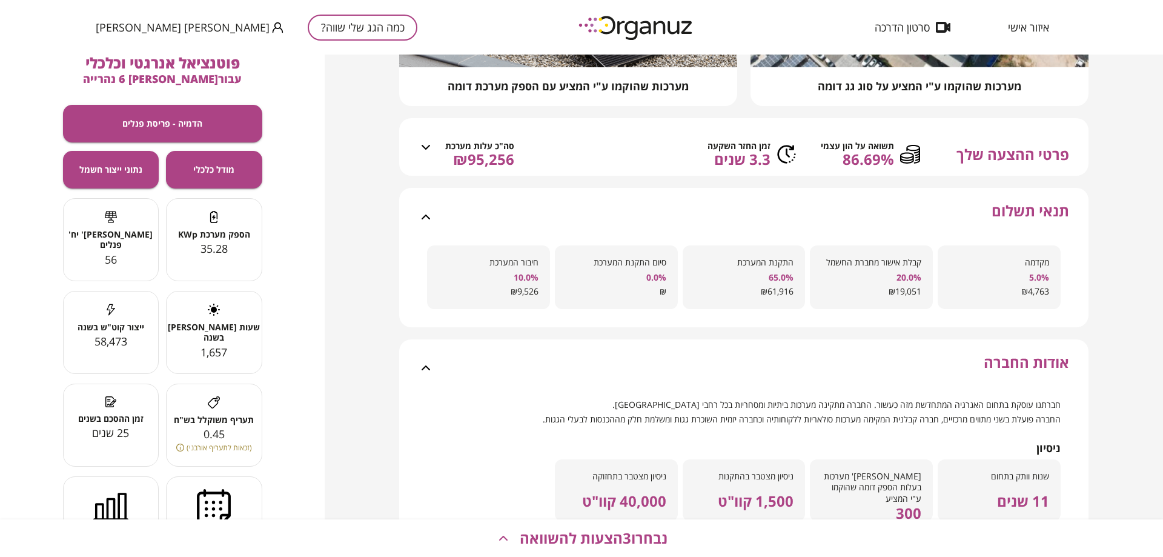
scroll to position [0, 0]
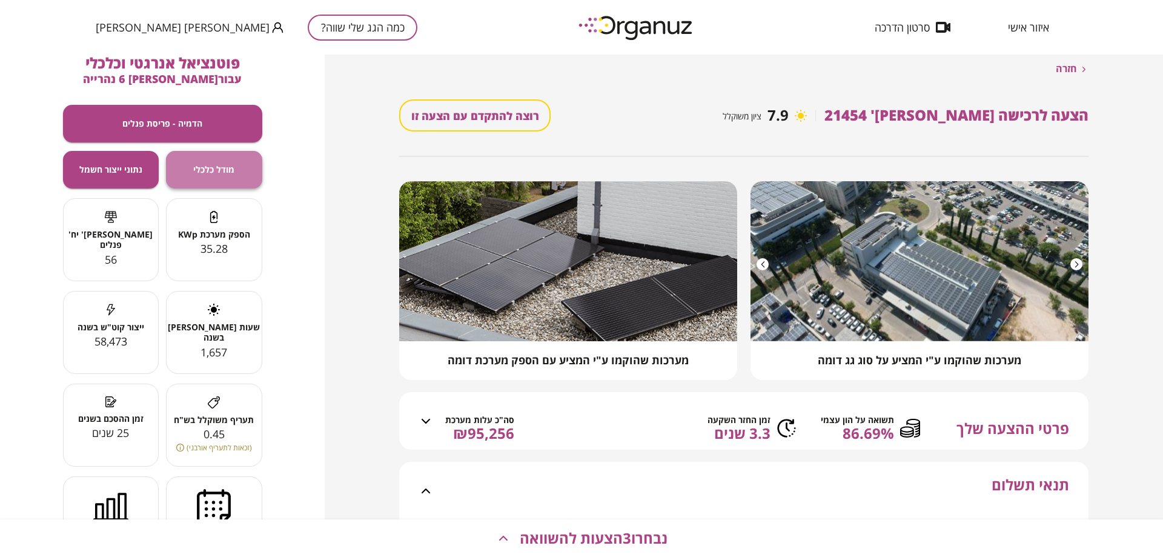
click at [222, 169] on span "מודל כלכלי" at bounding box center [213, 169] width 41 height 10
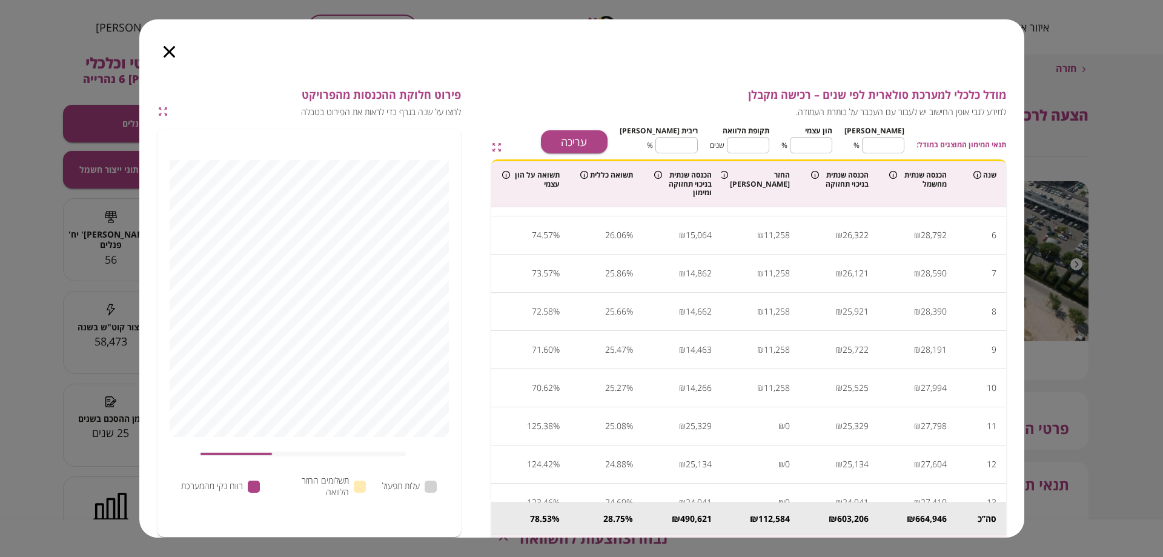
scroll to position [303, 0]
click at [168, 48] on icon "button" at bounding box center [170, 52] width 12 height 12
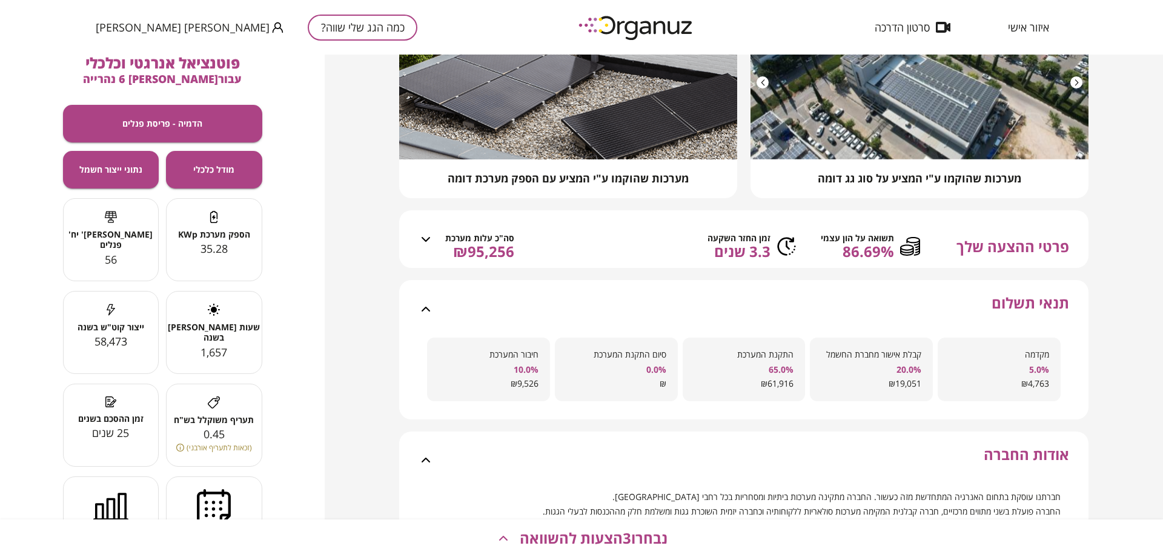
scroll to position [0, 0]
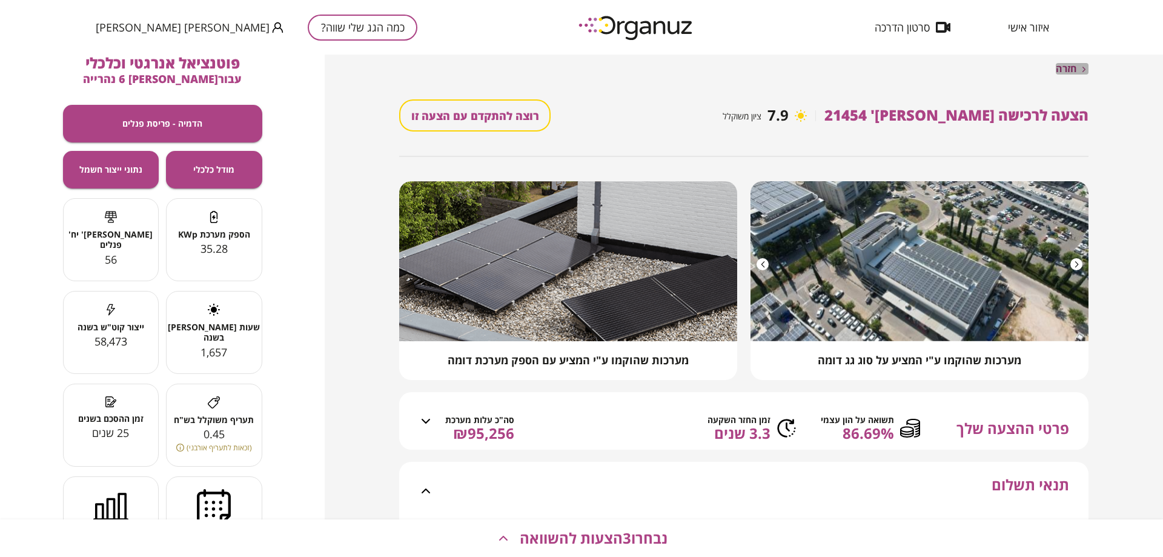
click at [1071, 73] on span "חזרה" at bounding box center [1066, 69] width 21 height 12
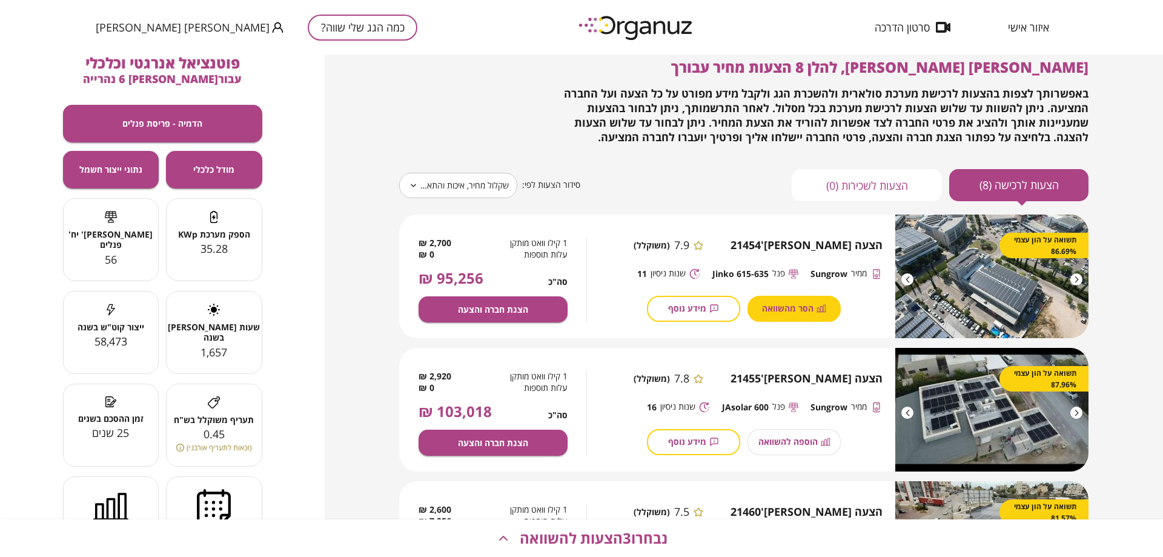
scroll to position [18, 0]
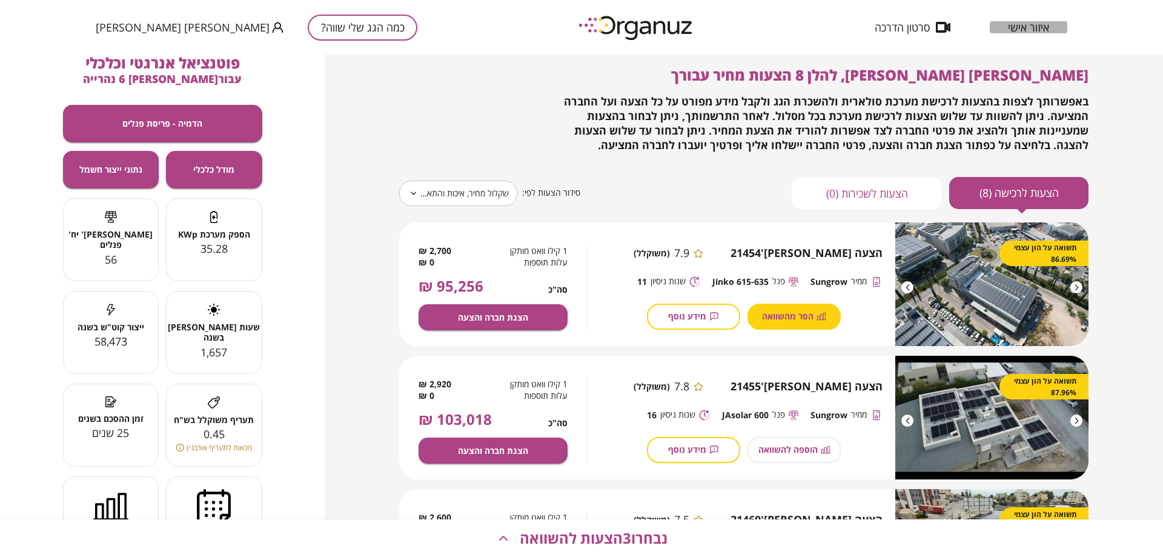
click at [1035, 28] on span "איזור אישי" at bounding box center [1028, 27] width 41 height 12
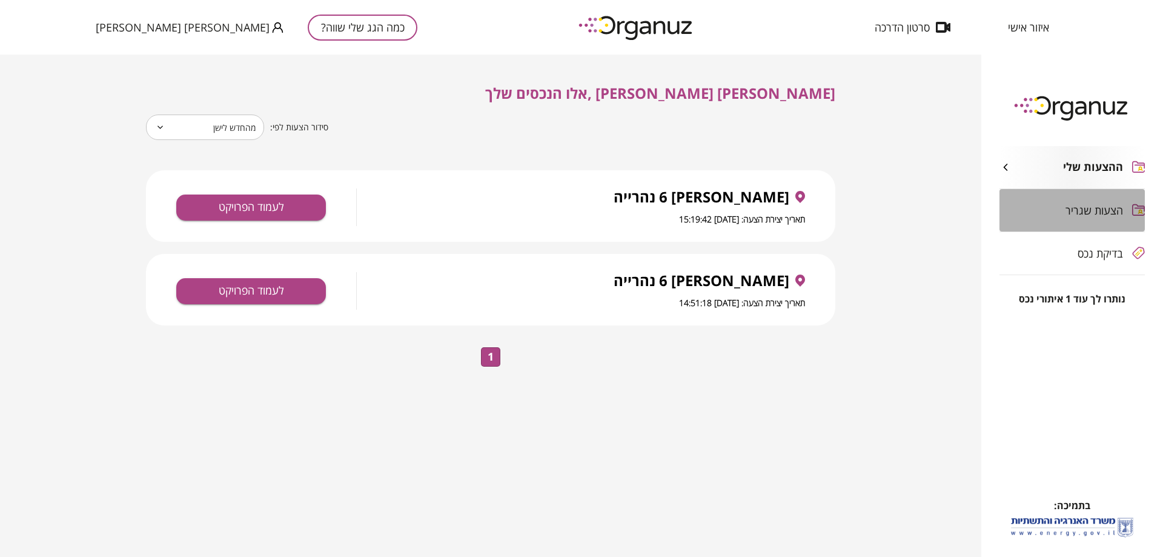
click at [1079, 210] on span "הצעות שגריר" at bounding box center [1095, 210] width 58 height 12
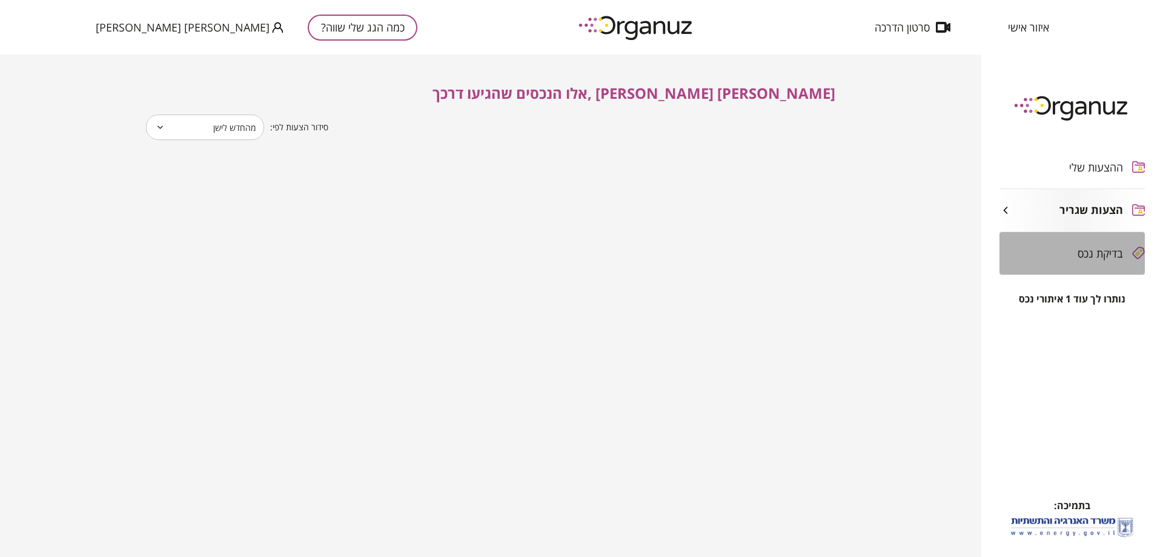
click at [1093, 256] on span "בדיקת נכס" at bounding box center [1100, 253] width 45 height 12
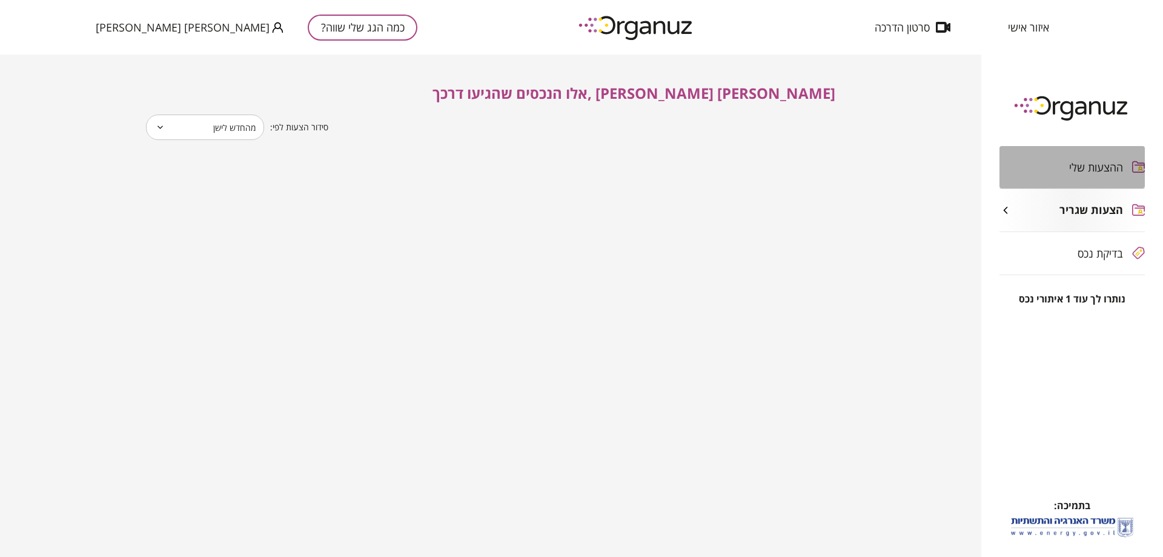
click at [1062, 166] on div "ההצעות שלי" at bounding box center [1062, 167] width 124 height 12
